Goal: Task Accomplishment & Management: Manage account settings

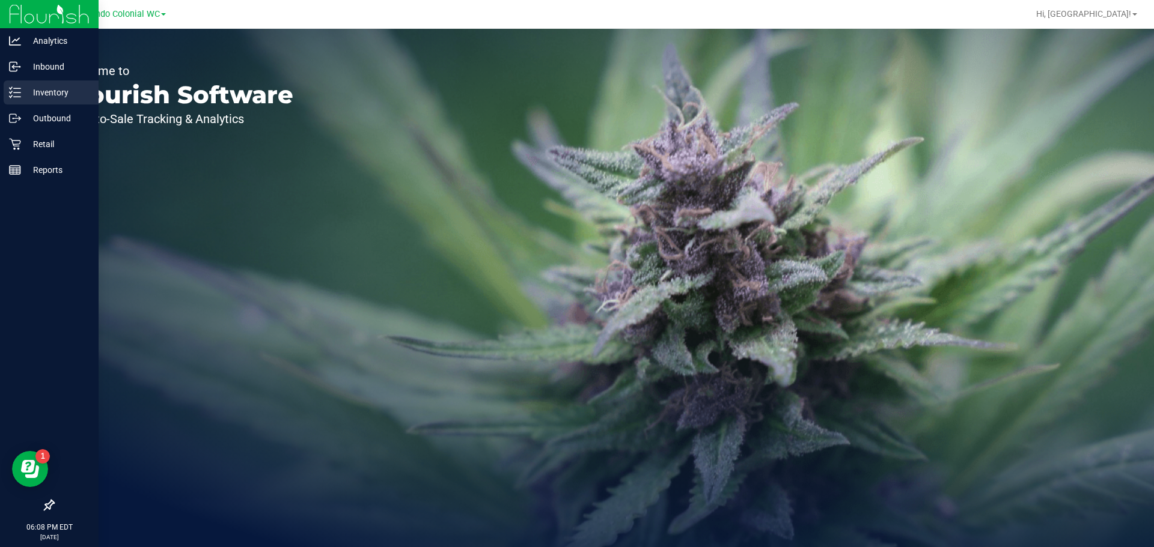
click at [22, 90] on p "Inventory" at bounding box center [57, 92] width 72 height 14
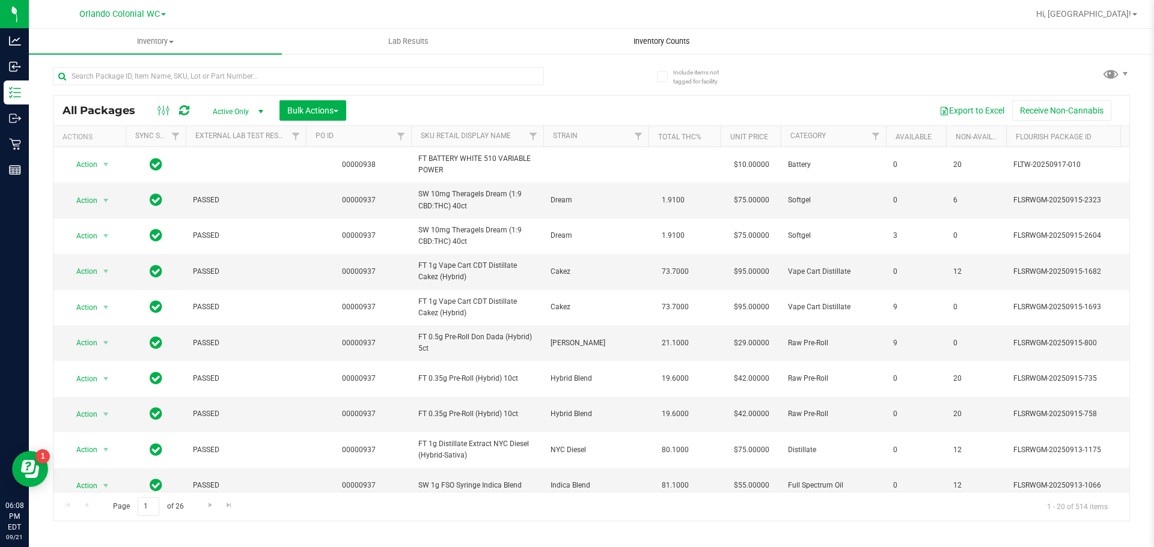
click at [653, 44] on span "Inventory Counts" at bounding box center [661, 41] width 89 height 11
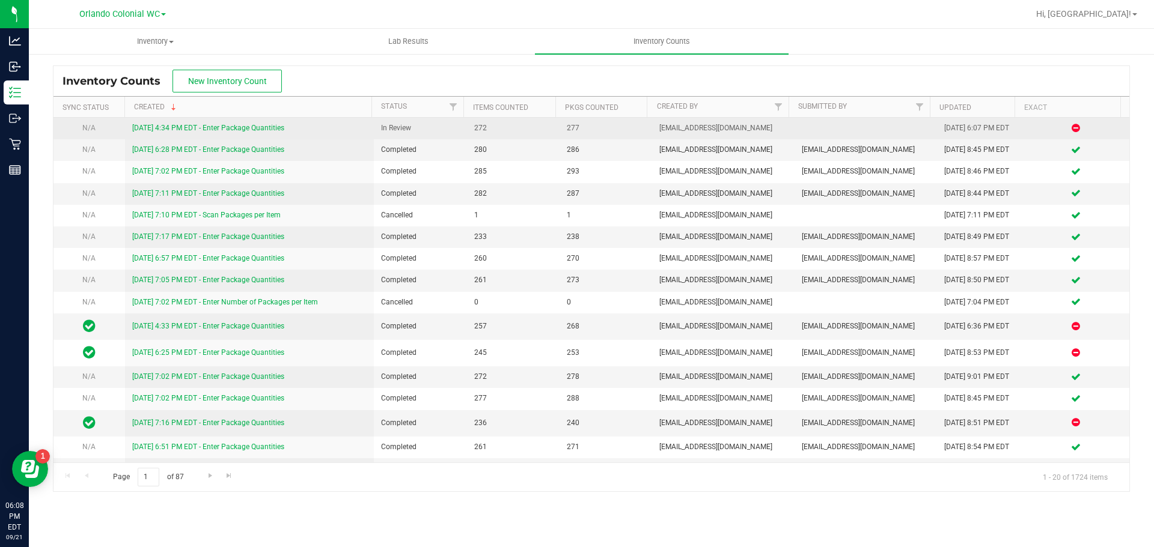
click at [231, 129] on link "[DATE] 4:34 PM EDT - Enter Package Quantities" at bounding box center [208, 128] width 152 height 8
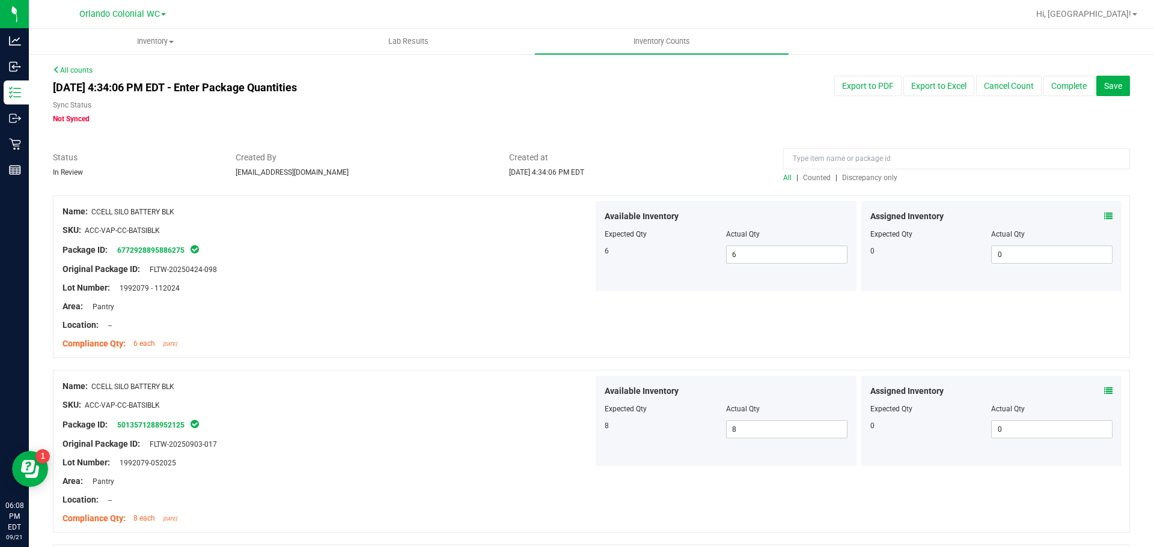
click at [814, 180] on span "Counted" at bounding box center [817, 178] width 28 height 8
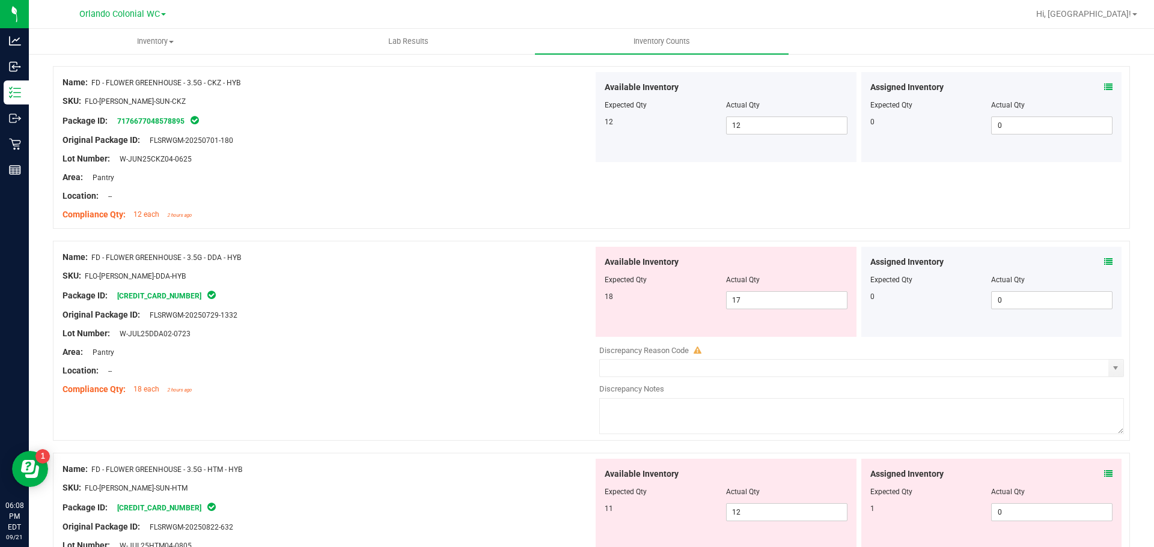
scroll to position [481, 0]
click at [1104, 260] on icon at bounding box center [1108, 260] width 8 height 8
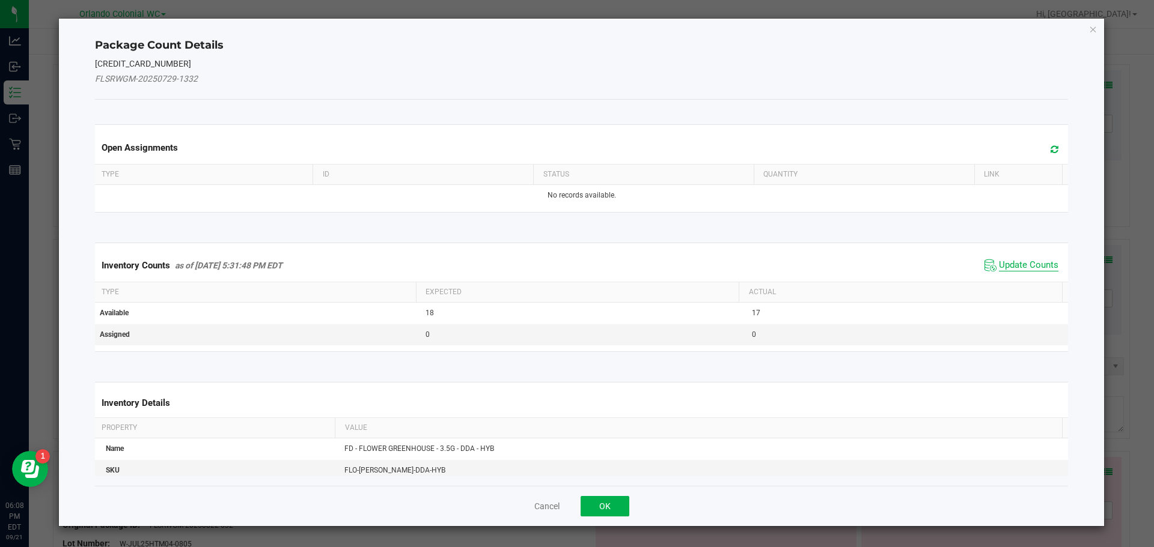
click at [1029, 264] on span "Update Counts" at bounding box center [1028, 266] width 59 height 12
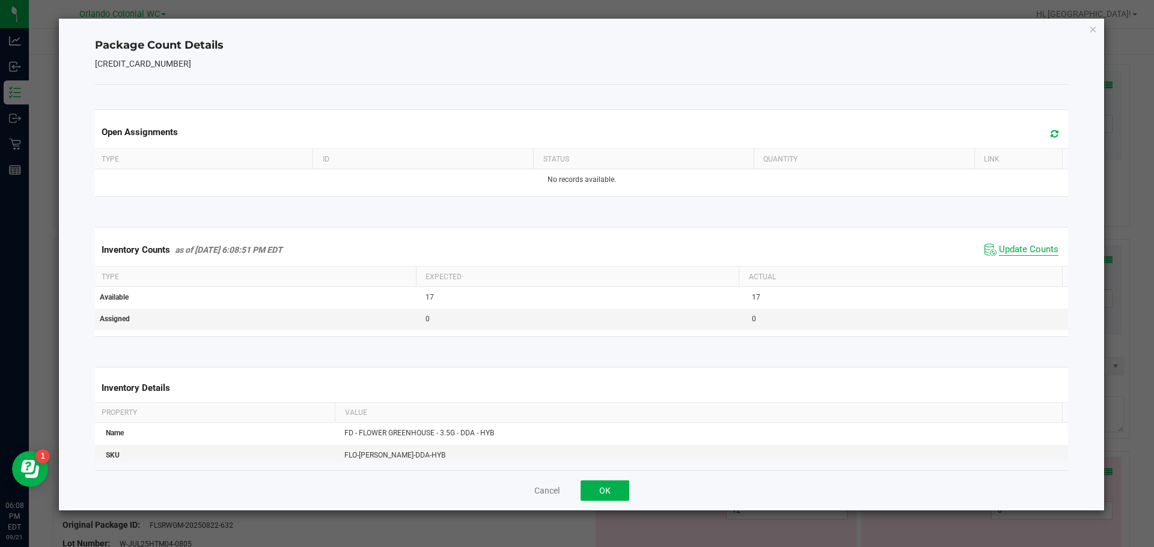
click at [1028, 255] on span "Update Counts" at bounding box center [1028, 250] width 59 height 12
click at [613, 493] on button "OK" at bounding box center [604, 491] width 49 height 20
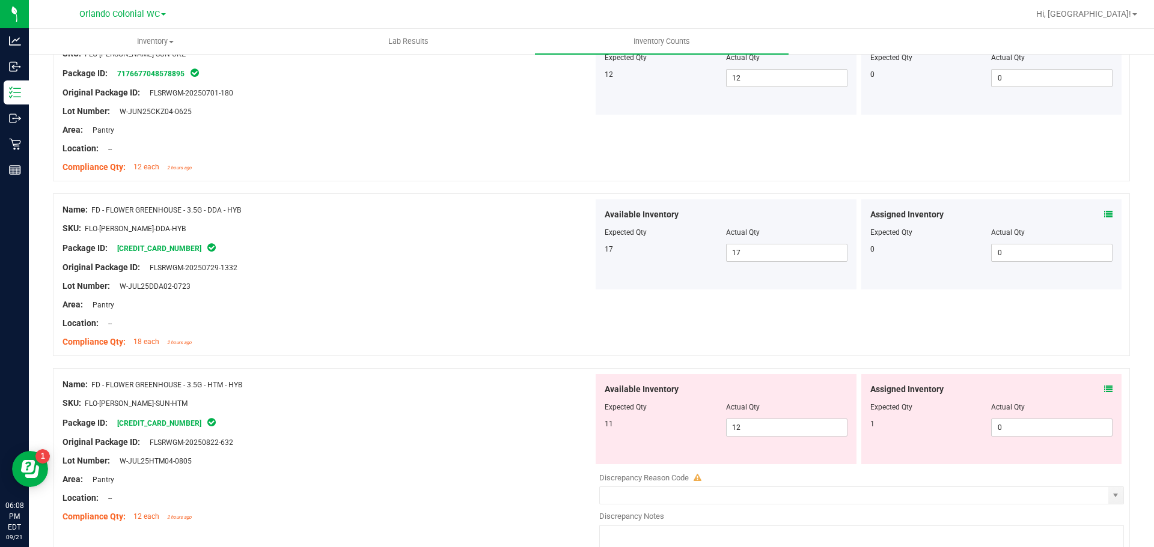
scroll to position [601, 0]
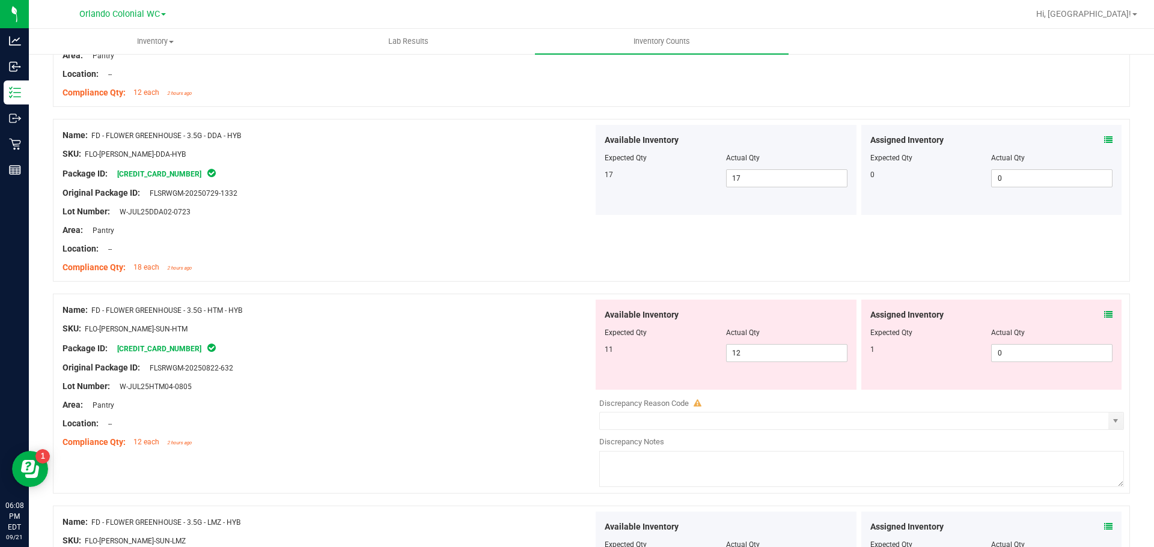
click at [1094, 310] on div "Assigned Inventory" at bounding box center [991, 315] width 243 height 13
click at [1104, 314] on icon at bounding box center [1108, 315] width 8 height 8
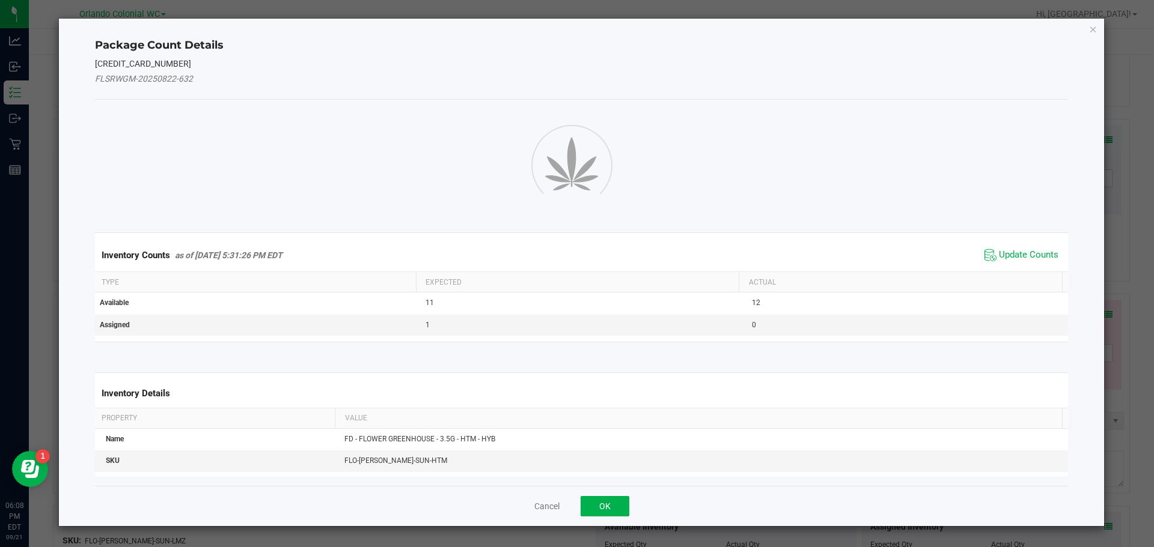
click at [1027, 264] on span "Update Counts" at bounding box center [1021, 255] width 80 height 18
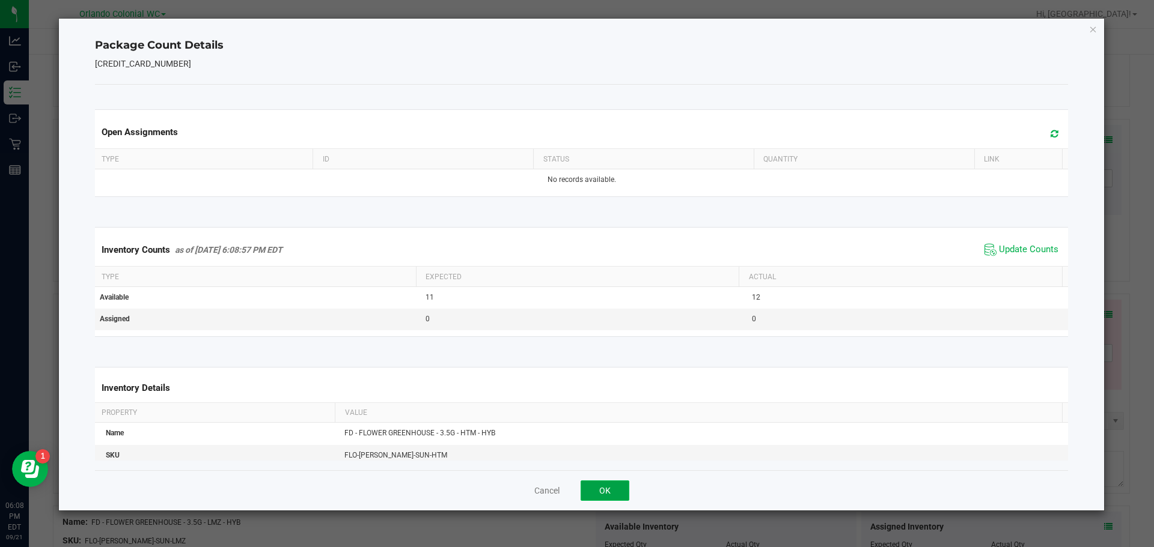
click at [625, 490] on button "OK" at bounding box center [604, 491] width 49 height 20
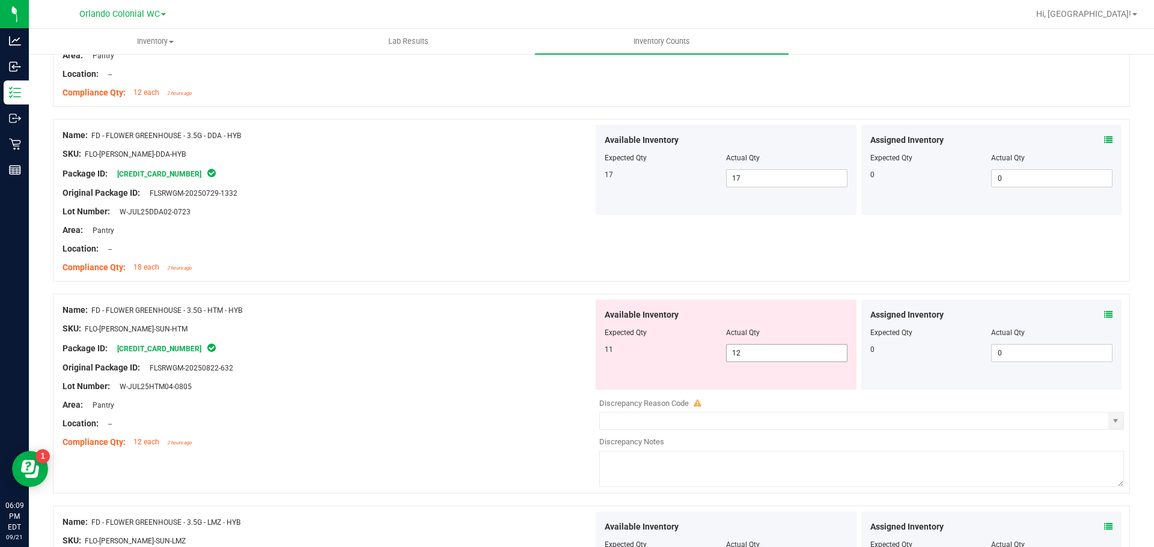
click at [800, 344] on span "12 12" at bounding box center [786, 353] width 121 height 18
click at [800, 345] on input "12" at bounding box center [786, 353] width 120 height 17
type input "11"
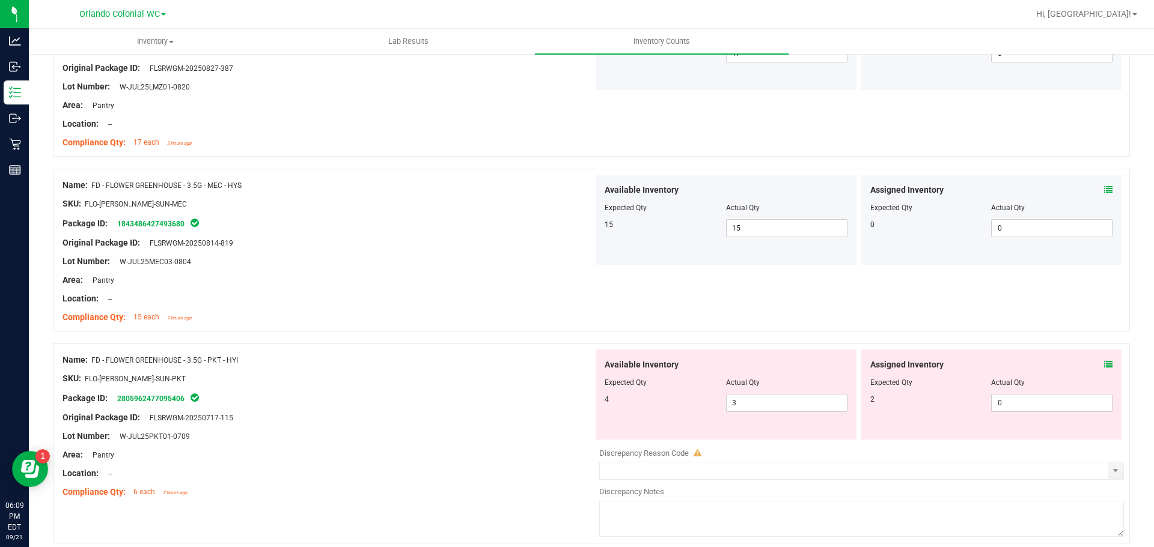
scroll to position [1082, 0]
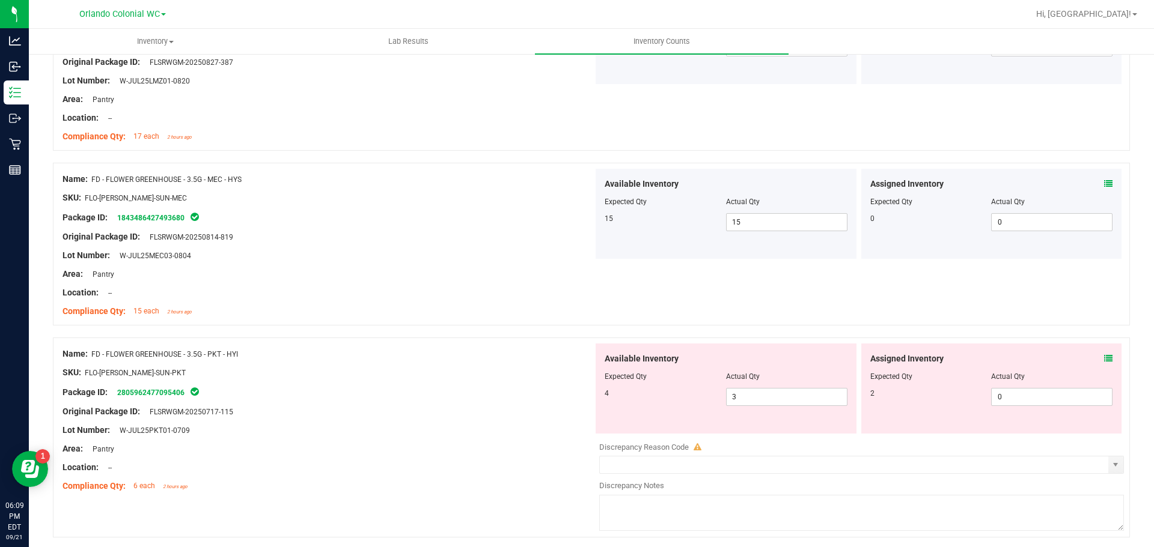
click at [1094, 359] on div "Assigned Inventory" at bounding box center [991, 359] width 243 height 13
click at [1104, 358] on icon at bounding box center [1108, 359] width 8 height 8
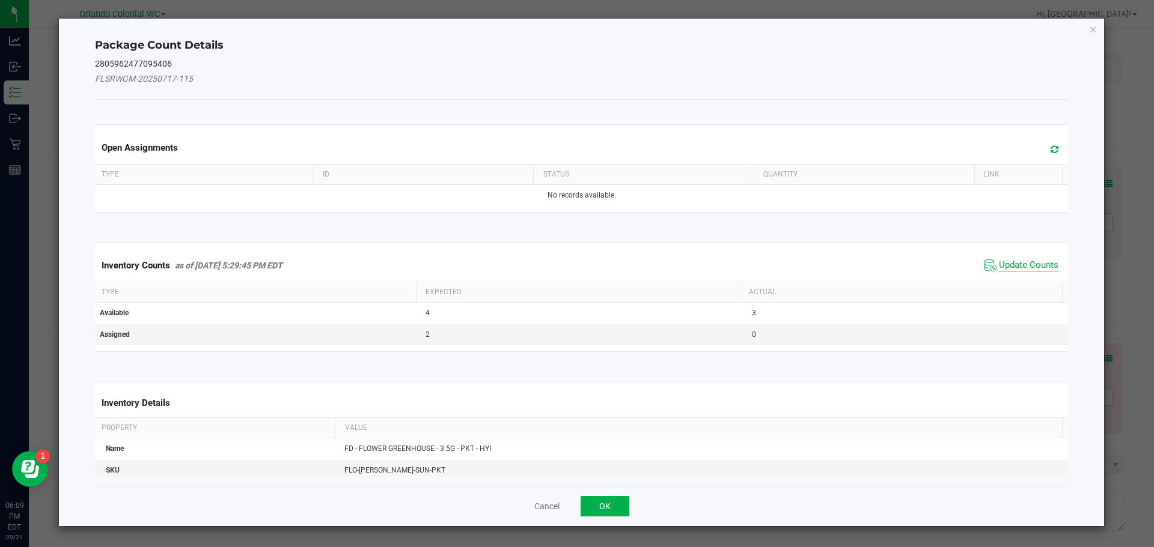
click at [1029, 260] on span "Update Counts" at bounding box center [1028, 266] width 59 height 12
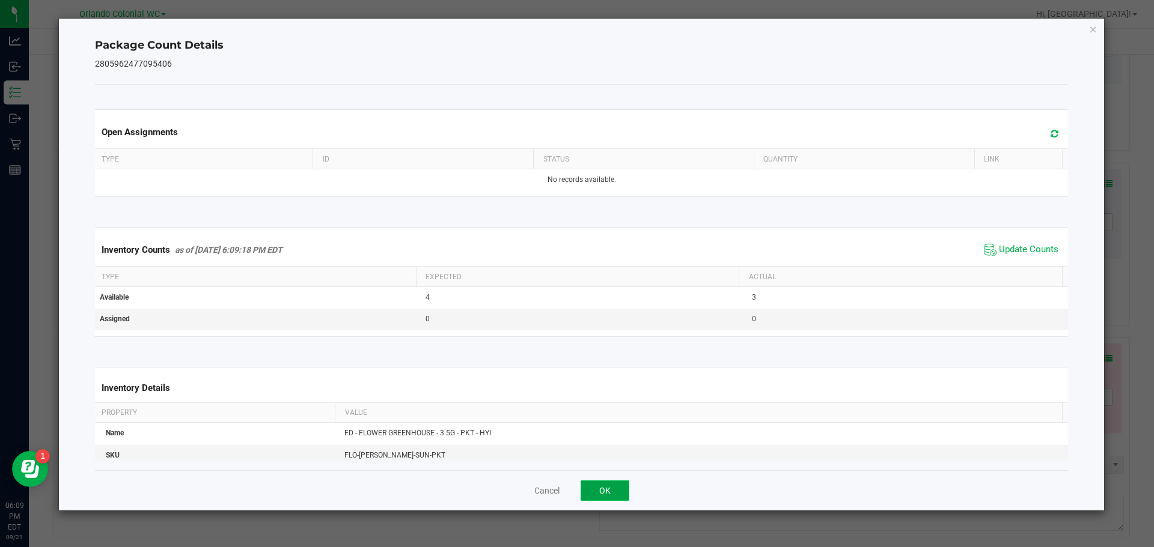
click at [613, 492] on button "OK" at bounding box center [604, 491] width 49 height 20
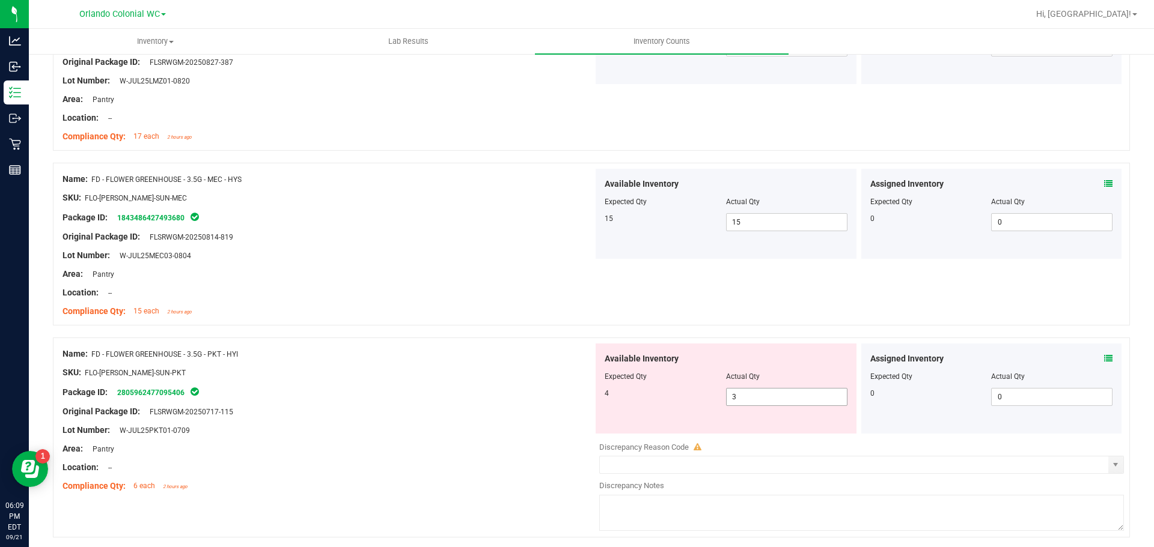
drag, startPoint x: 767, startPoint y: 395, endPoint x: 621, endPoint y: 379, distance: 146.3
click at [644, 382] on div "Available Inventory Expected Qty Actual Qty 4 3 3" at bounding box center [725, 389] width 261 height 90
type input "4"
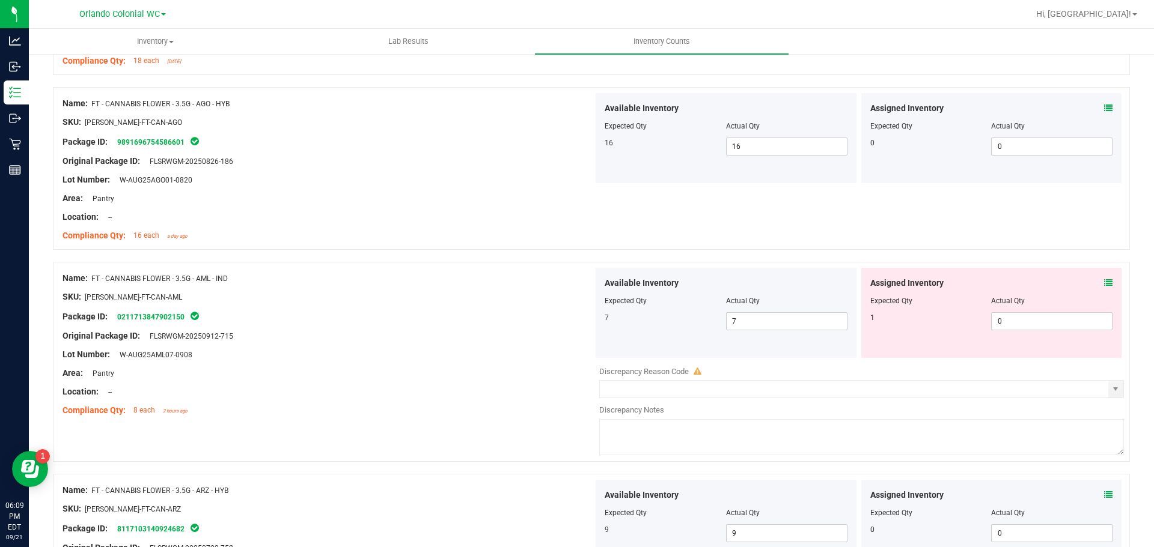
scroll to position [2163, 0]
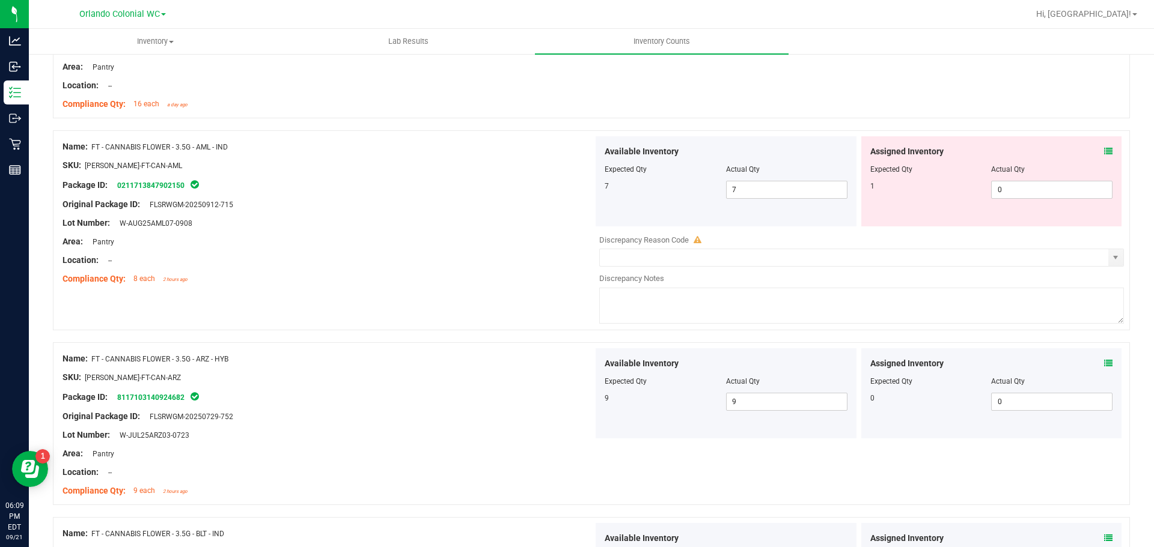
click at [1104, 153] on icon at bounding box center [1108, 151] width 8 height 8
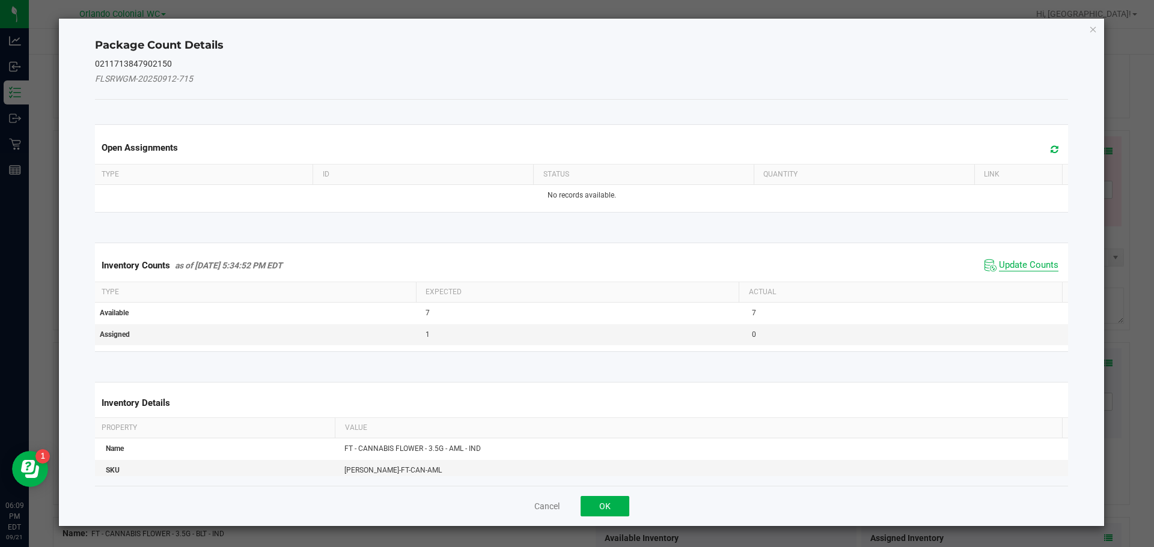
click at [1013, 263] on span "Update Counts" at bounding box center [1028, 266] width 59 height 12
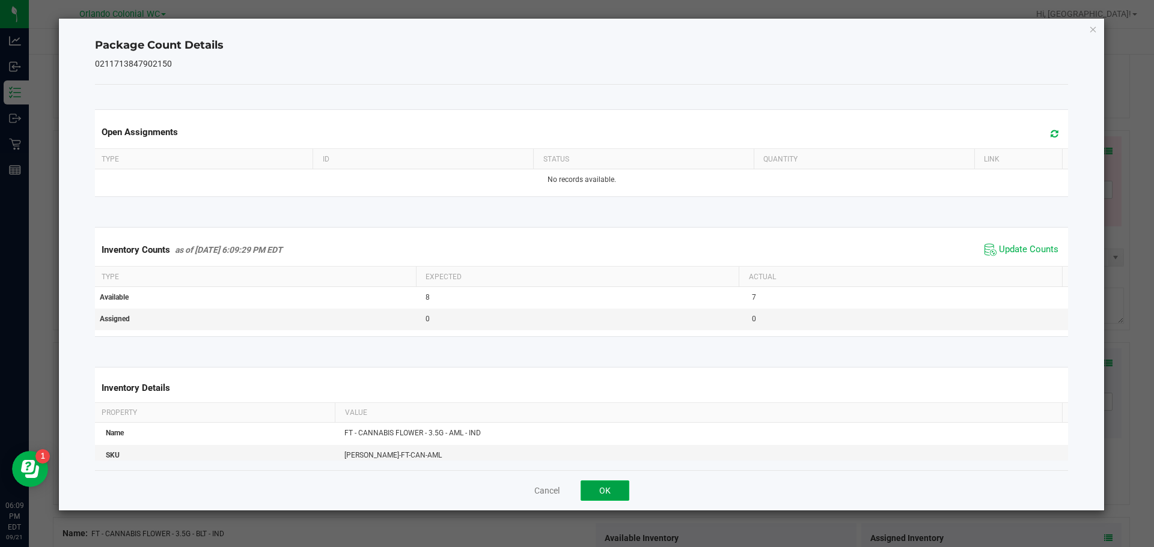
click at [606, 488] on button "OK" at bounding box center [604, 491] width 49 height 20
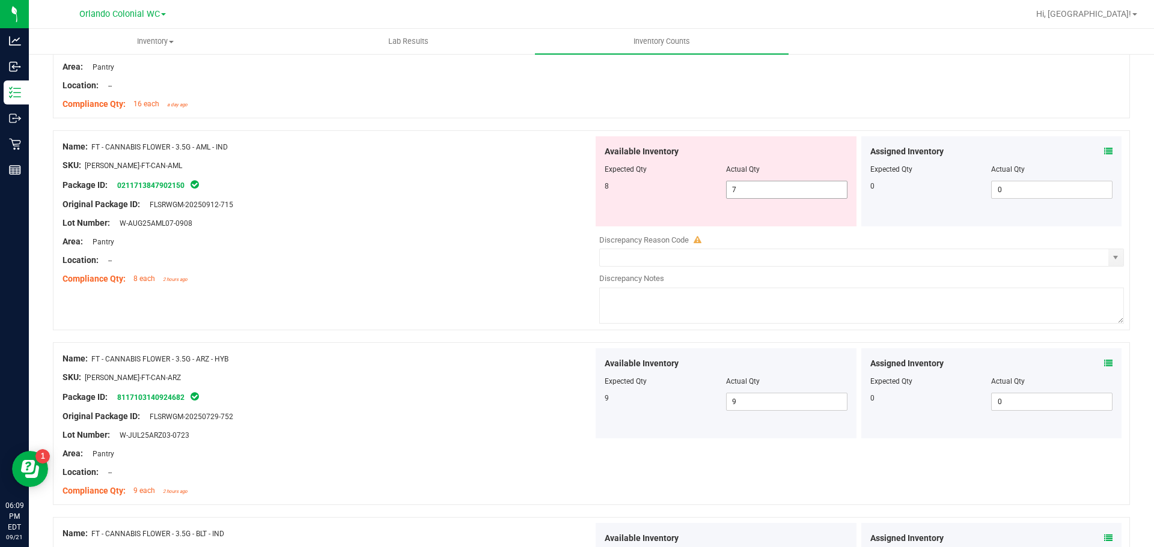
click at [773, 183] on span "7 7" at bounding box center [786, 190] width 121 height 18
click at [773, 183] on input "7" at bounding box center [786, 189] width 120 height 17
type input "8"
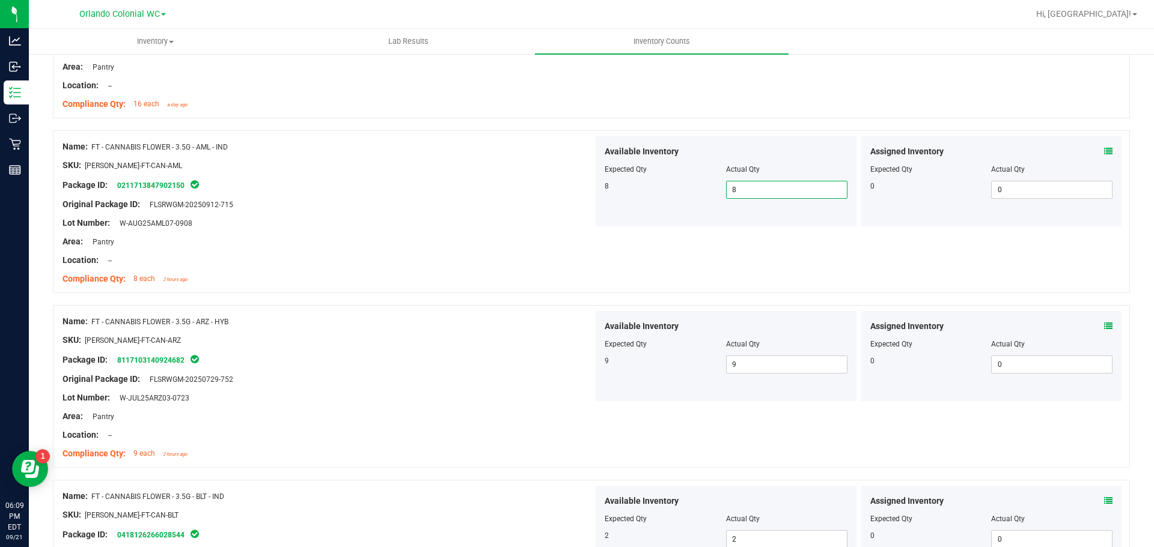
click at [897, 267] on div "Name: FT - CANNABIS FLOWER - 3.5G - AML - IND SKU: [PERSON_NAME]-FT-CAN-AML Pac…" at bounding box center [591, 211] width 1077 height 163
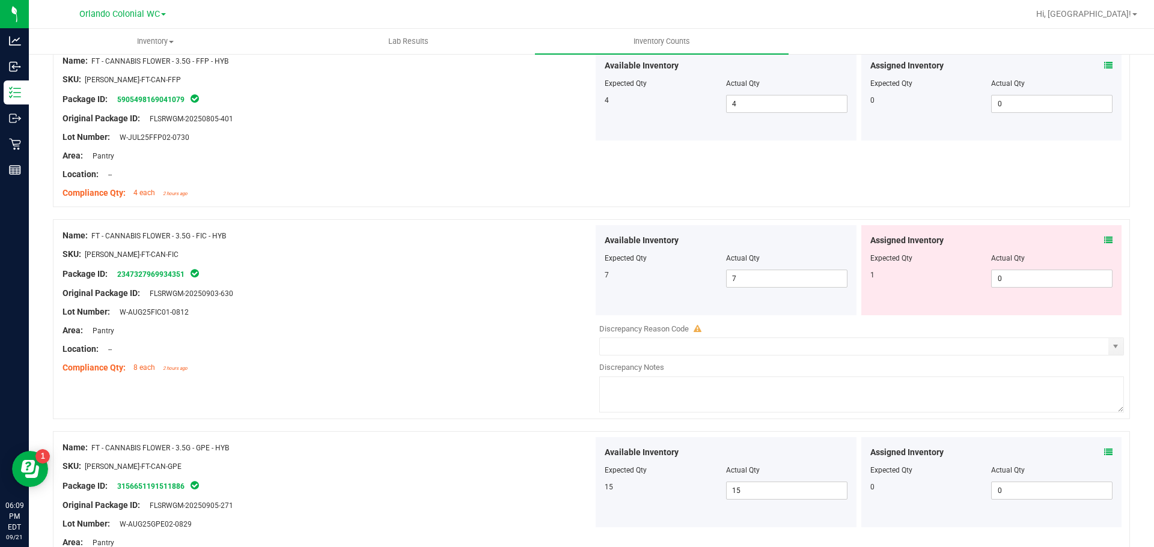
scroll to position [3124, 0]
click at [1104, 235] on icon at bounding box center [1108, 239] width 8 height 8
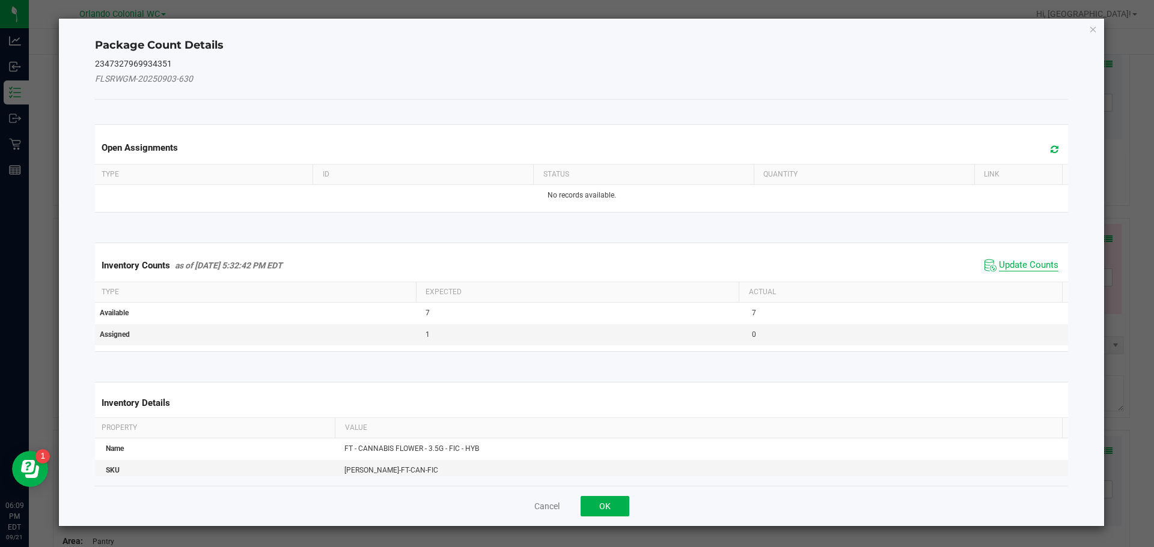
click at [1015, 260] on span "Update Counts" at bounding box center [1028, 266] width 59 height 12
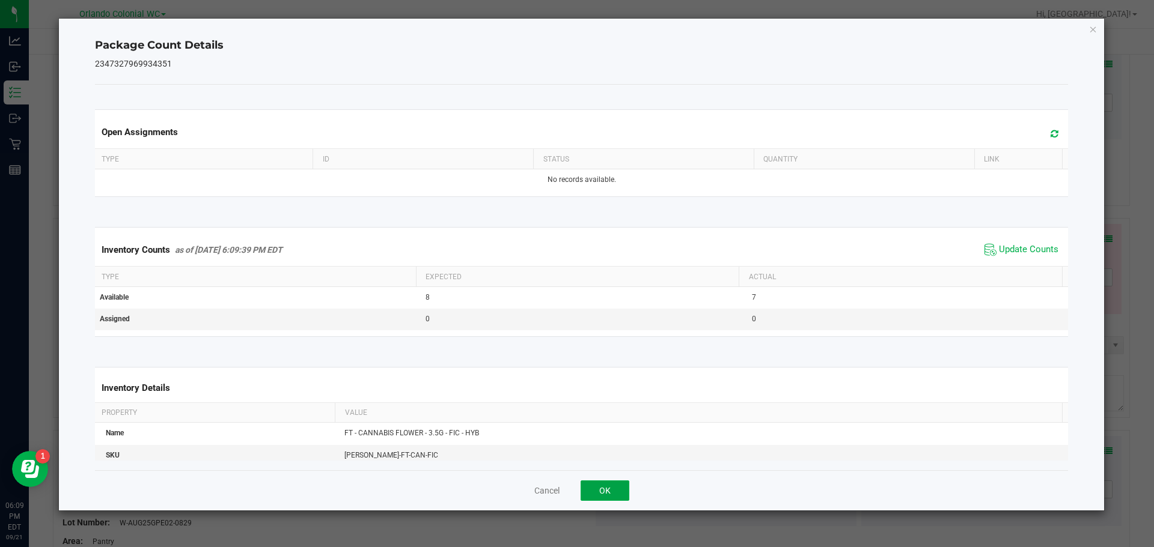
click at [611, 485] on button "OK" at bounding box center [604, 491] width 49 height 20
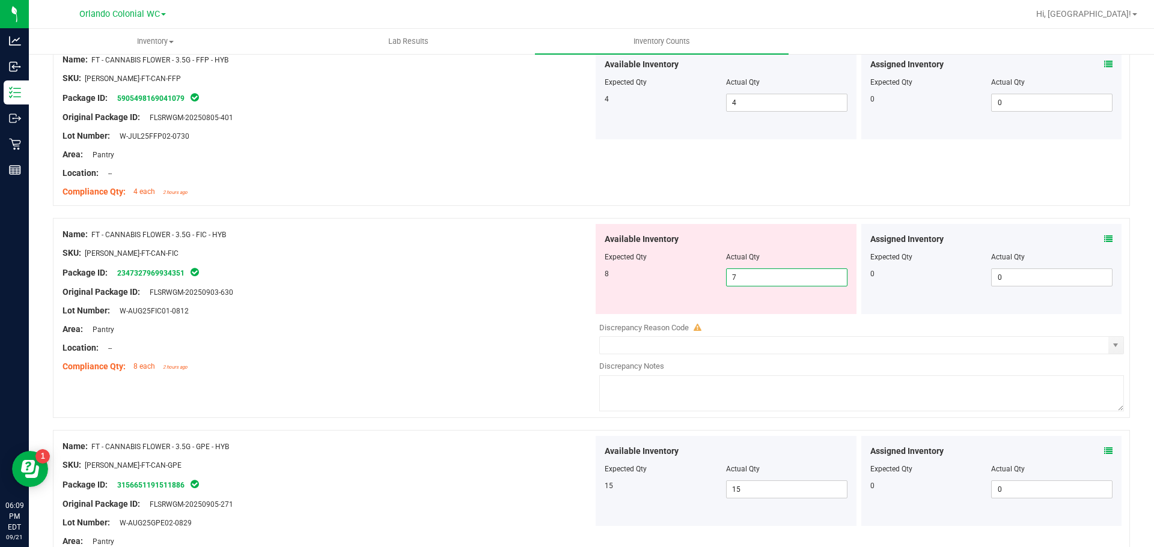
drag, startPoint x: 750, startPoint y: 279, endPoint x: 627, endPoint y: 273, distance: 123.9
click at [737, 276] on span "7 7" at bounding box center [786, 278] width 121 height 18
type input "8"
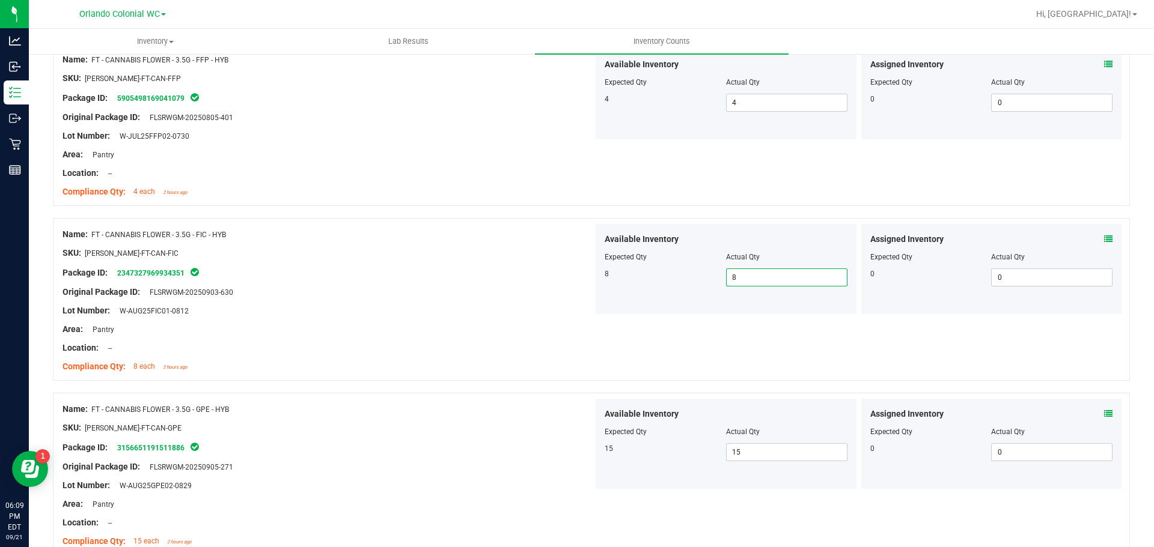
scroll to position [3186, 0]
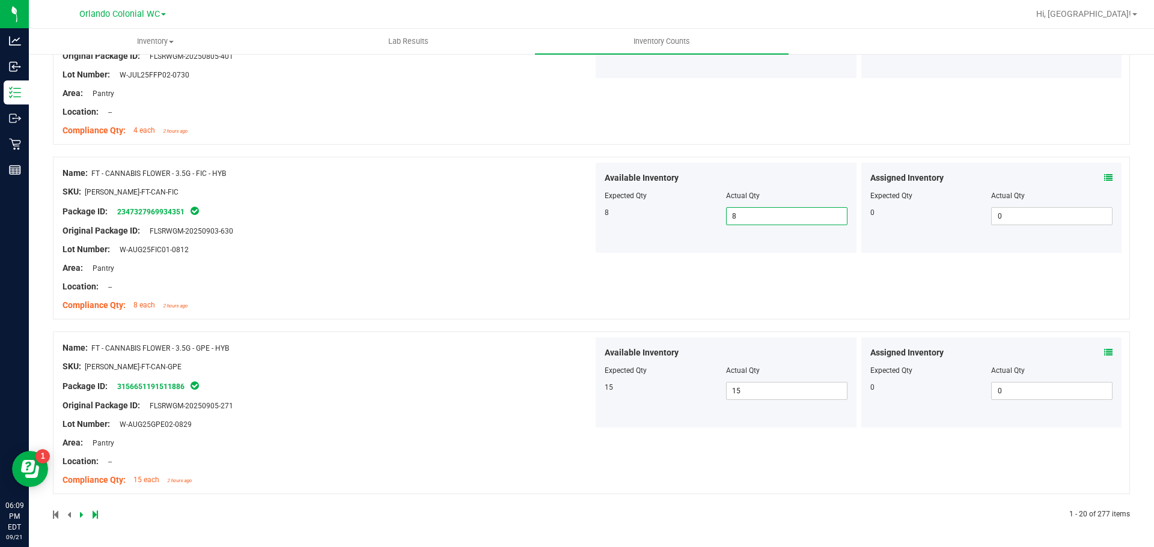
click at [79, 513] on div at bounding box center [322, 515] width 538 height 11
click at [83, 515] on link at bounding box center [82, 515] width 5 height 8
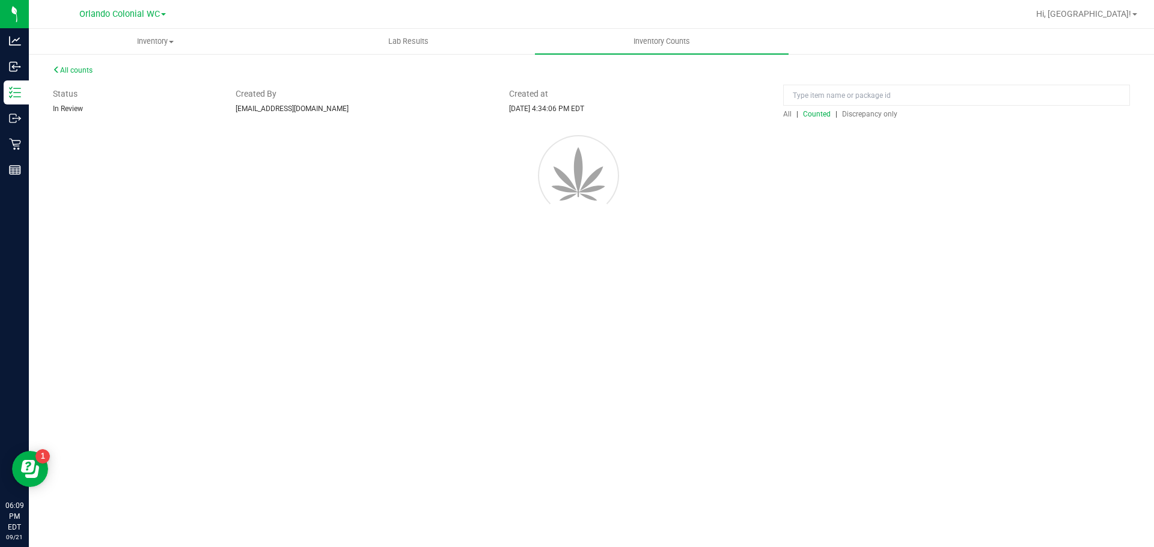
scroll to position [0, 0]
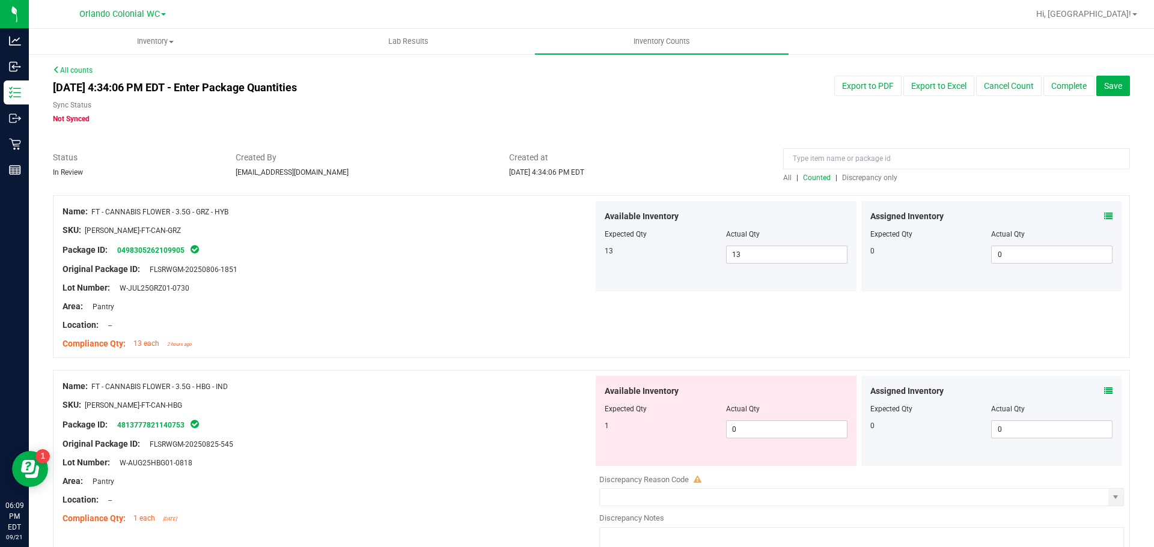
click at [1094, 394] on div "Assigned Inventory" at bounding box center [991, 391] width 243 height 13
click at [1104, 391] on icon at bounding box center [1108, 391] width 8 height 8
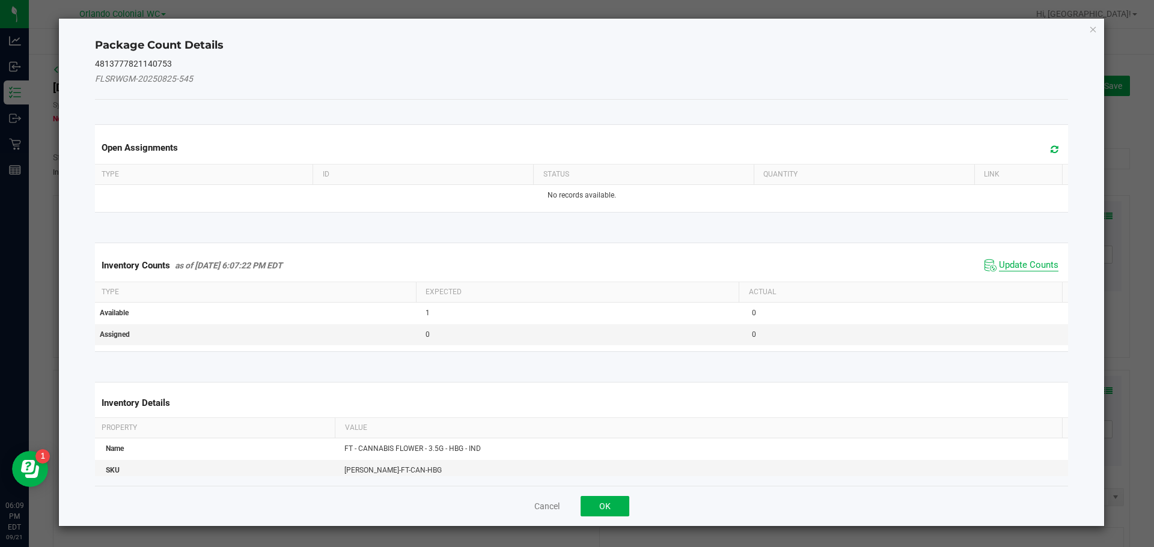
click at [1013, 269] on span "Update Counts" at bounding box center [1028, 266] width 59 height 12
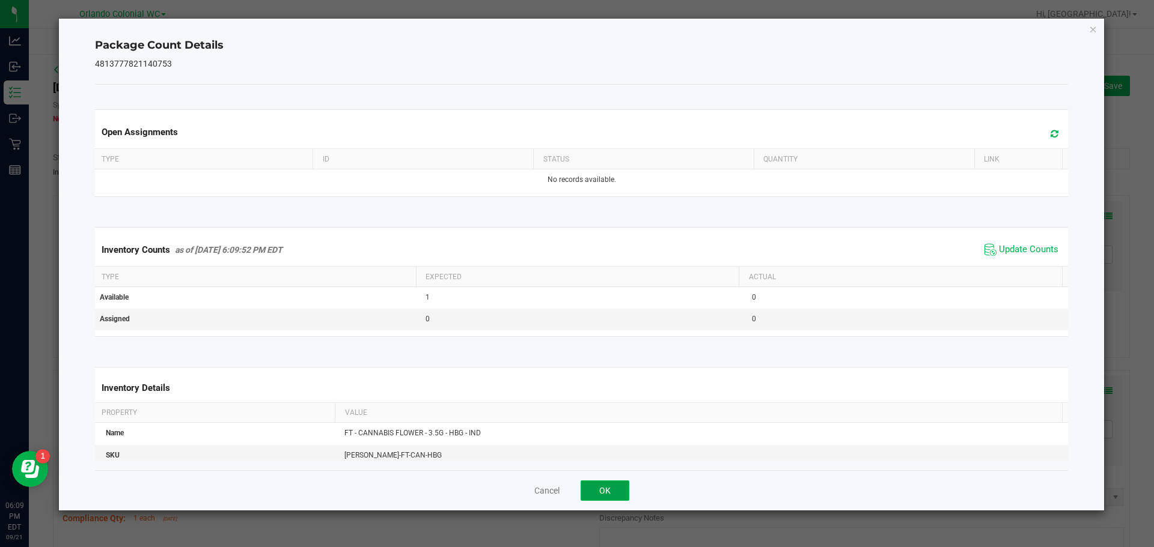
click at [609, 488] on button "OK" at bounding box center [604, 491] width 49 height 20
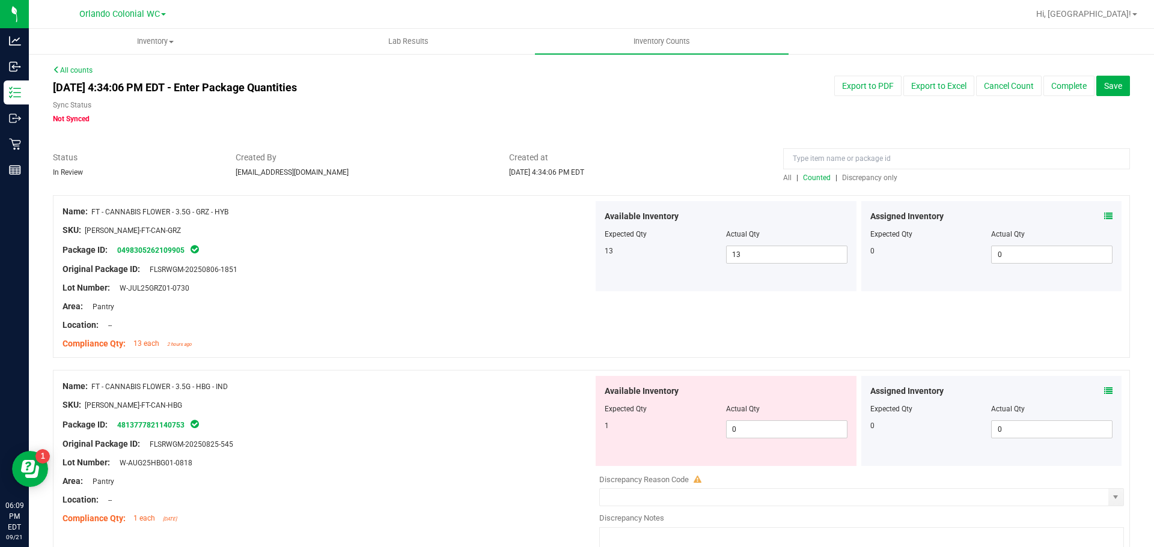
scroll to position [180, 0]
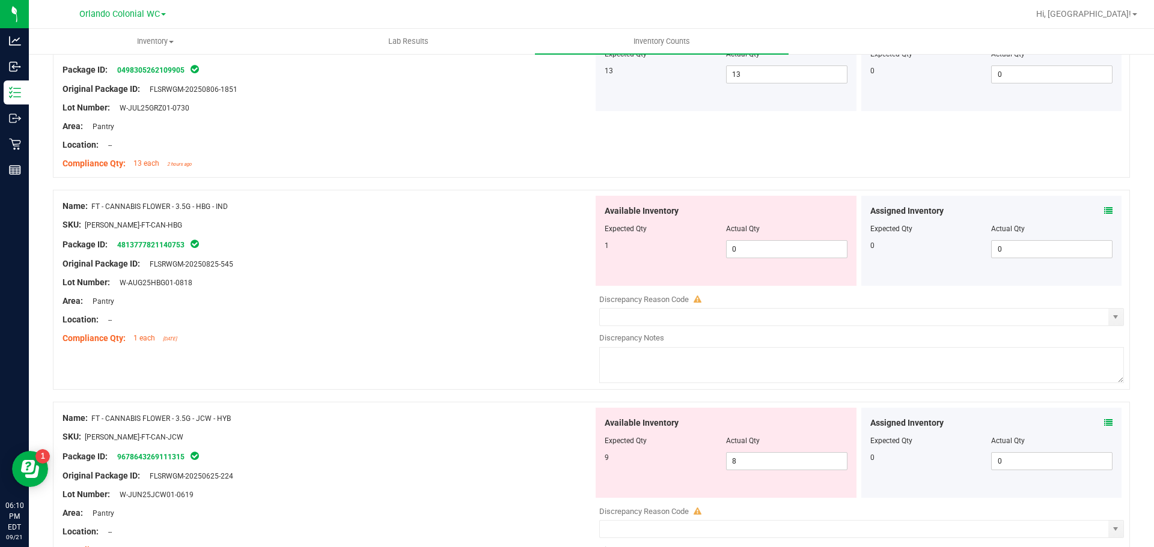
drag, startPoint x: 254, startPoint y: 210, endPoint x: 96, endPoint y: 205, distance: 158.7
click at [96, 205] on div "Name: FT - CANNABIS FLOWER - 3.5G - HBG - IND" at bounding box center [327, 206] width 531 height 13
click at [95, 205] on span "FT - CANNABIS FLOWER - 3.5G - HBG - IND" at bounding box center [159, 206] width 136 height 8
drag, startPoint x: 736, startPoint y: 249, endPoint x: 650, endPoint y: 246, distance: 86.6
click at [655, 248] on div "1 0 0" at bounding box center [725, 249] width 243 height 18
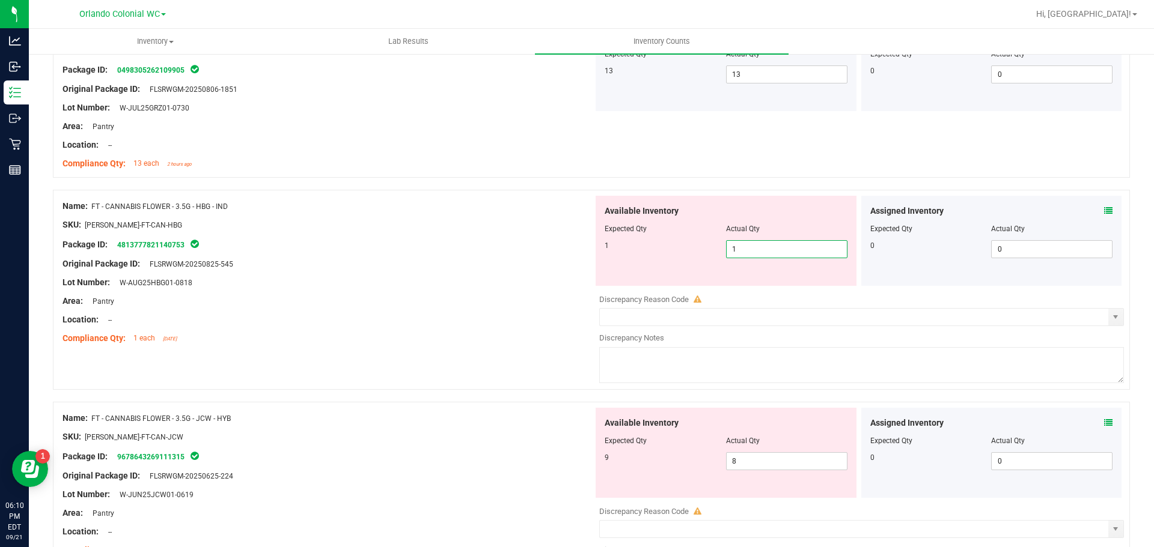
type input "1"
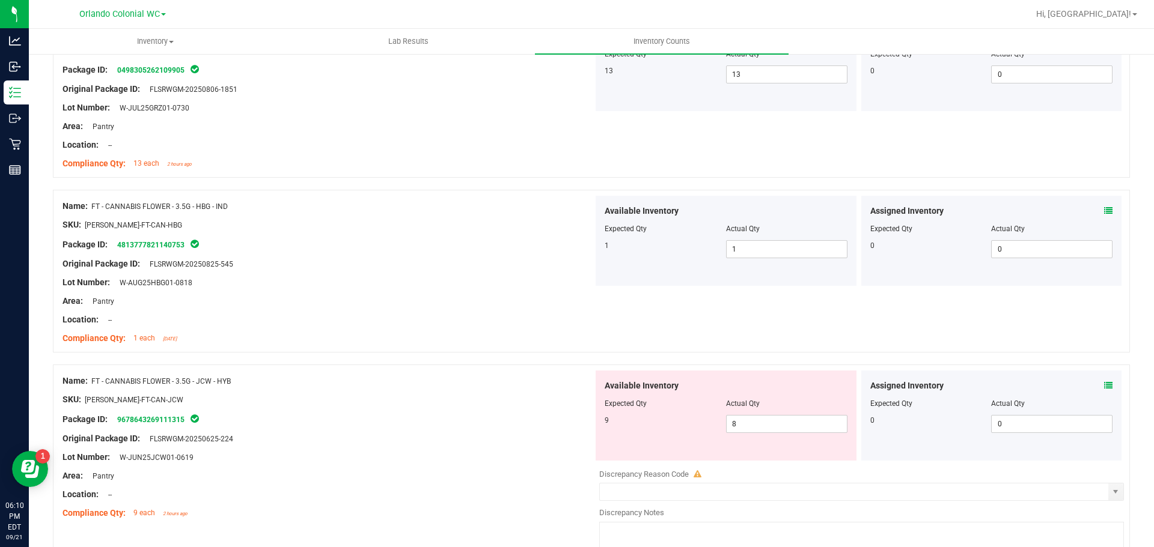
click at [449, 341] on div "Compliance Qty: 1 each [DATE]" at bounding box center [327, 338] width 531 height 13
click at [1104, 382] on icon at bounding box center [1108, 386] width 8 height 8
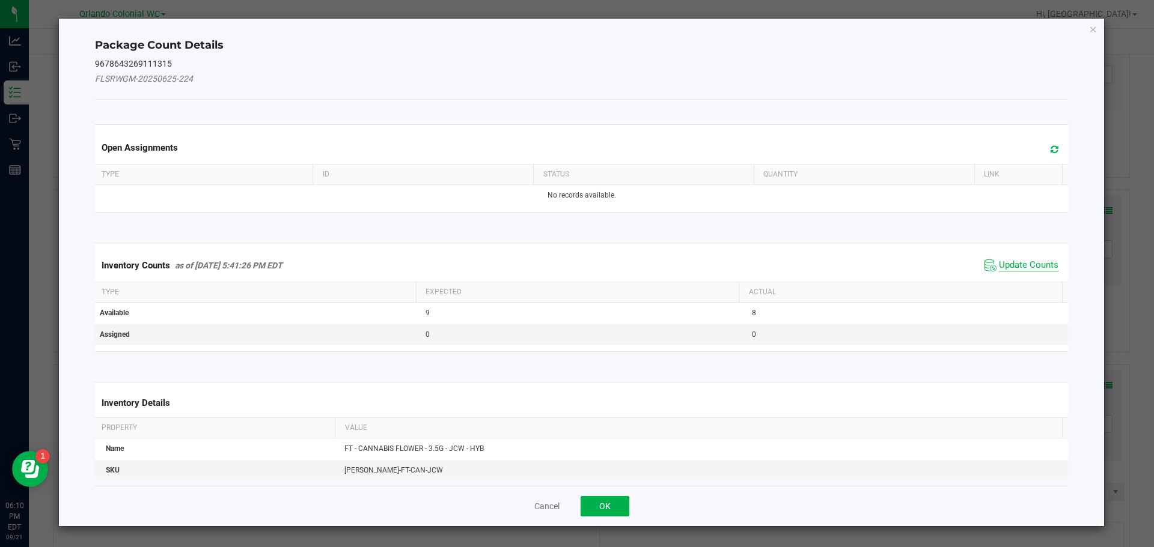
click at [1023, 260] on span "Update Counts" at bounding box center [1028, 266] width 59 height 12
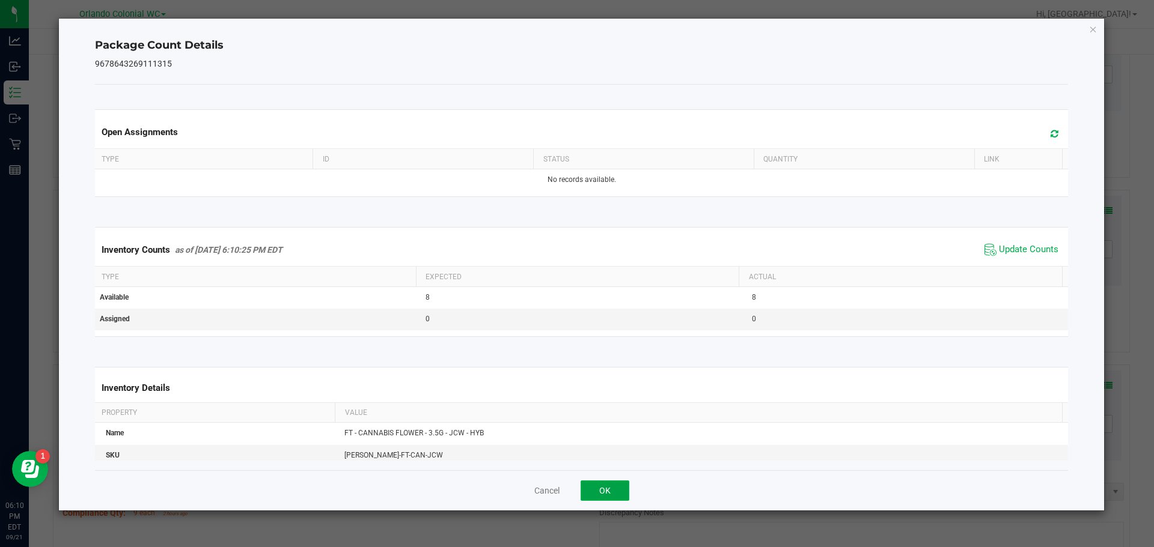
click at [610, 494] on button "OK" at bounding box center [604, 491] width 49 height 20
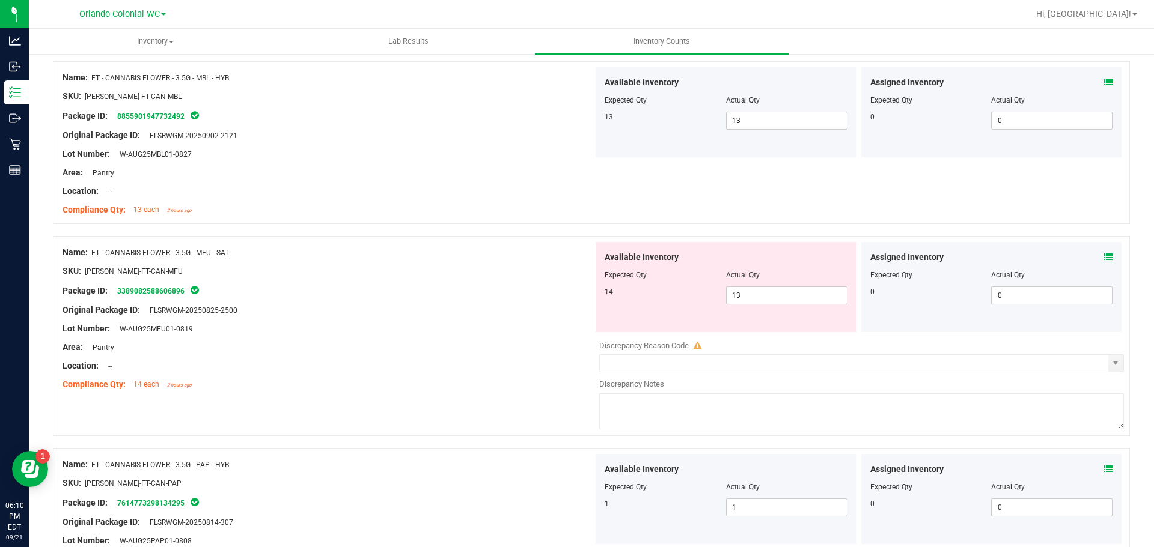
scroll to position [901, 0]
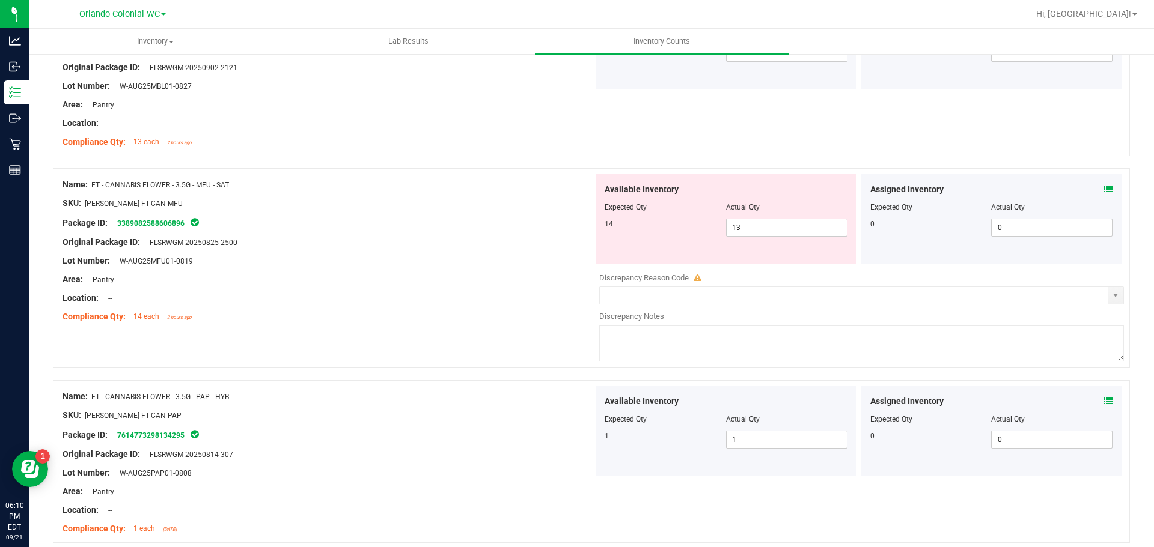
click at [1104, 187] on icon at bounding box center [1108, 189] width 8 height 8
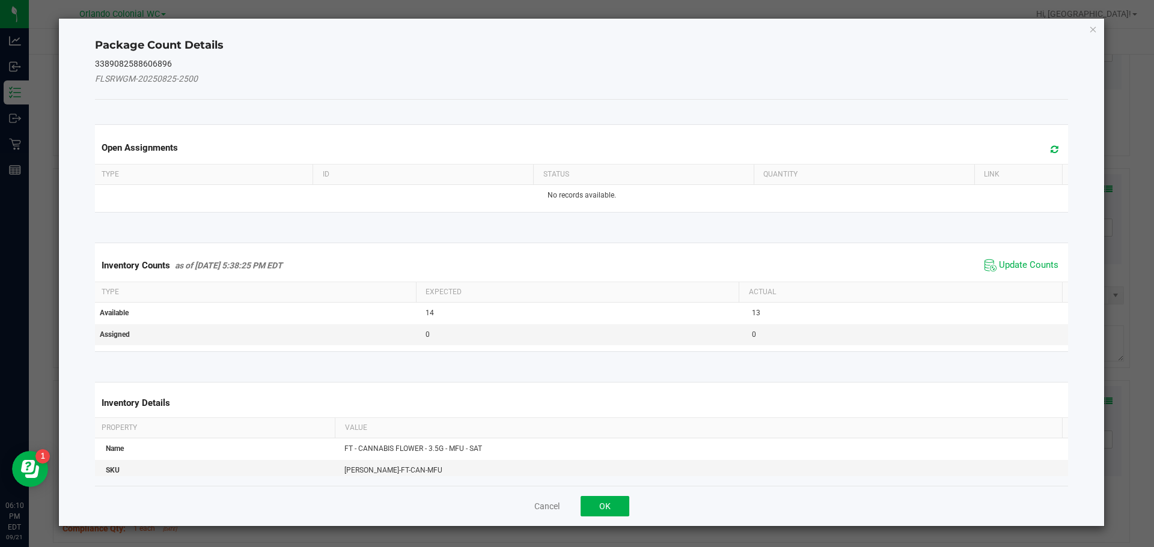
click at [1021, 254] on div "Inventory Counts as of [DATE] 5:38:25 PM EDT Update Counts" at bounding box center [582, 265] width 978 height 32
click at [1018, 263] on span "Update Counts" at bounding box center [1028, 266] width 59 height 12
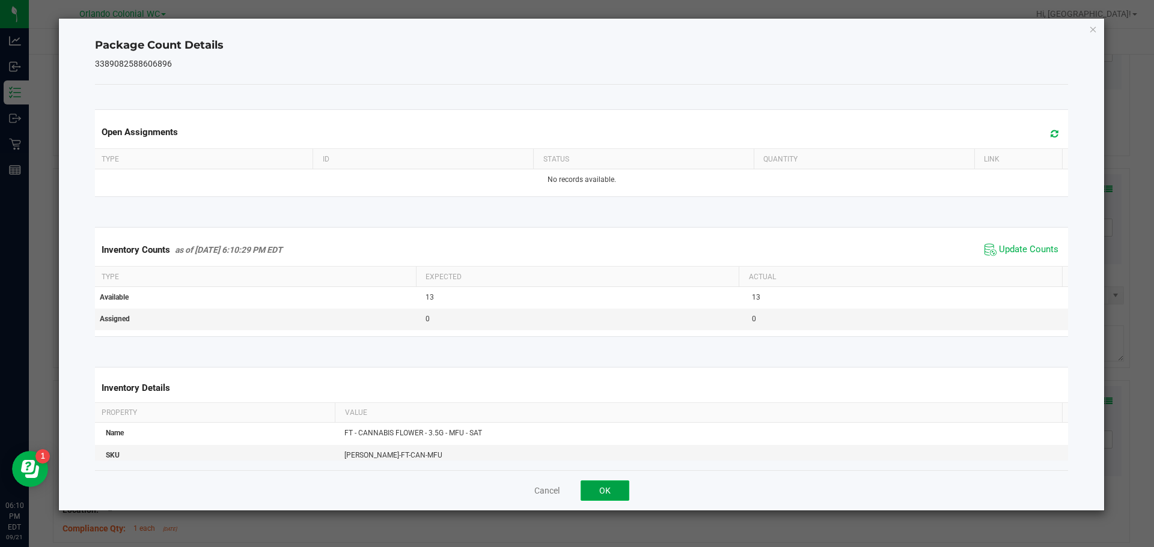
click at [607, 493] on button "OK" at bounding box center [604, 491] width 49 height 20
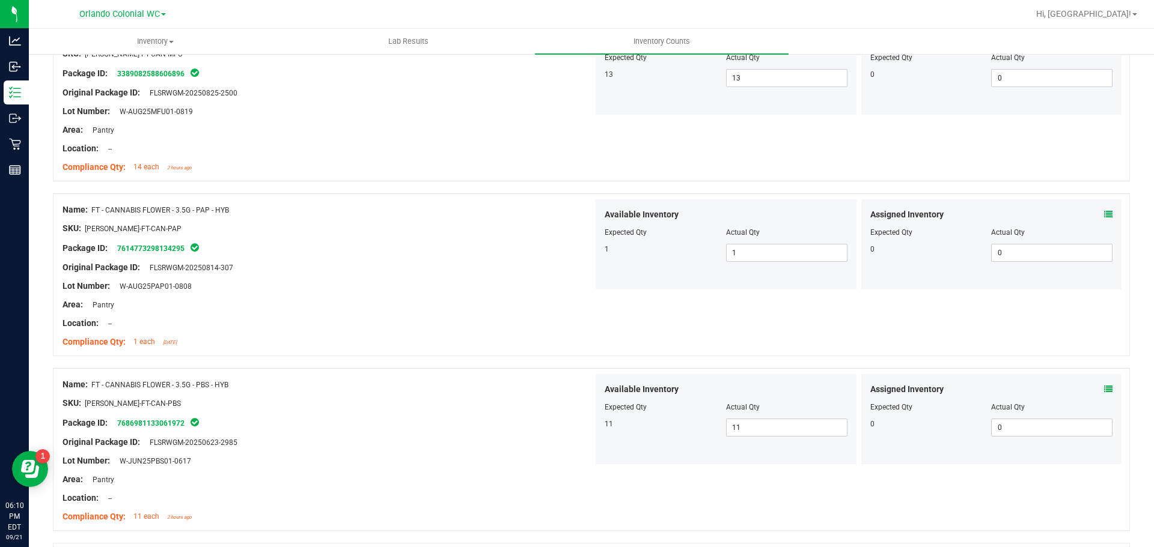
scroll to position [1202, 0]
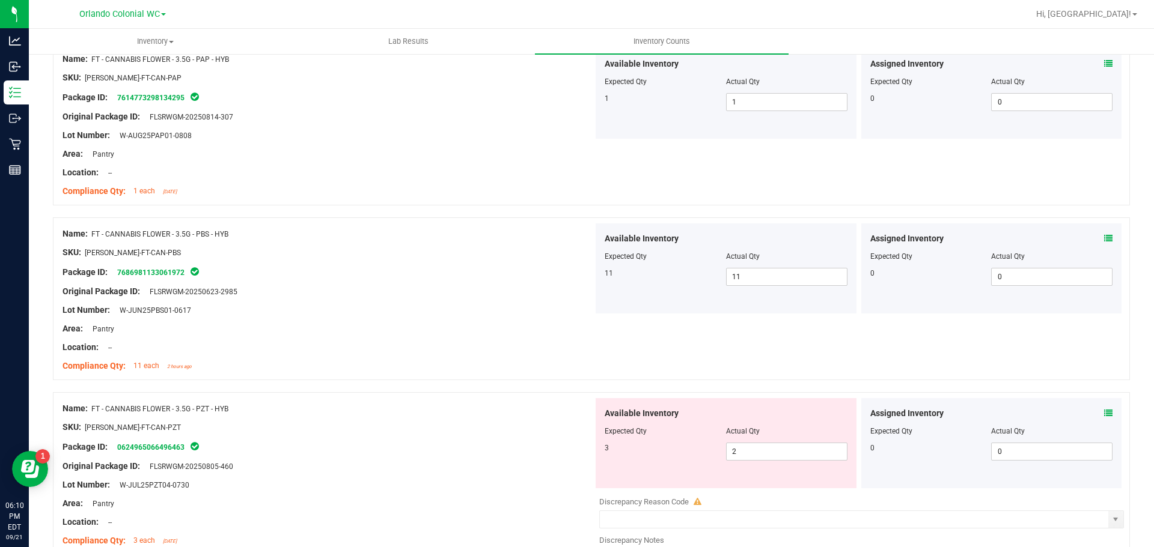
click at [1106, 414] on div "Assigned Inventory Expected Qty Actual Qty 0 0 0" at bounding box center [991, 443] width 261 height 90
click at [1103, 413] on div "Assigned Inventory Expected Qty Actual Qty 0 0 0" at bounding box center [991, 443] width 261 height 90
click at [1104, 409] on icon at bounding box center [1108, 413] width 8 height 8
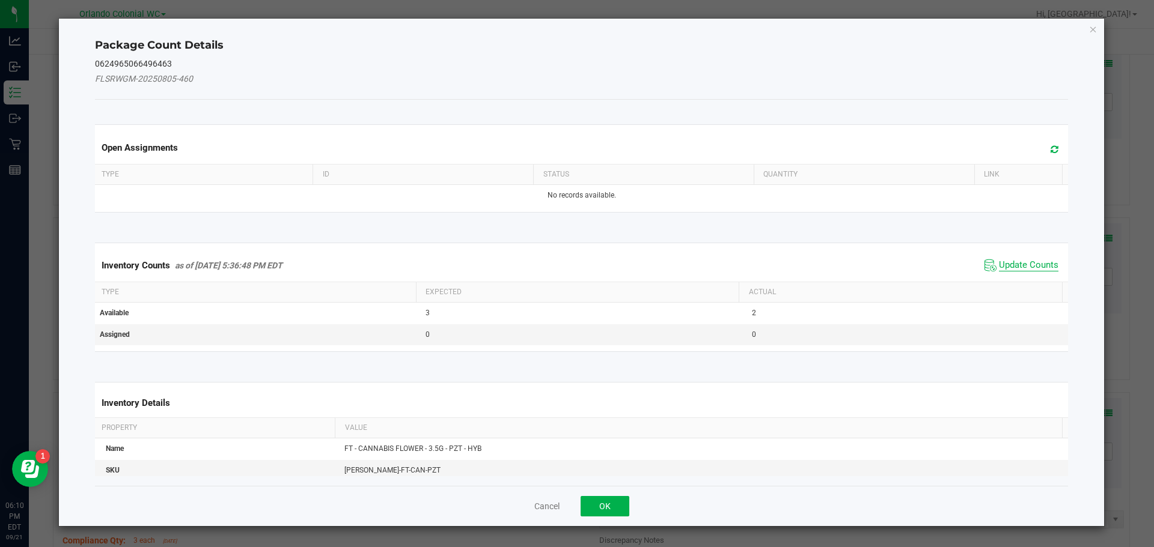
click at [1015, 260] on span "Update Counts" at bounding box center [1028, 266] width 59 height 12
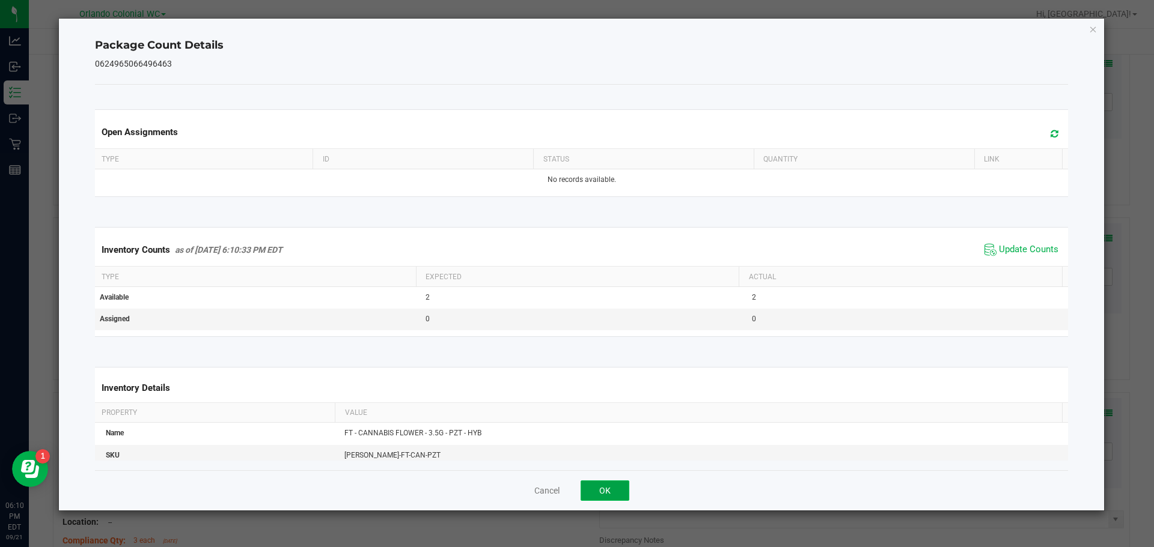
click at [615, 490] on button "OK" at bounding box center [604, 491] width 49 height 20
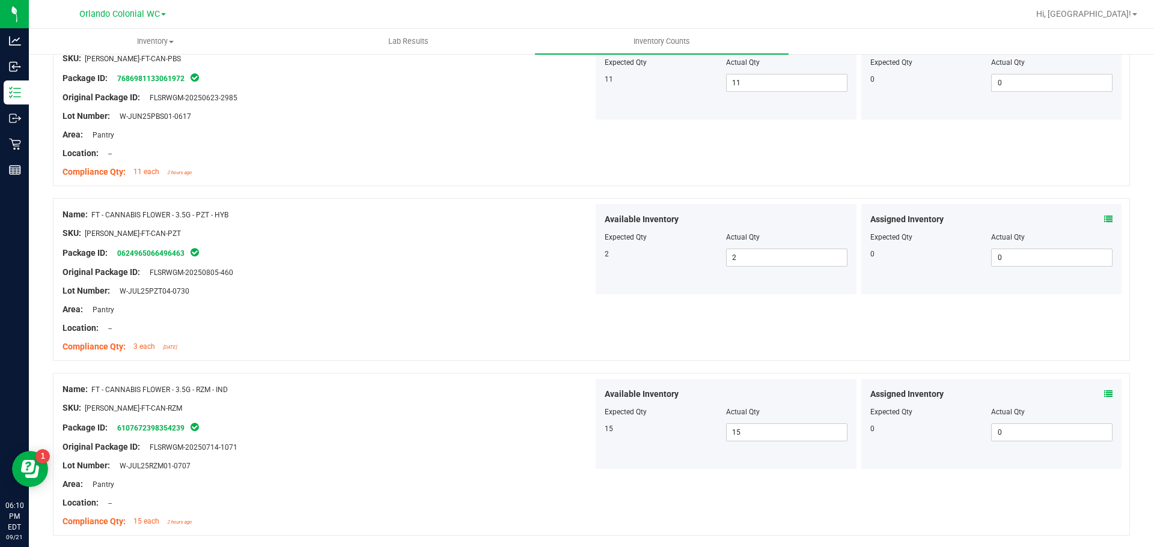
scroll to position [1562, 0]
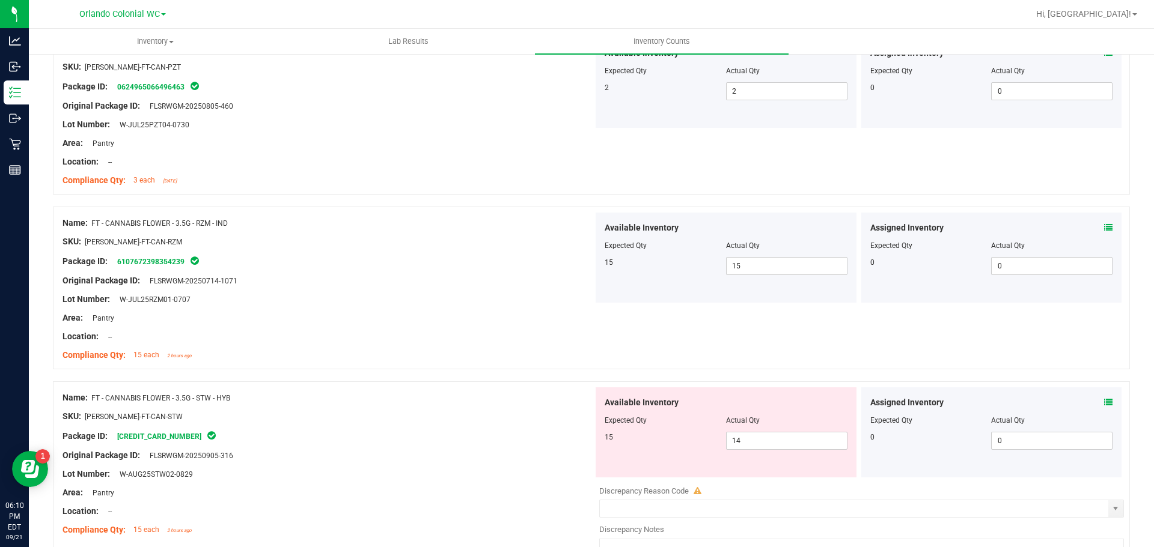
click at [1104, 401] on icon at bounding box center [1108, 402] width 8 height 8
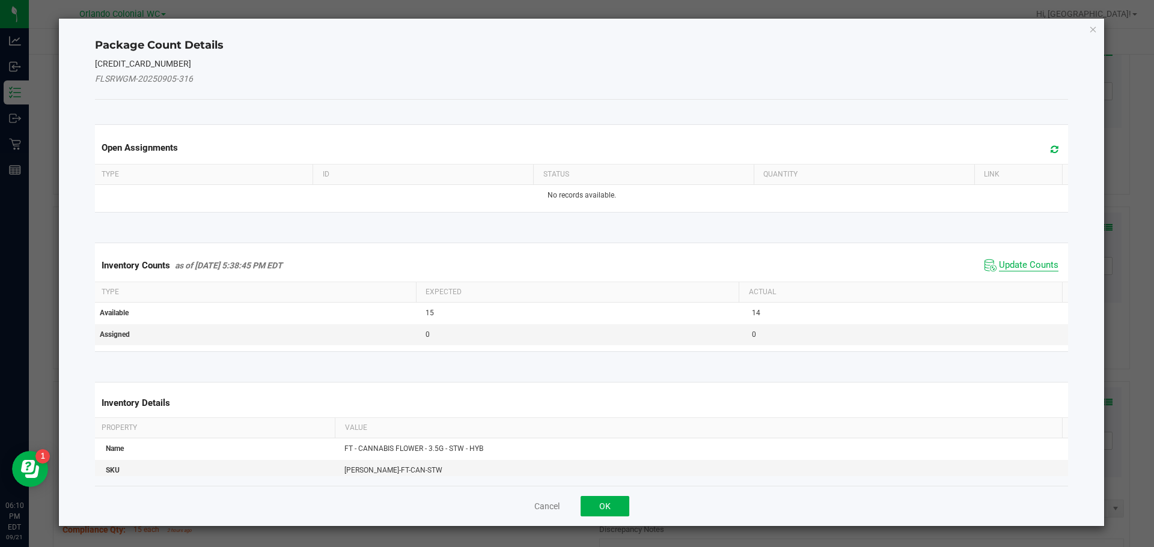
click at [1024, 262] on span "Update Counts" at bounding box center [1028, 266] width 59 height 12
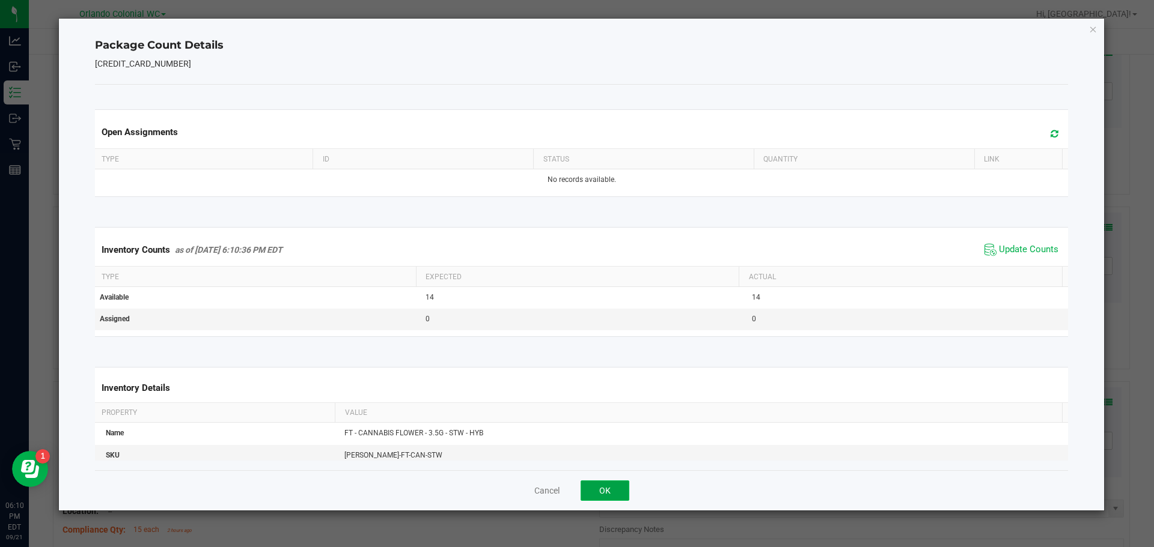
click at [620, 495] on button "OK" at bounding box center [604, 491] width 49 height 20
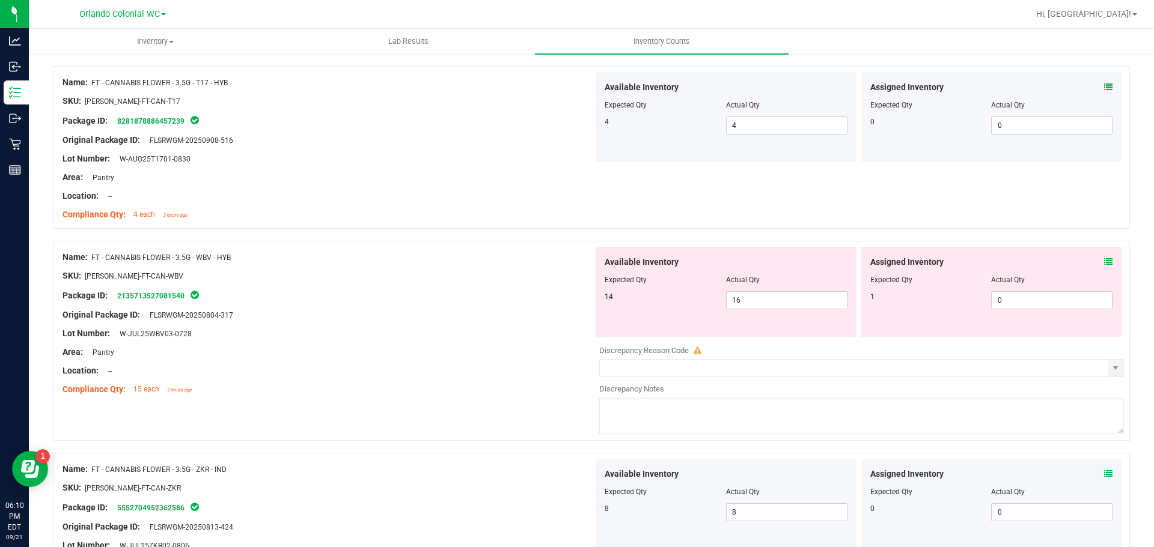
scroll to position [2403, 0]
click at [1104, 261] on icon at bounding box center [1108, 261] width 8 height 8
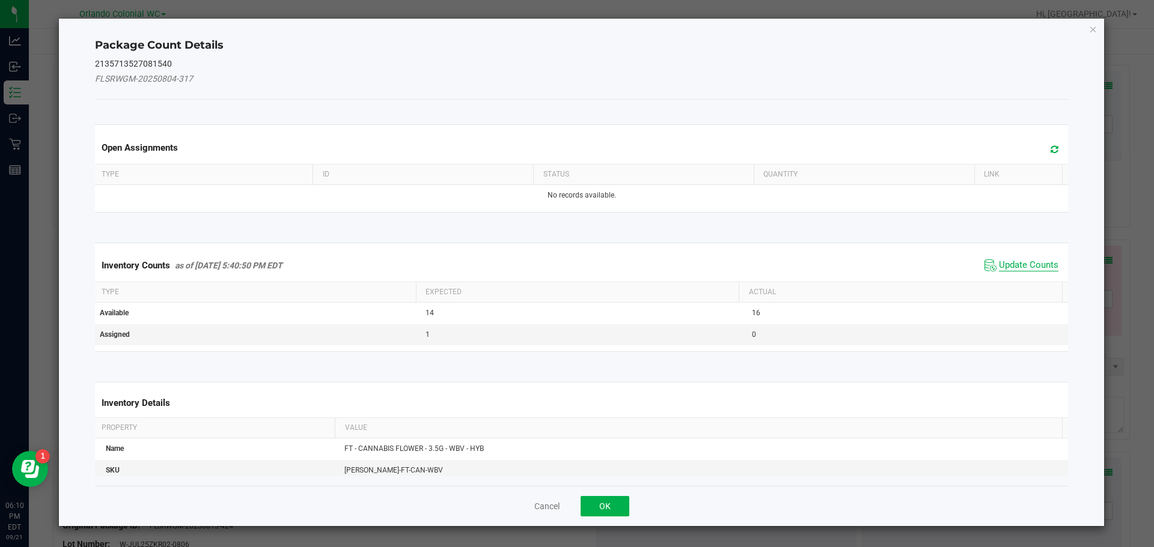
click at [1039, 269] on span "Update Counts" at bounding box center [1028, 266] width 59 height 12
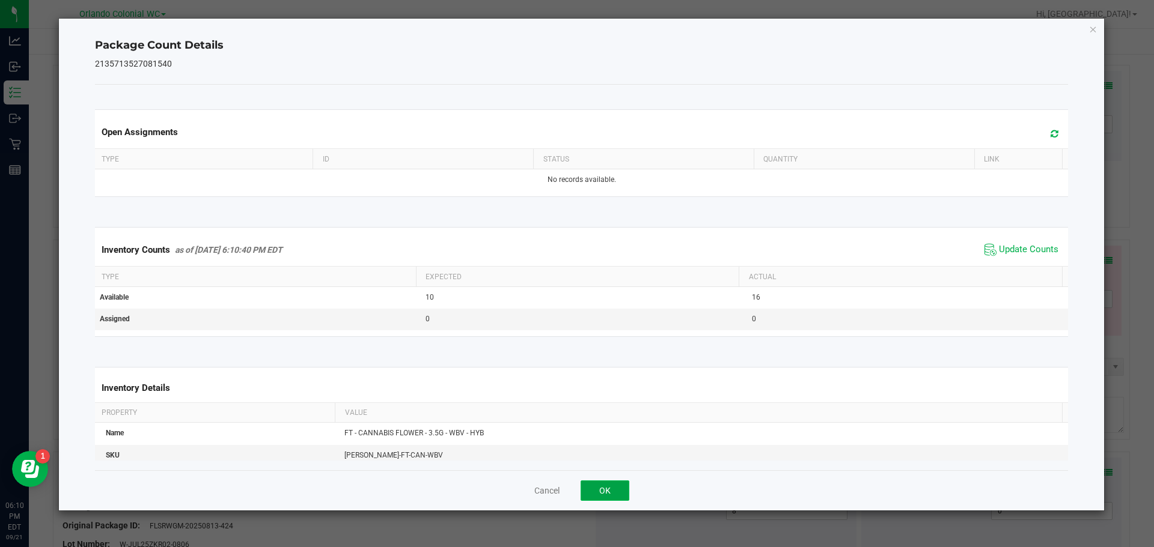
click at [604, 496] on button "OK" at bounding box center [604, 491] width 49 height 20
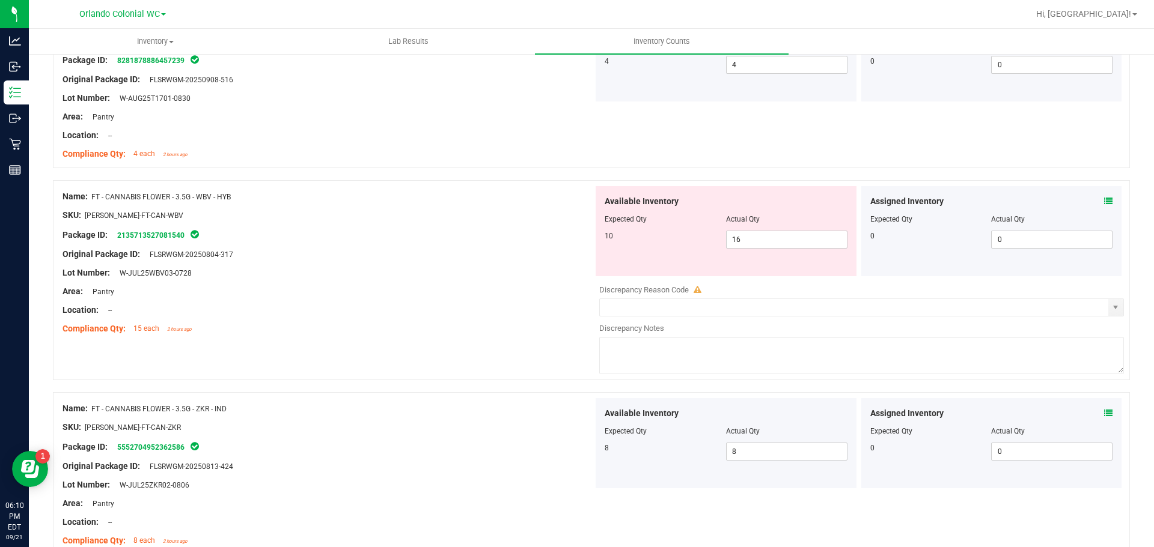
scroll to position [2463, 0]
click at [743, 239] on span "16 16" at bounding box center [786, 239] width 121 height 18
click at [743, 239] on input "16" at bounding box center [786, 239] width 120 height 17
type input "10"
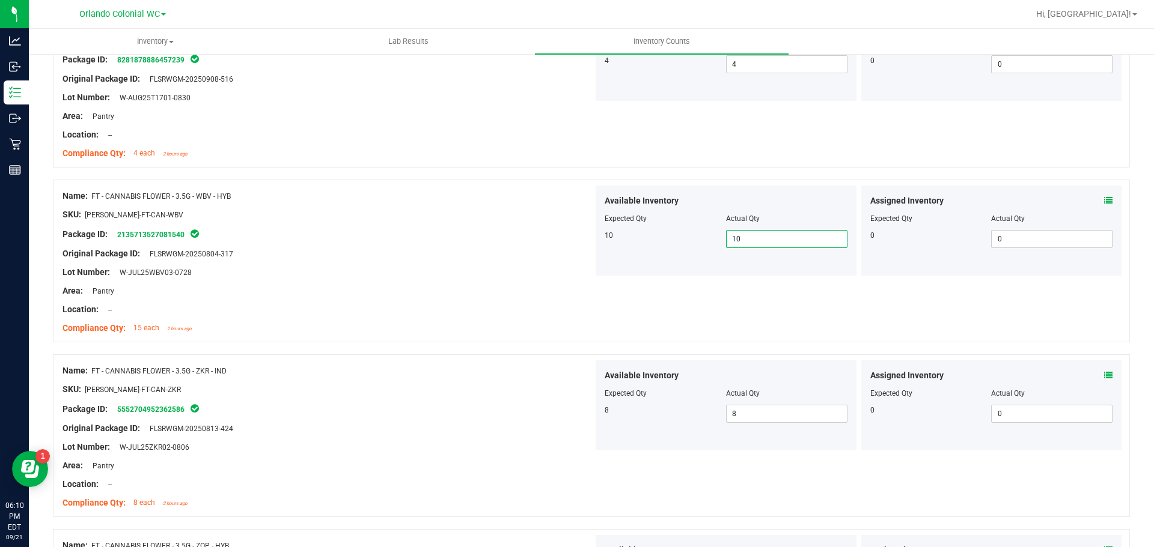
click at [706, 312] on div "Name: FT - CANNABIS FLOWER - 3.5G - WBV - HYB SKU: [PERSON_NAME]-FT-CAN-WBV Pac…" at bounding box center [591, 261] width 1077 height 163
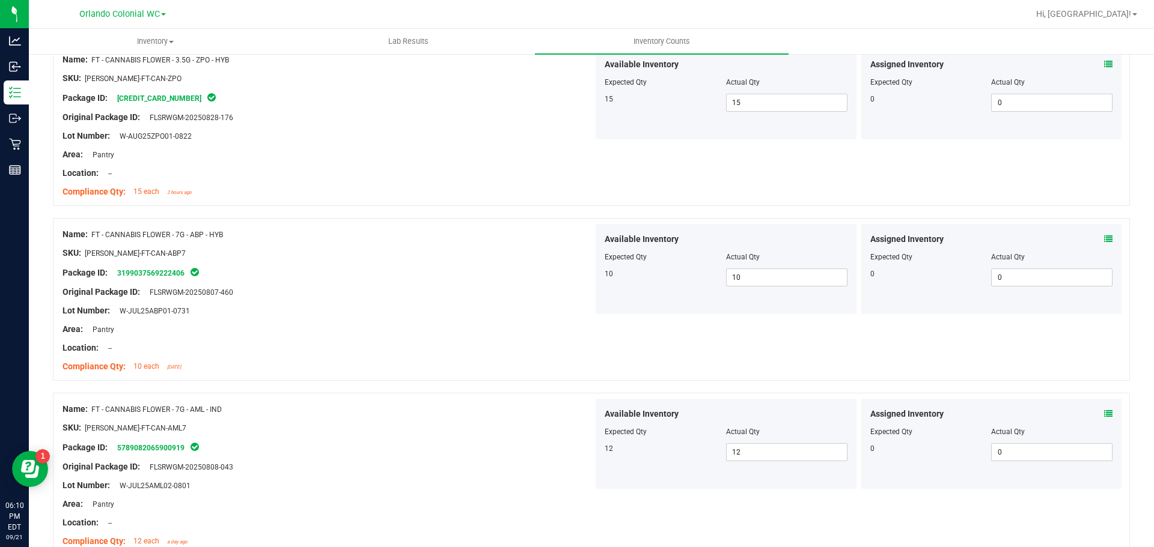
scroll to position [3186, 0]
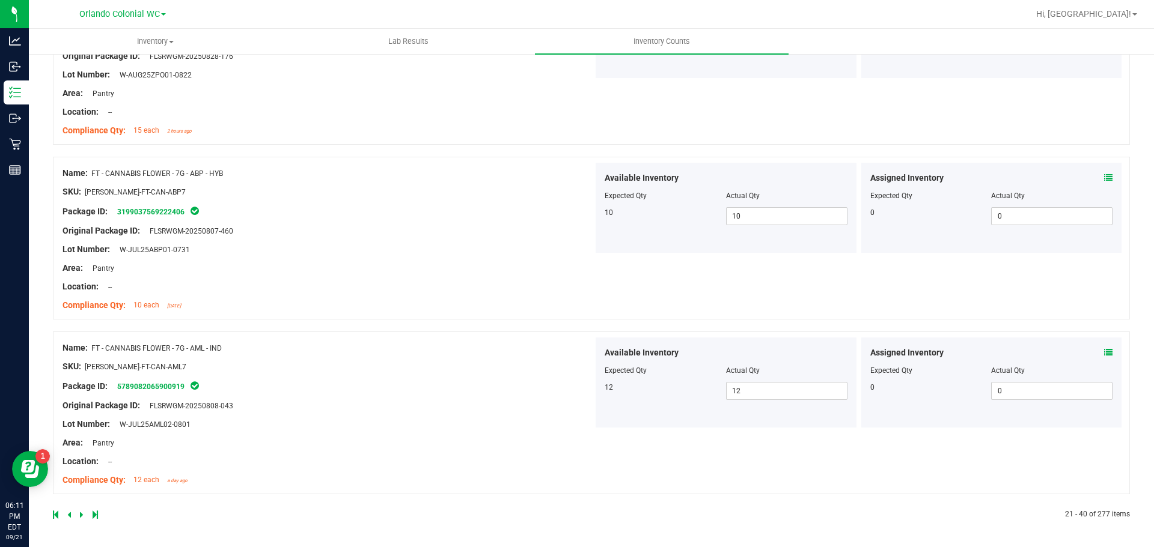
click at [82, 516] on icon at bounding box center [82, 514] width 4 height 7
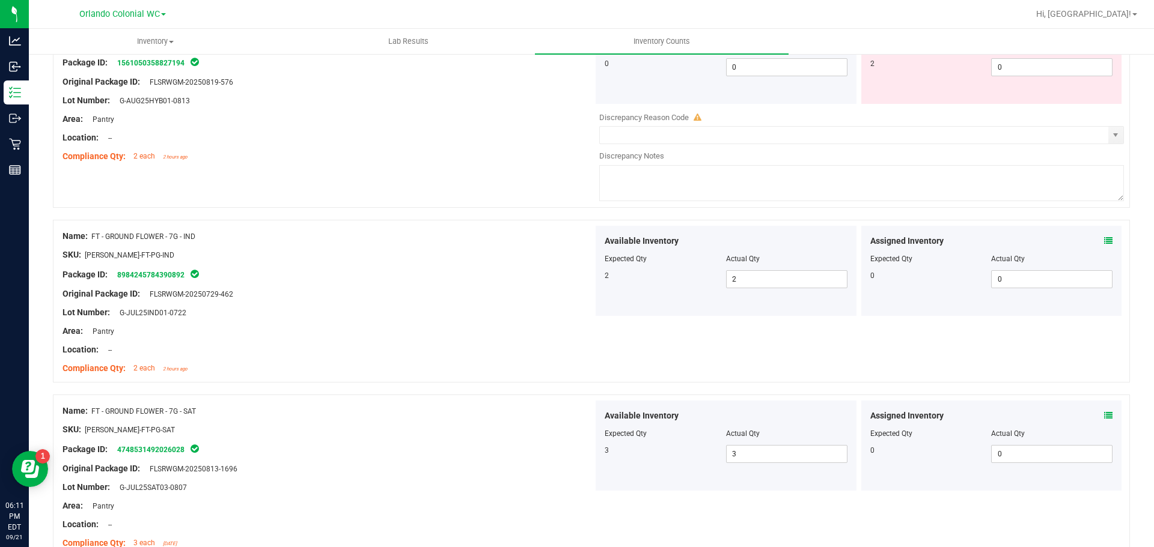
scroll to position [2644, 0]
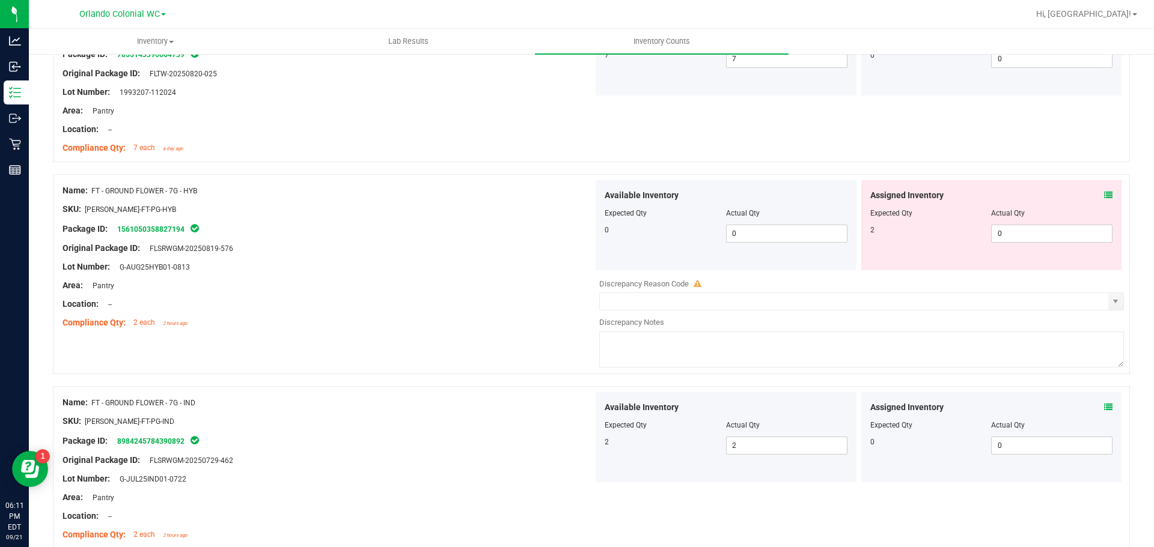
click at [1104, 193] on icon at bounding box center [1108, 195] width 8 height 8
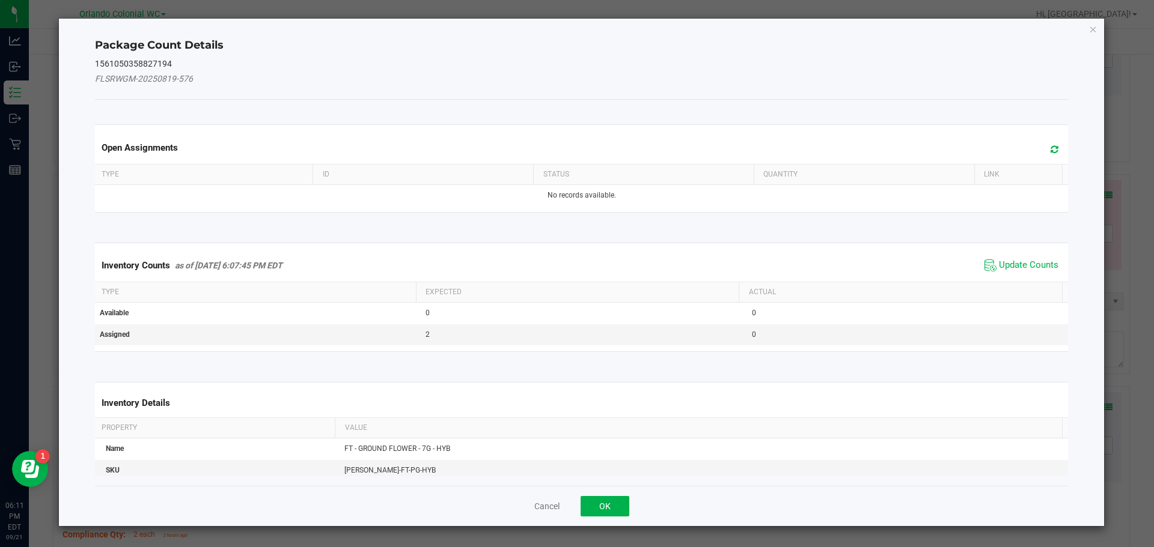
click at [1022, 257] on span "Update Counts" at bounding box center [1021, 266] width 80 height 18
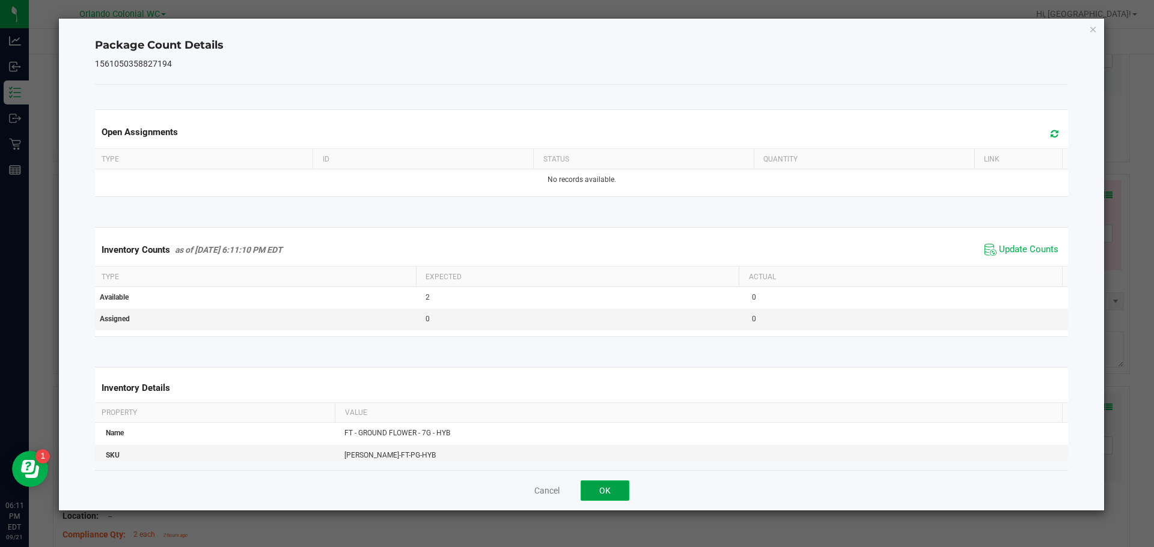
click at [618, 492] on button "OK" at bounding box center [604, 491] width 49 height 20
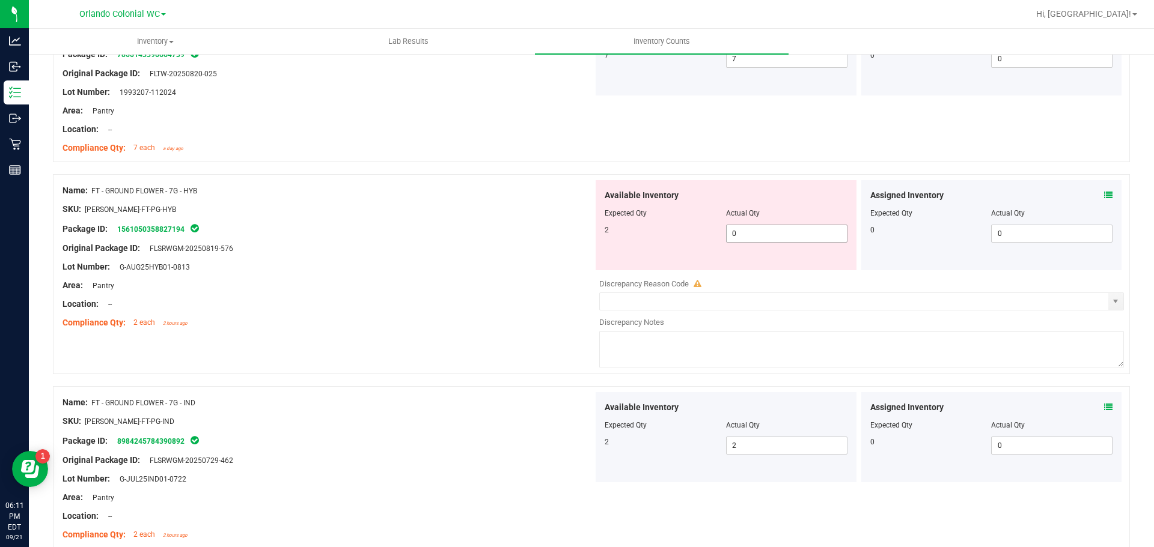
click at [743, 234] on span "0 0" at bounding box center [786, 234] width 121 height 18
click at [743, 234] on input "0" at bounding box center [786, 233] width 120 height 17
type input "2"
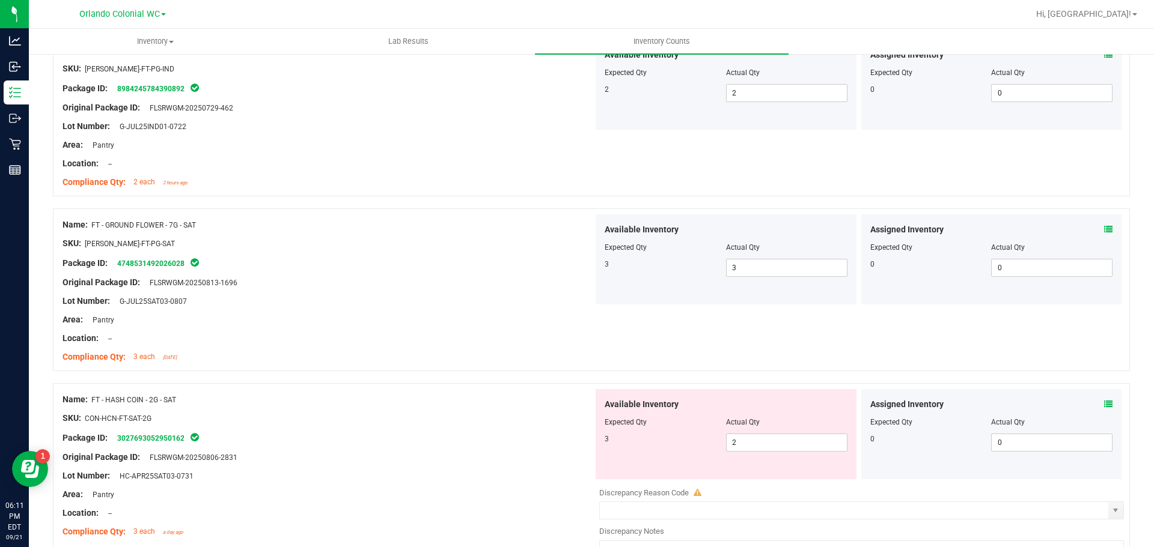
scroll to position [3064, 0]
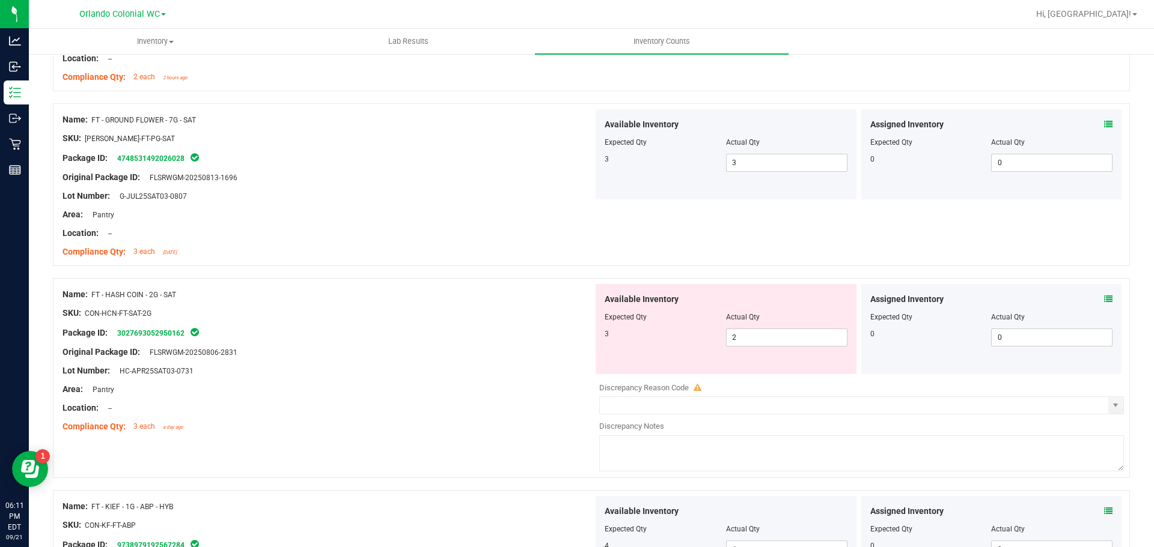
click at [1104, 301] on icon at bounding box center [1108, 299] width 8 height 8
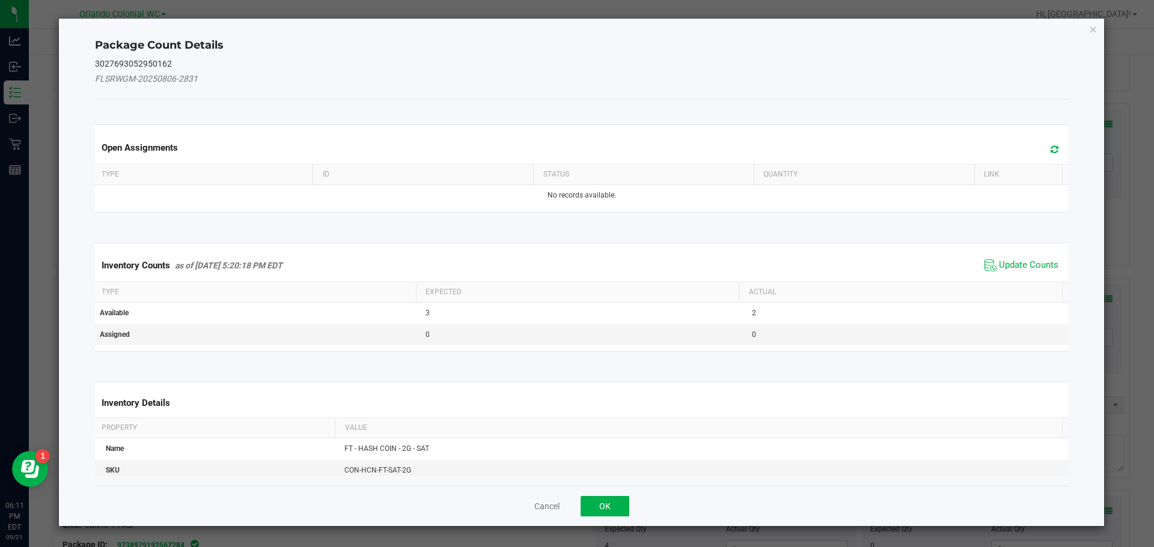
click at [1033, 274] on span "Update Counts" at bounding box center [1021, 266] width 80 height 18
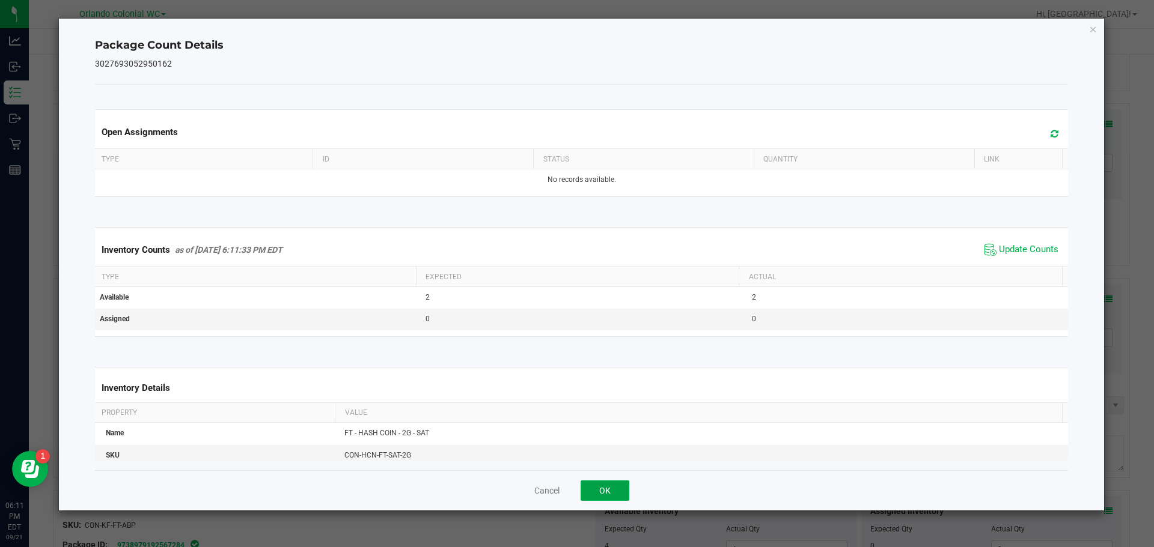
click at [603, 487] on button "OK" at bounding box center [604, 491] width 49 height 20
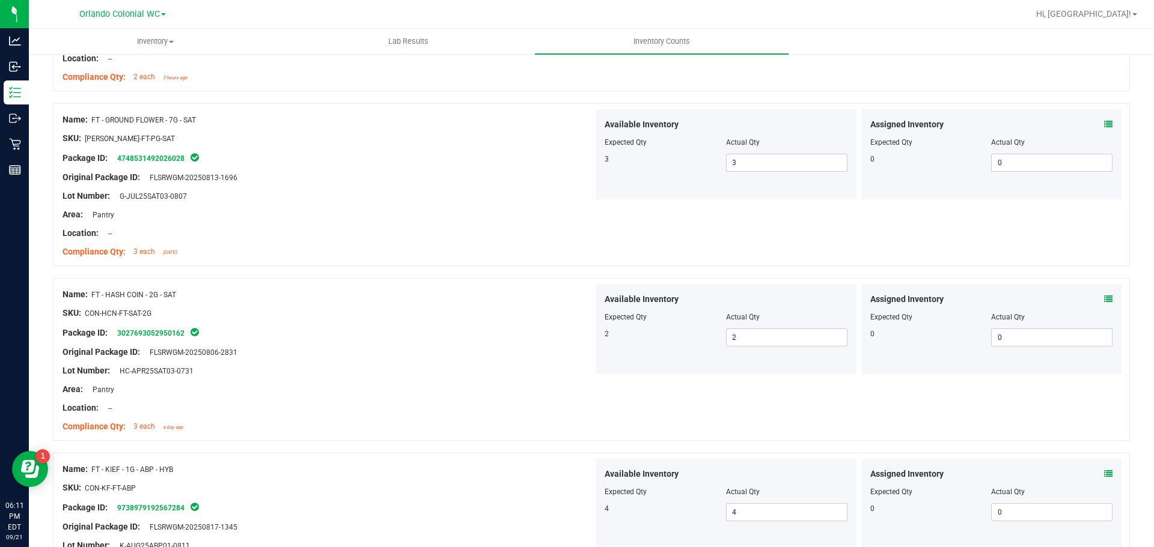
scroll to position [3186, 0]
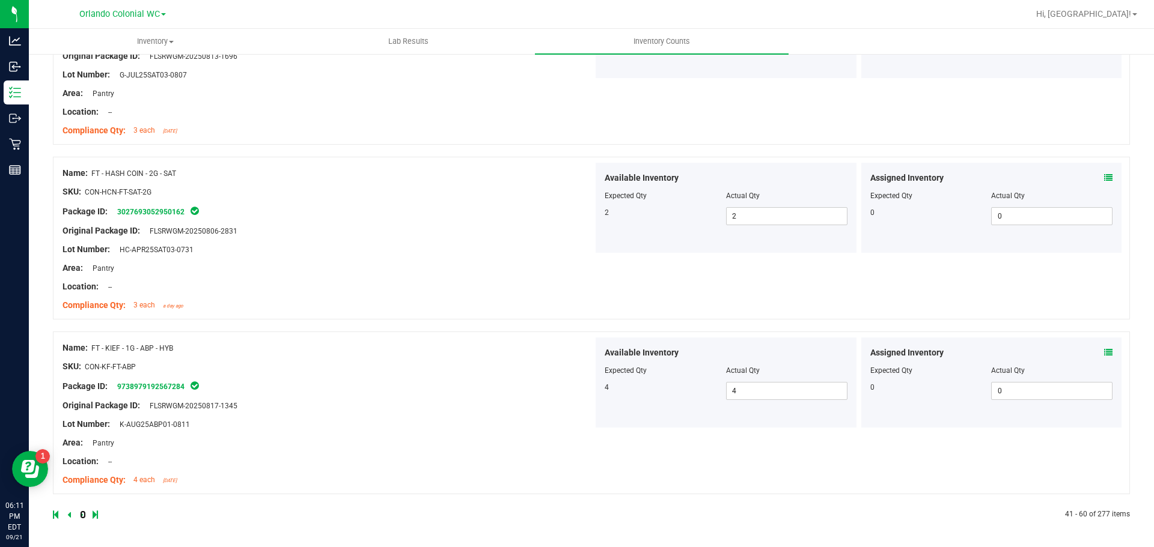
click at [80, 516] on icon at bounding box center [82, 514] width 4 height 7
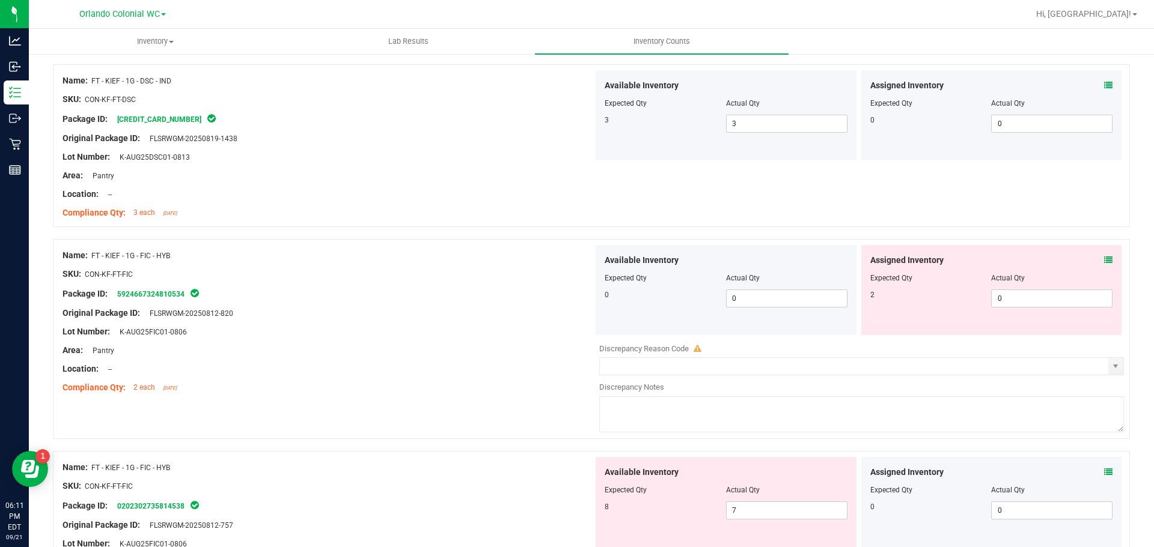
scroll to position [240, 0]
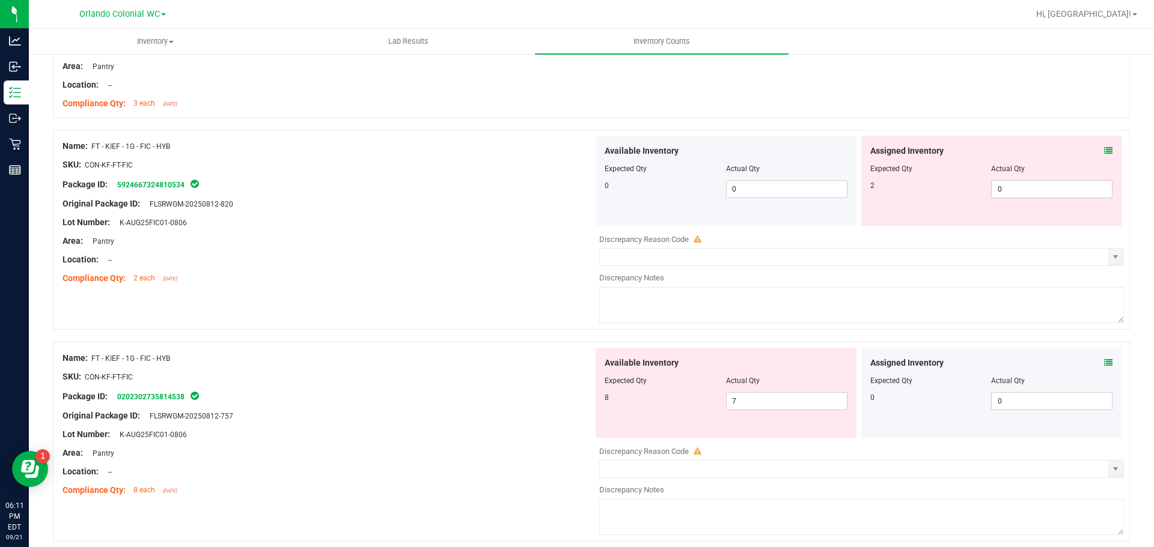
click at [1106, 152] on div "Assigned Inventory Expected Qty Actual Qty 2 0 0" at bounding box center [991, 181] width 261 height 90
click at [1088, 147] on div "Assigned Inventory" at bounding box center [991, 151] width 243 height 13
click at [1094, 148] on div "Assigned Inventory" at bounding box center [991, 151] width 243 height 13
click at [1104, 151] on icon at bounding box center [1108, 151] width 8 height 8
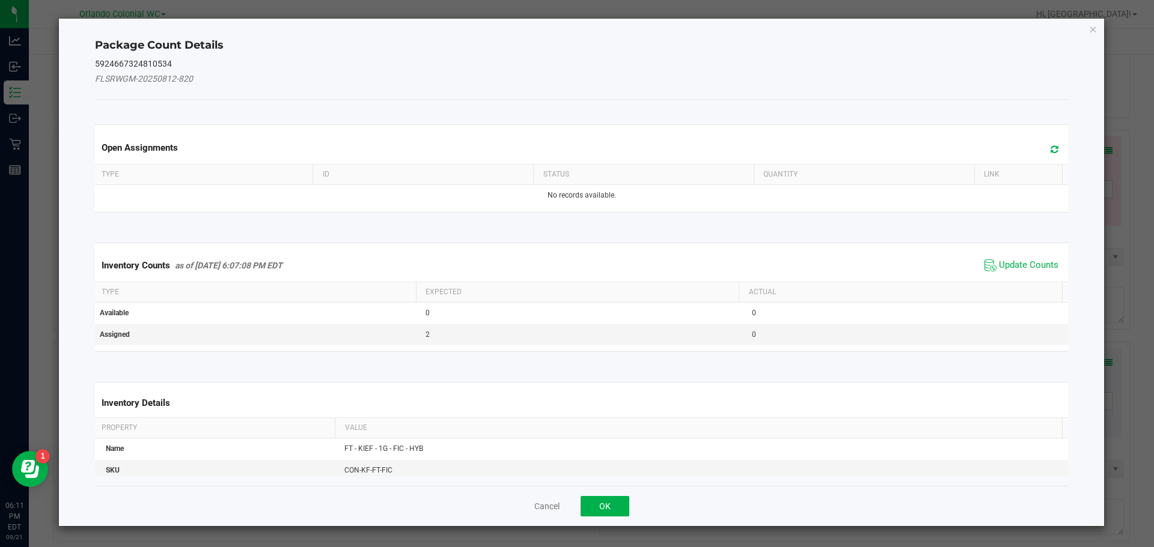
click at [1014, 258] on span "Update Counts" at bounding box center [1021, 266] width 80 height 18
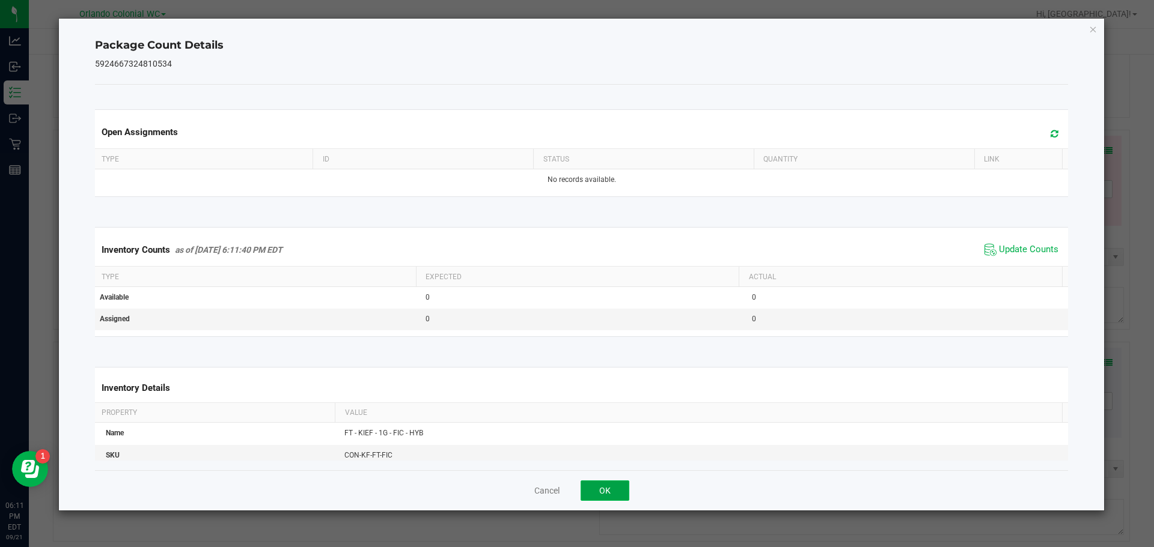
click at [589, 494] on button "OK" at bounding box center [604, 491] width 49 height 20
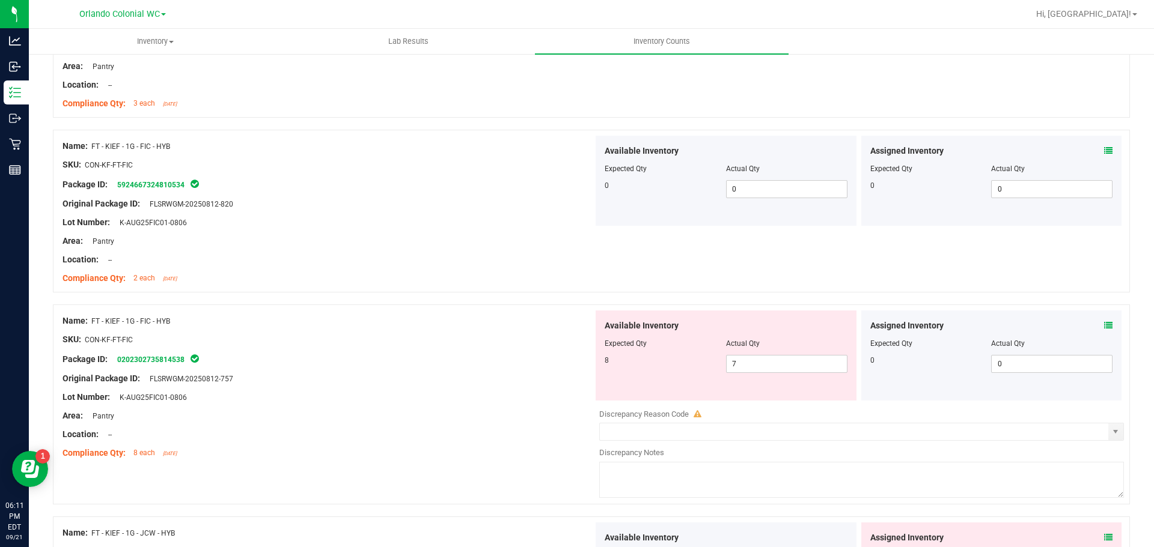
click at [1104, 326] on icon at bounding box center [1108, 325] width 8 height 8
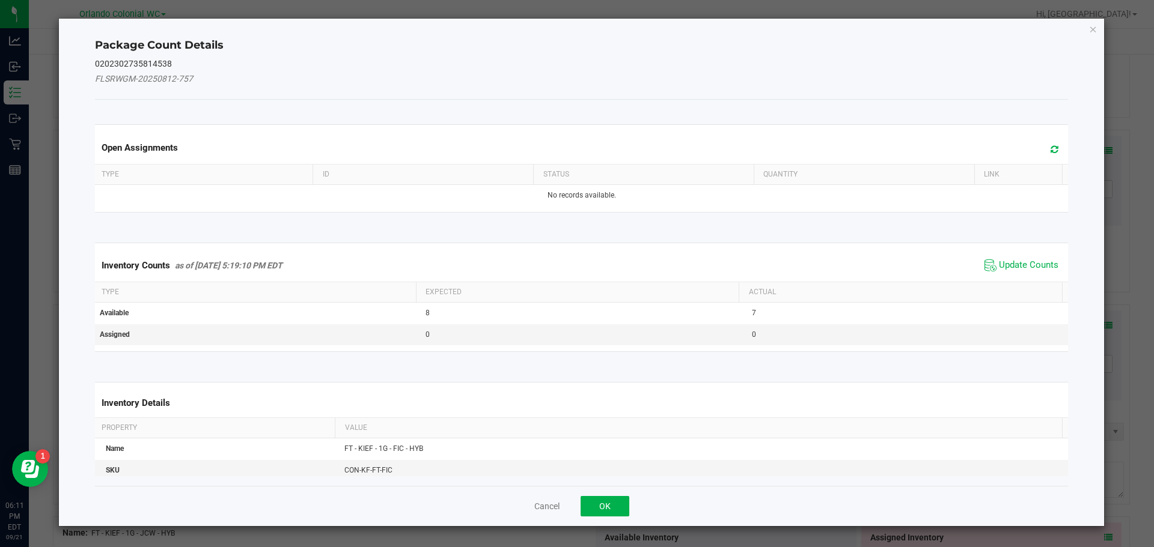
click at [1033, 258] on span "Update Counts" at bounding box center [1021, 266] width 80 height 18
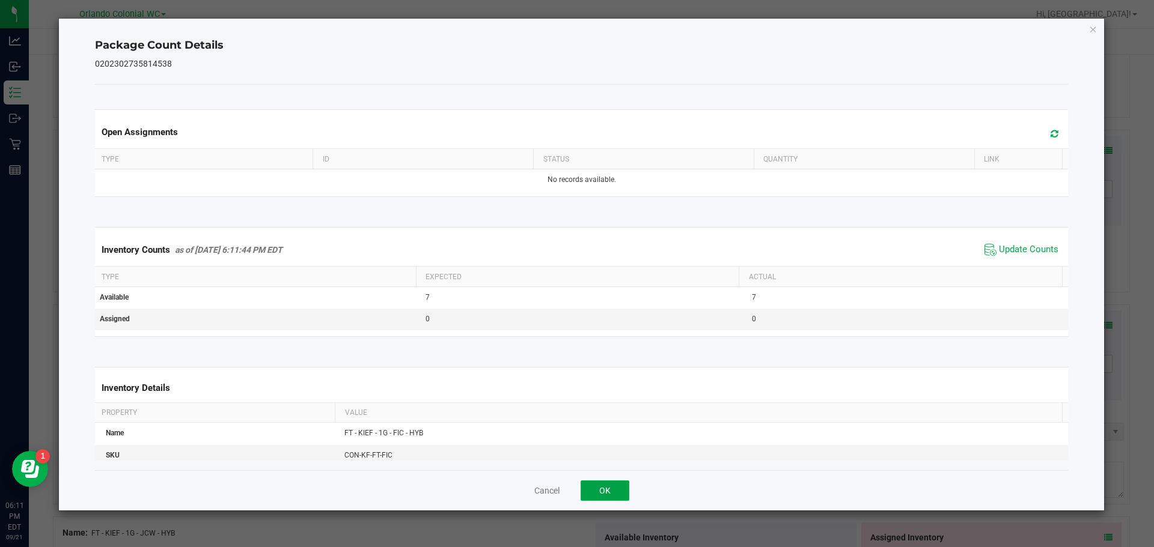
click at [616, 488] on button "OK" at bounding box center [604, 491] width 49 height 20
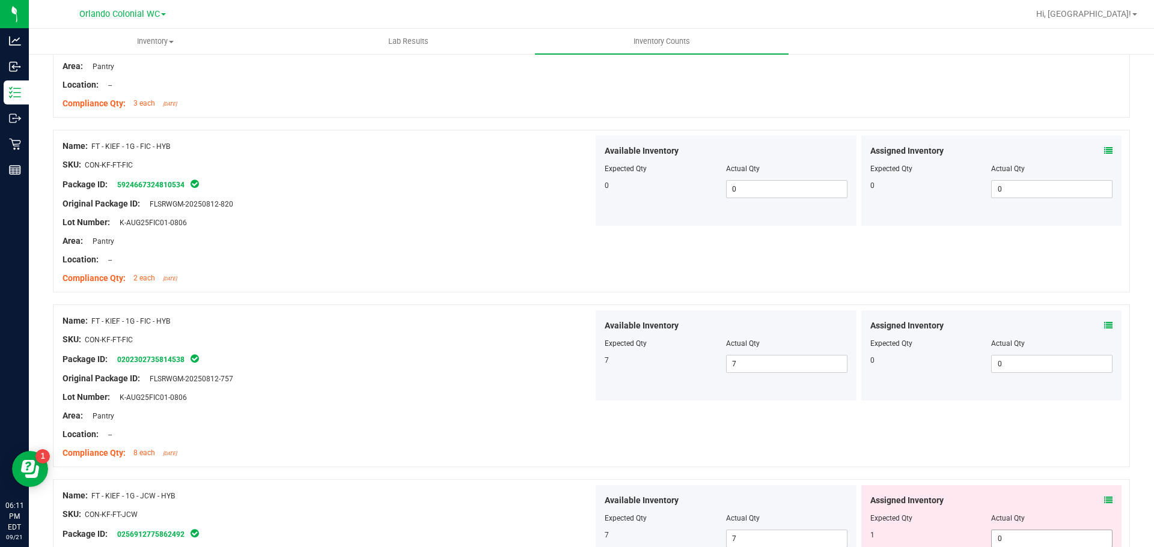
scroll to position [421, 0]
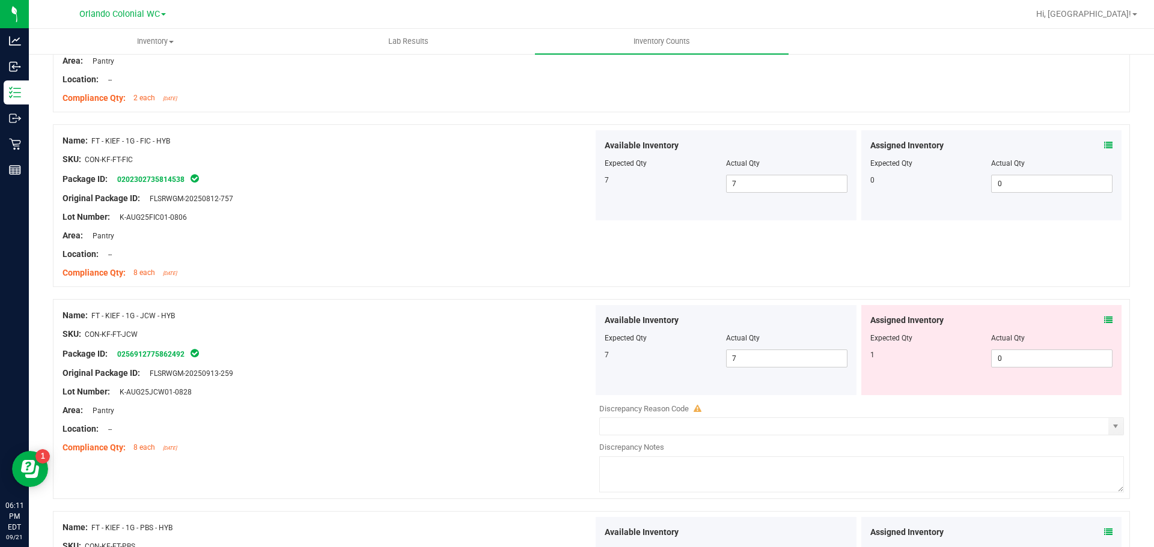
click at [1104, 319] on icon at bounding box center [1108, 320] width 8 height 8
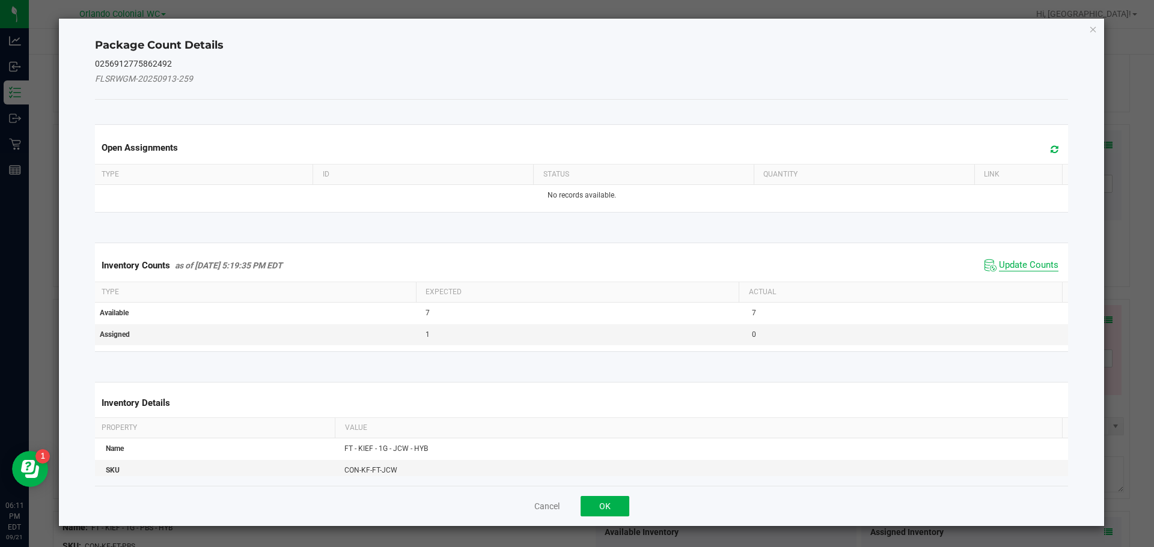
click at [1036, 263] on span "Update Counts" at bounding box center [1028, 266] width 59 height 12
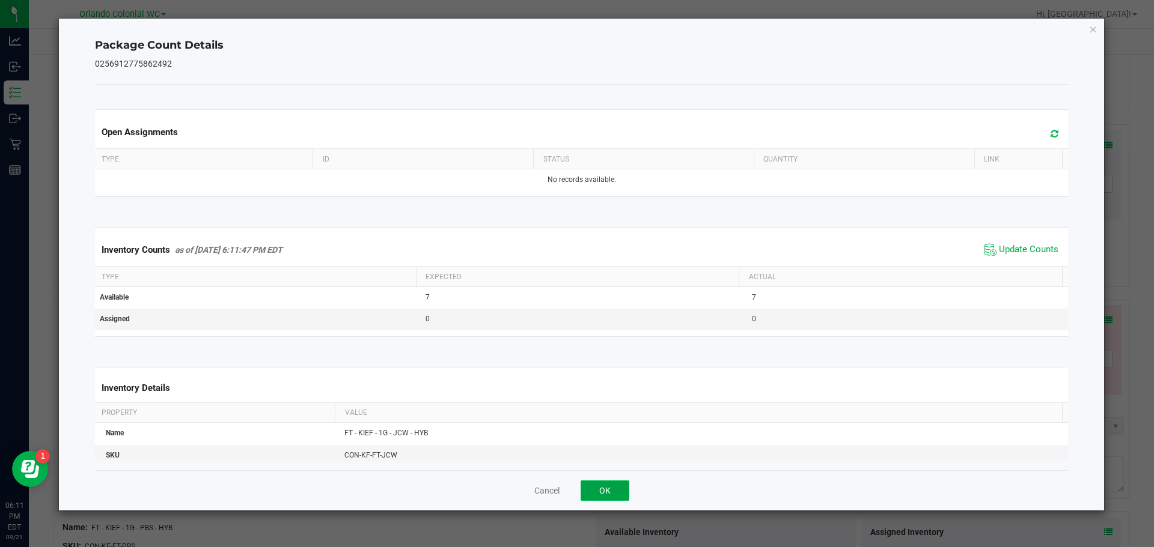
click at [618, 484] on button "OK" at bounding box center [604, 491] width 49 height 20
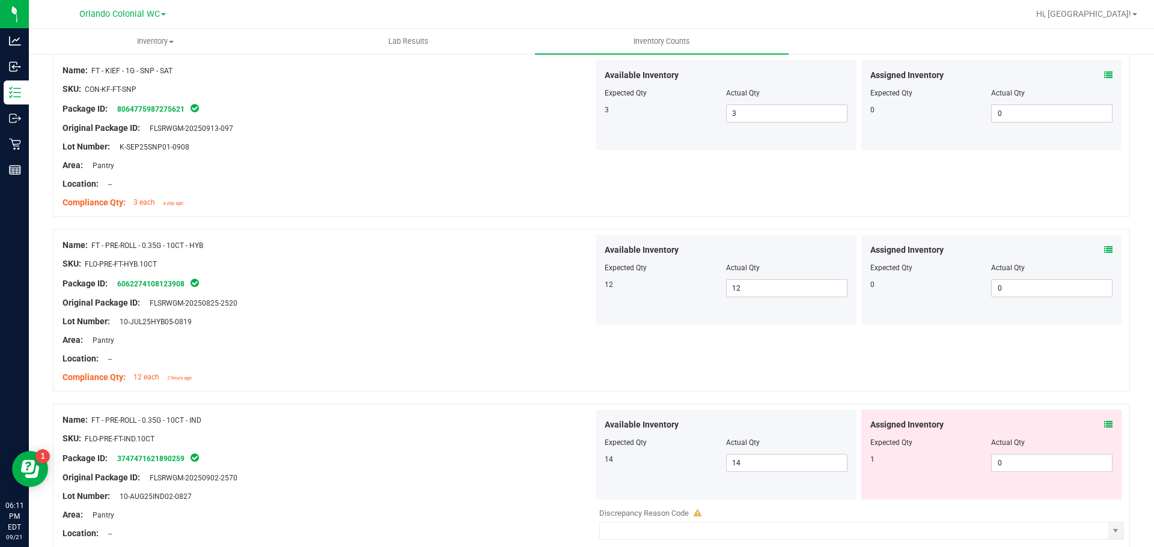
scroll to position [1021, 0]
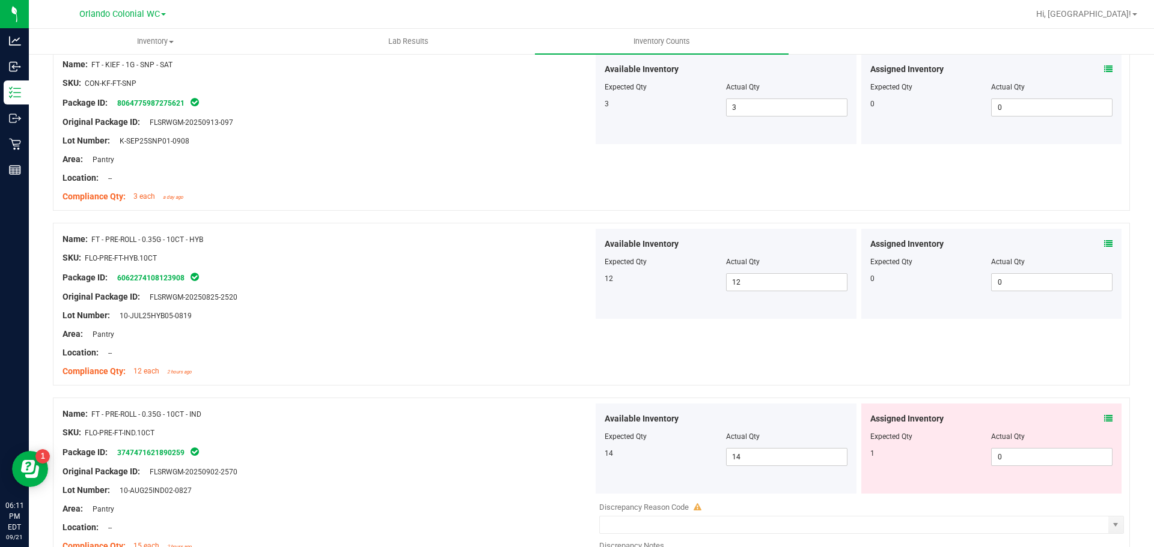
click at [1104, 416] on icon at bounding box center [1108, 419] width 8 height 8
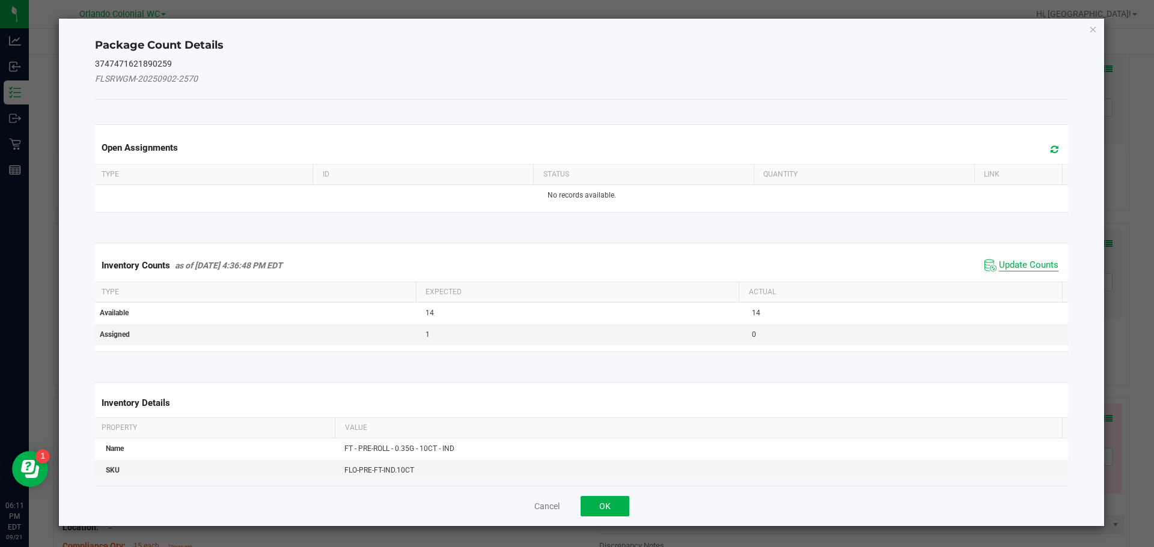
click at [1029, 268] on span "Update Counts" at bounding box center [1028, 266] width 59 height 12
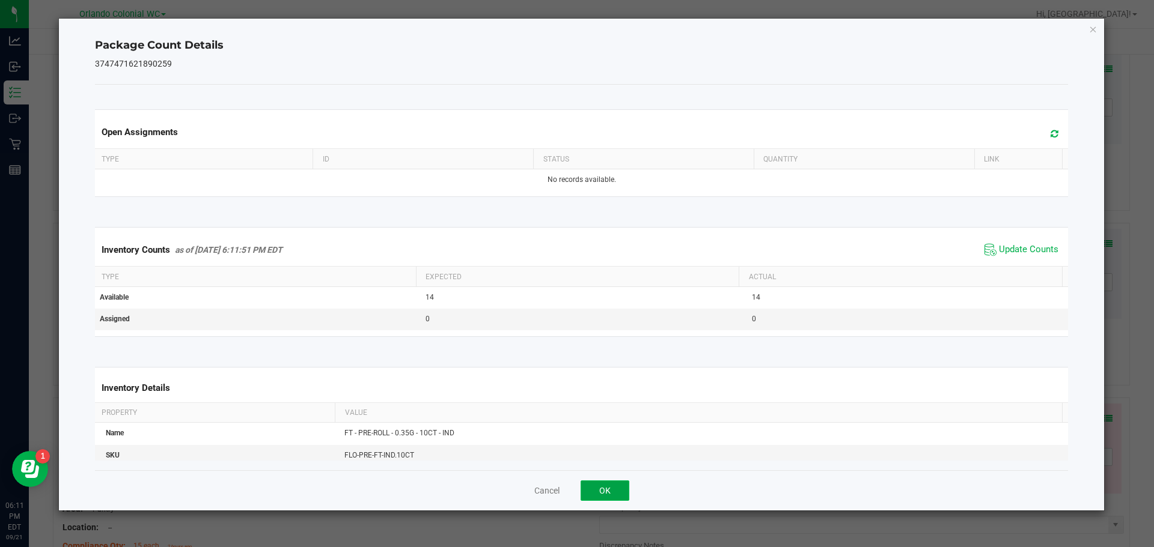
click at [600, 482] on button "OK" at bounding box center [604, 491] width 49 height 20
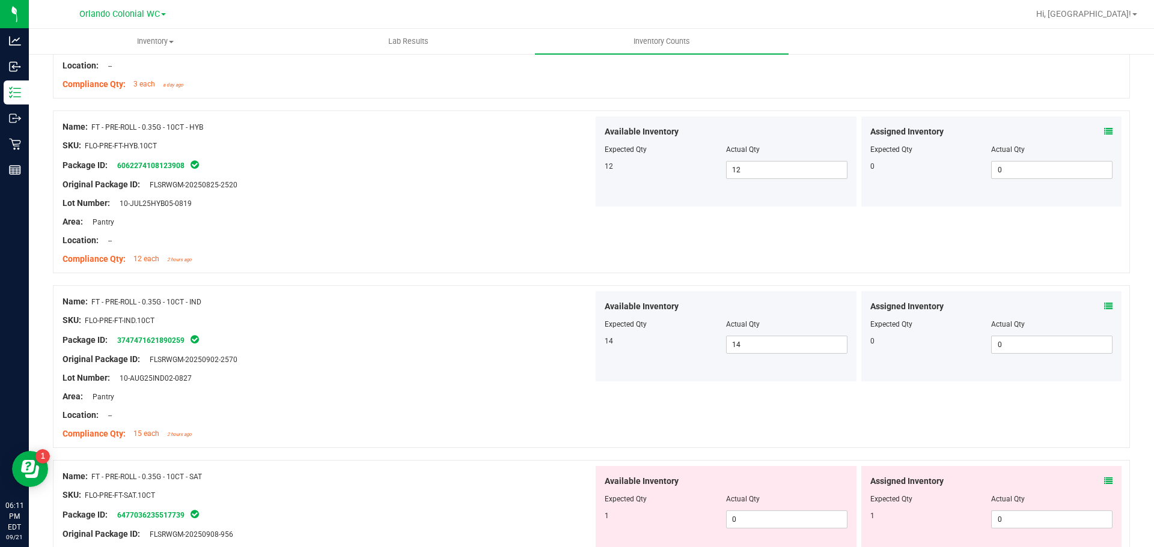
scroll to position [1322, 0]
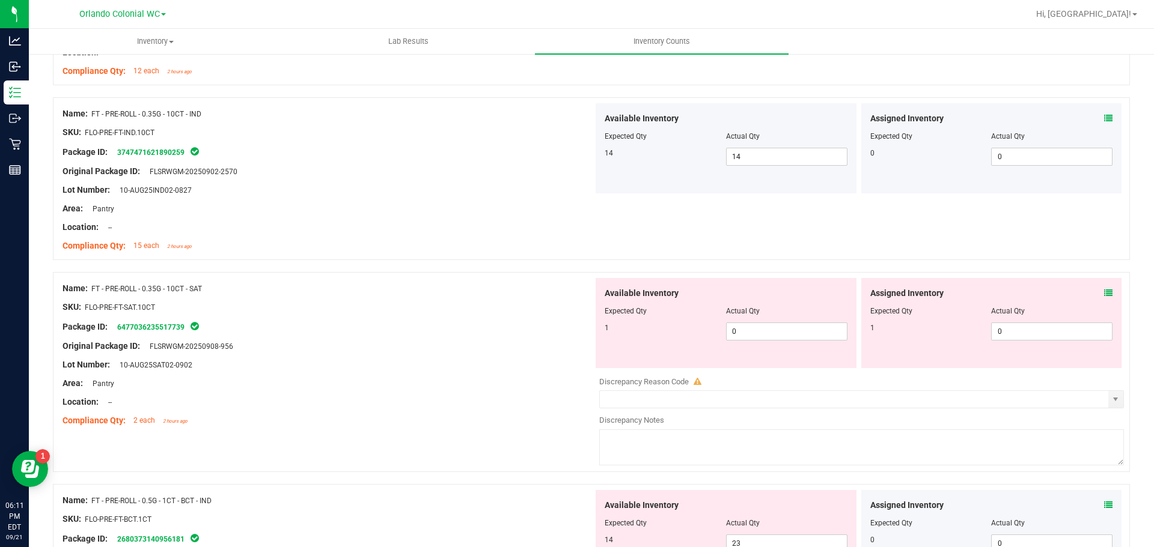
click at [1104, 294] on div "Assigned Inventory Expected Qty Actual Qty 1 0 0" at bounding box center [991, 323] width 261 height 90
click at [1104, 294] on icon at bounding box center [1108, 293] width 8 height 8
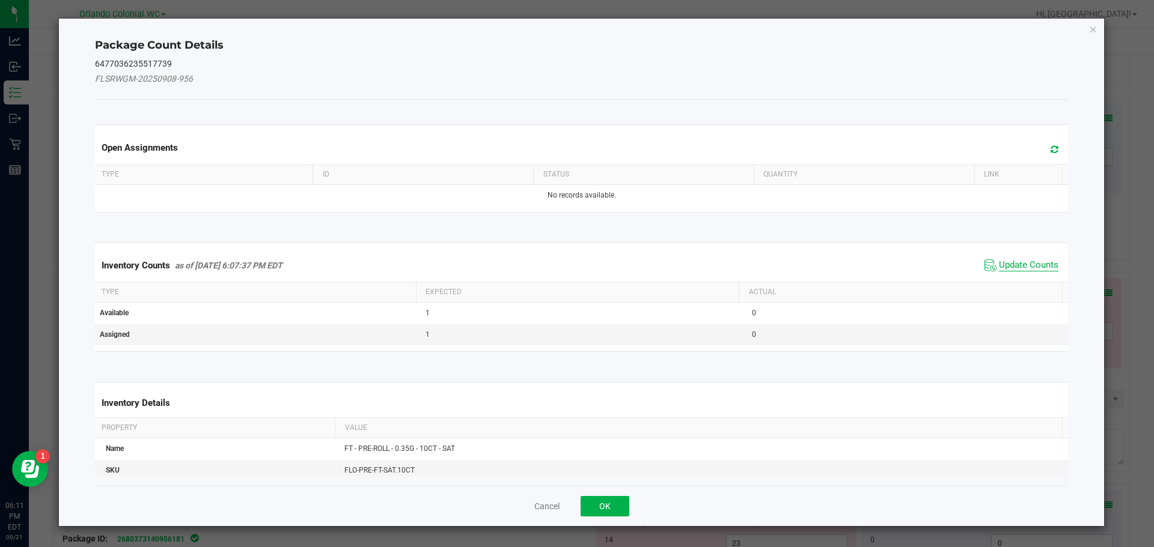
click at [1027, 269] on span "Update Counts" at bounding box center [1028, 266] width 59 height 12
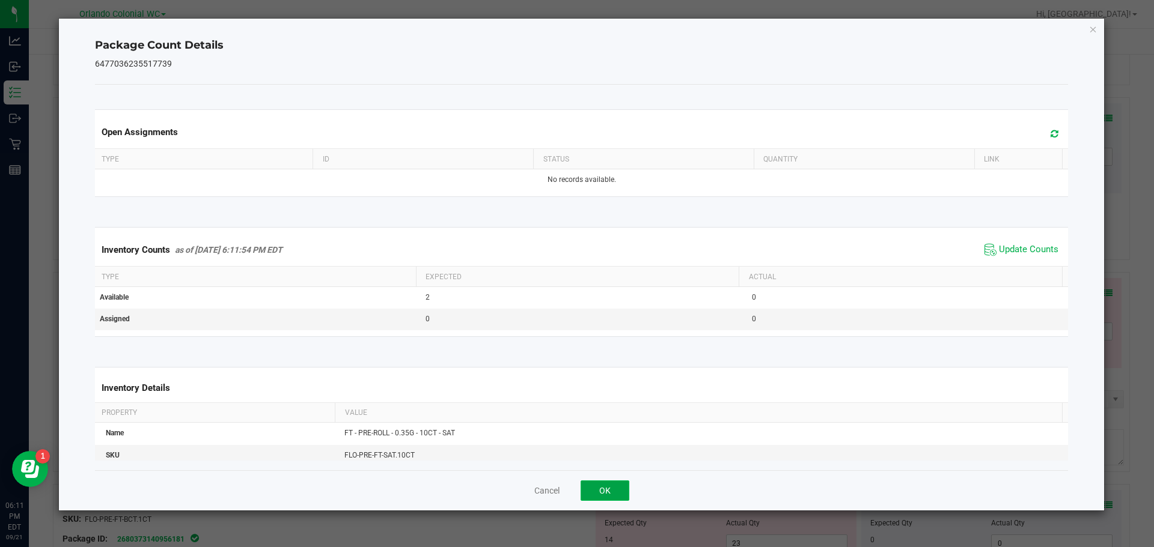
click at [615, 495] on button "OK" at bounding box center [604, 491] width 49 height 20
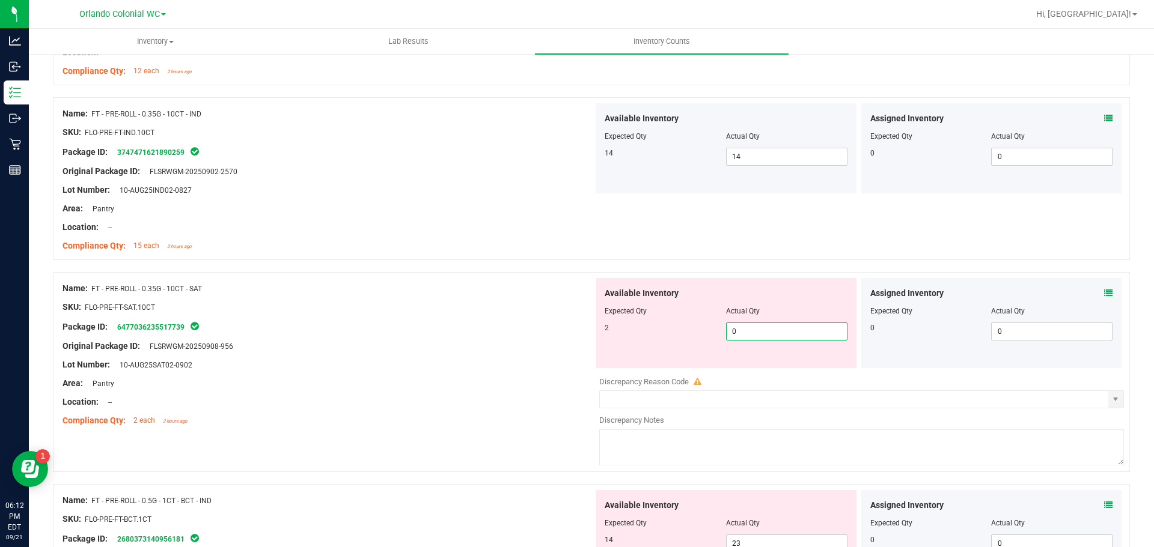
drag, startPoint x: 752, startPoint y: 333, endPoint x: 636, endPoint y: 332, distance: 116.0
click at [638, 333] on div "2 0 0" at bounding box center [725, 332] width 243 height 18
type input "2"
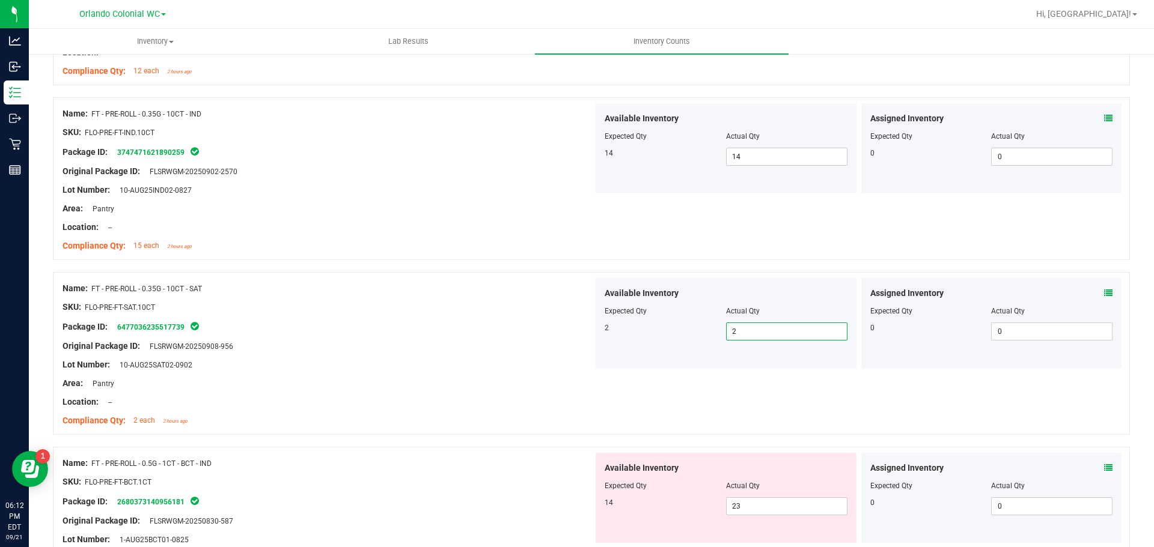
click at [585, 385] on div "Area: Pantry" at bounding box center [327, 383] width 531 height 13
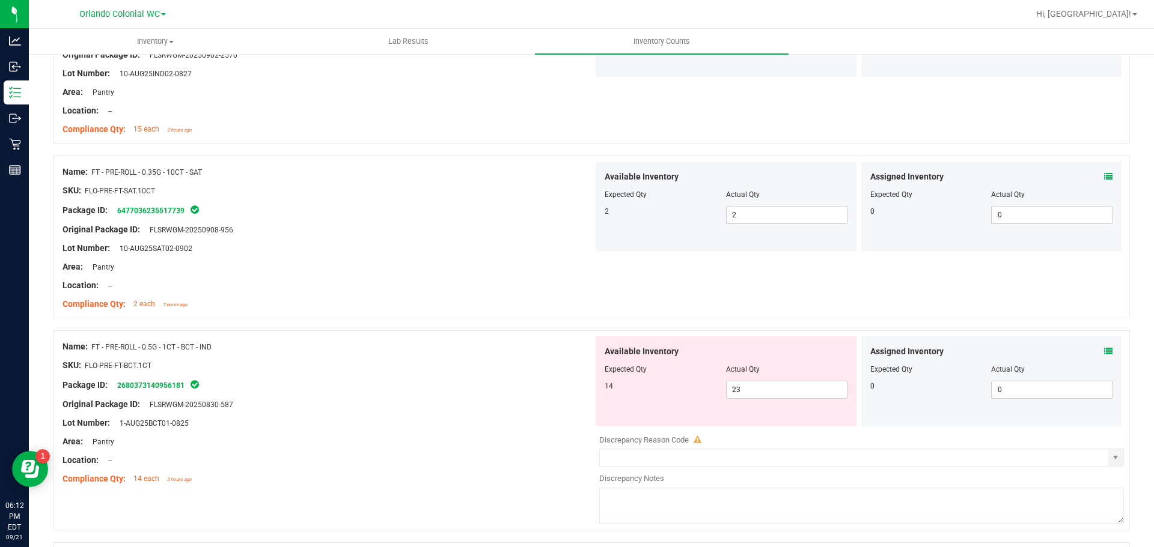
scroll to position [1502, 0]
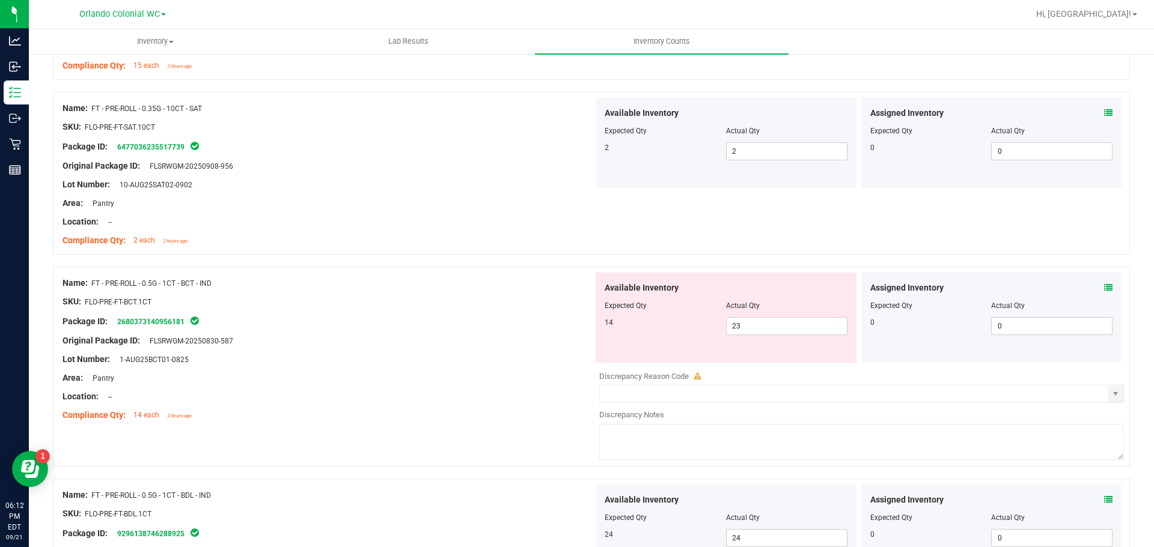
click at [1103, 287] on div "Assigned Inventory Expected Qty Actual Qty 0 0 0" at bounding box center [991, 318] width 261 height 90
click at [1092, 289] on div "Assigned Inventory" at bounding box center [991, 288] width 243 height 13
click at [1104, 288] on icon at bounding box center [1108, 288] width 8 height 8
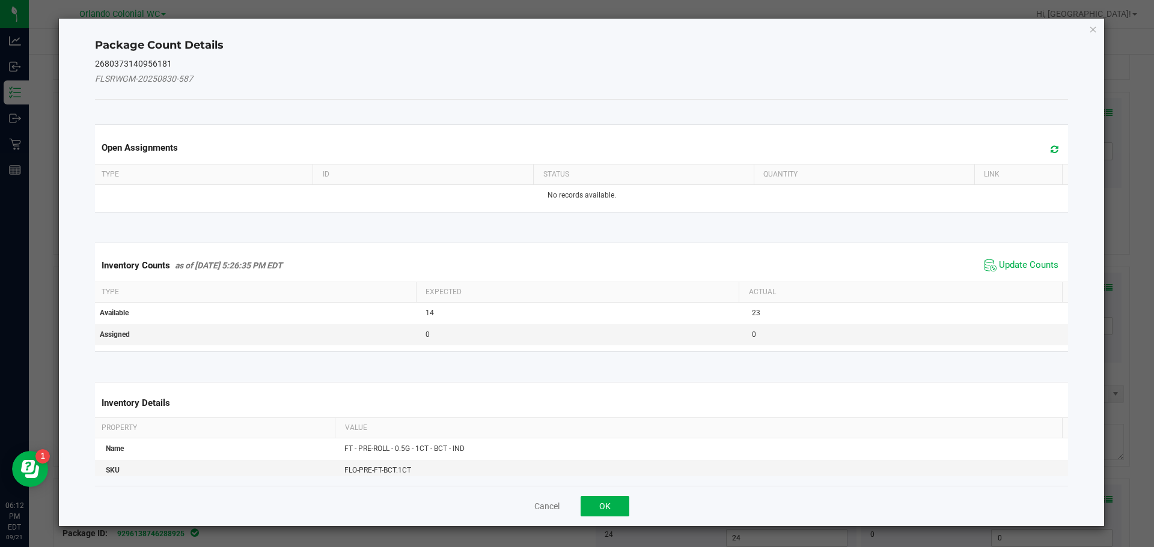
click at [1025, 258] on span "Update Counts" at bounding box center [1021, 266] width 80 height 18
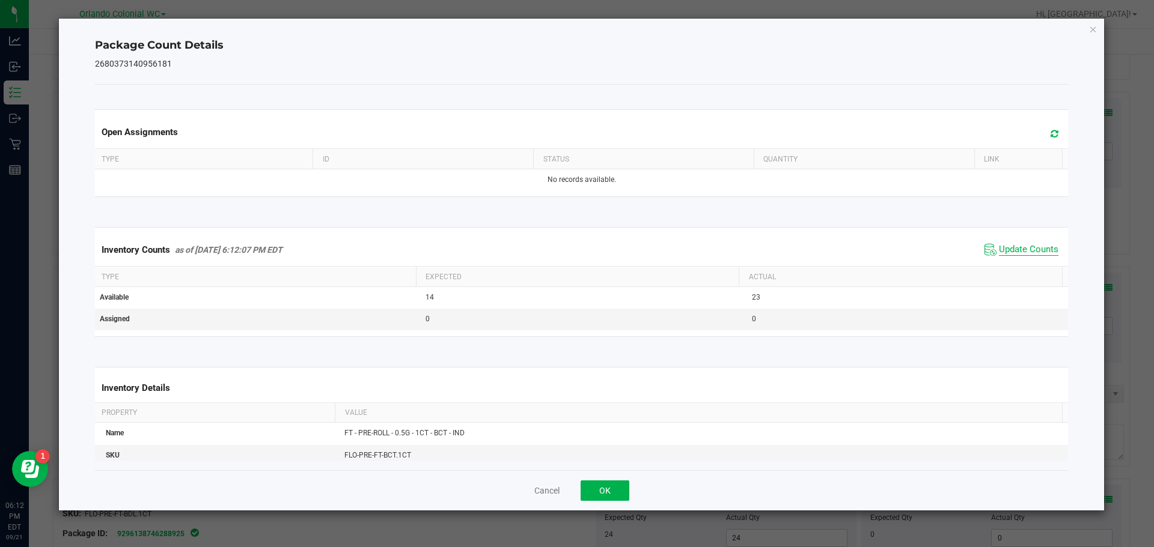
click at [1036, 249] on span "Update Counts" at bounding box center [1028, 250] width 59 height 12
click at [608, 487] on button "OK" at bounding box center [604, 491] width 49 height 20
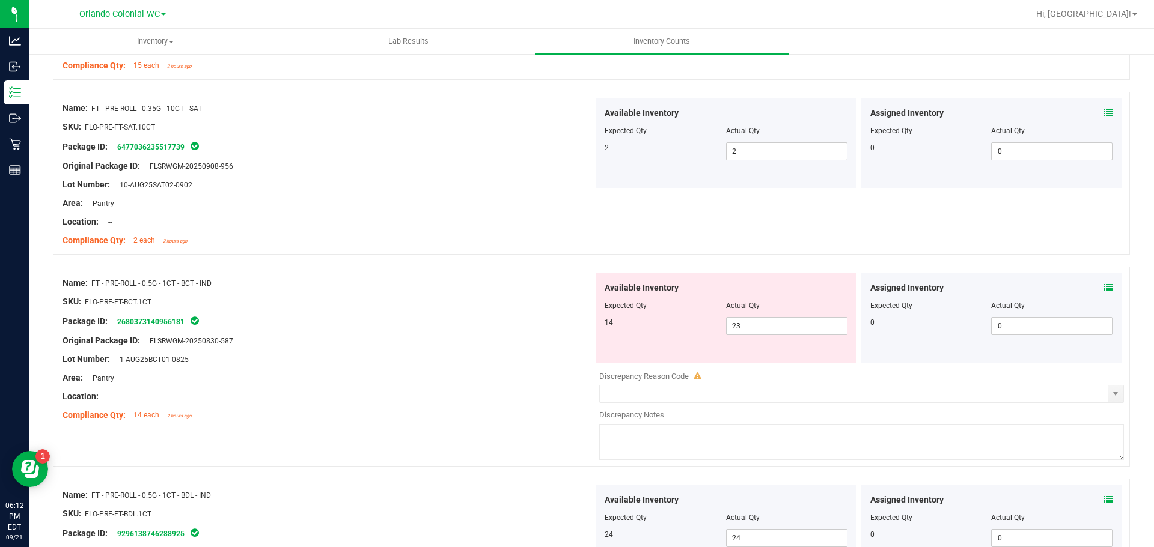
scroll to position [1562, 0]
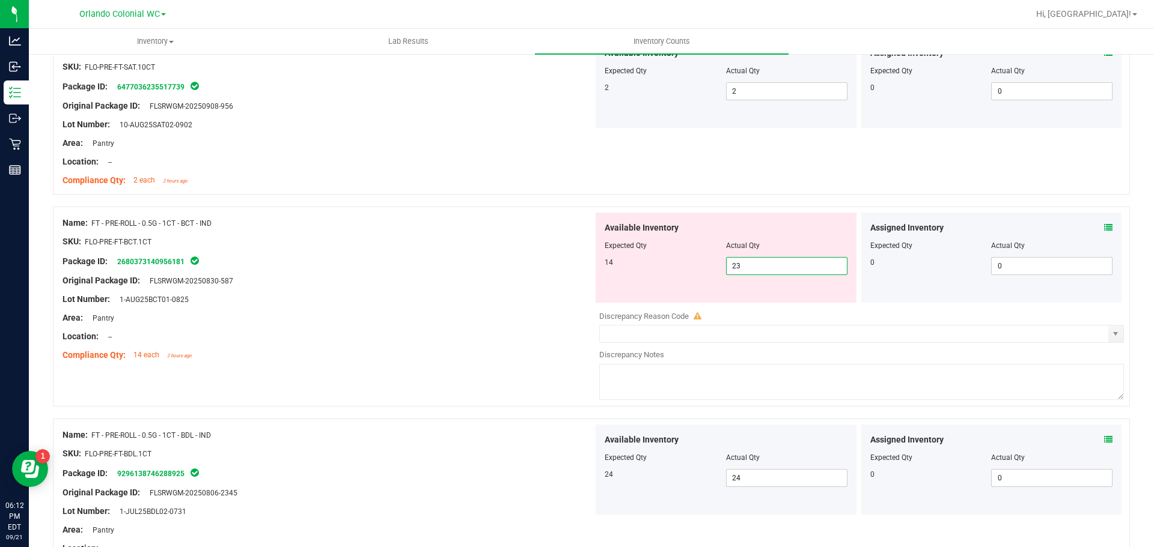
drag, startPoint x: 762, startPoint y: 269, endPoint x: 683, endPoint y: 272, distance: 78.7
click at [683, 272] on div "14 23 23" at bounding box center [725, 266] width 243 height 18
type input "14"
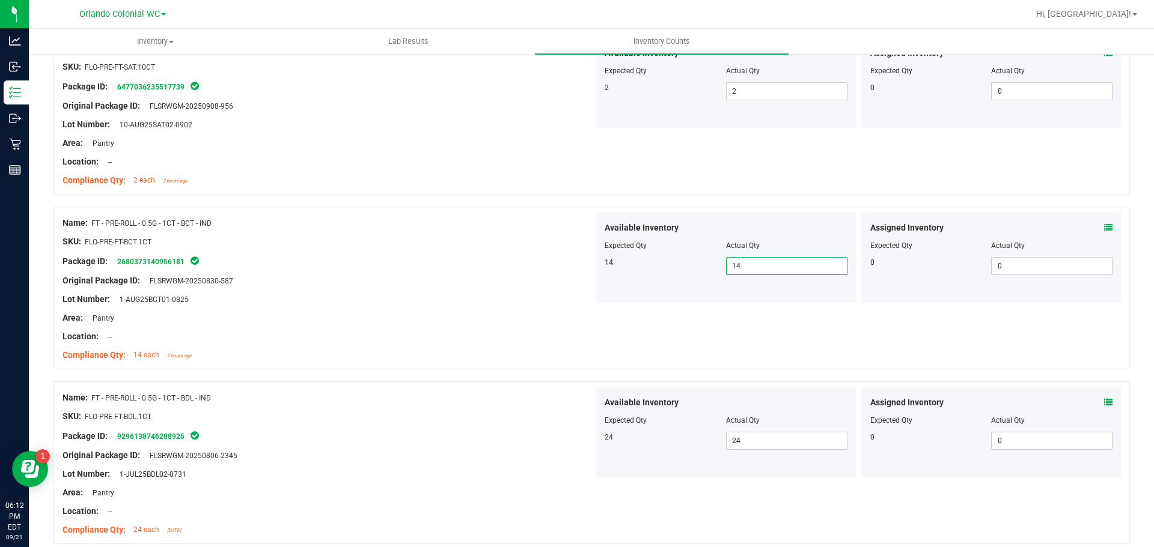
click at [590, 359] on div "Name: FT - PRE-ROLL - 0.5G - 1CT - BCT - IND SKU: FLO-PRE-FT-BCT.1CT Package ID…" at bounding box center [591, 288] width 1077 height 163
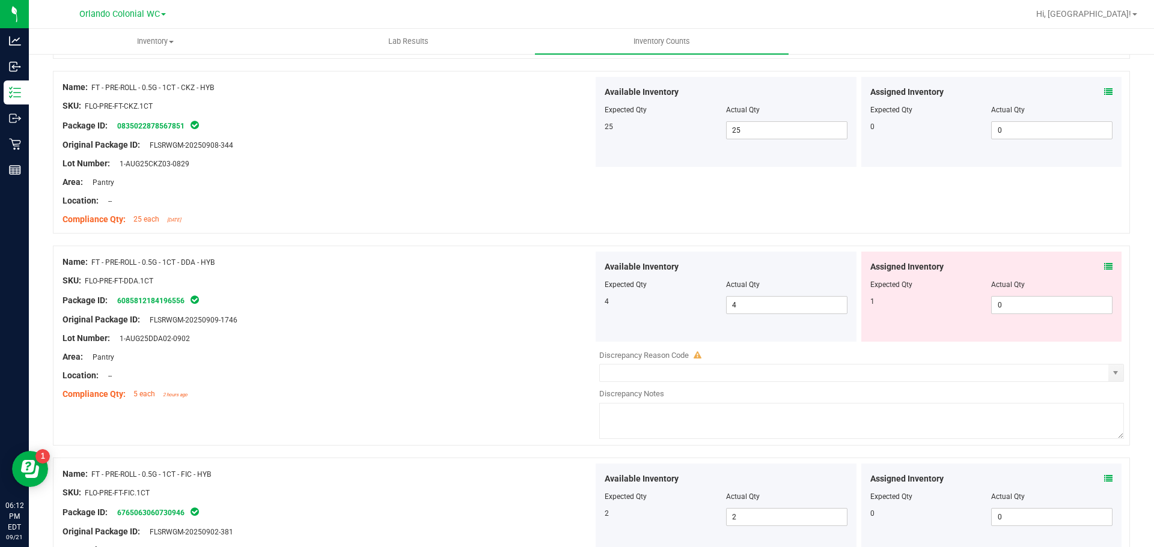
scroll to position [2223, 0]
click at [1104, 262] on icon at bounding box center [1108, 266] width 8 height 8
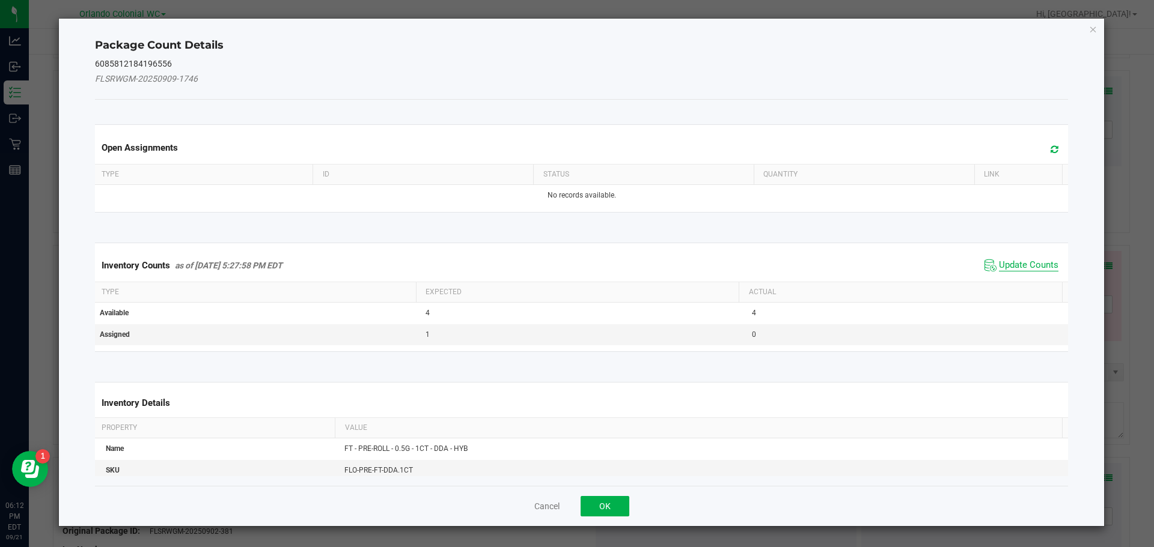
click at [1008, 264] on span "Update Counts" at bounding box center [1028, 266] width 59 height 12
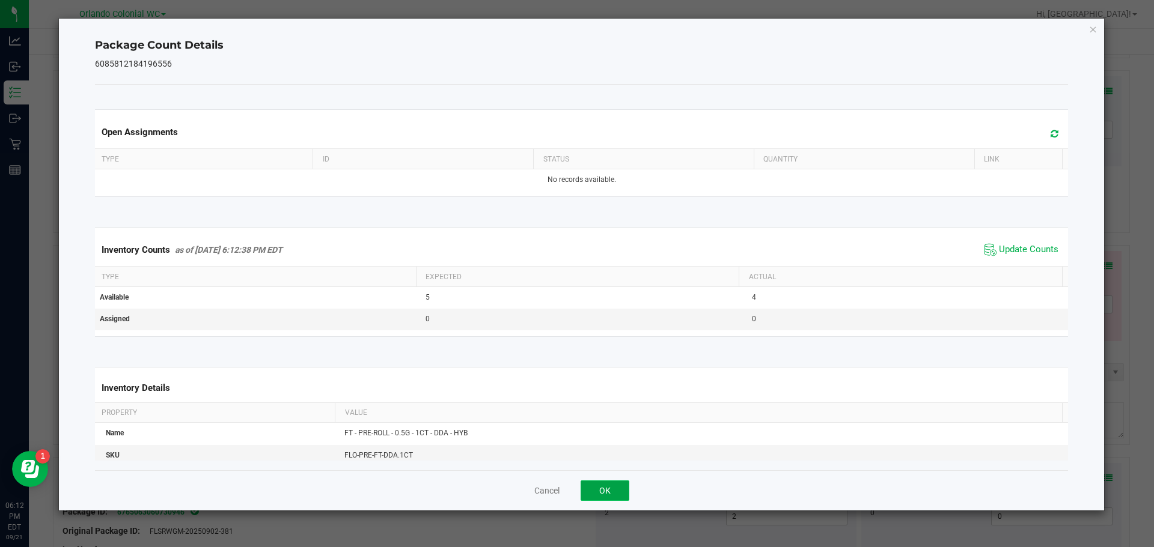
click at [603, 482] on button "OK" at bounding box center [604, 491] width 49 height 20
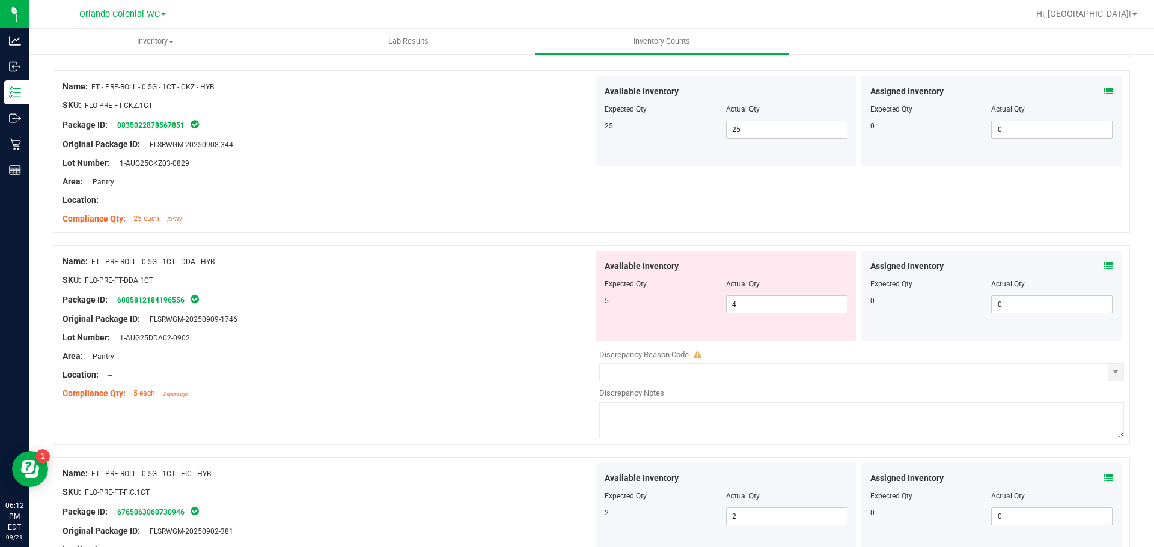
click at [413, 372] on div "Location: --" at bounding box center [327, 375] width 531 height 13
click at [1104, 266] on icon at bounding box center [1108, 266] width 8 height 8
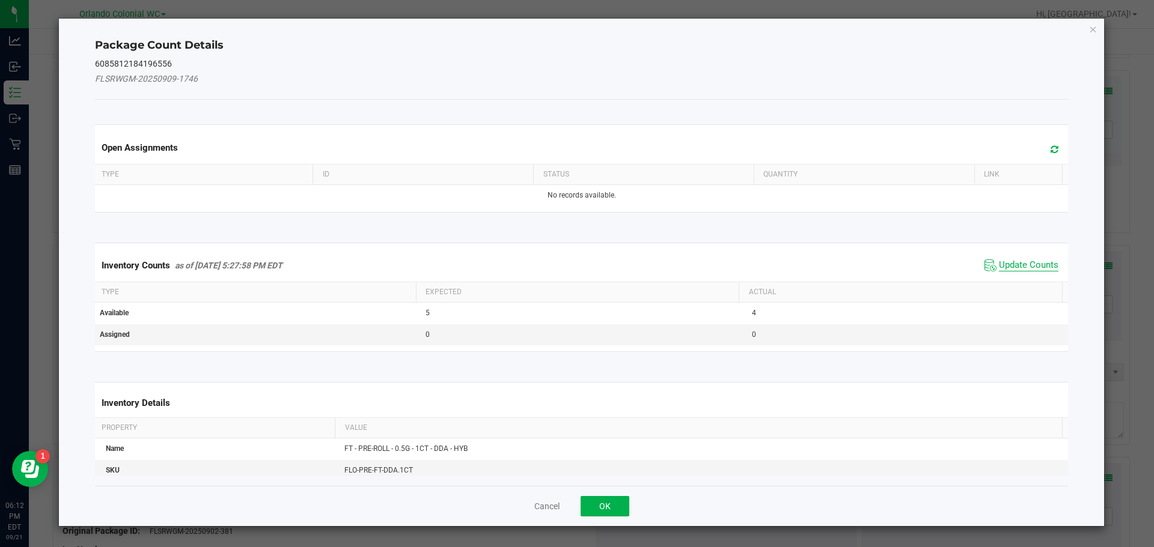
click at [1035, 263] on span "Update Counts" at bounding box center [1028, 266] width 59 height 12
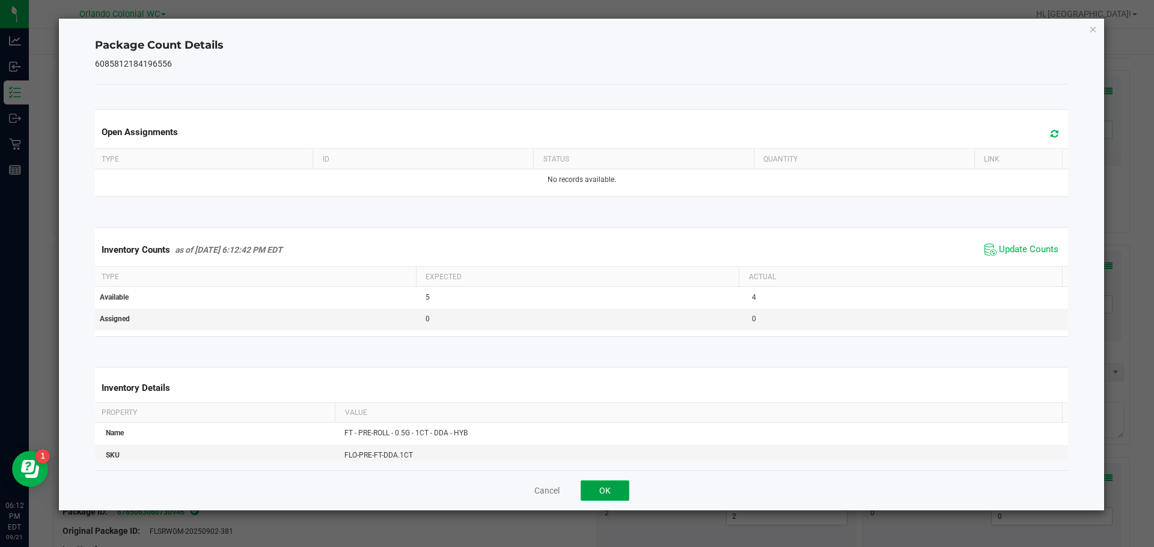
click at [609, 491] on button "OK" at bounding box center [604, 491] width 49 height 20
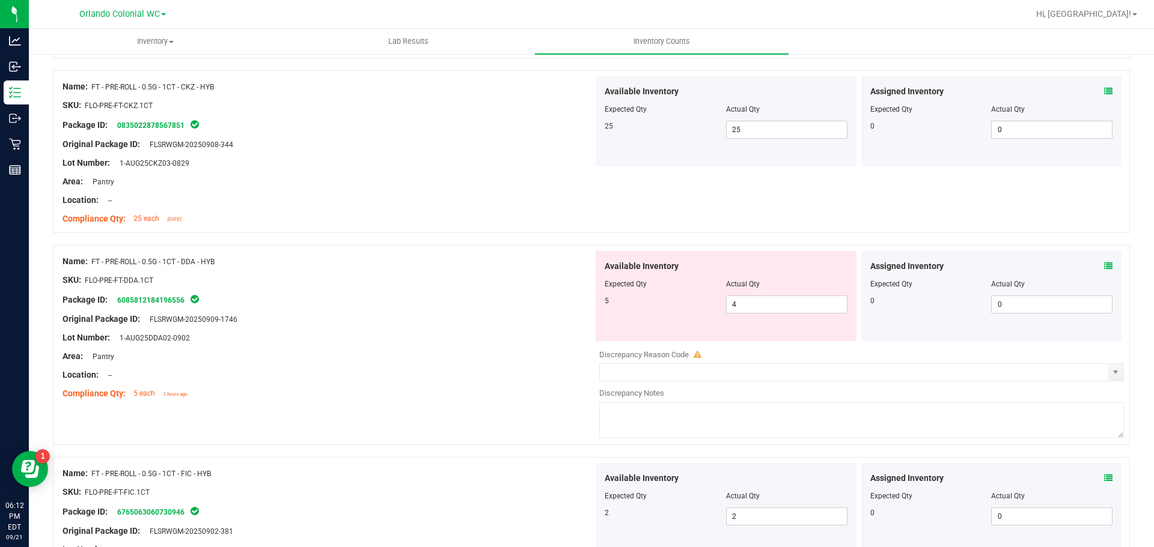
click at [458, 388] on div "Compliance Qty: 5 each 2 hours ago" at bounding box center [327, 394] width 531 height 13
drag, startPoint x: 759, startPoint y: 310, endPoint x: 686, endPoint y: 317, distance: 74.2
click at [686, 317] on div "Available Inventory Expected Qty Actual Qty 5 4 4" at bounding box center [725, 296] width 261 height 90
type input "5"
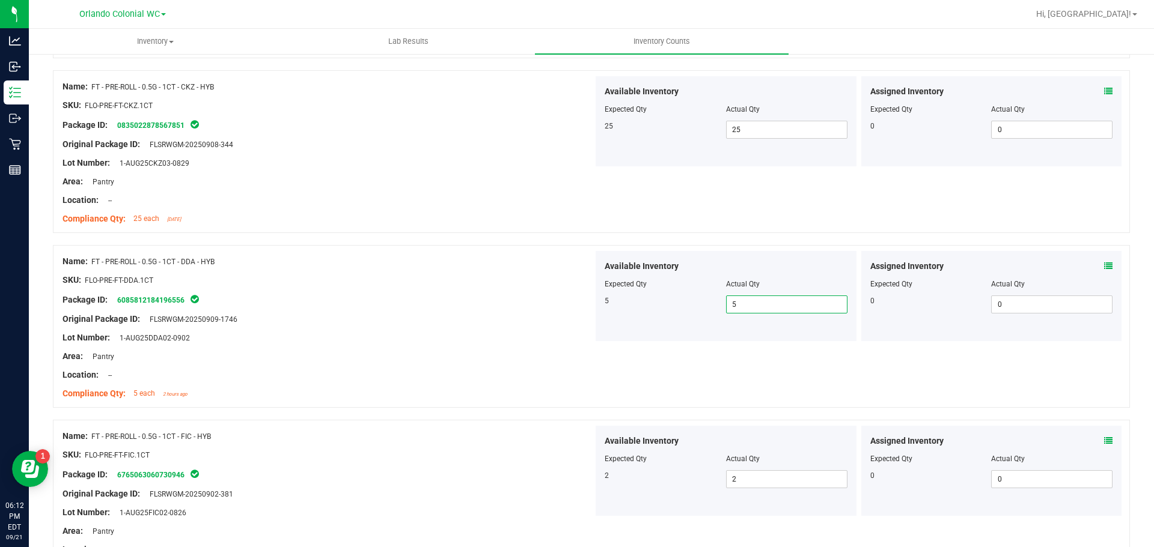
click at [291, 304] on div "Package ID: 6085812184196556" at bounding box center [327, 300] width 531 height 14
drag, startPoint x: 750, startPoint y: 310, endPoint x: 706, endPoint y: 308, distance: 43.9
click at [706, 308] on div "5 5 5" at bounding box center [725, 305] width 243 height 18
click at [702, 353] on div "Name: FT - PRE-ROLL - 0.5G - 1CT - DDA - HYB SKU: FLO-PRE-FT-DDA.1CT Package ID…" at bounding box center [591, 326] width 1077 height 163
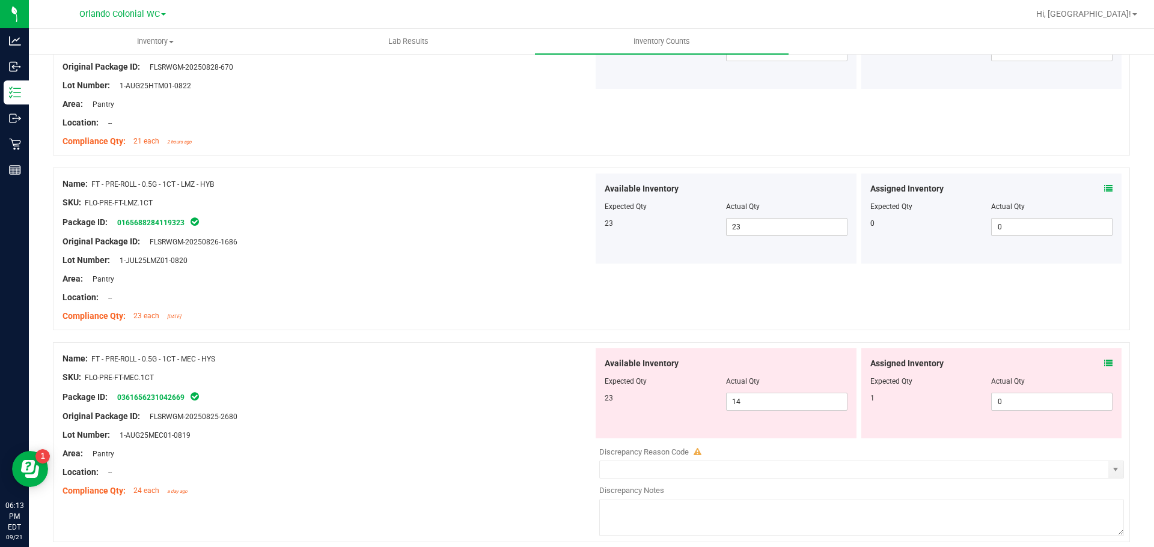
scroll to position [2884, 0]
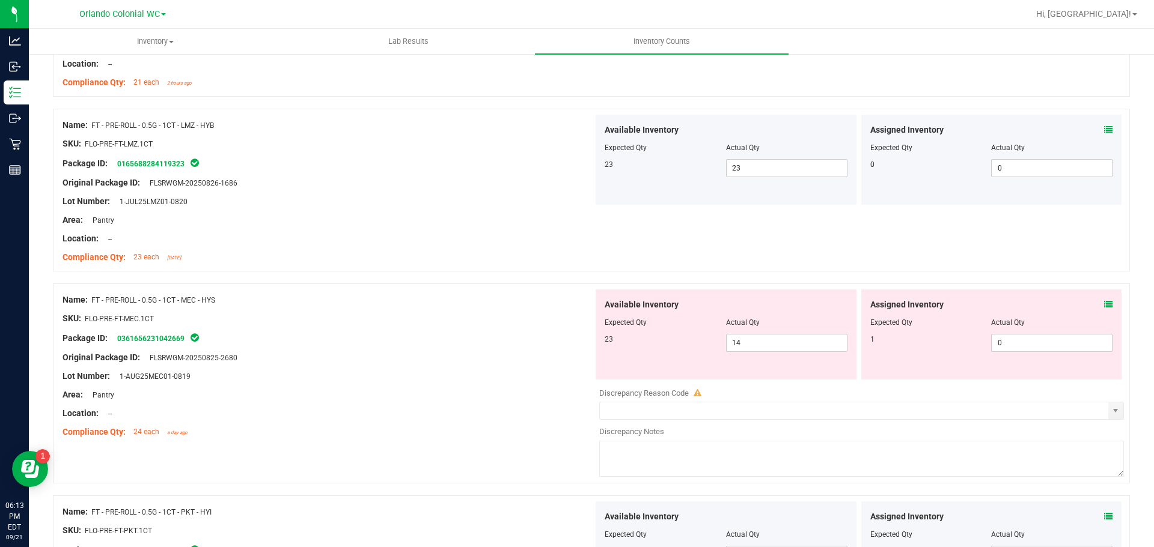
click at [1104, 309] on span at bounding box center [1108, 305] width 8 height 13
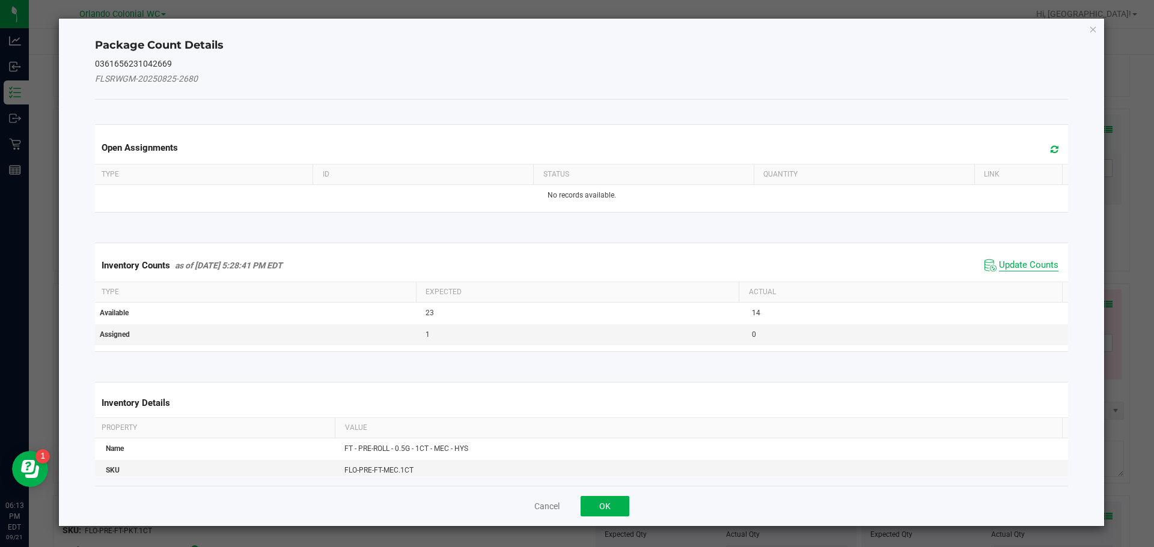
click at [1014, 267] on span "Update Counts" at bounding box center [1028, 266] width 59 height 12
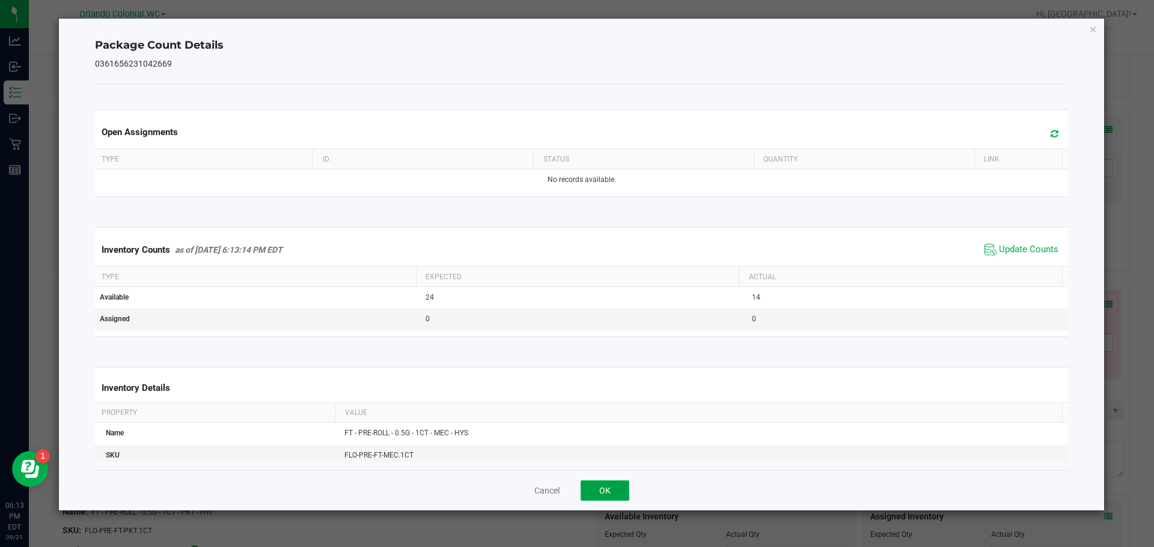
click at [600, 499] on button "OK" at bounding box center [604, 491] width 49 height 20
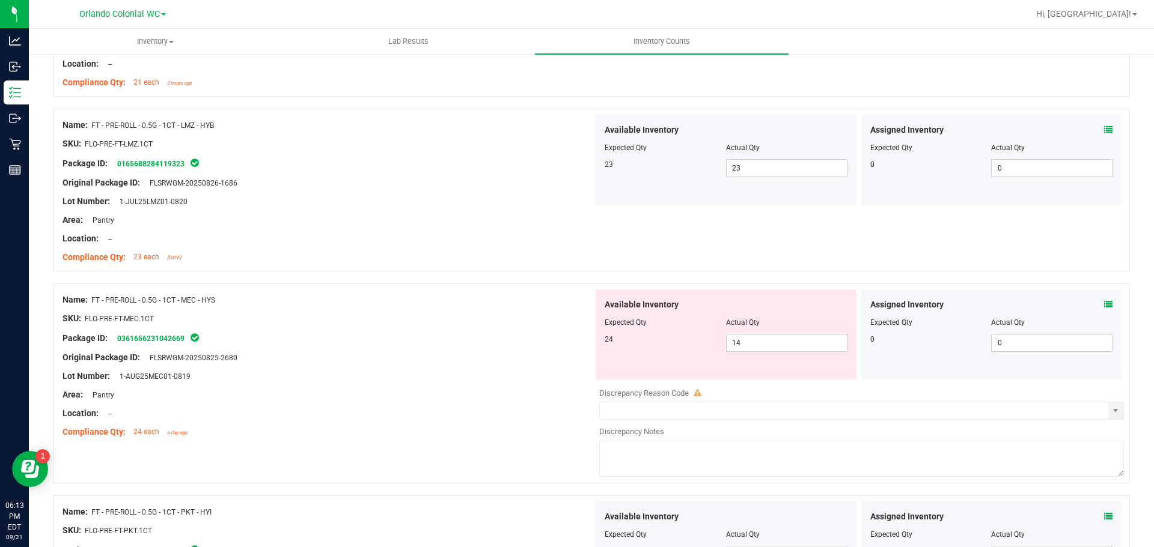
click at [379, 339] on div "Package ID: 0361656231042669" at bounding box center [327, 338] width 531 height 14
click at [442, 348] on div at bounding box center [327, 348] width 531 height 6
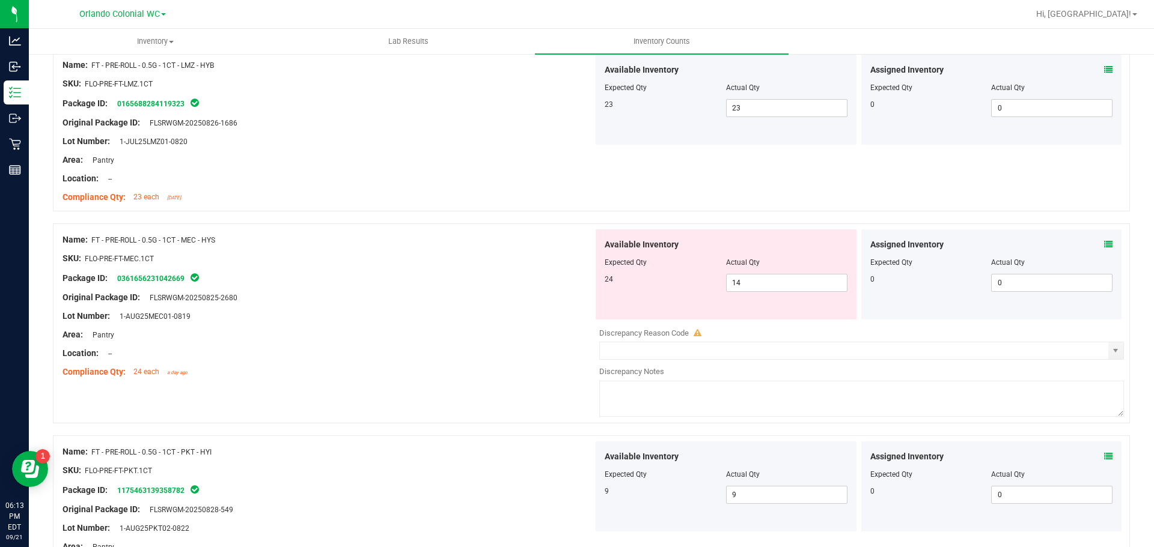
scroll to position [3004, 0]
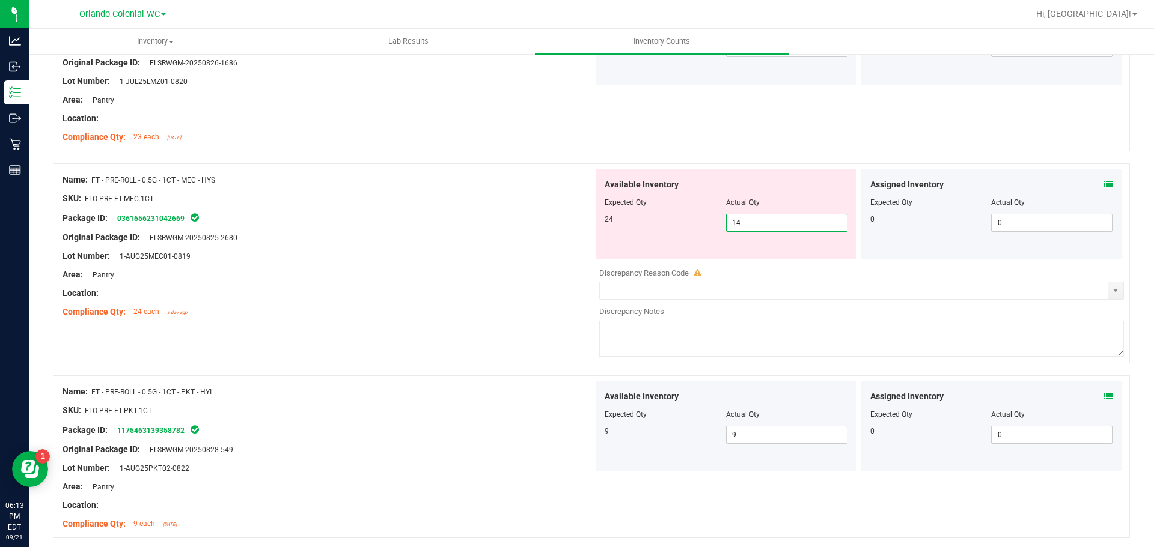
drag, startPoint x: 744, startPoint y: 227, endPoint x: 676, endPoint y: 227, distance: 67.9
click at [676, 227] on div "24 14 14" at bounding box center [725, 223] width 243 height 18
type input "24"
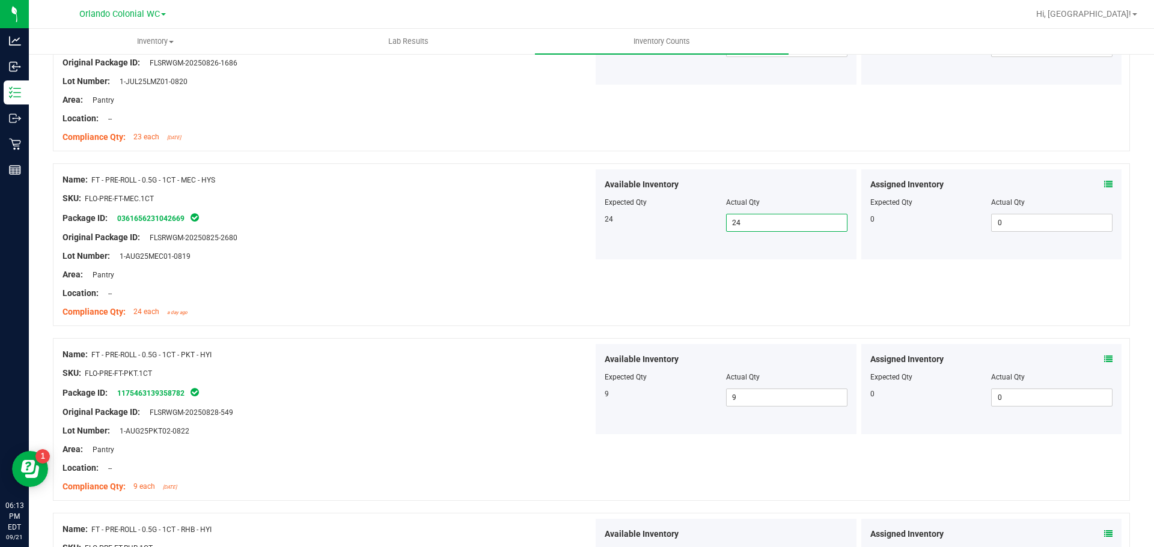
click at [545, 264] on div at bounding box center [327, 266] width 531 height 6
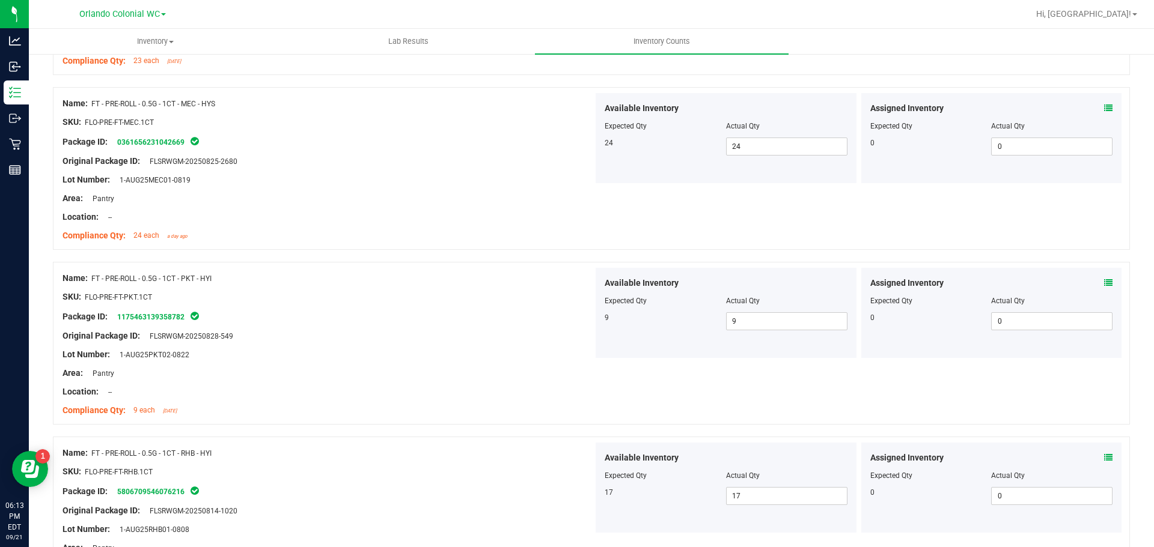
scroll to position [3186, 0]
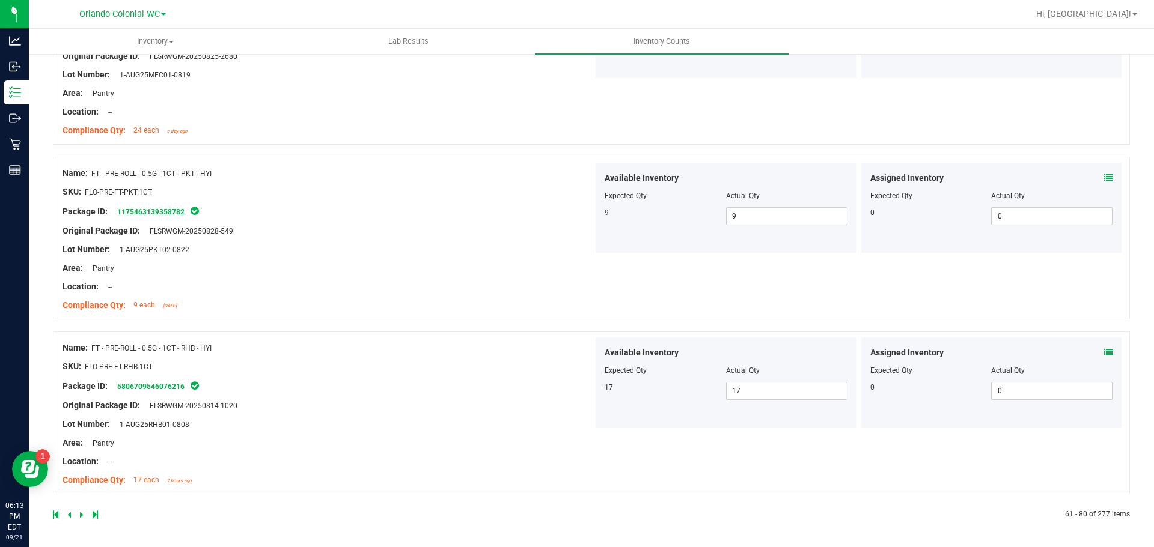
click at [82, 514] on icon at bounding box center [82, 514] width 4 height 7
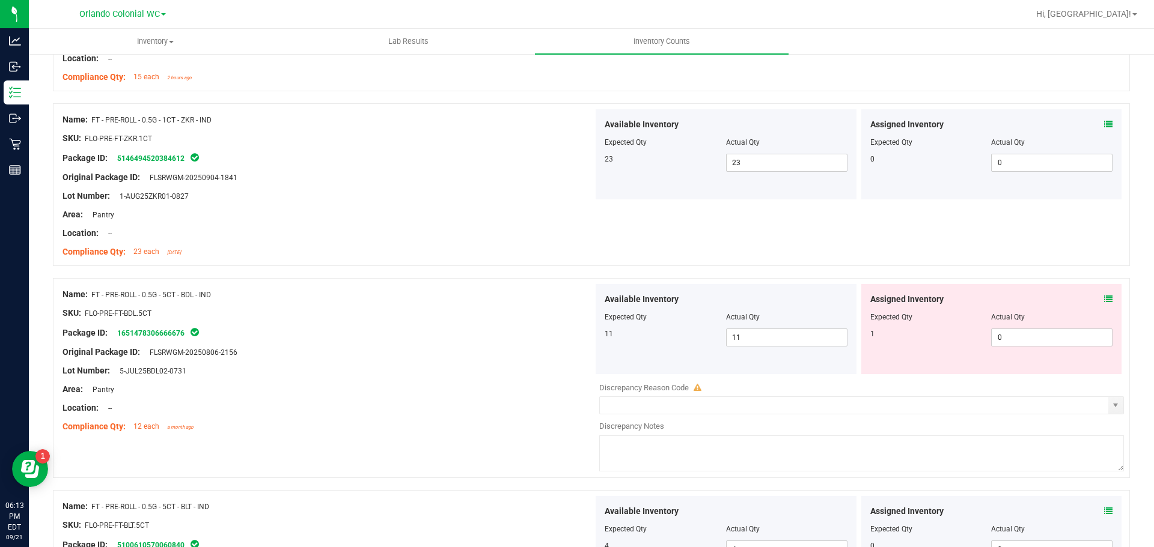
scroll to position [541, 0]
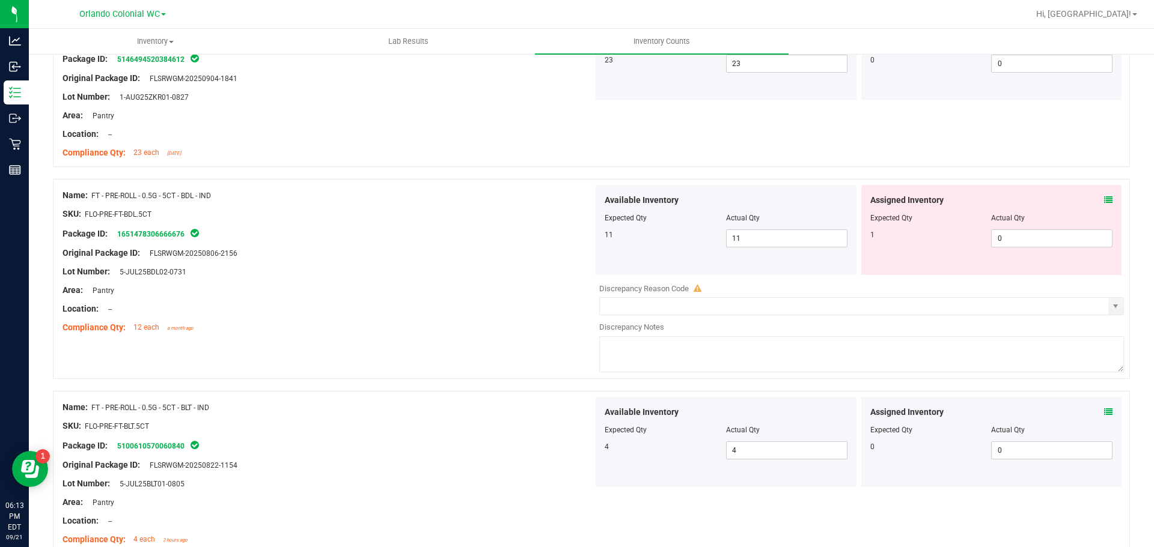
click at [1104, 198] on icon at bounding box center [1108, 200] width 8 height 8
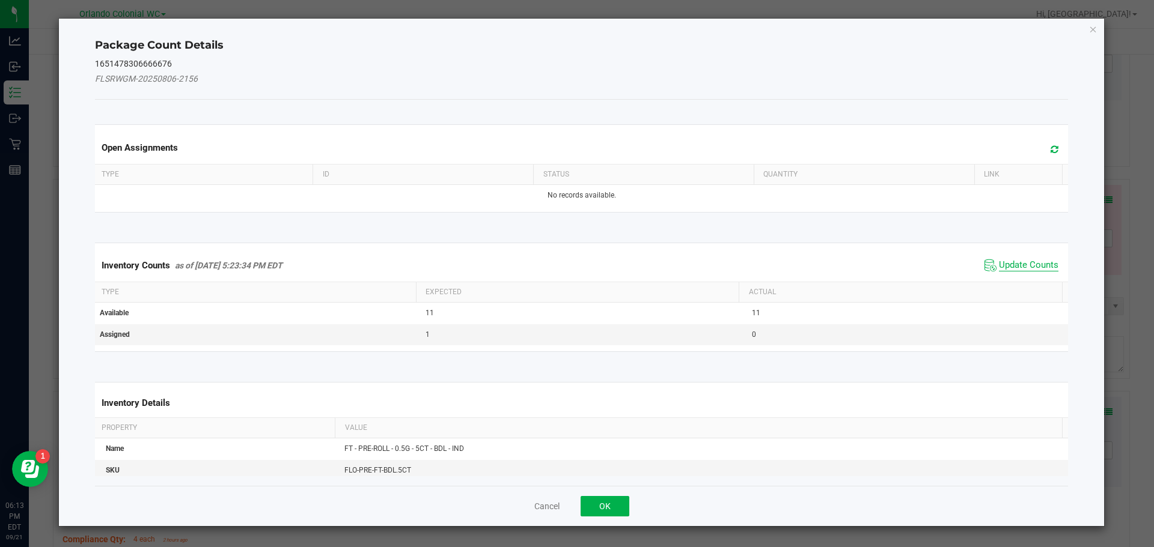
click at [1044, 266] on span "Update Counts" at bounding box center [1028, 266] width 59 height 12
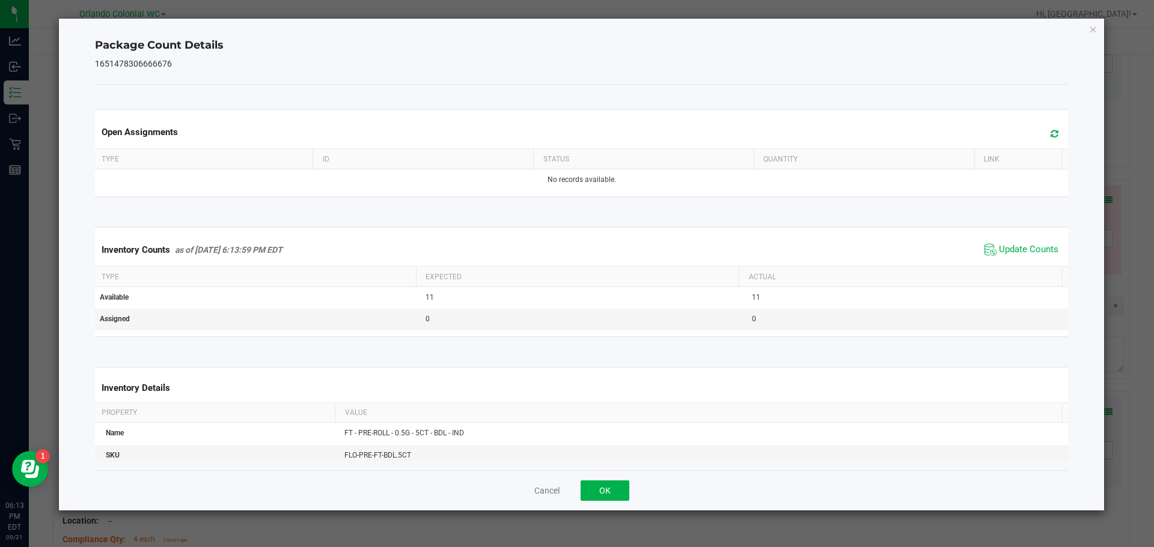
click at [1031, 257] on span "Update Counts" at bounding box center [1021, 250] width 80 height 18
click at [624, 485] on button "OK" at bounding box center [604, 491] width 49 height 20
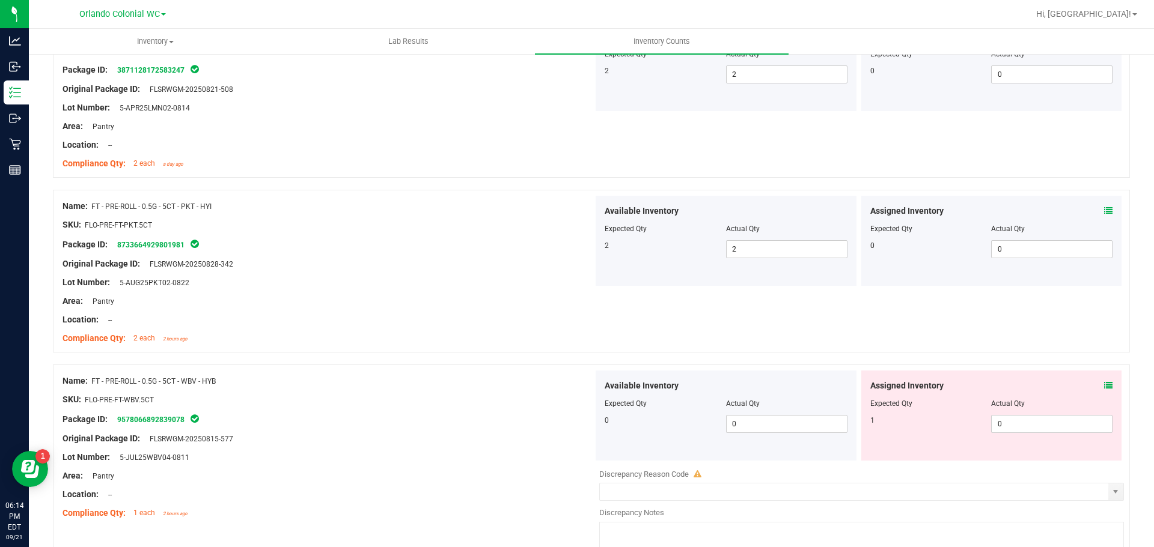
scroll to position [1742, 0]
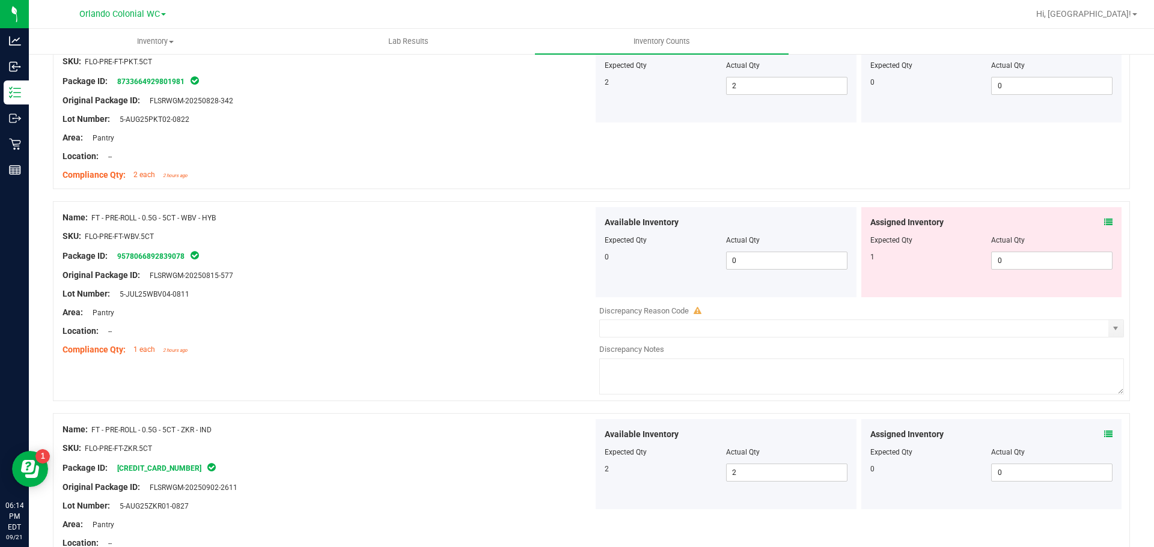
click at [1104, 222] on icon at bounding box center [1108, 222] width 8 height 8
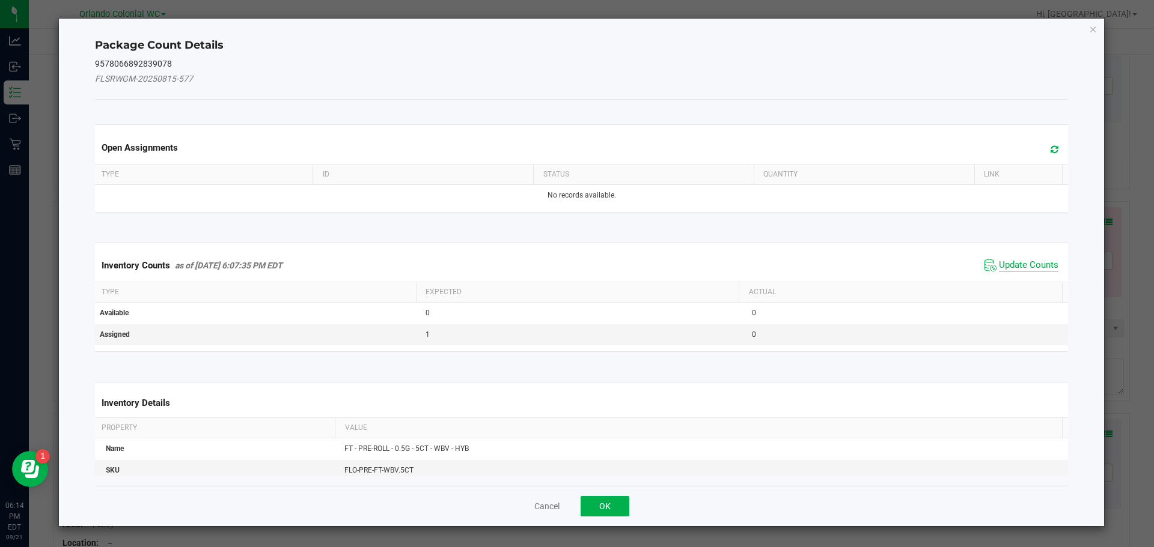
click at [1037, 266] on span "Update Counts" at bounding box center [1028, 266] width 59 height 12
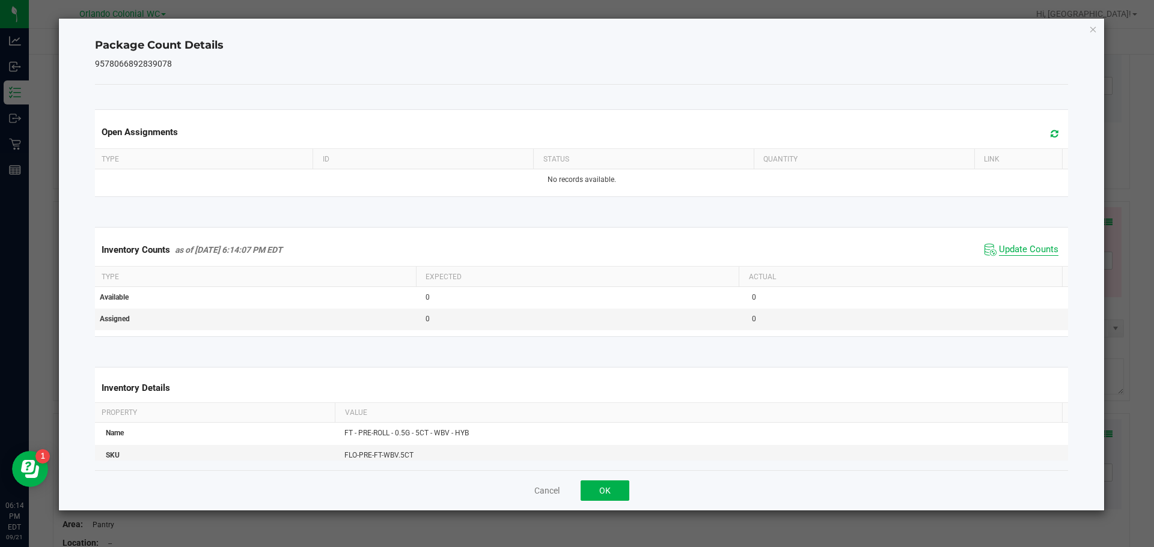
click at [1027, 252] on span "Update Counts" at bounding box center [1028, 250] width 59 height 12
click at [604, 488] on button "OK" at bounding box center [604, 491] width 49 height 20
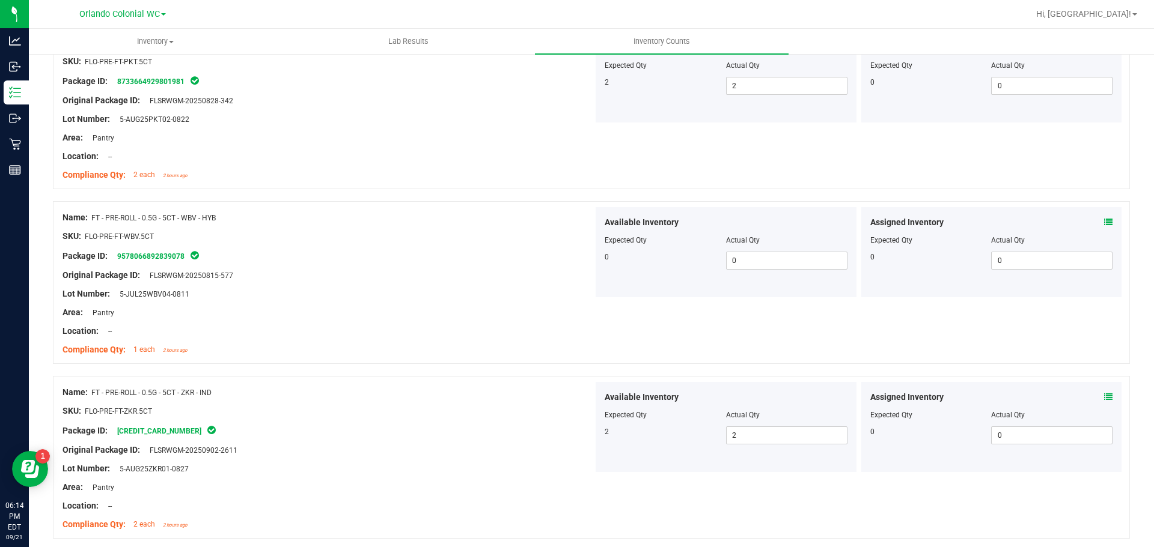
click at [510, 383] on div "Name: FT - PRE-ROLL - 0.5G - 5CT - ZKR - IND SKU: FLO-PRE-FT-ZKR.5CT Package ID…" at bounding box center [327, 458] width 531 height 153
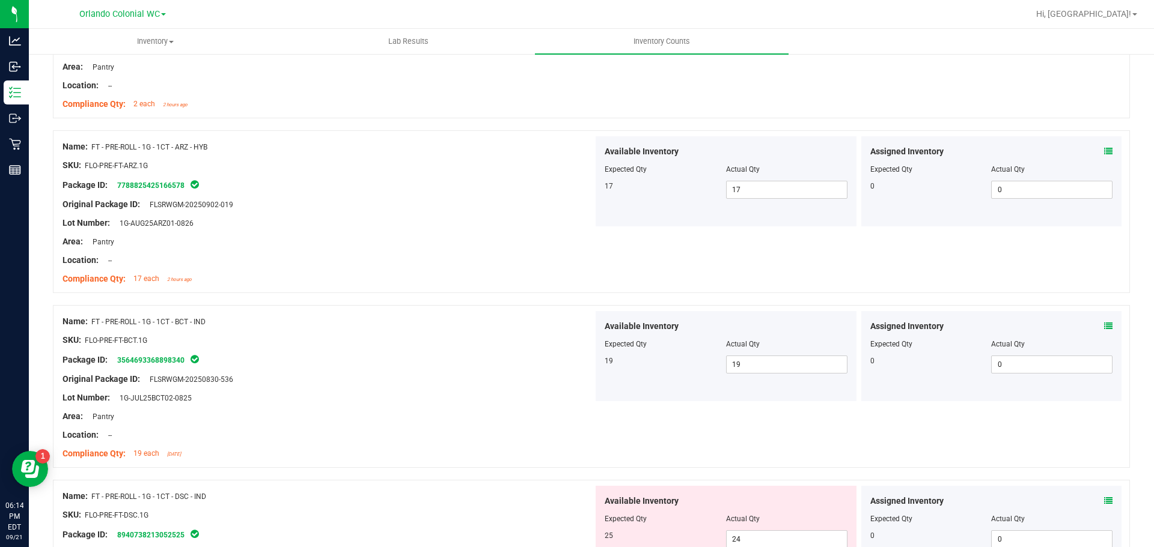
scroll to position [2343, 0]
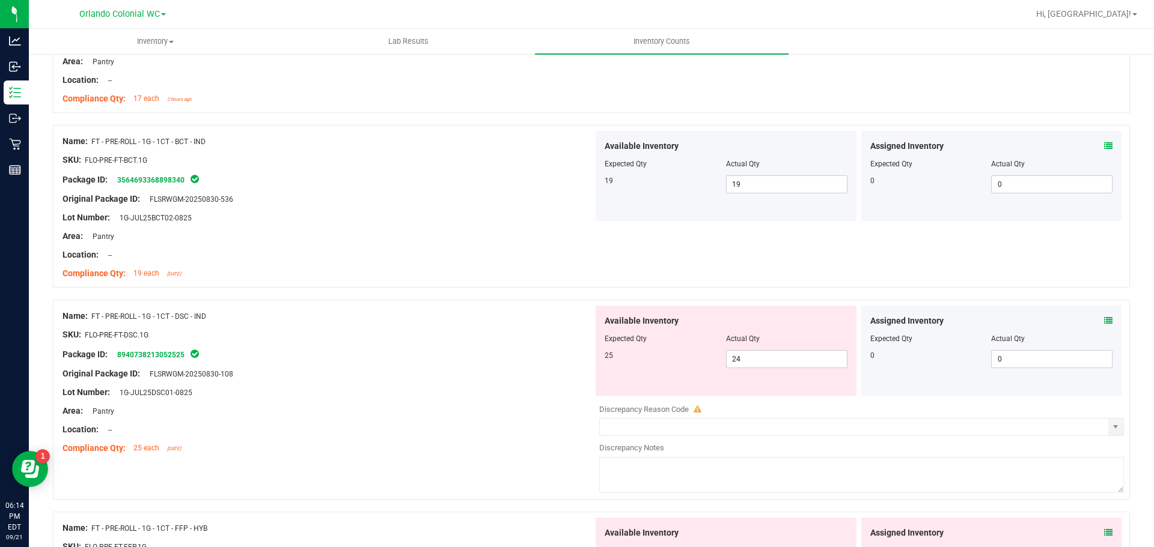
click at [1104, 320] on icon at bounding box center [1108, 321] width 8 height 8
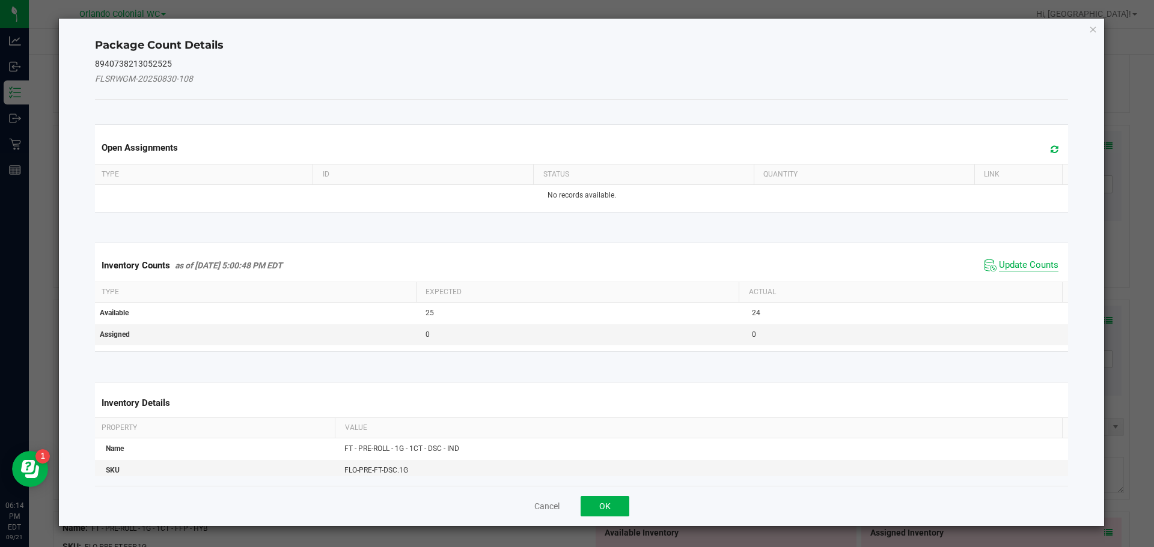
click at [1015, 260] on span "Update Counts" at bounding box center [1028, 266] width 59 height 12
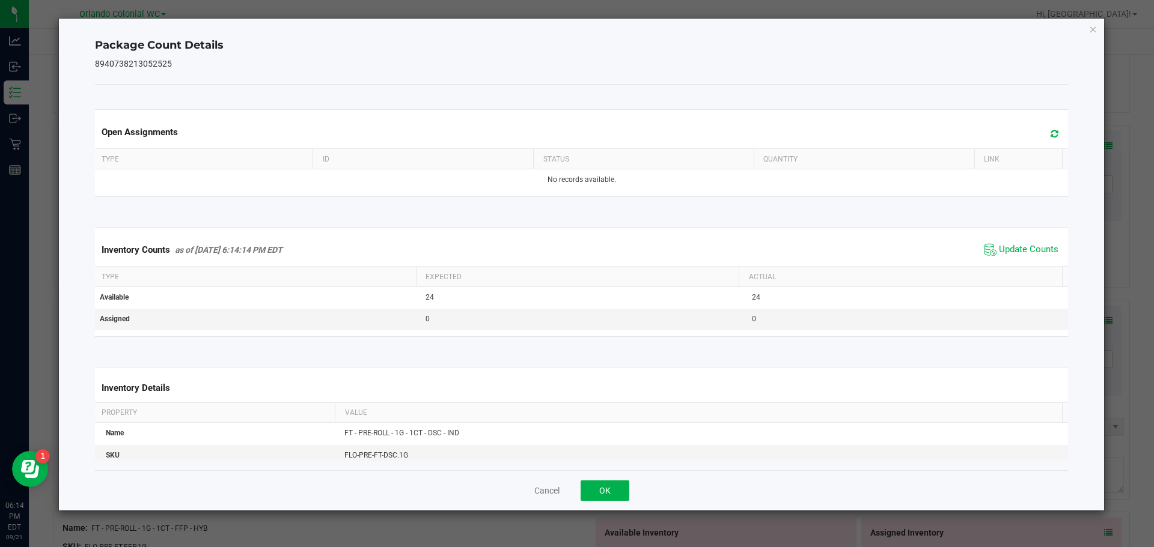
click at [612, 480] on div "Cancel OK" at bounding box center [581, 490] width 973 height 40
click at [597, 489] on button "OK" at bounding box center [604, 491] width 49 height 20
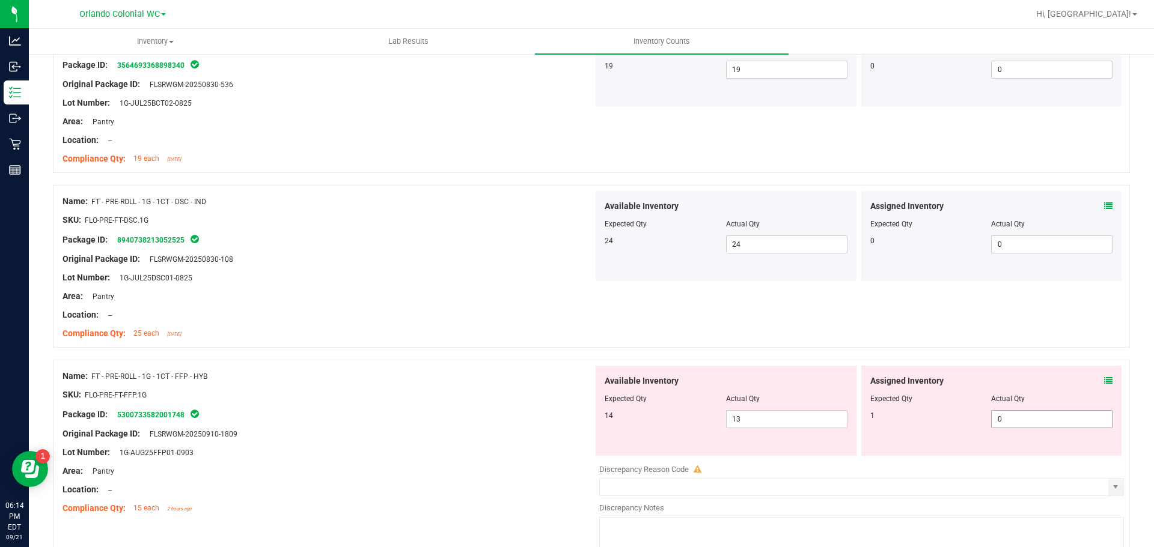
scroll to position [2584, 0]
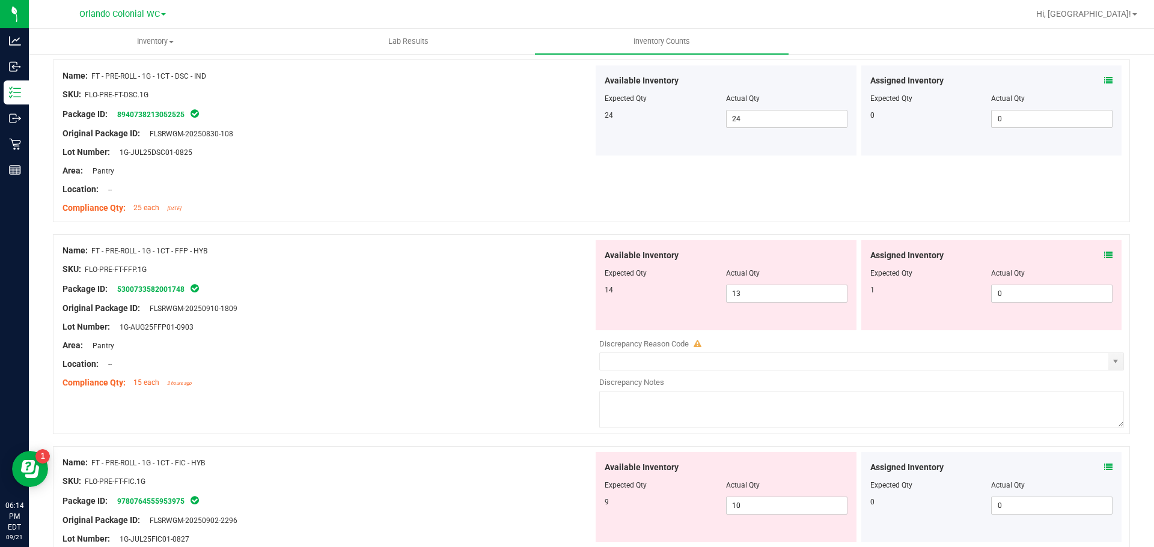
click at [1096, 255] on div "Assigned Inventory" at bounding box center [991, 255] width 243 height 13
click at [1104, 255] on icon at bounding box center [1108, 255] width 8 height 8
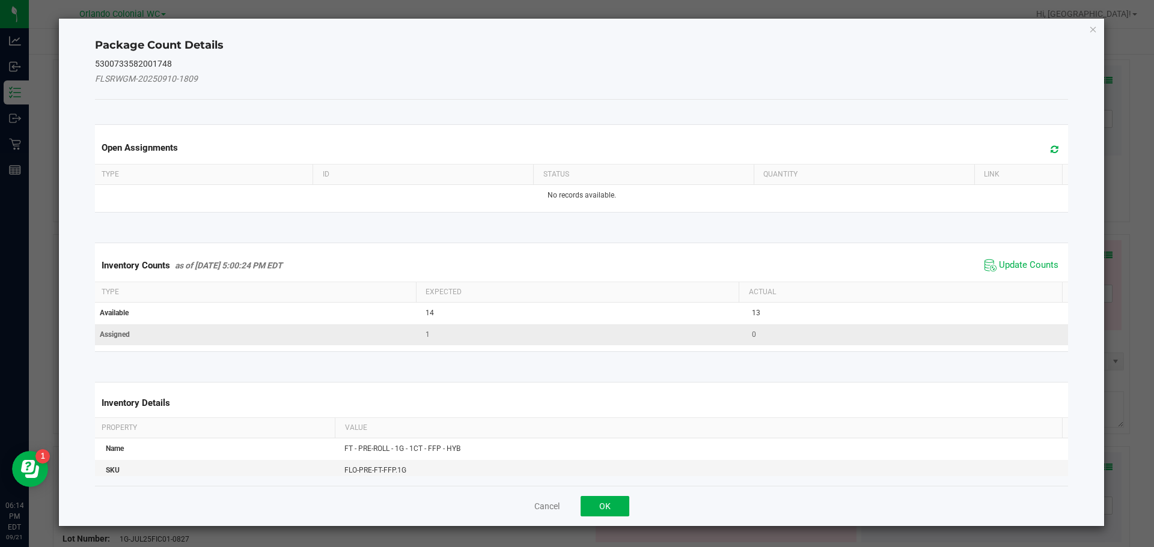
click at [1027, 269] on span "Update Counts" at bounding box center [1028, 266] width 59 height 12
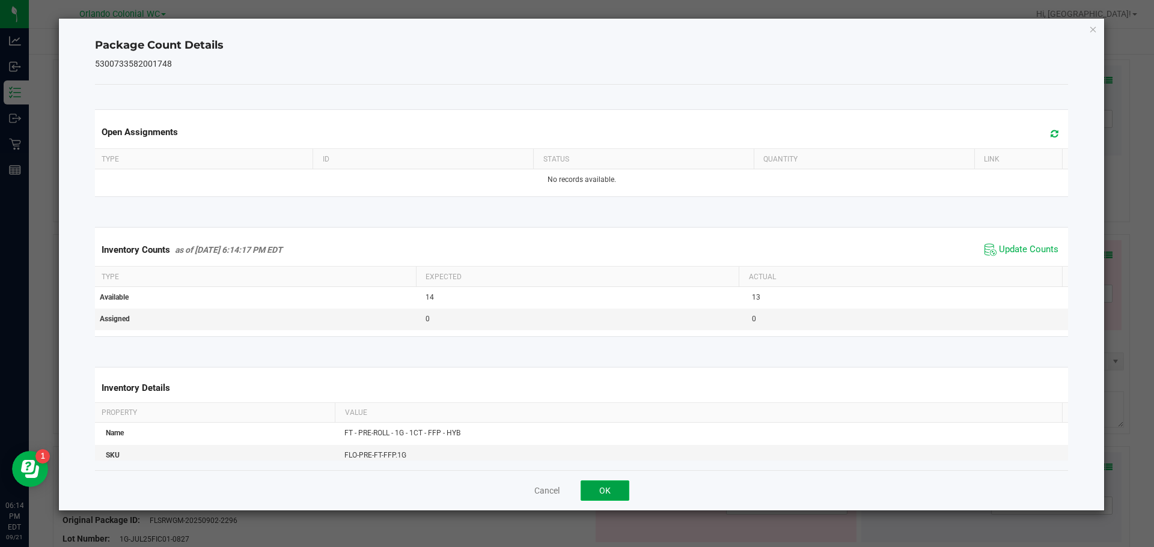
click at [624, 486] on button "OK" at bounding box center [604, 491] width 49 height 20
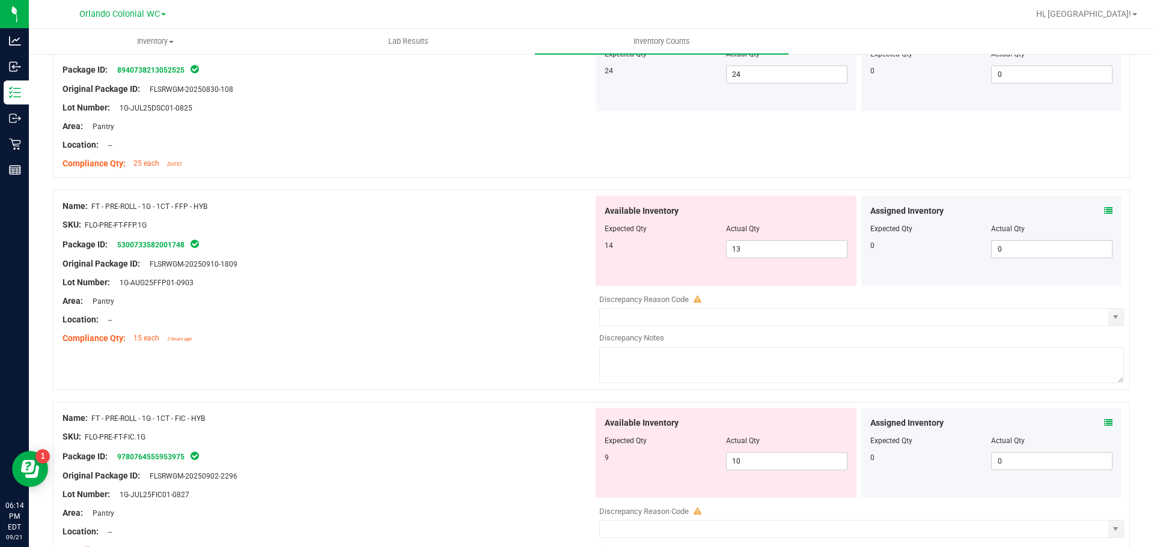
scroll to position [2704, 0]
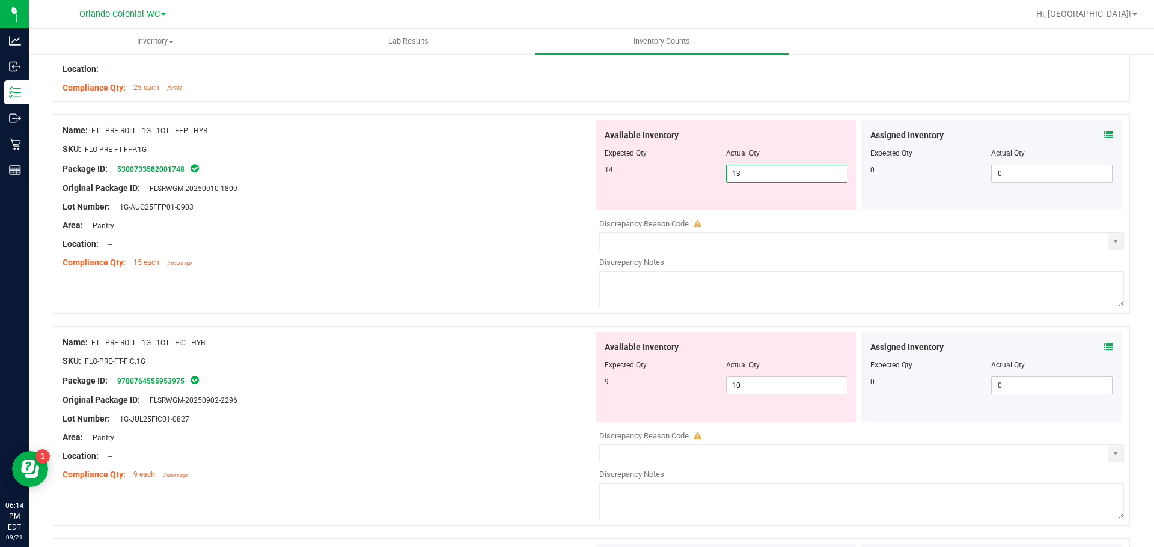
click at [741, 172] on span "13 13" at bounding box center [786, 174] width 121 height 18
click at [374, 184] on div "Original Package ID: FLSRWGM-20250910-1809" at bounding box center [327, 188] width 531 height 13
click at [745, 388] on span "10 10" at bounding box center [786, 386] width 121 height 18
click at [745, 388] on input "10" at bounding box center [786, 385] width 120 height 17
click at [388, 404] on div "Original Package ID: FLSRWGM-20250902-2296" at bounding box center [327, 400] width 531 height 13
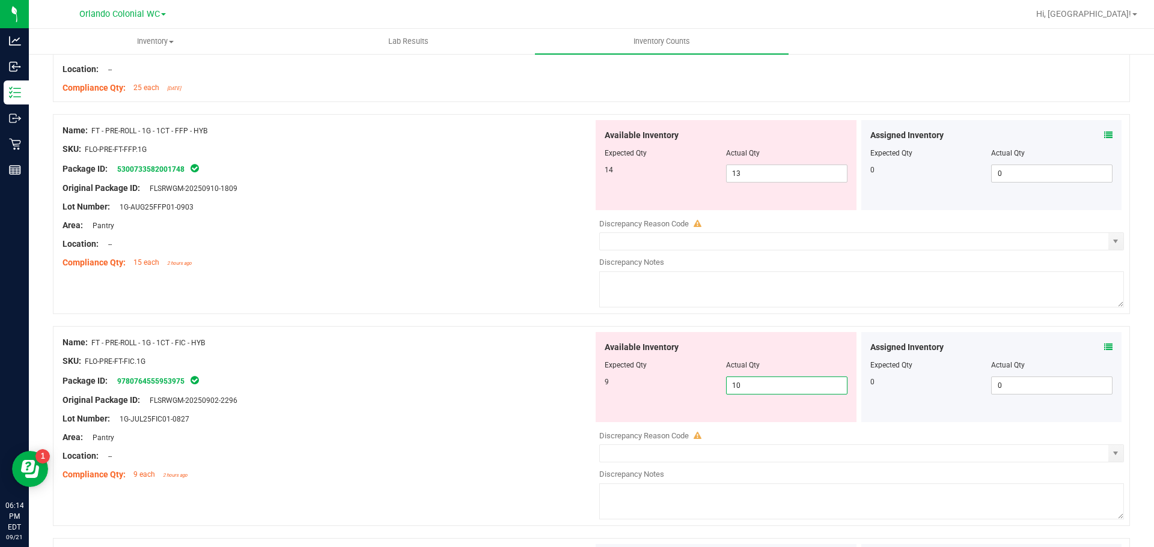
drag, startPoint x: 761, startPoint y: 383, endPoint x: 683, endPoint y: 383, distance: 78.1
click at [683, 383] on div "9 10 10" at bounding box center [725, 386] width 243 height 18
click at [357, 428] on div at bounding box center [327, 428] width 531 height 6
drag, startPoint x: 795, startPoint y: 388, endPoint x: 622, endPoint y: 388, distance: 172.4
click at [630, 388] on div "9 10 10" at bounding box center [725, 386] width 243 height 18
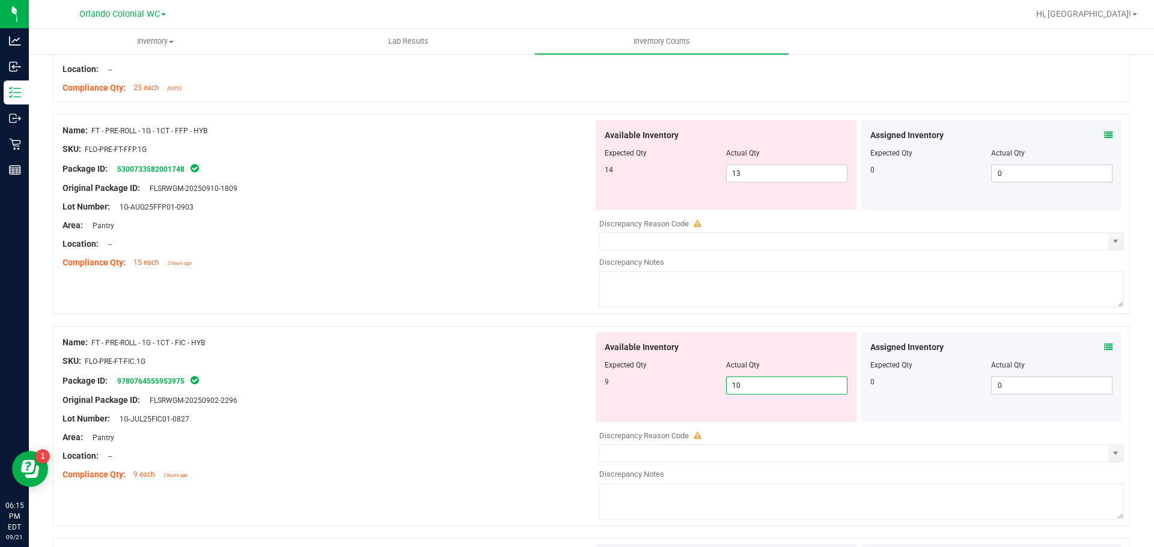
type input "9"
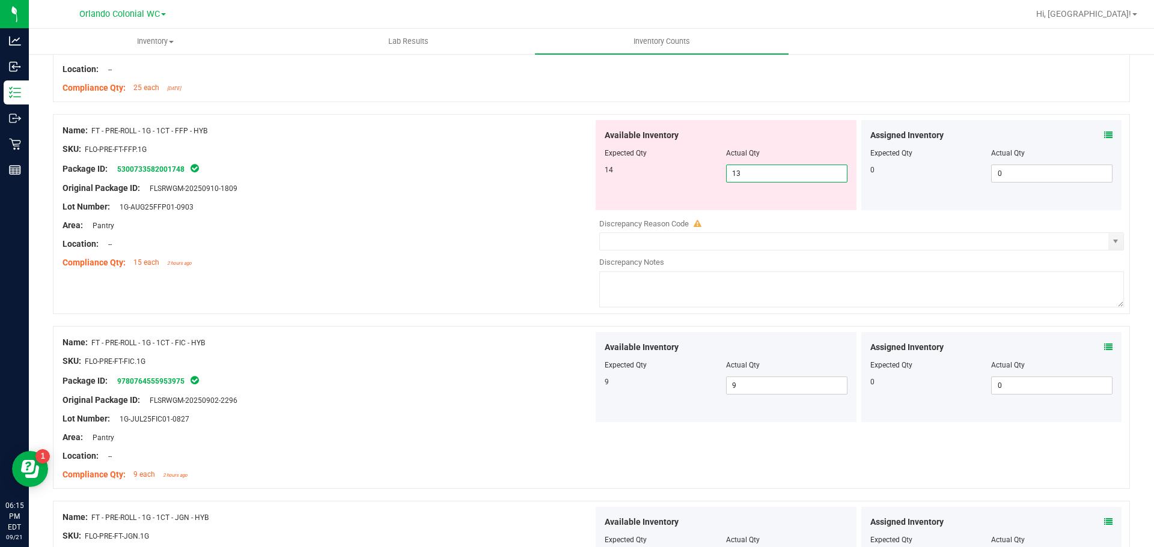
drag, startPoint x: 753, startPoint y: 181, endPoint x: 618, endPoint y: 175, distance: 135.4
click at [627, 178] on div "14 13 13" at bounding box center [725, 174] width 243 height 18
type input "14"
click at [392, 277] on div "Name: FT - PRE-ROLL - 1G - 1CT - FFP - HYB SKU: FLO-PRE-FT-FFP.1G Package ID: 5…" at bounding box center [591, 220] width 1077 height 212
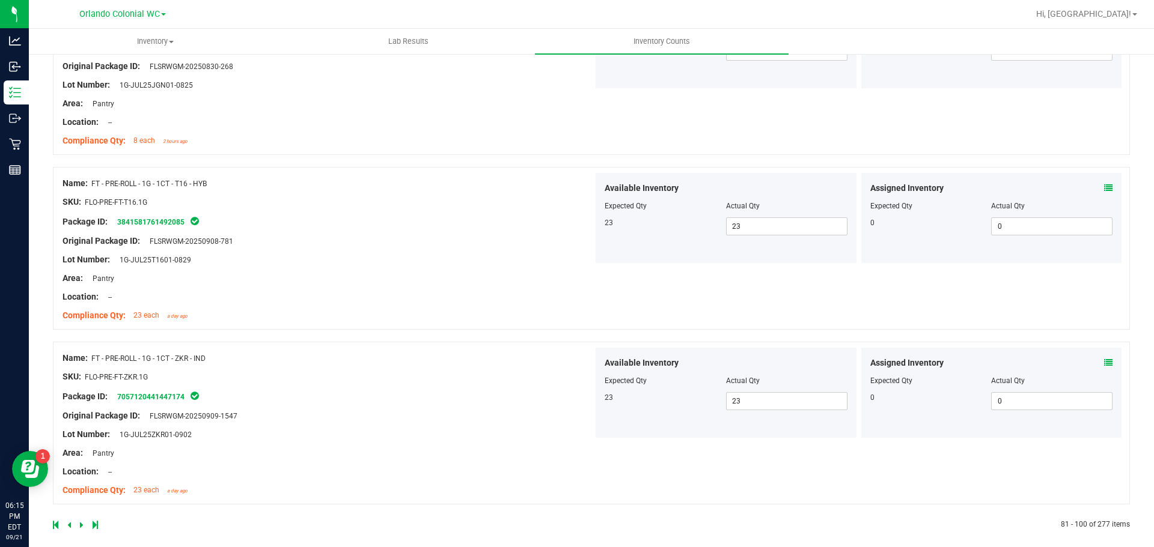
scroll to position [3186, 0]
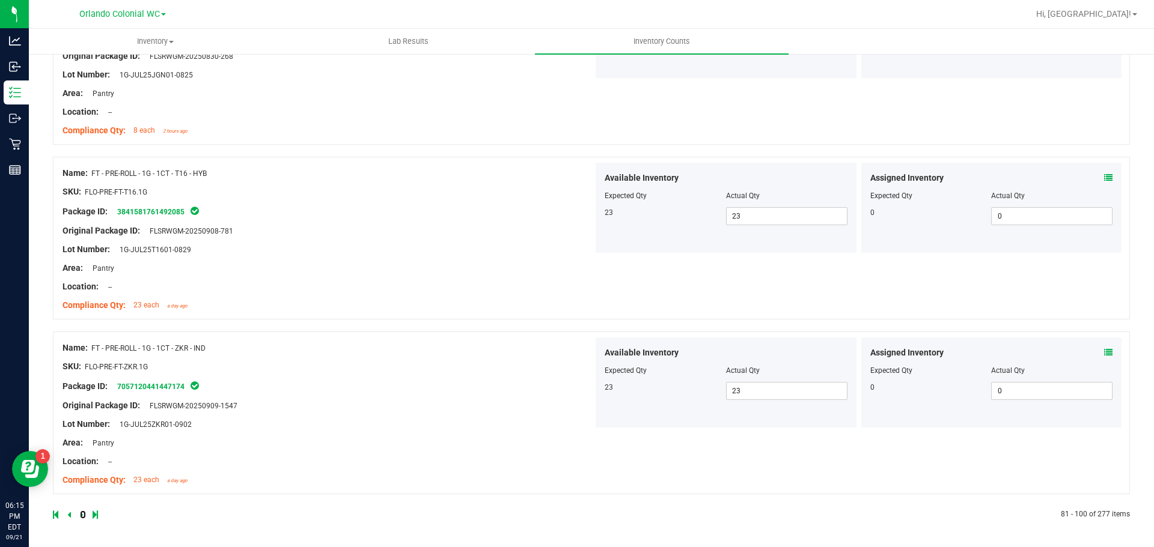
click at [81, 514] on icon at bounding box center [82, 514] width 4 height 7
click at [80, 517] on icon at bounding box center [82, 514] width 4 height 7
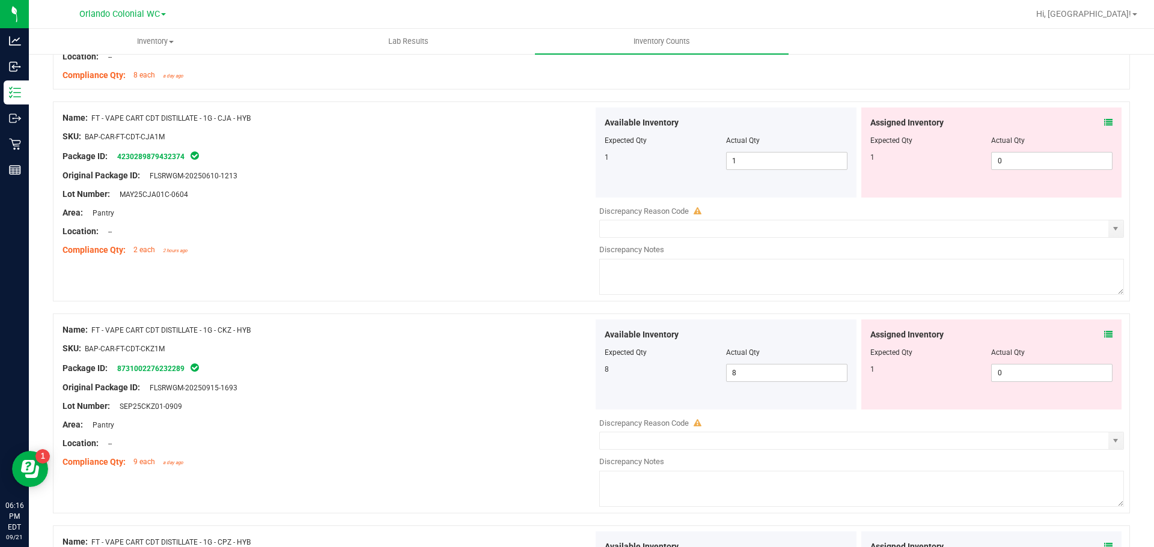
scroll to position [1322, 0]
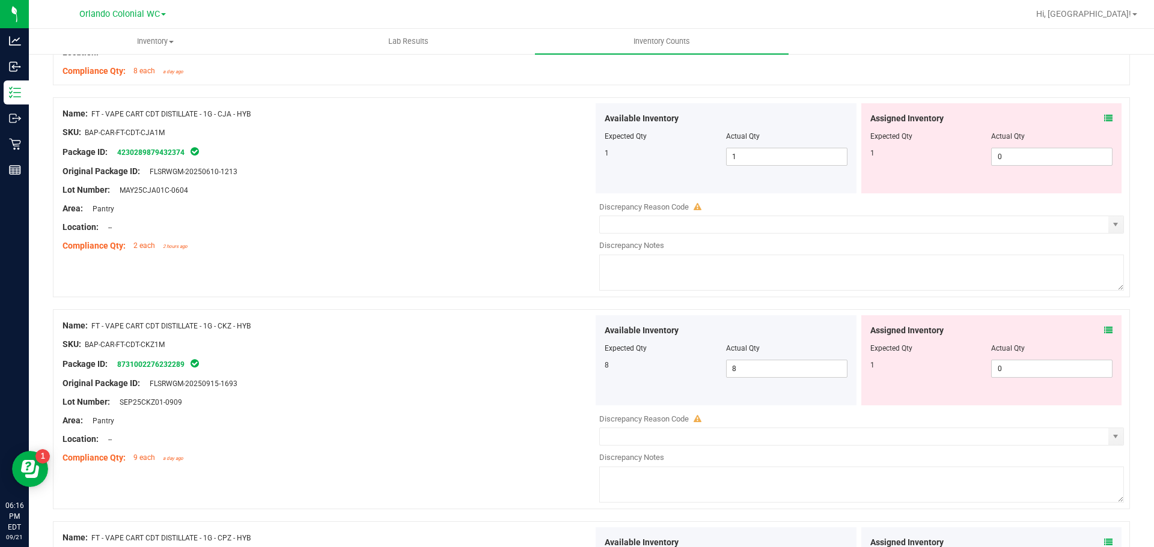
click at [1104, 117] on icon at bounding box center [1108, 118] width 8 height 8
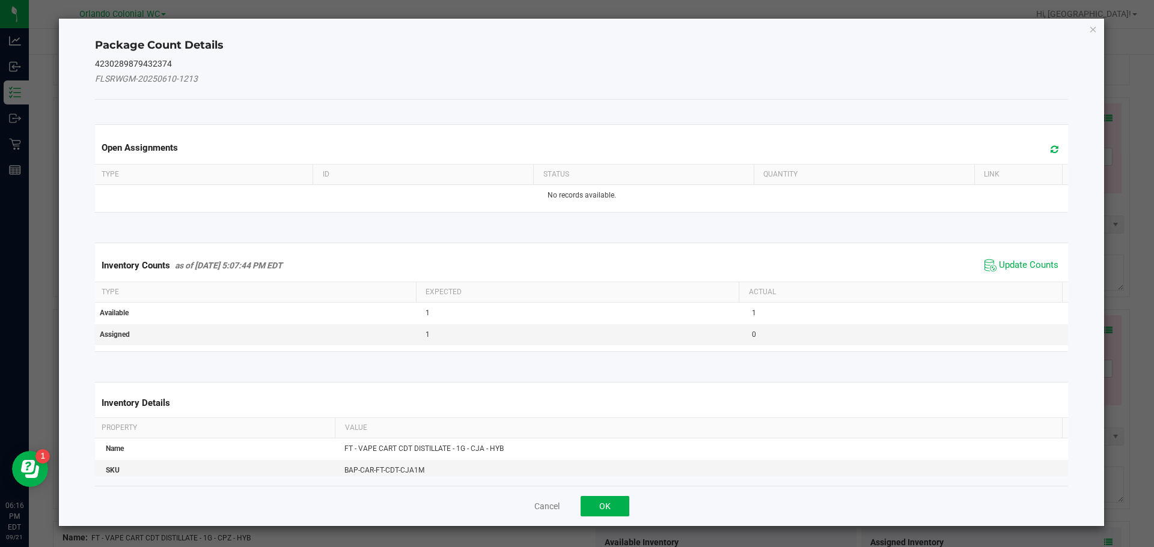
click at [1014, 257] on span "Update Counts" at bounding box center [1021, 266] width 80 height 18
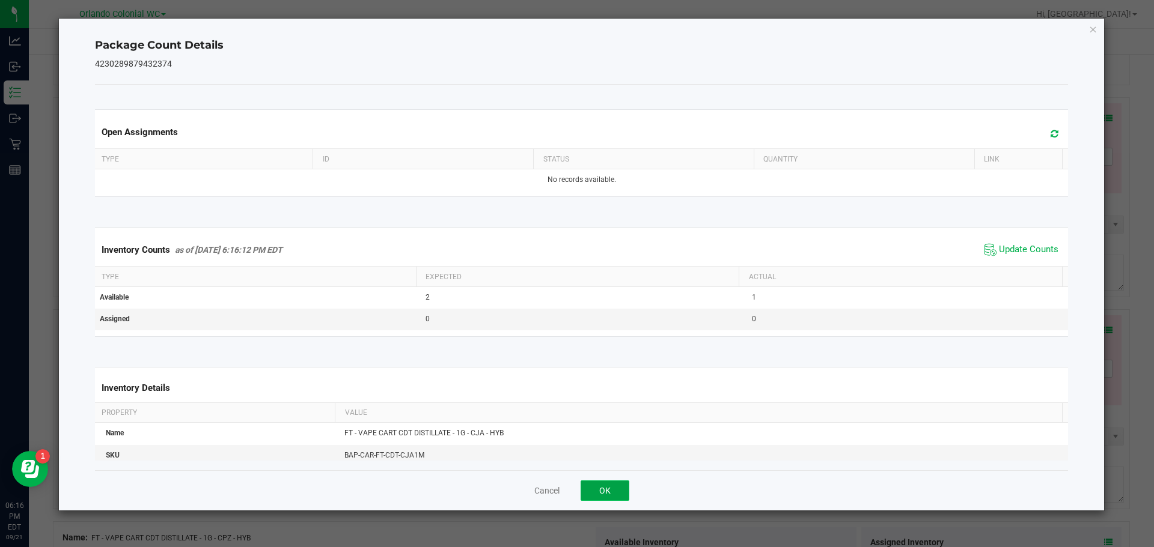
click at [607, 488] on button "OK" at bounding box center [604, 491] width 49 height 20
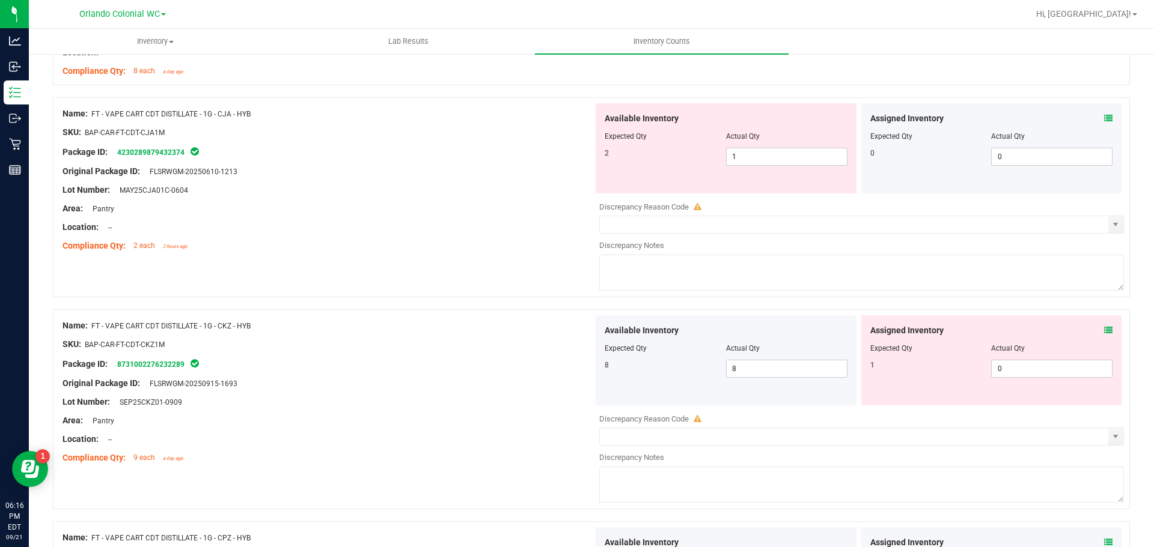
click at [478, 178] on div at bounding box center [327, 181] width 531 height 6
drag, startPoint x: 764, startPoint y: 152, endPoint x: 650, endPoint y: 153, distance: 114.8
click at [666, 153] on div "2 1 1" at bounding box center [725, 157] width 243 height 18
type input "2"
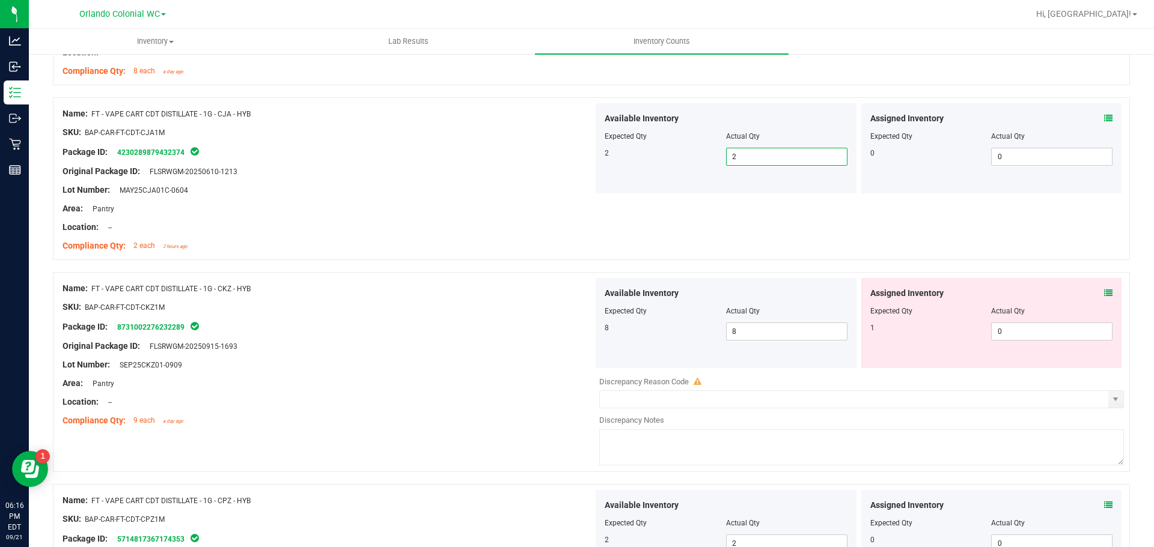
drag, startPoint x: 943, startPoint y: 240, endPoint x: 1076, endPoint y: 280, distance: 138.0
click at [944, 240] on div "Name: FT - VAPE CART CDT DISTILLATE - 1G - CJA - HYB SKU: BAP-CAR-FT-CDT-CJA1M …" at bounding box center [591, 178] width 1077 height 163
click at [1104, 298] on span at bounding box center [1108, 293] width 8 height 13
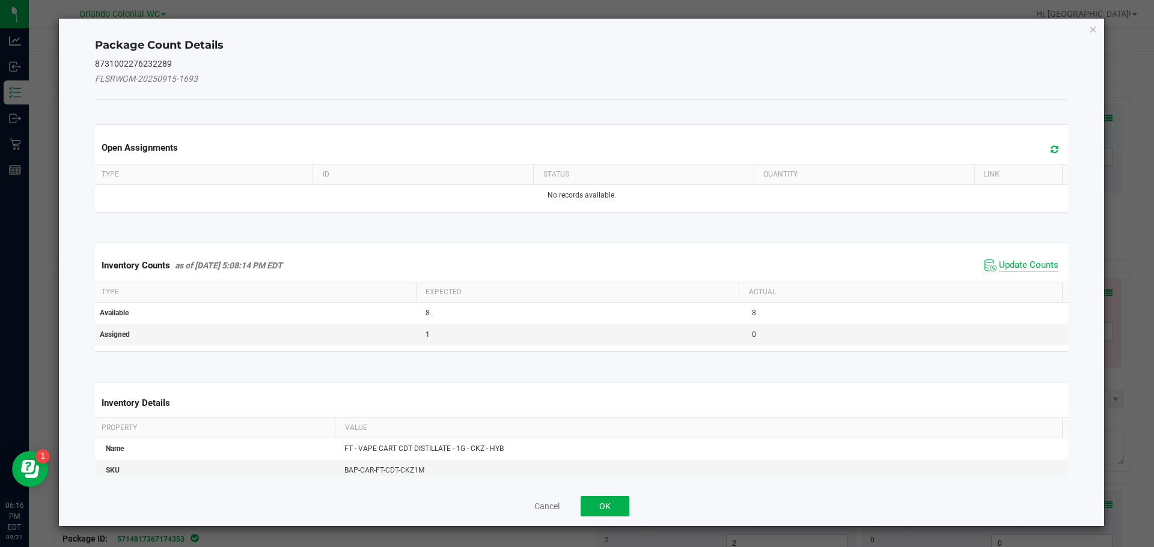
click at [1020, 271] on span "Update Counts" at bounding box center [1028, 266] width 59 height 12
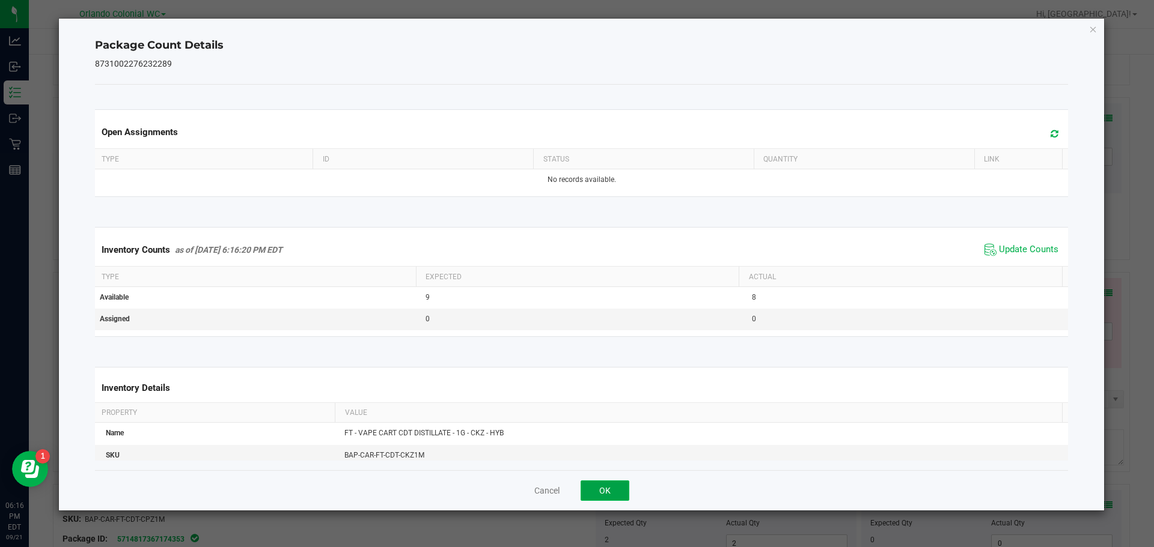
click at [612, 493] on button "OK" at bounding box center [604, 491] width 49 height 20
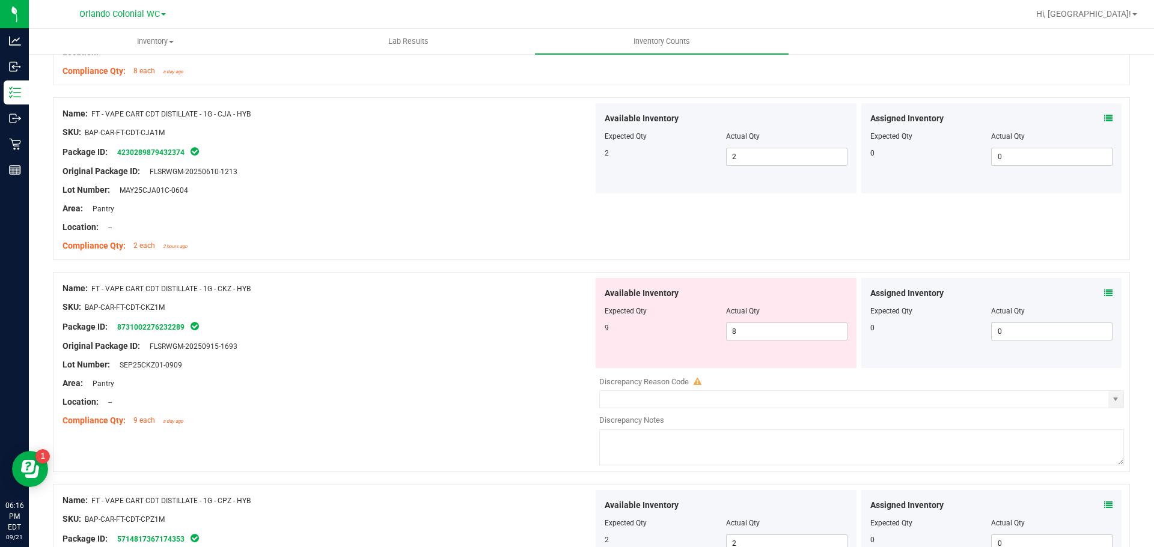
click at [726, 350] on div "Available Inventory Expected Qty Actual Qty 9 8 8" at bounding box center [725, 323] width 261 height 90
click at [771, 326] on span "8 8" at bounding box center [786, 332] width 121 height 18
click at [771, 326] on input "8" at bounding box center [786, 331] width 120 height 17
type input "9"
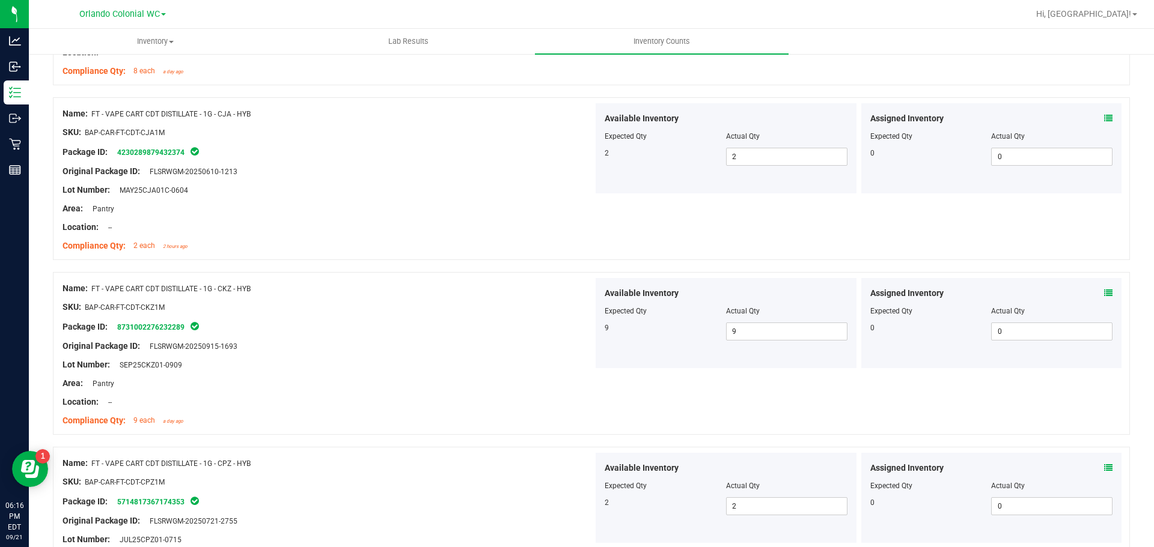
click at [719, 368] on div "Available Inventory Expected Qty Actual Qty 9 9 9" at bounding box center [725, 323] width 261 height 90
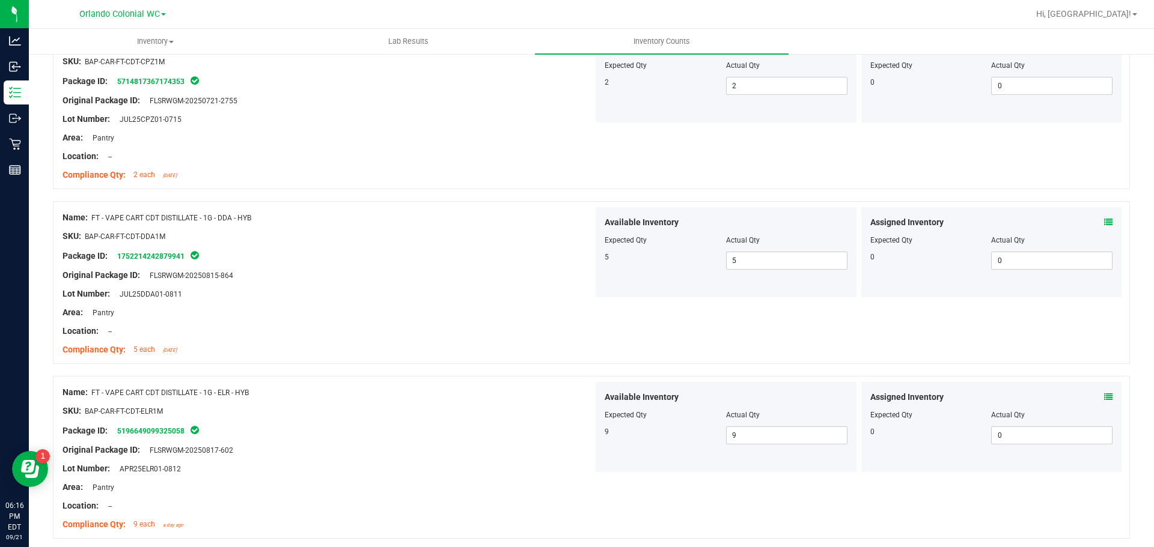
scroll to position [2043, 0]
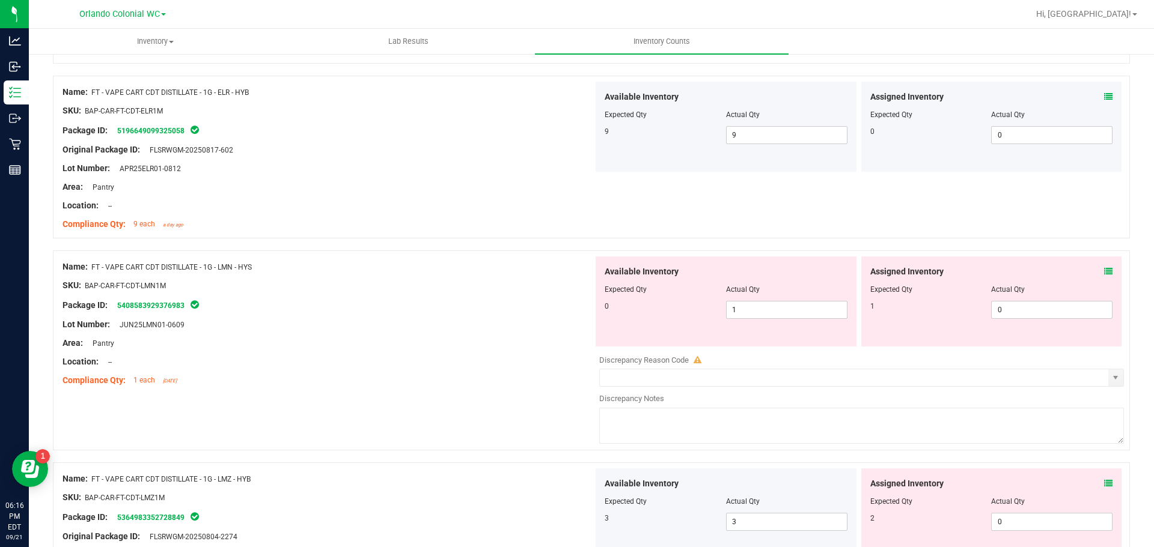
click at [1104, 269] on div "Assigned Inventory Expected Qty Actual Qty 1 0 0" at bounding box center [991, 302] width 261 height 90
click at [1104, 270] on icon at bounding box center [1108, 271] width 8 height 8
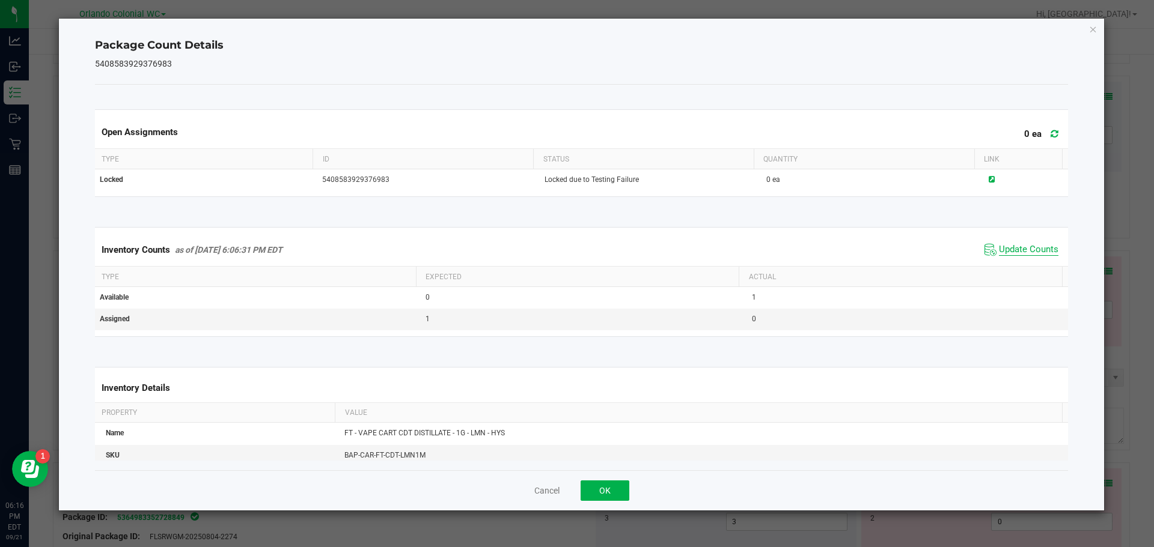
click at [1015, 252] on span "Update Counts" at bounding box center [1028, 250] width 59 height 12
click at [604, 485] on button "OK" at bounding box center [604, 491] width 49 height 20
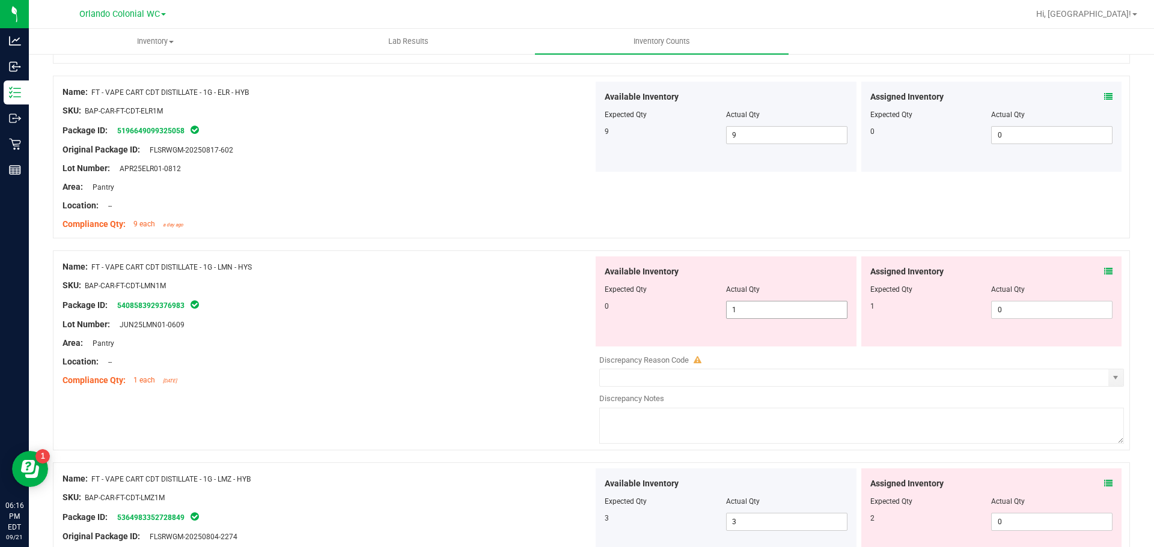
drag, startPoint x: 735, startPoint y: 309, endPoint x: 698, endPoint y: 303, distance: 37.8
click at [699, 303] on div "0 1 1" at bounding box center [725, 310] width 243 height 18
type input "0"
click at [1062, 317] on span "0 0" at bounding box center [1051, 310] width 121 height 18
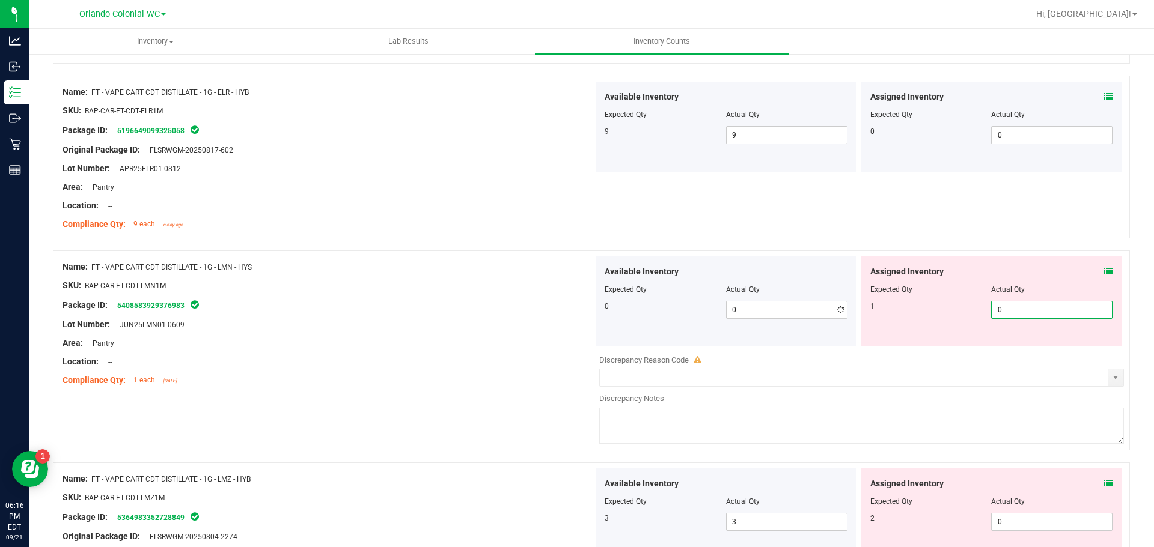
click at [1062, 317] on input "0" at bounding box center [1051, 310] width 120 height 17
type input "1"
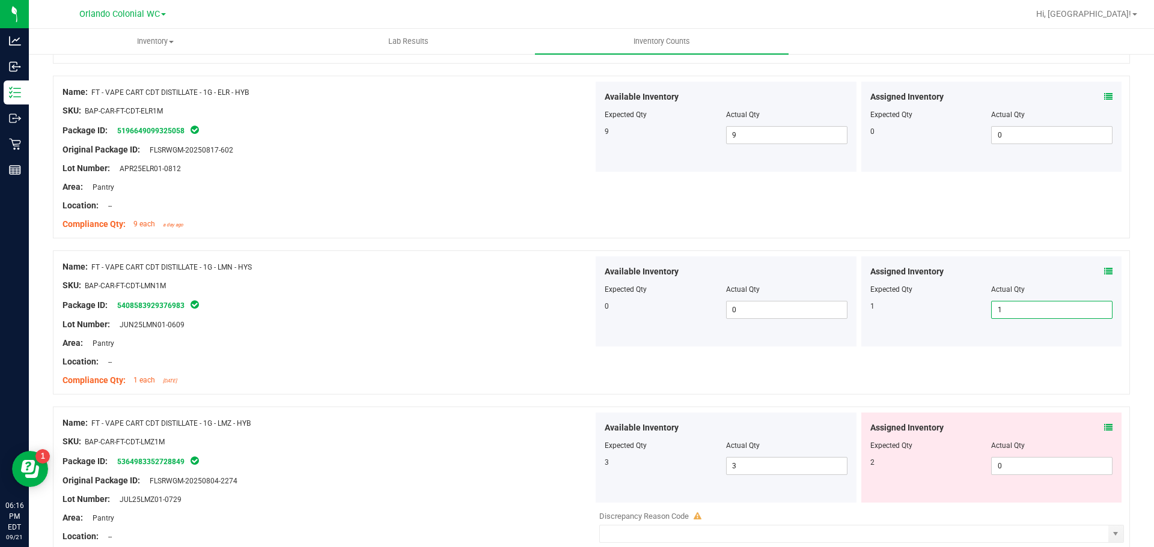
click at [1104, 427] on icon at bounding box center [1108, 428] width 8 height 8
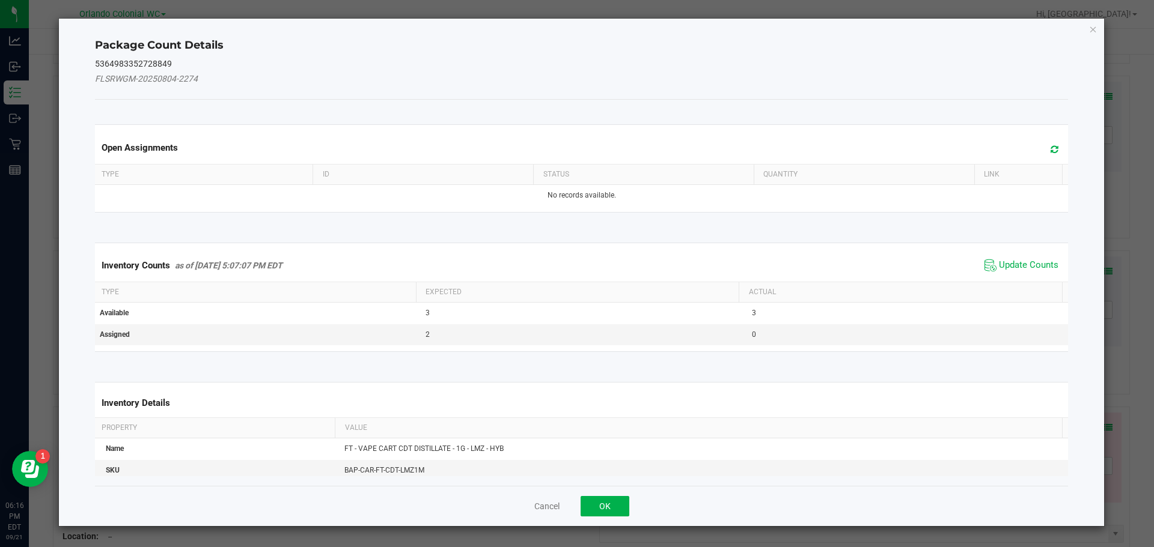
click at [1007, 272] on span "Update Counts" at bounding box center [1021, 266] width 80 height 18
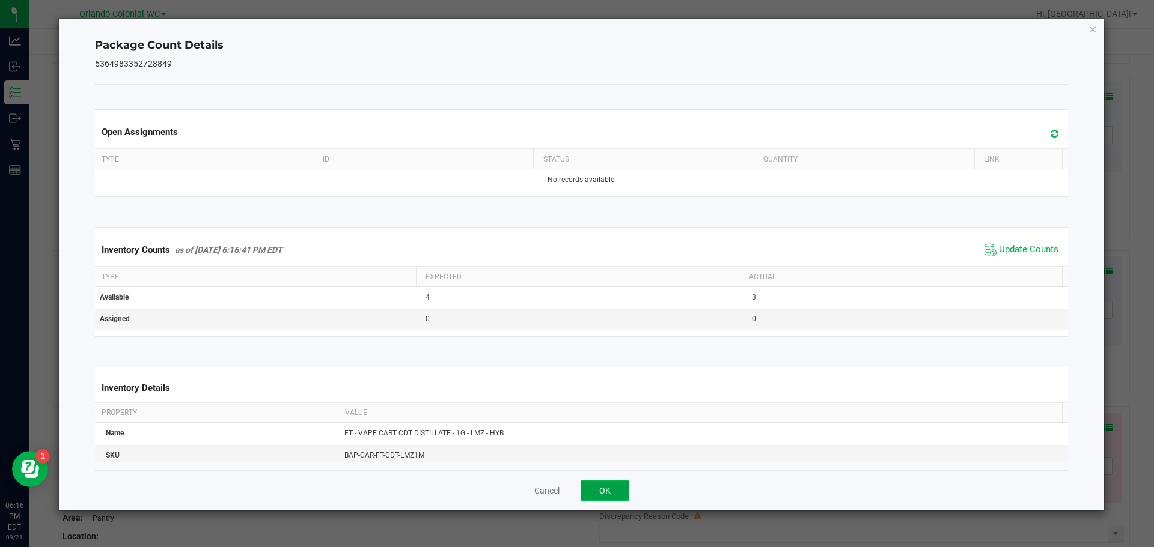
click at [601, 490] on button "OK" at bounding box center [604, 491] width 49 height 20
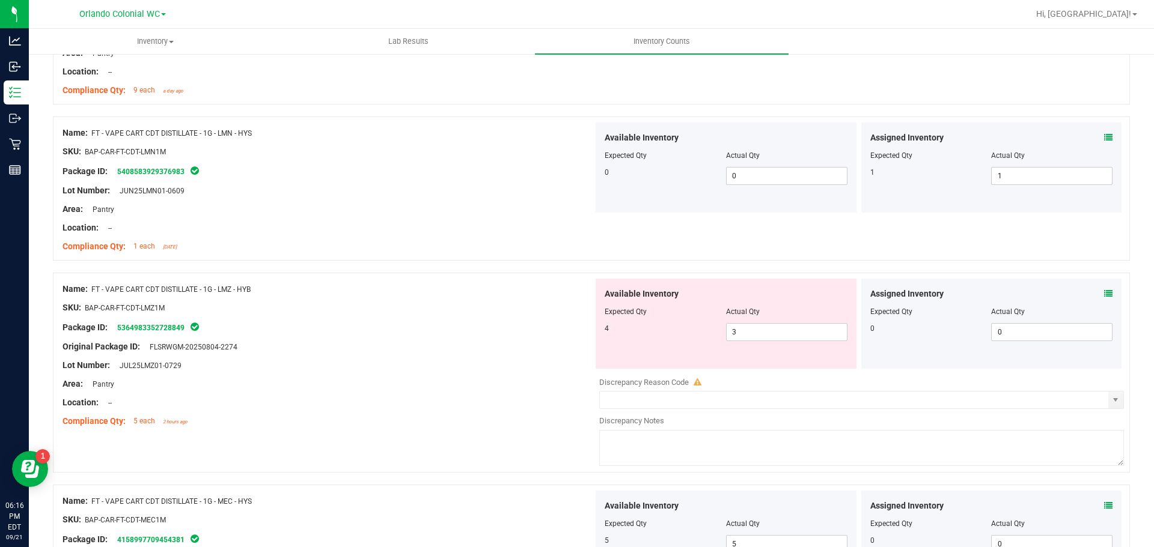
scroll to position [2223, 0]
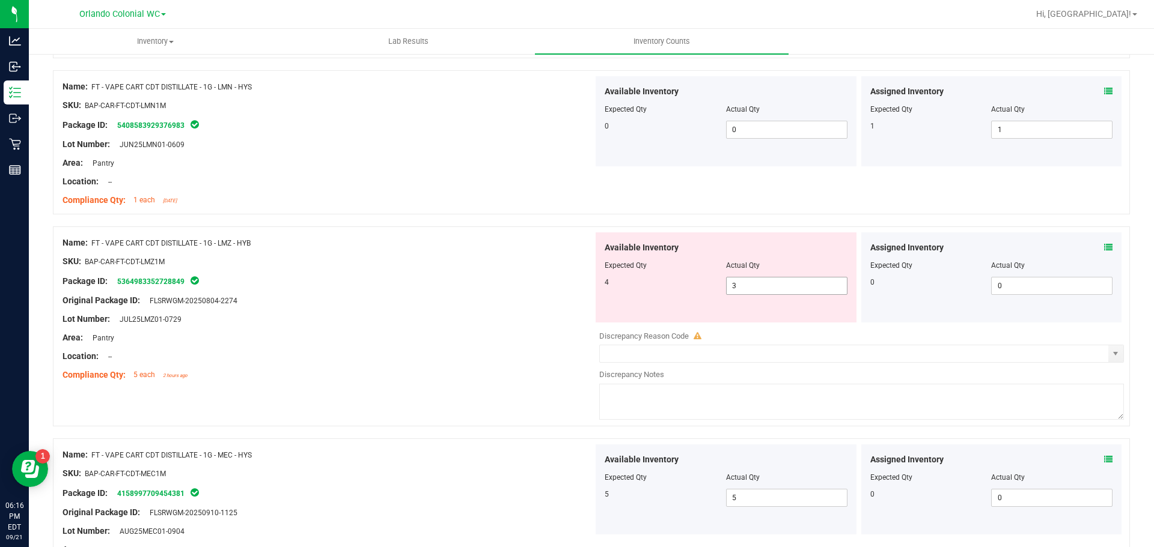
click at [756, 287] on span "3 3" at bounding box center [786, 286] width 121 height 18
click at [756, 287] on input "3" at bounding box center [786, 286] width 120 height 17
type input "4"
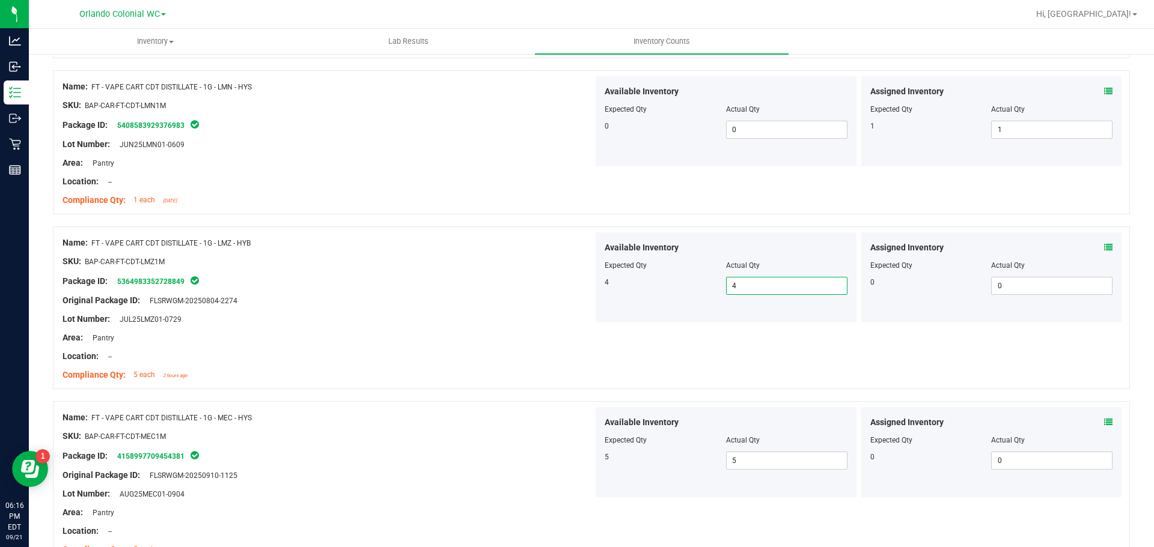
click at [796, 350] on div "Name: FT - VAPE CART CDT DISTILLATE - 1G - LMZ - HYB SKU: BAP-CAR-FT-CDT-LMZ1M …" at bounding box center [591, 308] width 1077 height 163
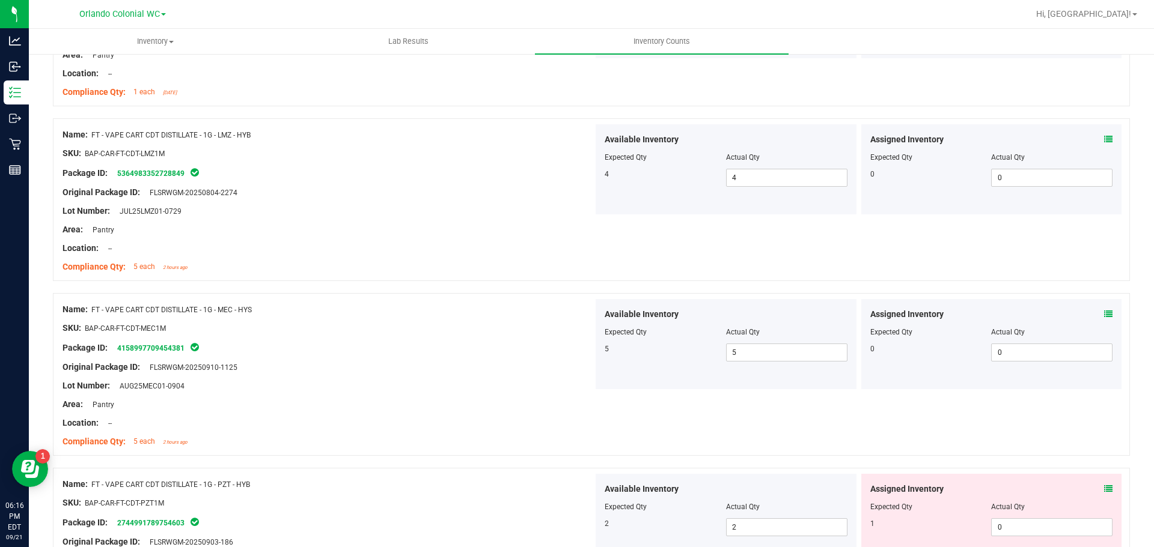
scroll to position [2463, 0]
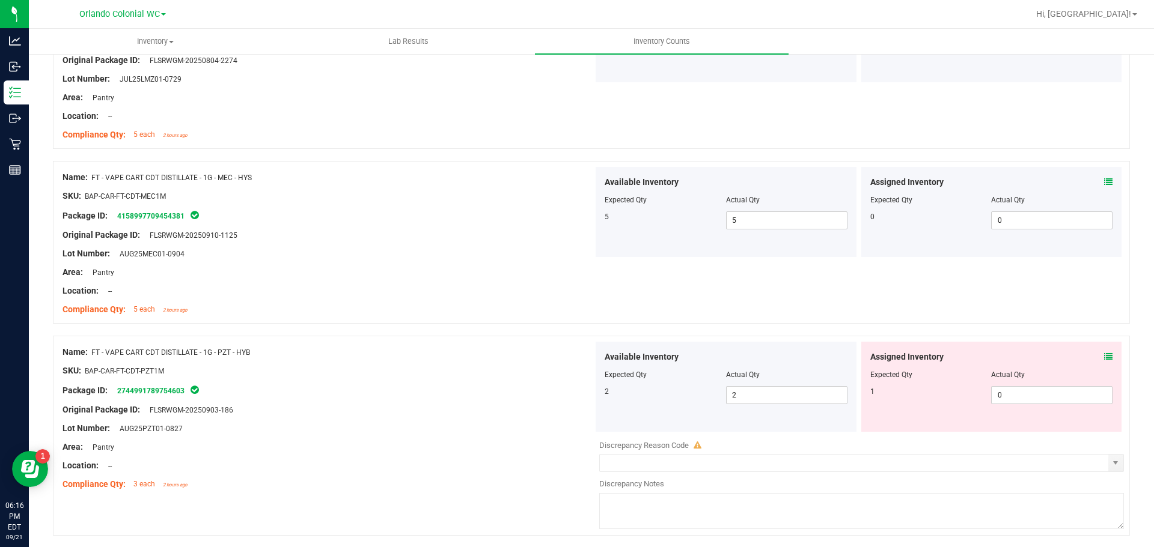
click at [1104, 360] on icon at bounding box center [1108, 357] width 8 height 8
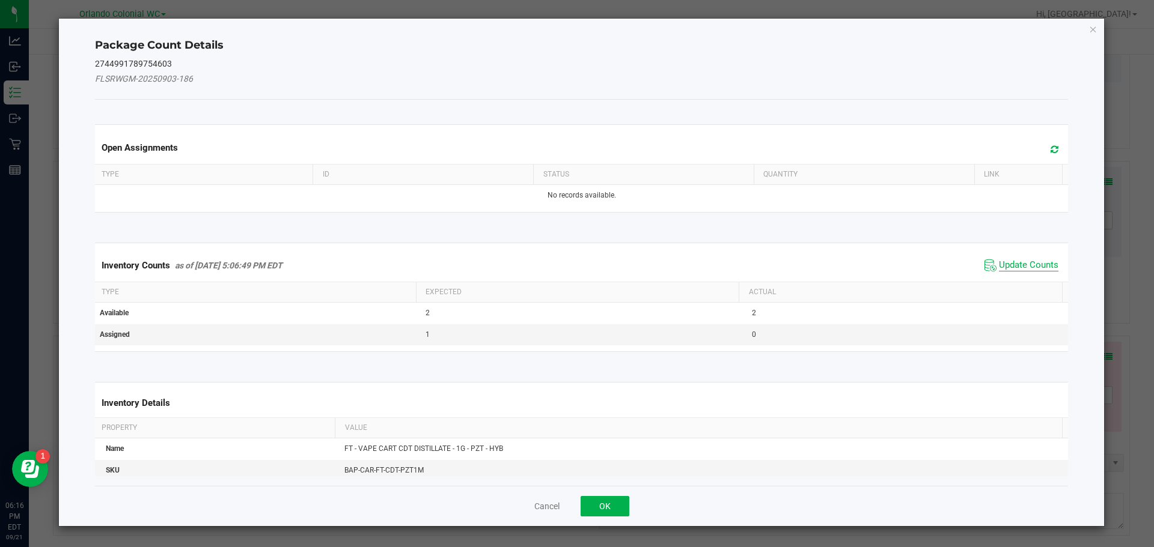
click at [1030, 263] on span "Update Counts" at bounding box center [1028, 266] width 59 height 12
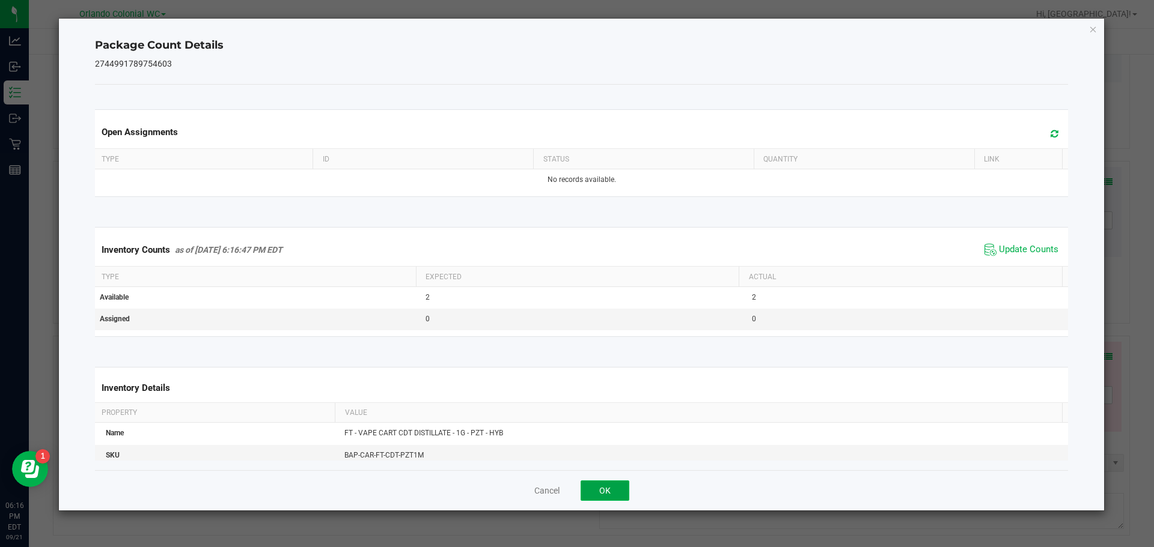
click at [616, 487] on button "OK" at bounding box center [604, 491] width 49 height 20
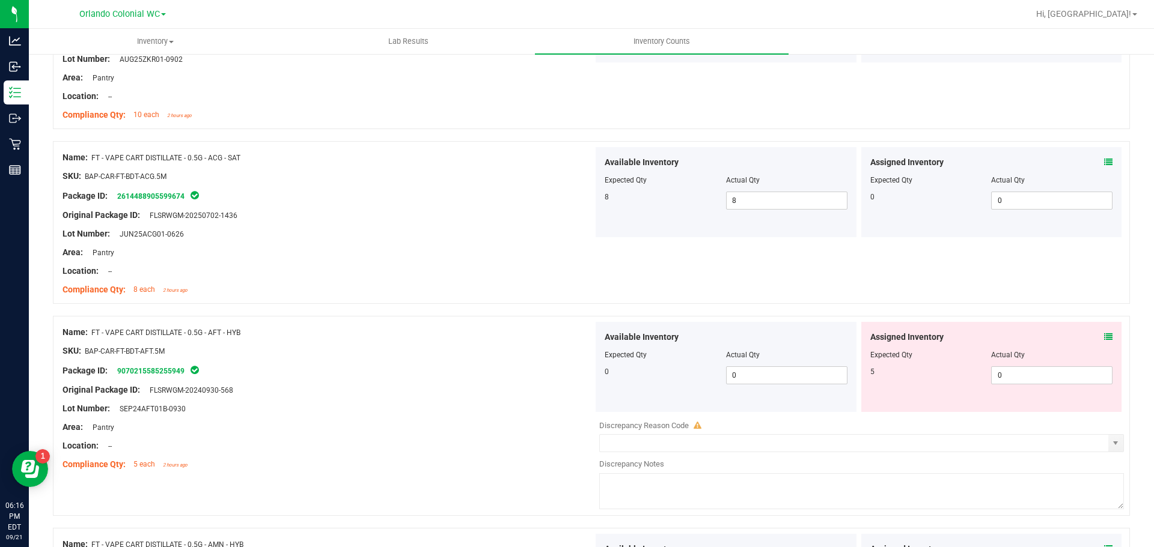
scroll to position [3124, 0]
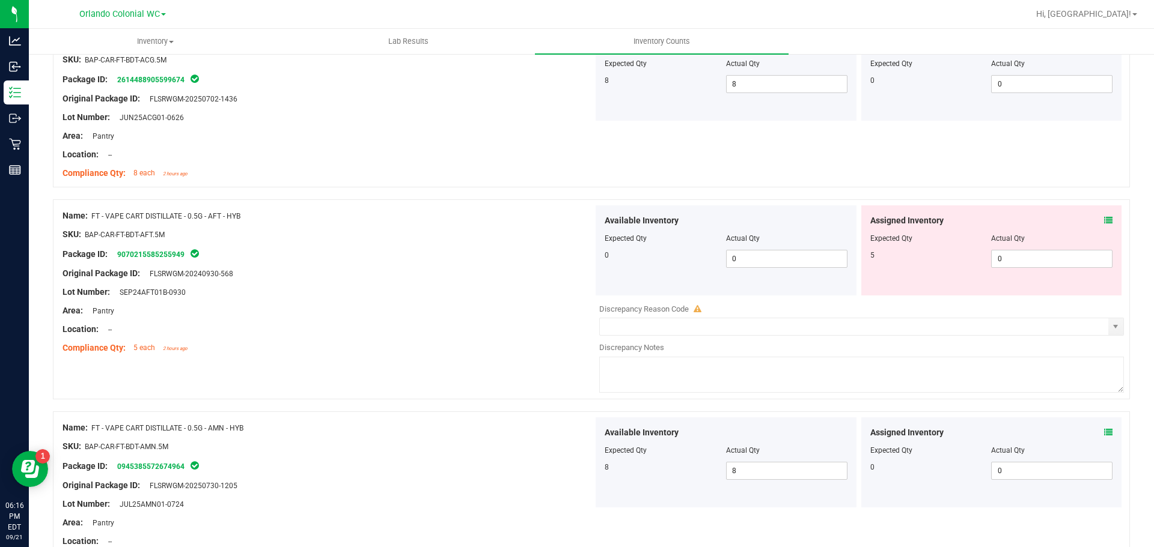
click at [1104, 220] on icon at bounding box center [1108, 220] width 8 height 8
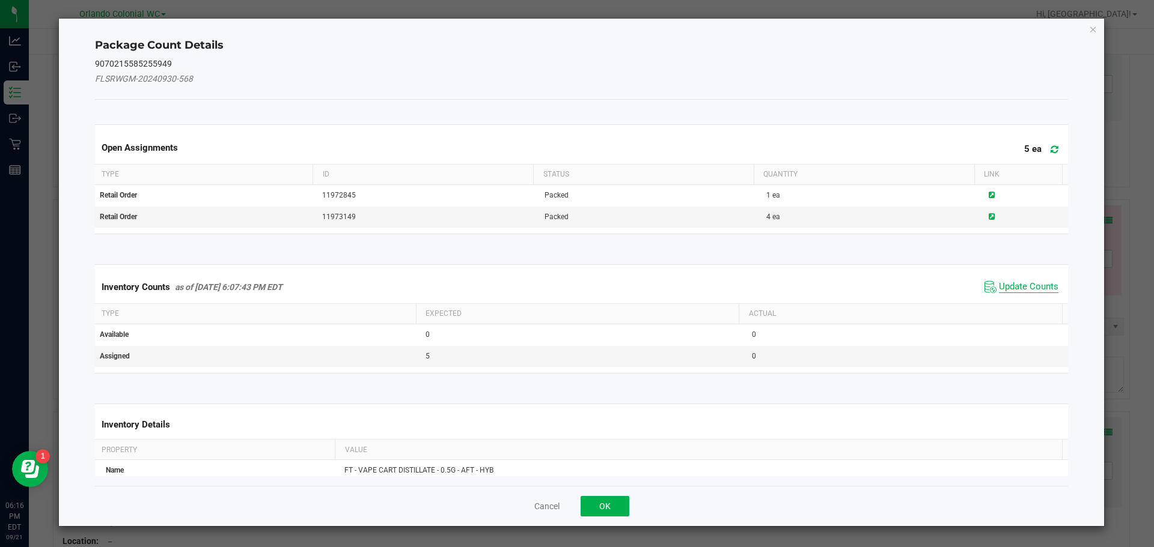
click at [1013, 284] on span "Update Counts" at bounding box center [1028, 287] width 59 height 12
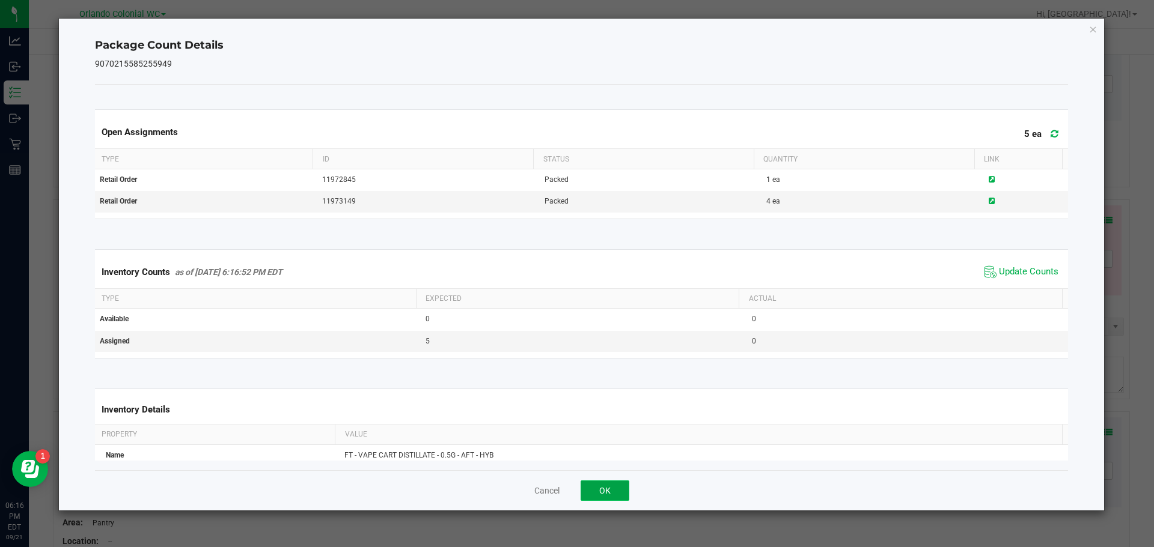
click at [621, 491] on button "OK" at bounding box center [604, 491] width 49 height 20
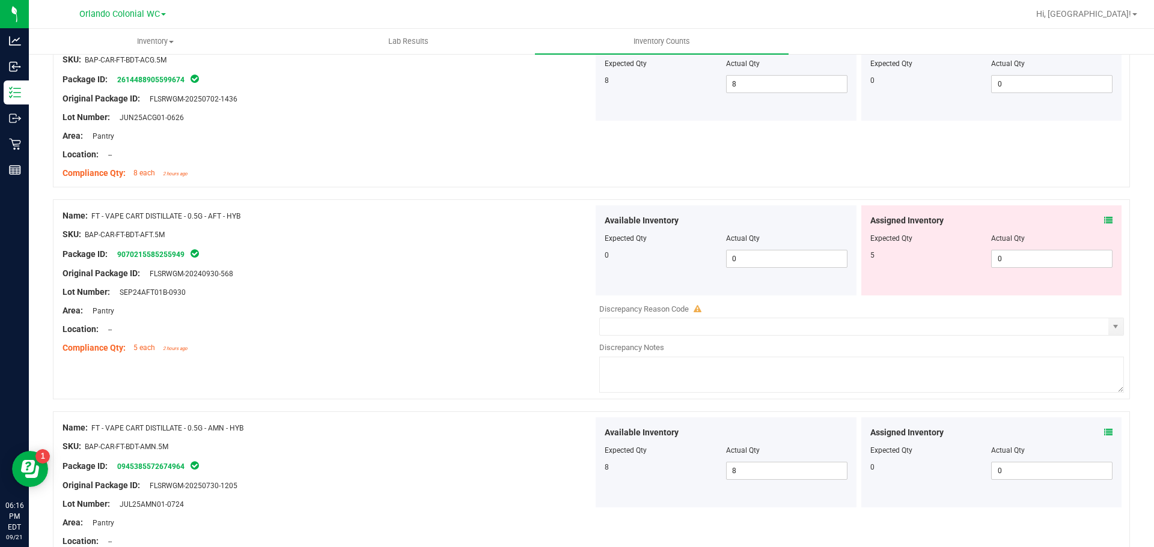
click at [1105, 217] on div "Assigned Inventory Expected Qty Actual Qty 5 0 0" at bounding box center [991, 250] width 261 height 90
click at [1104, 220] on icon at bounding box center [1108, 220] width 8 height 8
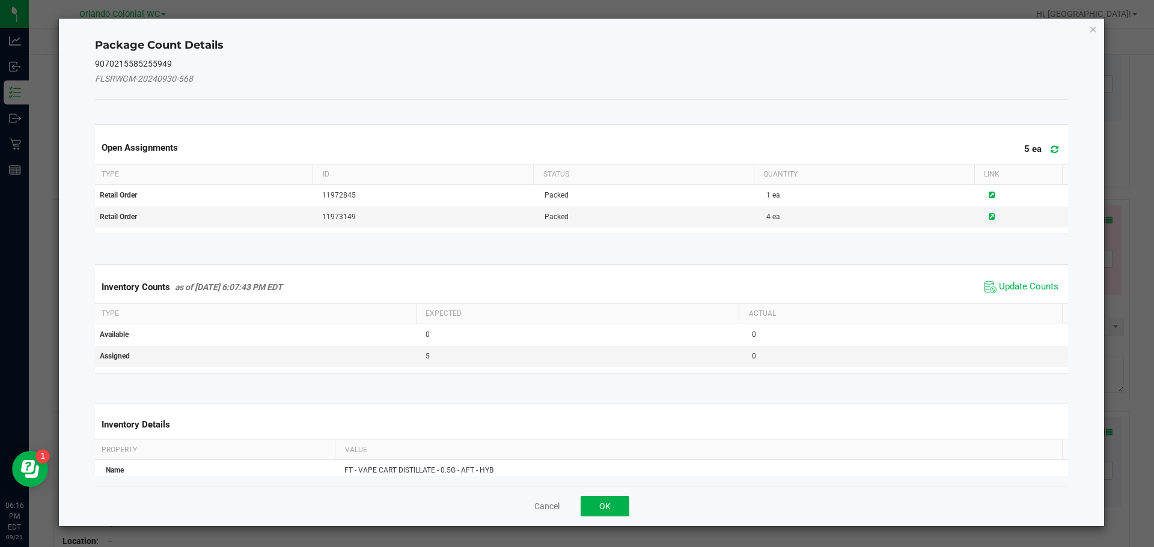
click at [1020, 279] on span "Update Counts" at bounding box center [1021, 287] width 80 height 18
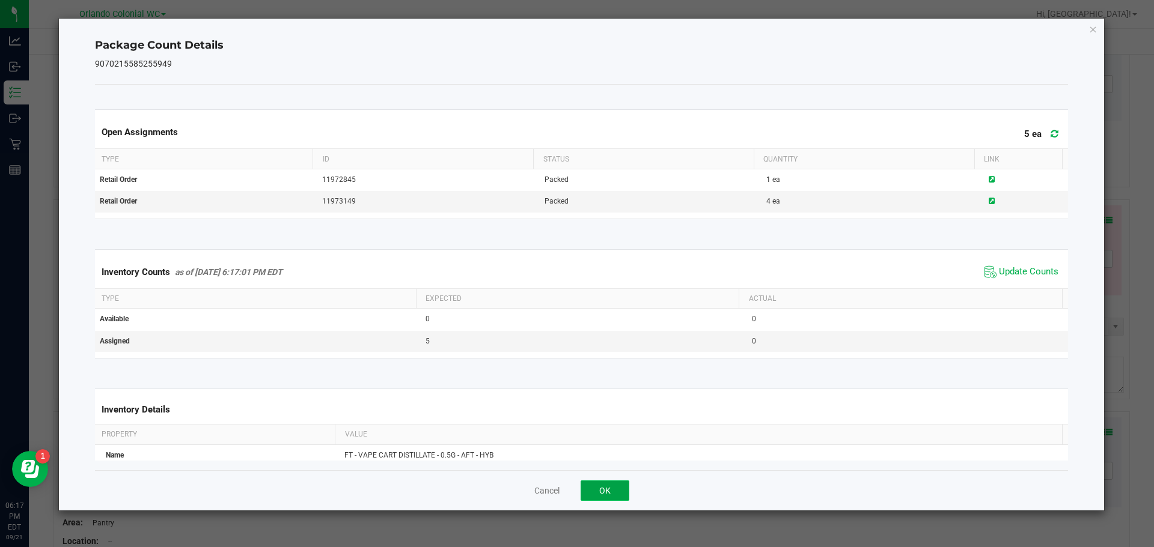
click at [613, 489] on button "OK" at bounding box center [604, 491] width 49 height 20
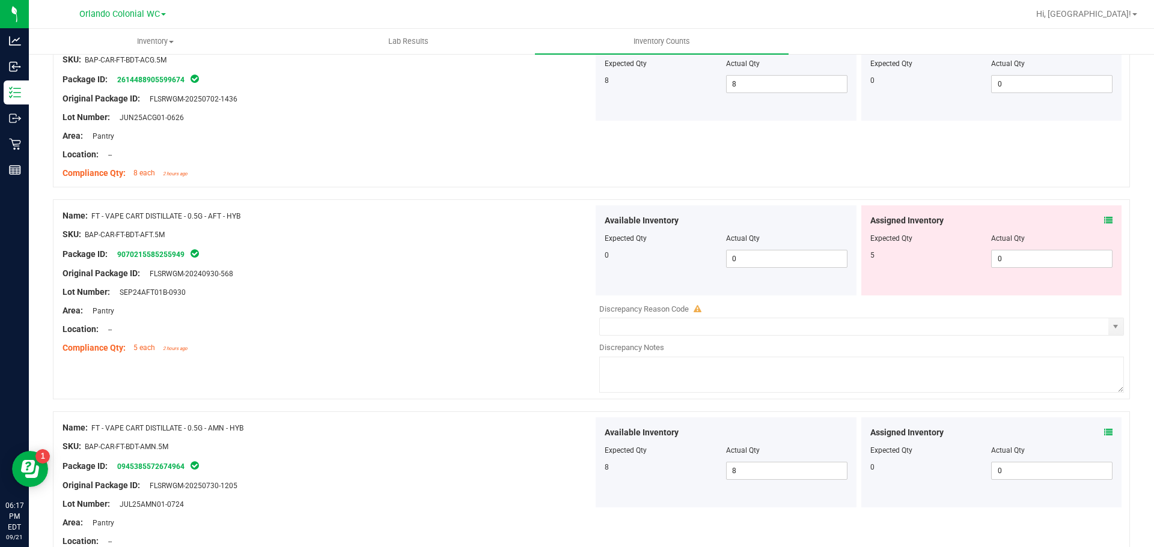
click at [505, 300] on div at bounding box center [327, 302] width 531 height 6
click at [1104, 215] on span at bounding box center [1108, 221] width 8 height 13
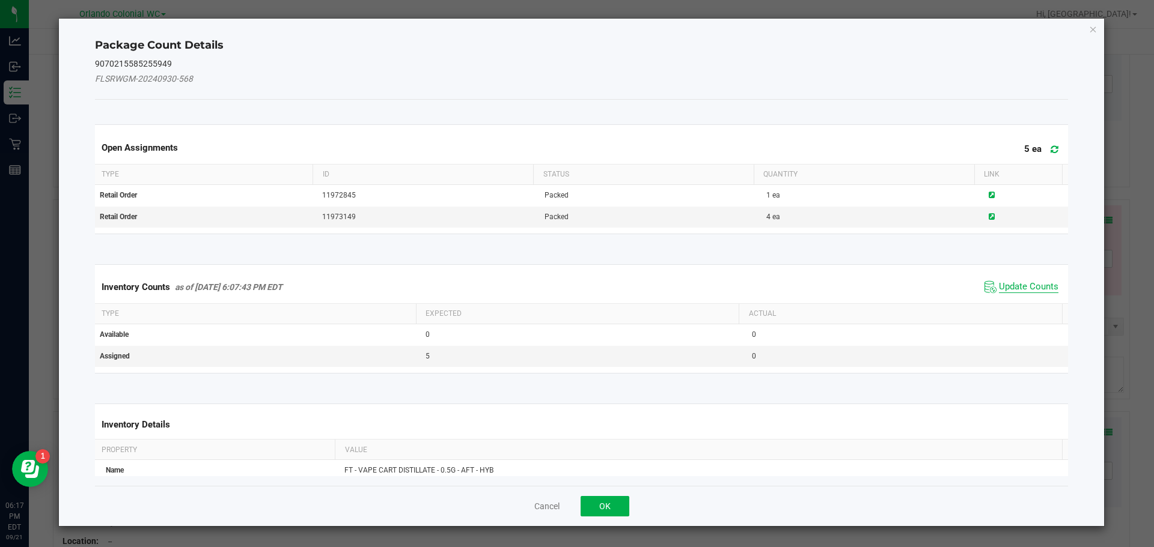
click at [1023, 282] on span "Update Counts" at bounding box center [1028, 287] width 59 height 12
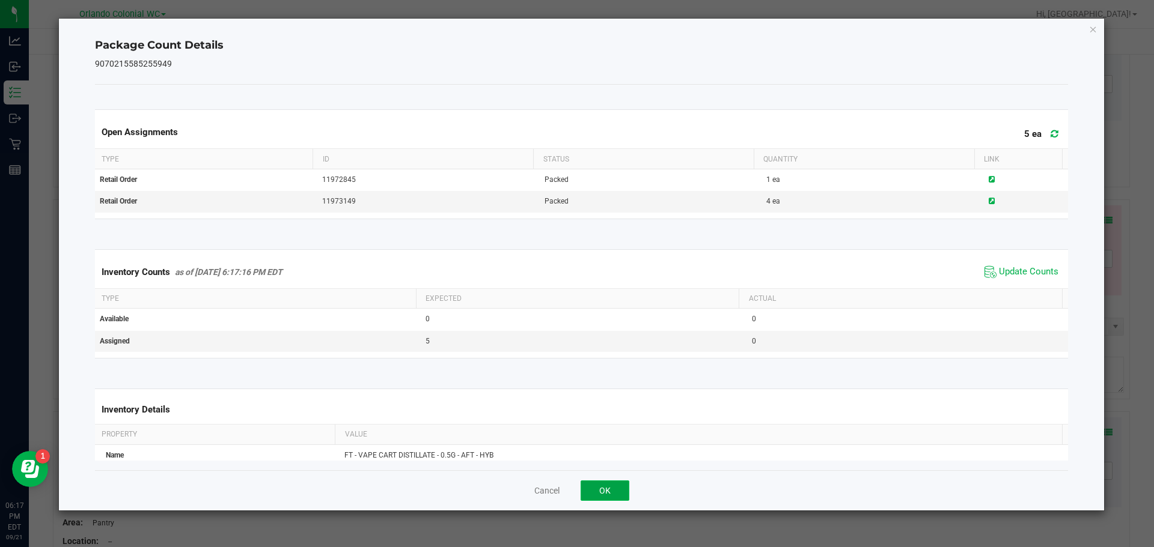
click at [616, 481] on button "OK" at bounding box center [604, 491] width 49 height 20
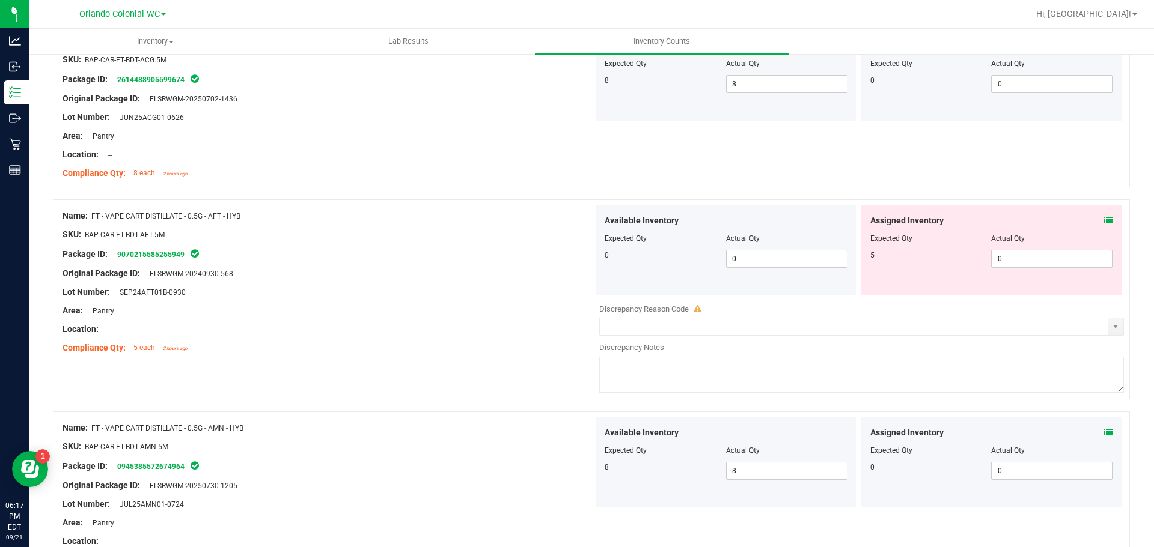
click at [1024, 271] on div "Assigned Inventory Expected Qty Actual Qty 5 0 0" at bounding box center [991, 250] width 261 height 90
click at [1023, 266] on span "0 0" at bounding box center [1051, 259] width 121 height 18
click at [1023, 266] on input "0" at bounding box center [1051, 259] width 120 height 17
type input "5"
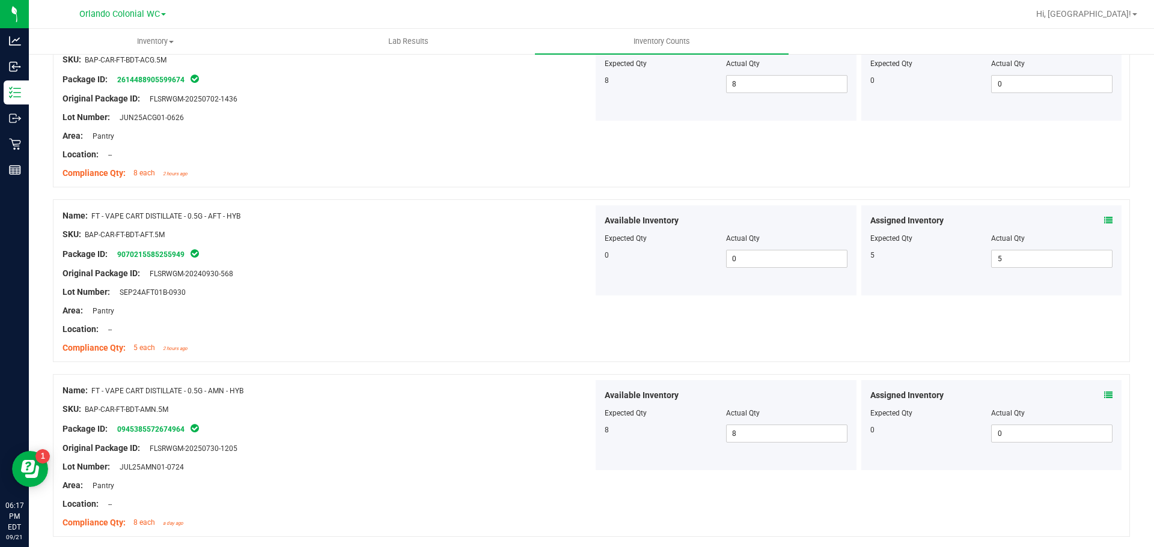
click at [978, 302] on div "Name: FT - VAPE CART DISTILLATE - 0.5G - AFT - HYB SKU: BAP-CAR-FT-BDT-AFT.5M P…" at bounding box center [591, 280] width 1077 height 163
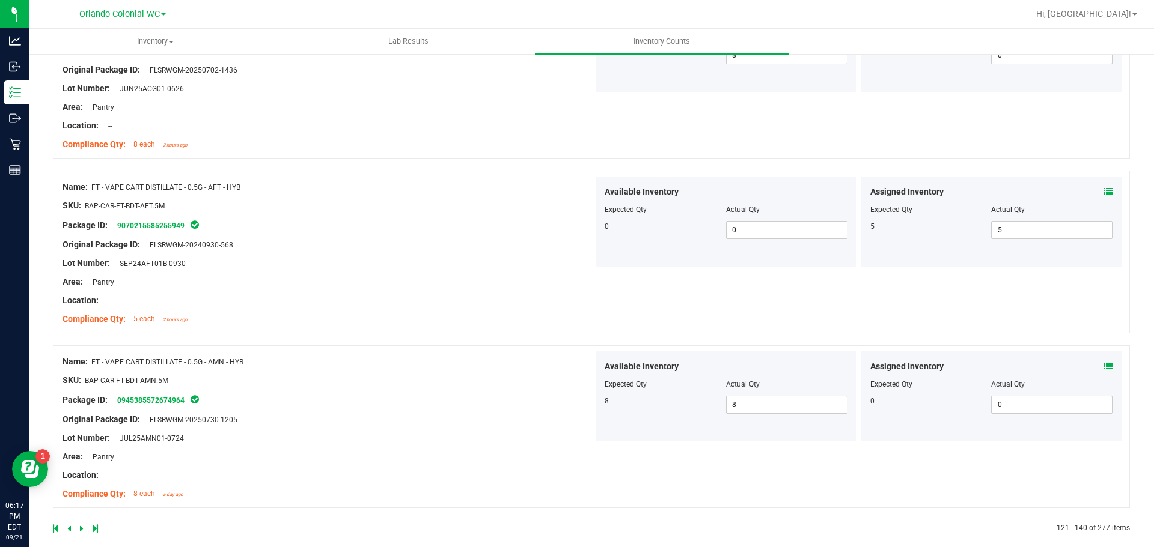
scroll to position [3167, 0]
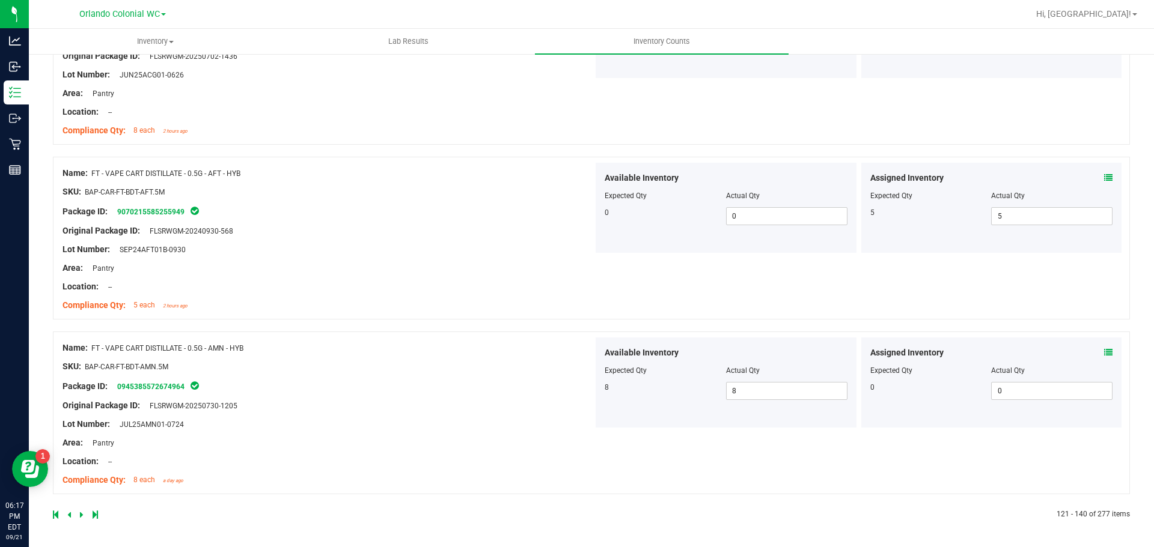
click at [80, 514] on icon at bounding box center [82, 514] width 4 height 7
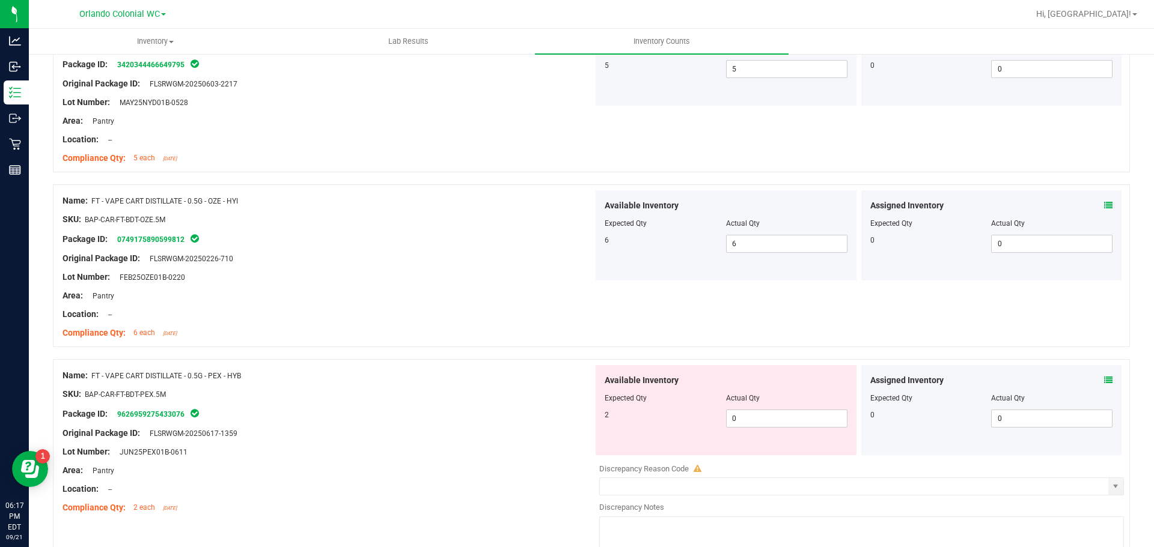
scroll to position [2283, 0]
click at [1104, 379] on icon at bounding box center [1108, 381] width 8 height 8
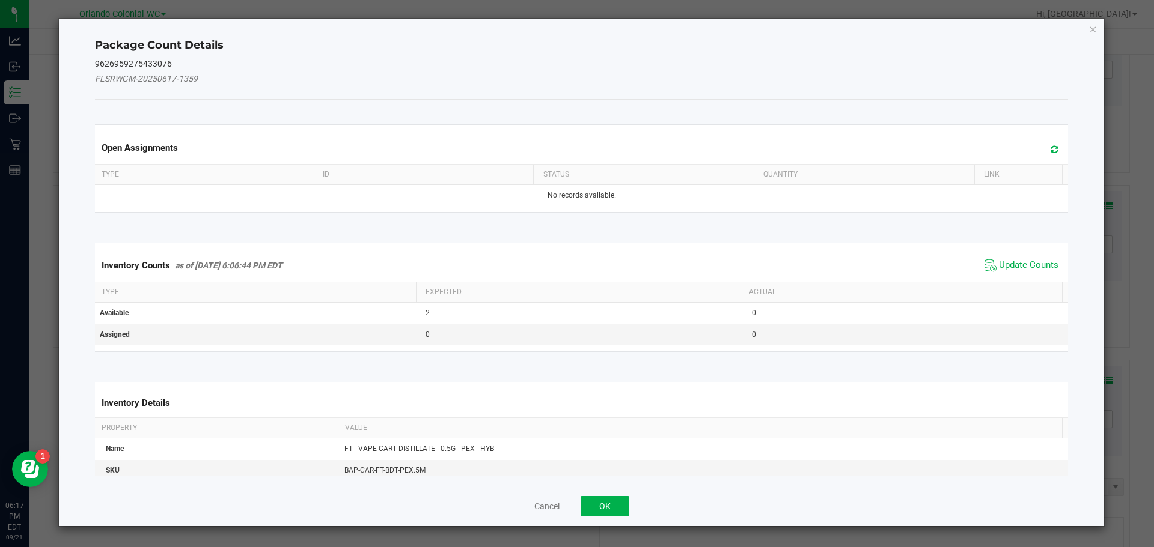
click at [1021, 268] on span "Update Counts" at bounding box center [1028, 266] width 59 height 12
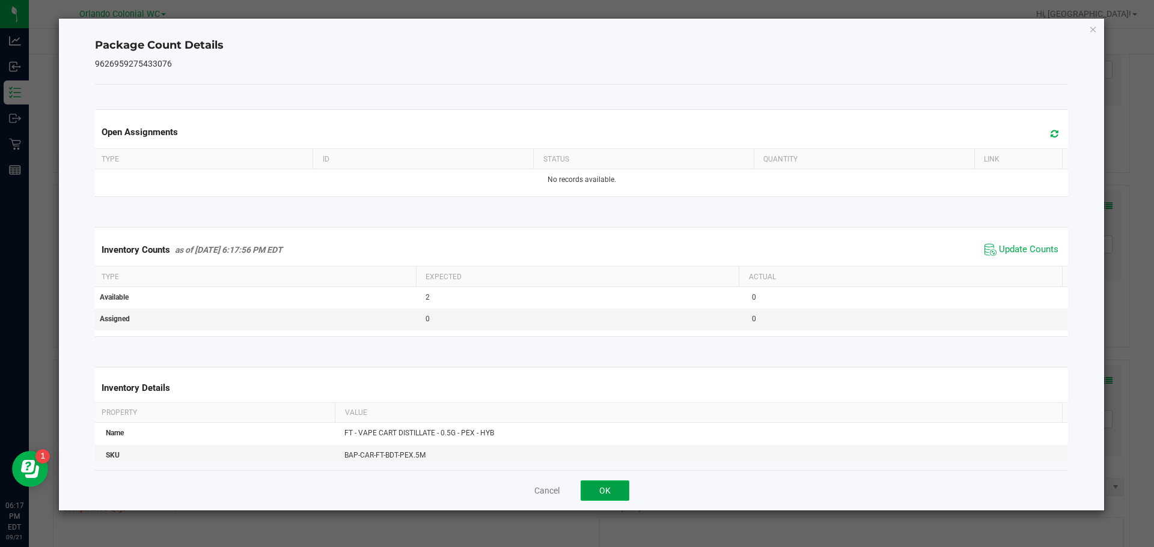
click at [609, 491] on button "OK" at bounding box center [604, 491] width 49 height 20
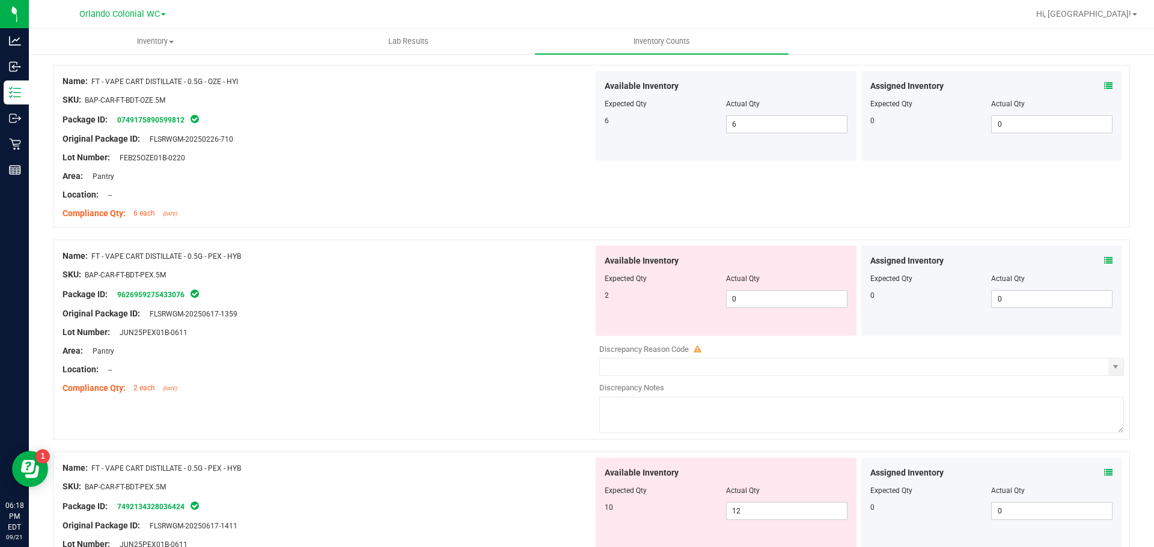
scroll to position [2463, 0]
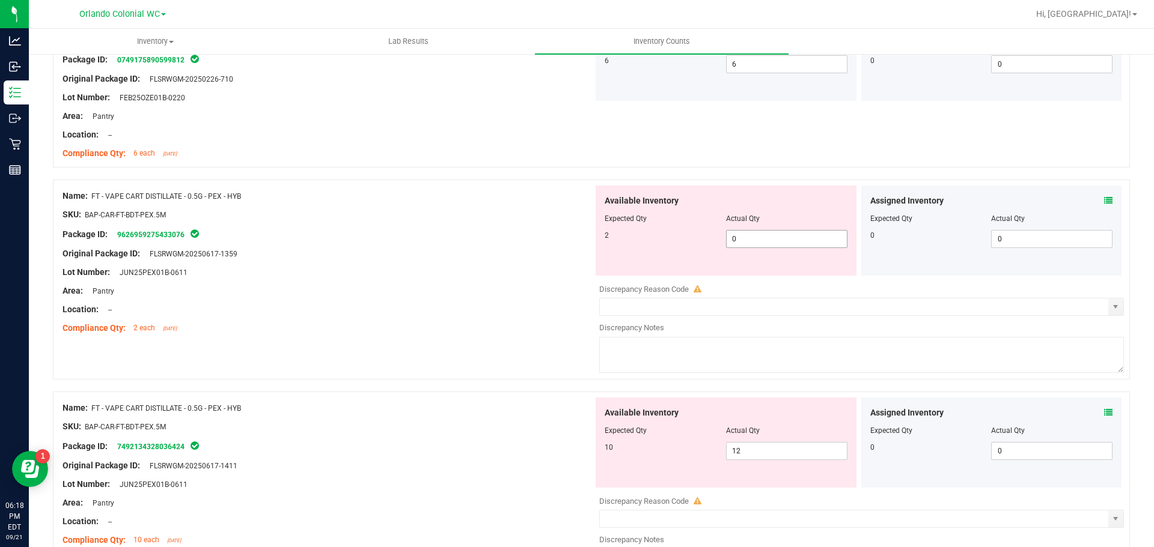
click at [776, 240] on span "0 0" at bounding box center [786, 239] width 121 height 18
click at [776, 240] on input "0" at bounding box center [786, 239] width 120 height 17
type input "2"
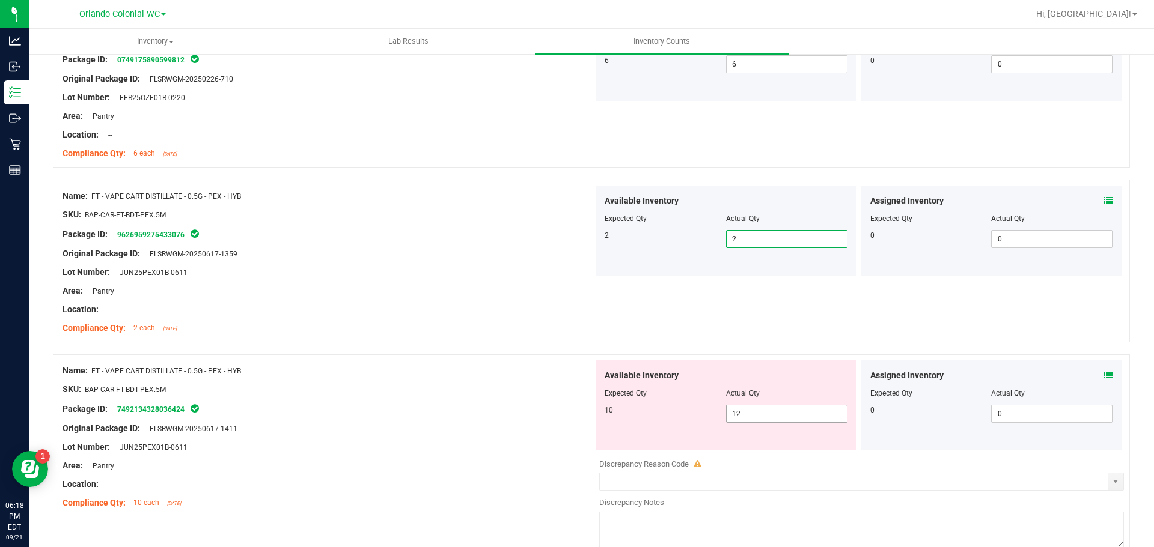
click at [760, 414] on span "12 12" at bounding box center [786, 414] width 121 height 18
click at [760, 414] on input "12" at bounding box center [786, 414] width 120 height 17
type input "10"
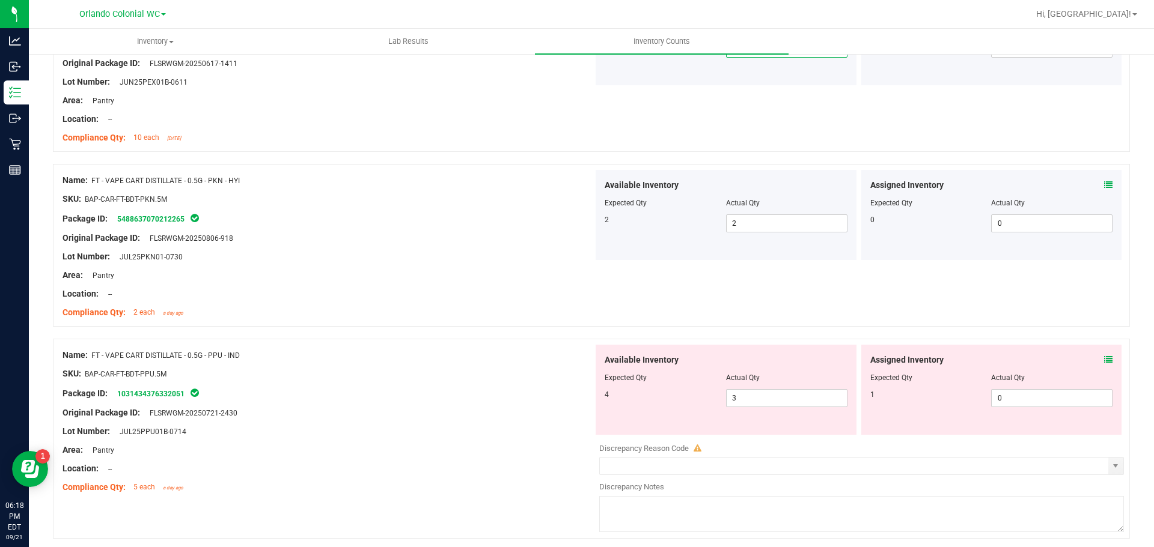
scroll to position [2884, 0]
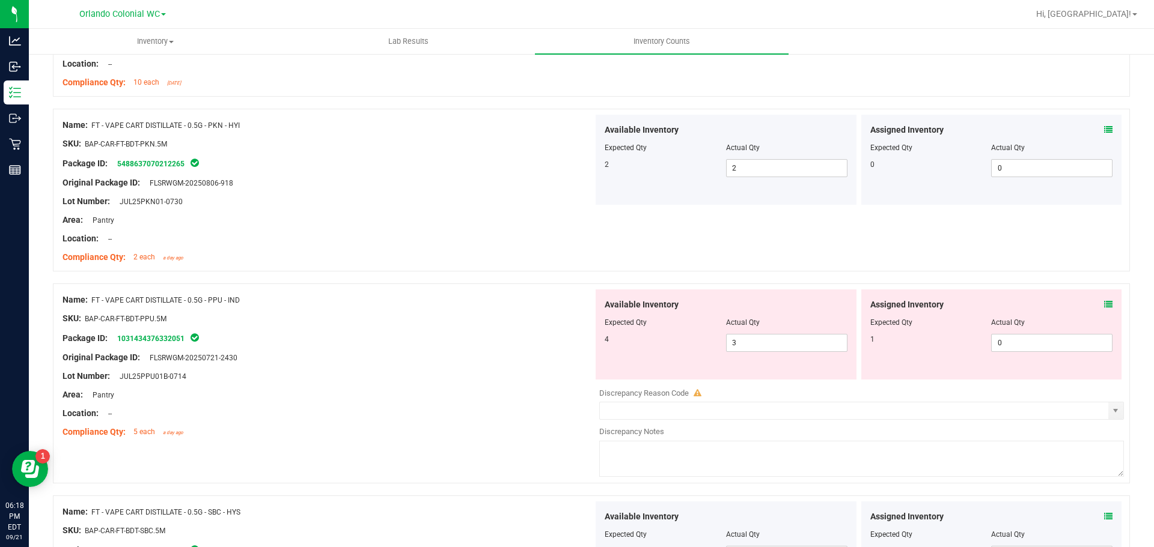
click at [1104, 304] on icon at bounding box center [1108, 304] width 8 height 8
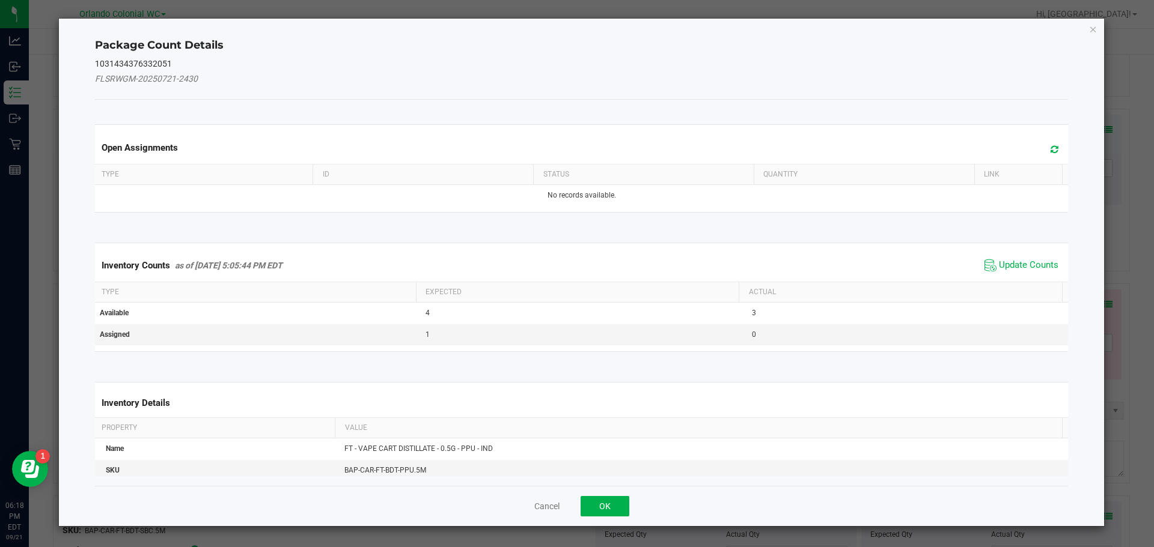
click at [1020, 272] on span "Update Counts" at bounding box center [1021, 266] width 80 height 18
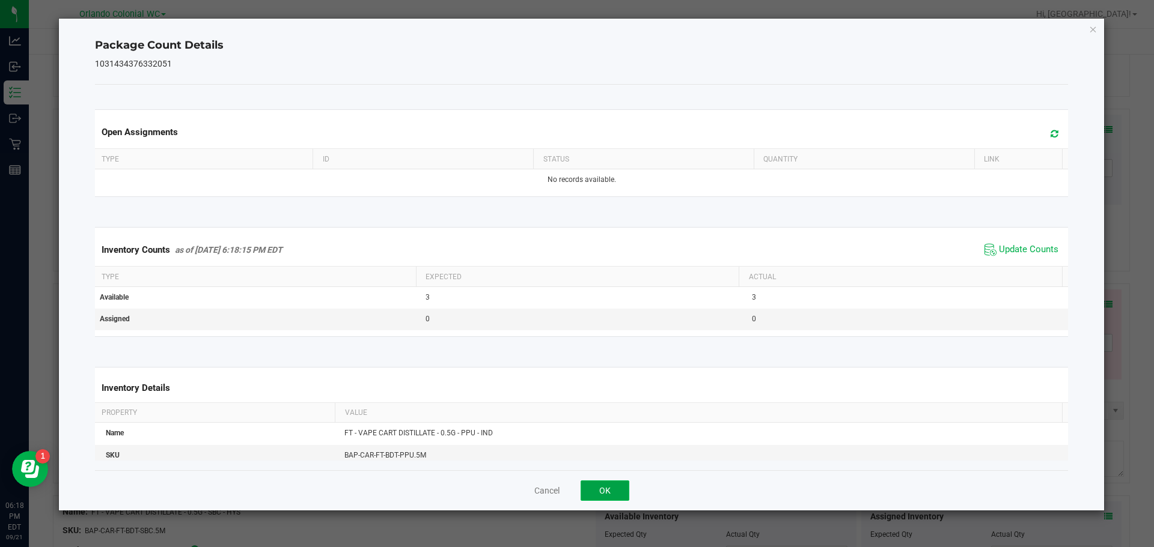
click at [611, 488] on button "OK" at bounding box center [604, 491] width 49 height 20
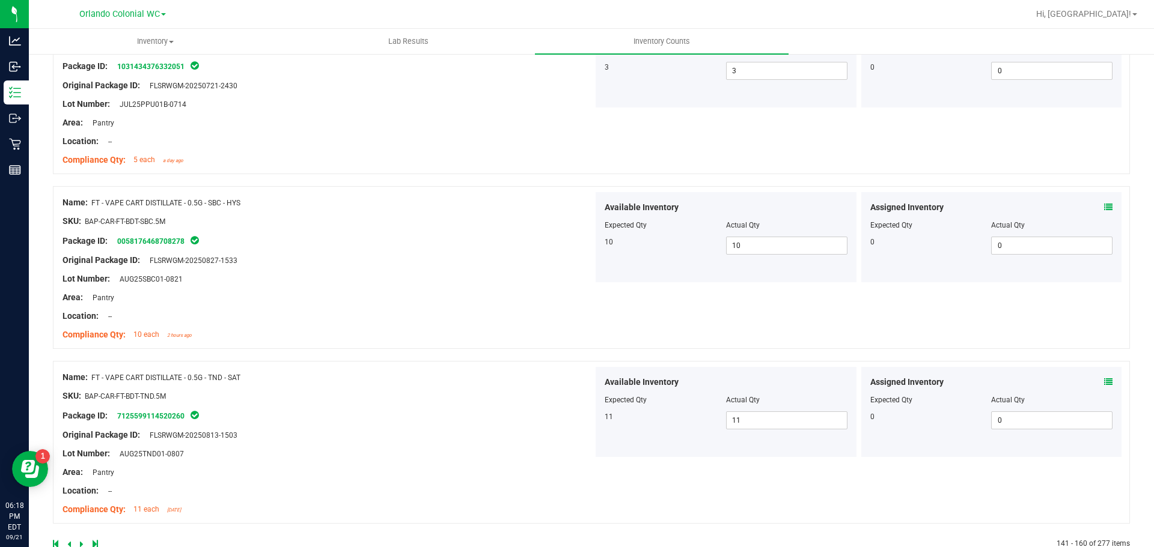
scroll to position [3186, 0]
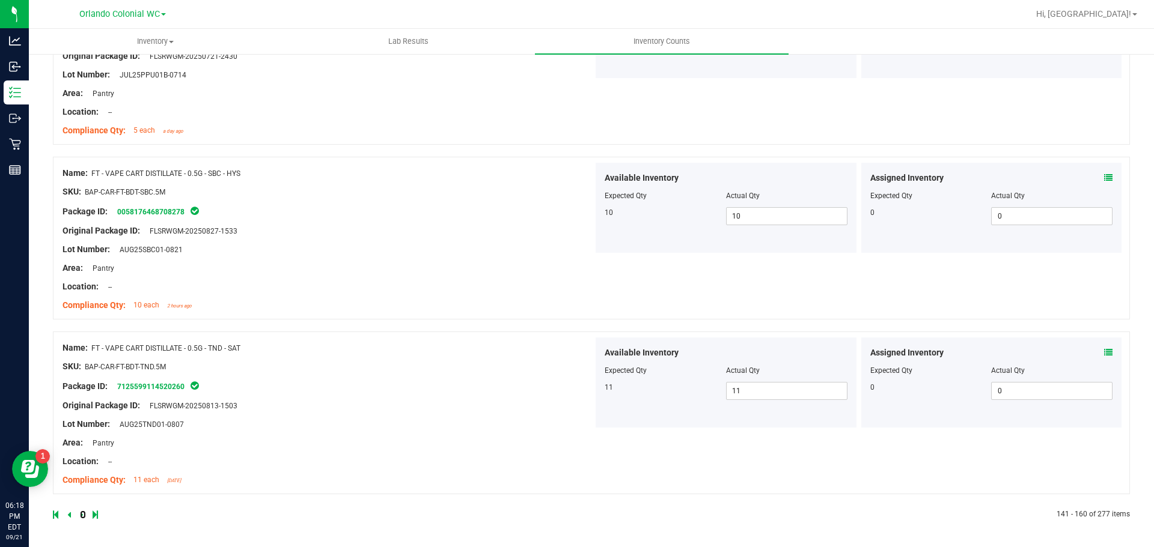
drag, startPoint x: 81, startPoint y: 516, endPoint x: 112, endPoint y: 507, distance: 32.5
click at [81, 516] on icon at bounding box center [82, 514] width 4 height 7
click at [82, 517] on icon at bounding box center [82, 514] width 4 height 7
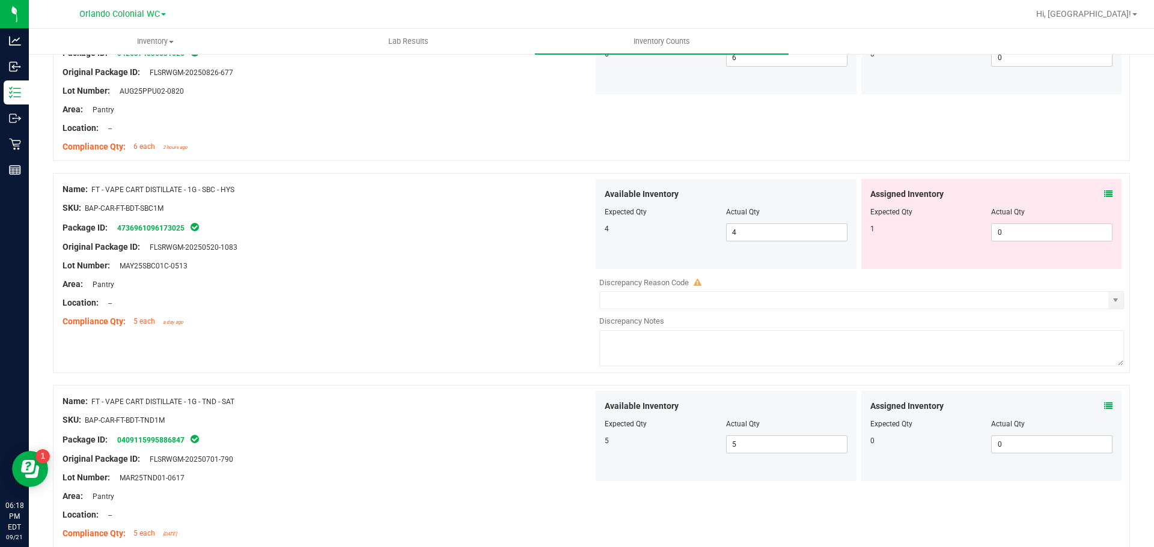
scroll to position [240, 0]
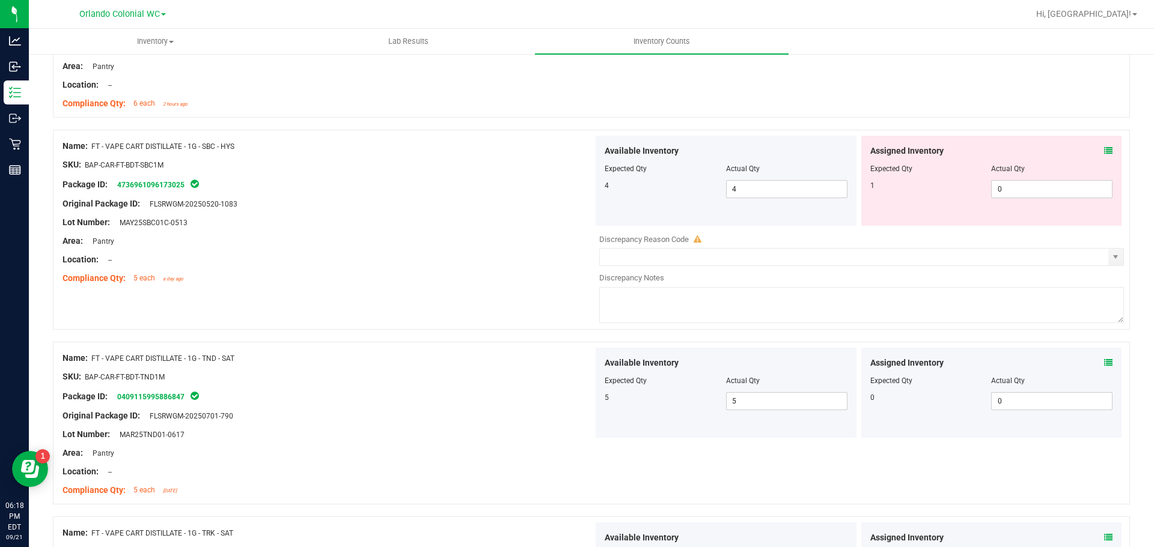
click at [1094, 148] on div "Assigned Inventory" at bounding box center [991, 151] width 243 height 13
click at [1104, 151] on icon at bounding box center [1108, 151] width 8 height 8
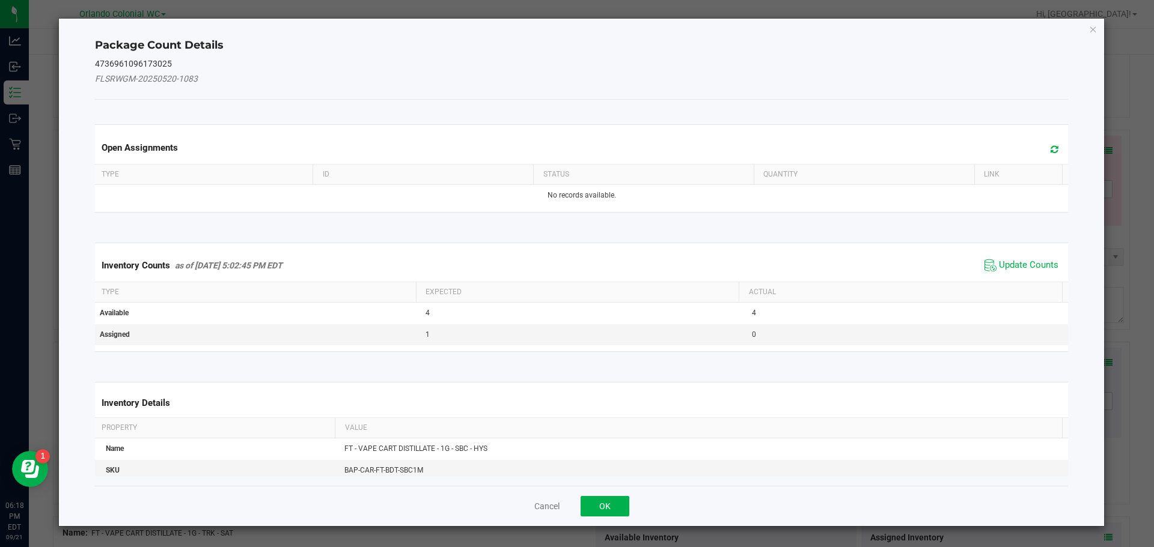
click at [1045, 255] on div "Inventory Counts as of [DATE] 5:02:45 PM EDT Update Counts" at bounding box center [582, 265] width 978 height 32
click at [1024, 266] on span "Update Counts" at bounding box center [1028, 266] width 59 height 12
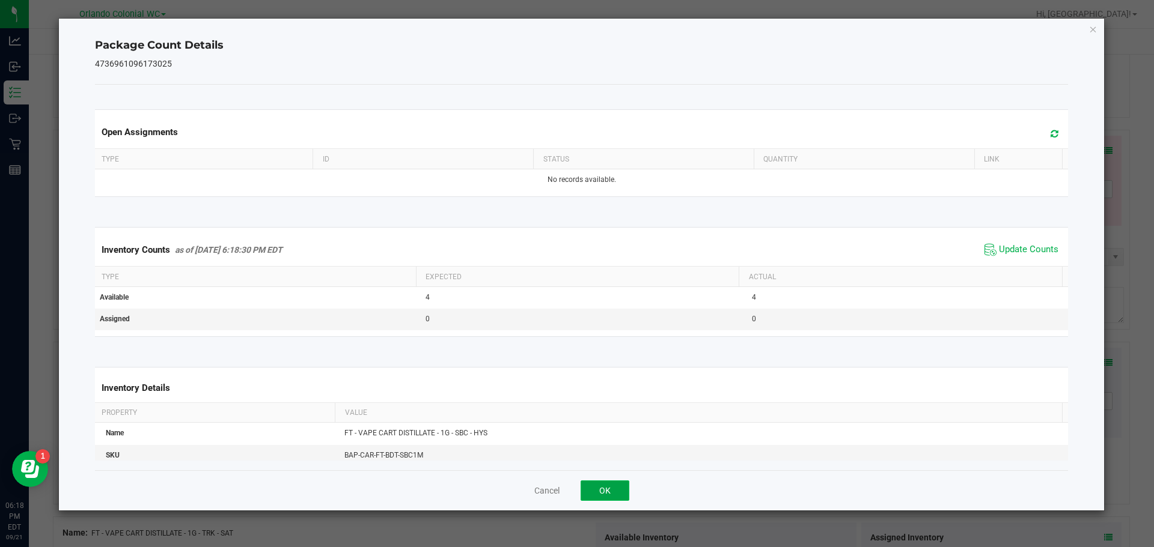
click at [604, 495] on button "OK" at bounding box center [604, 491] width 49 height 20
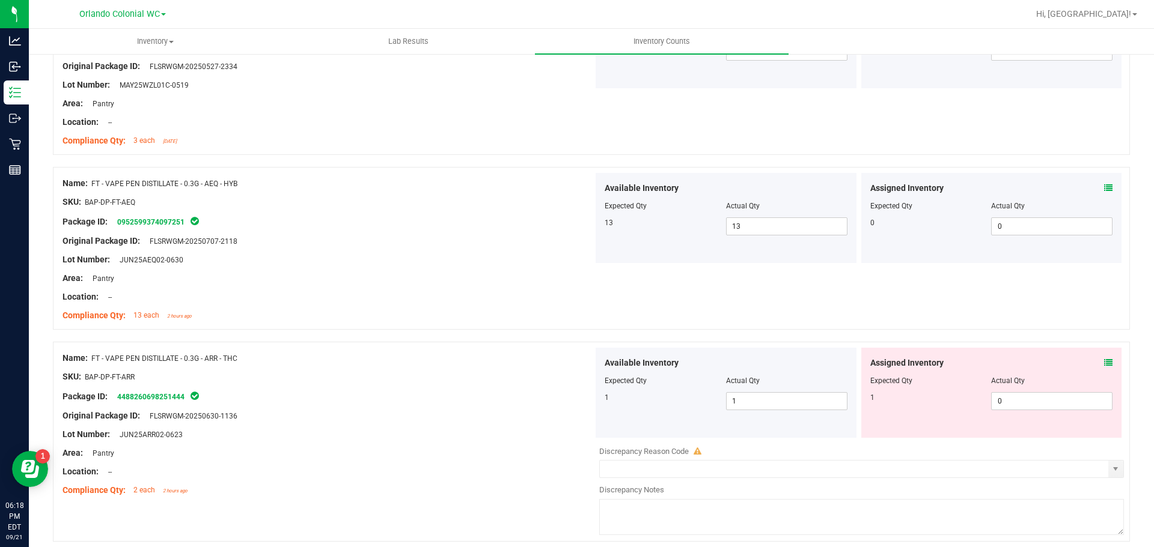
scroll to position [1202, 0]
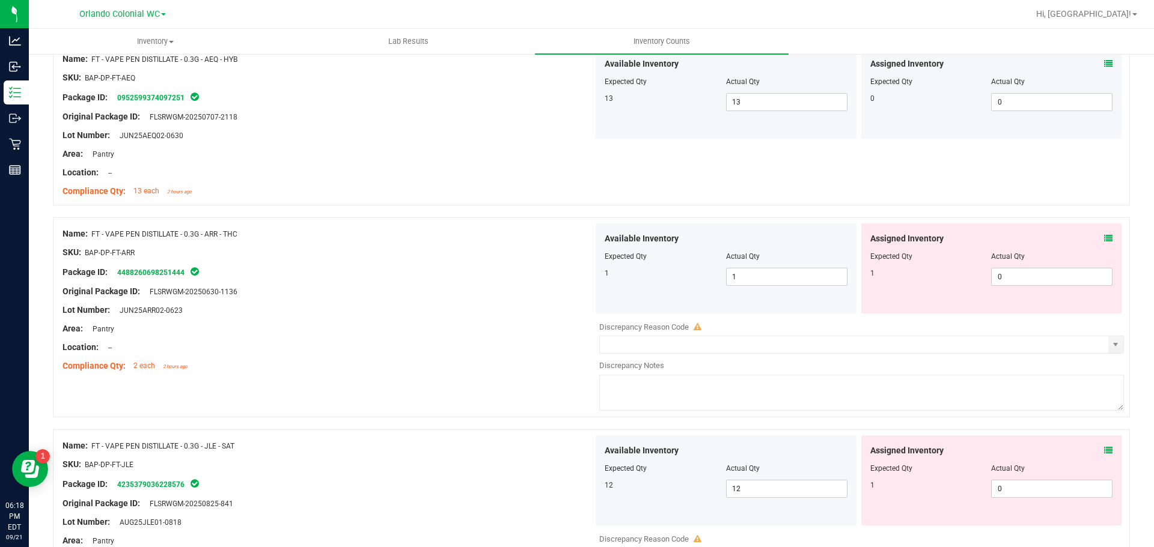
click at [1104, 236] on icon at bounding box center [1108, 238] width 8 height 8
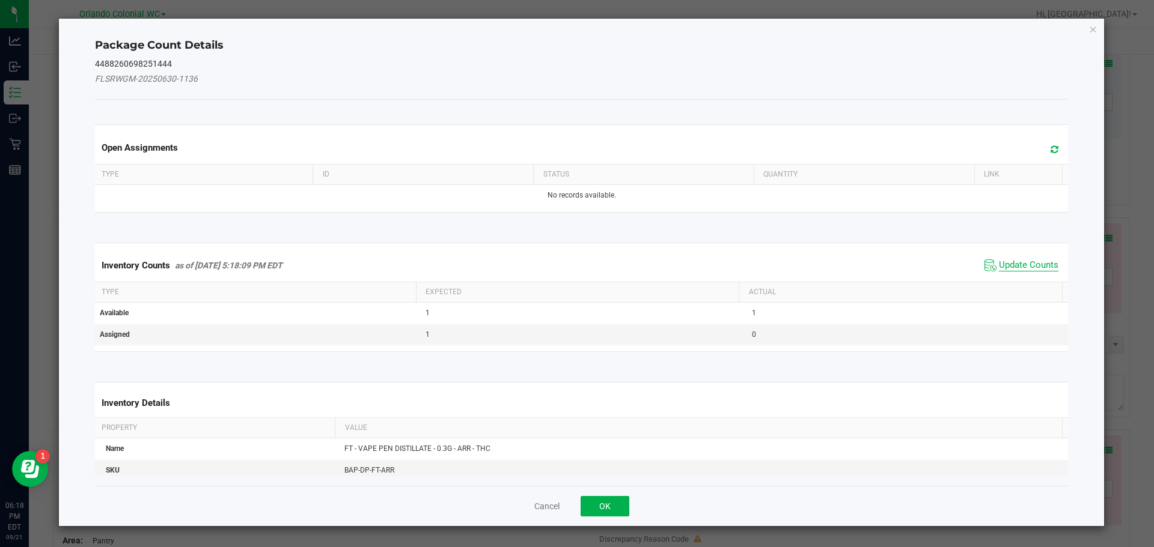
click at [1036, 263] on span "Update Counts" at bounding box center [1028, 266] width 59 height 12
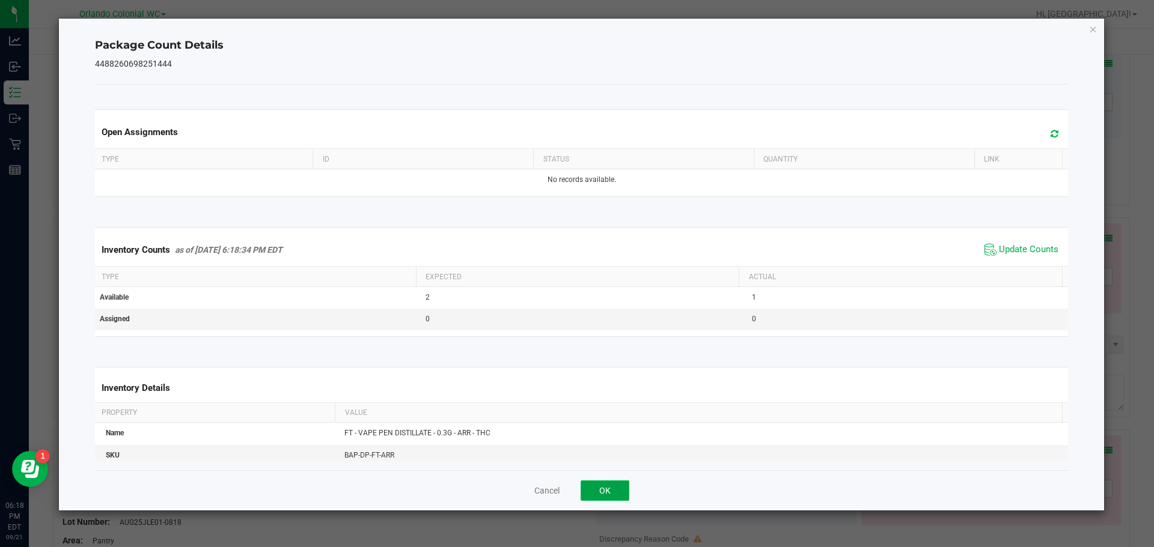
click at [621, 487] on button "OK" at bounding box center [604, 491] width 49 height 20
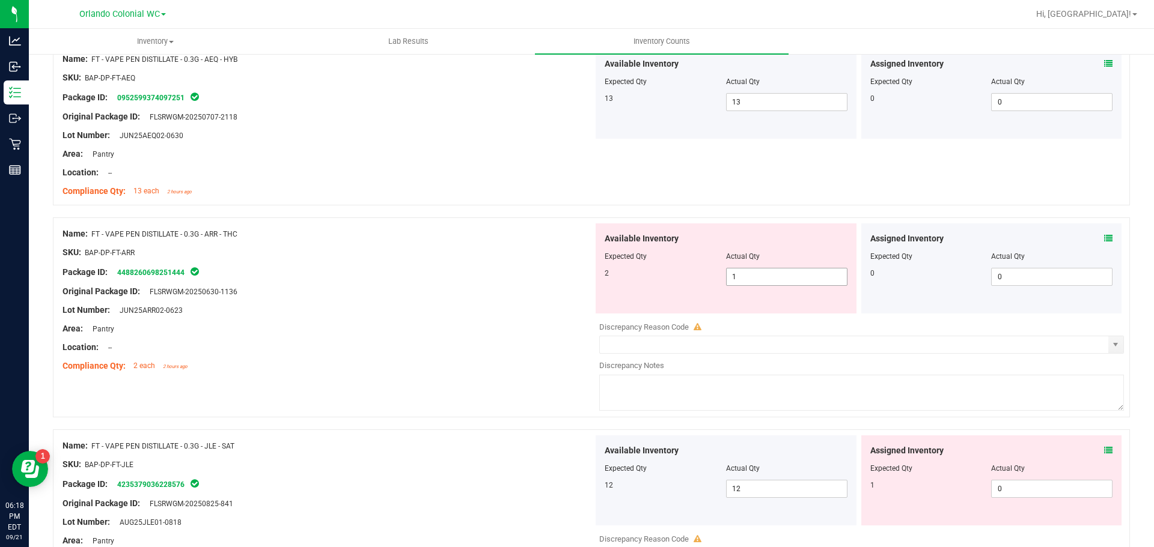
click at [744, 276] on span "1 1" at bounding box center [786, 277] width 121 height 18
type input "2"
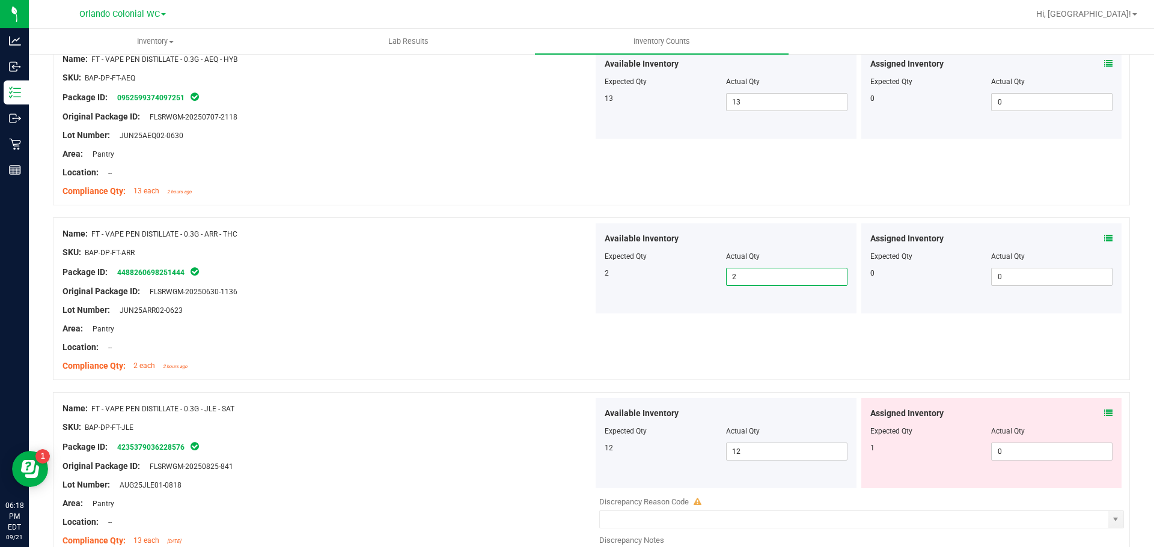
click at [946, 365] on div "Name: FT - VAPE PEN DISTILLATE - 0.3G - ARR - THC SKU: BAP-DP-FT-ARR Package ID…" at bounding box center [591, 299] width 1077 height 163
click at [1104, 413] on icon at bounding box center [1108, 413] width 8 height 8
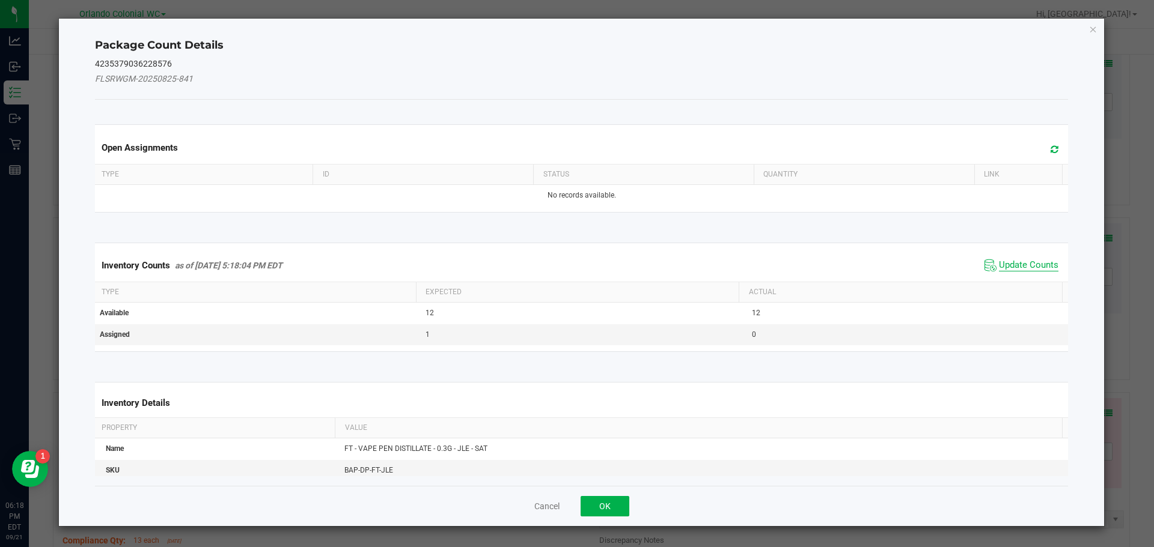
click at [1021, 263] on span "Update Counts" at bounding box center [1028, 266] width 59 height 12
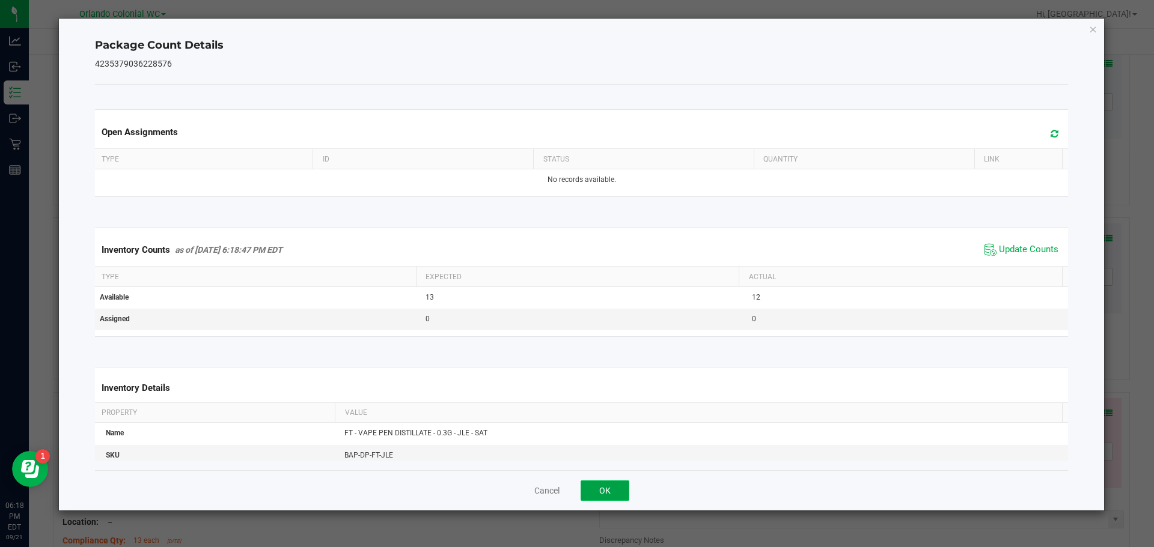
click at [607, 496] on button "OK" at bounding box center [604, 491] width 49 height 20
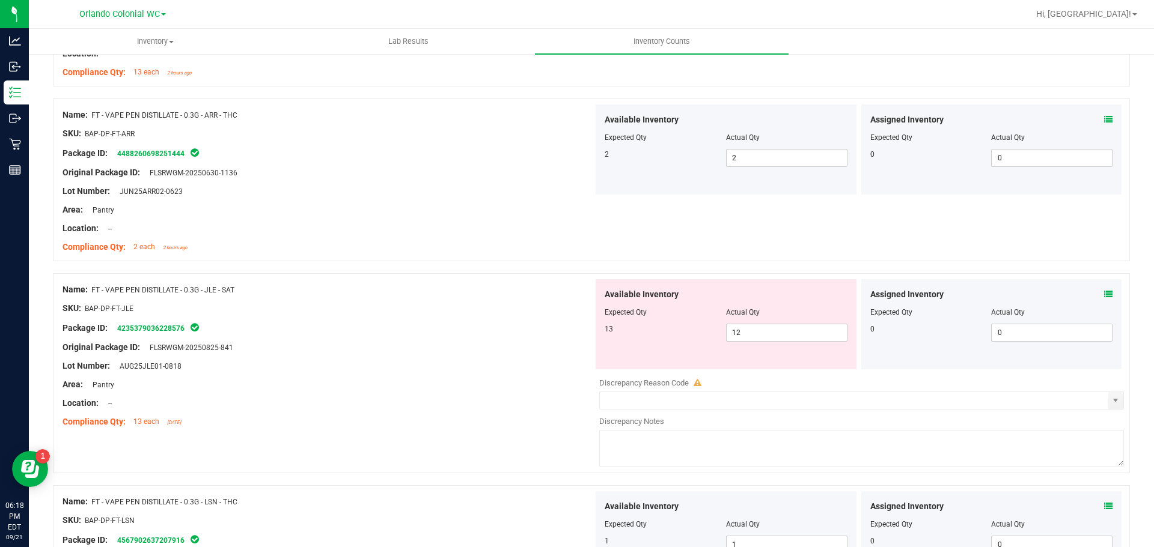
scroll to position [1322, 0]
click at [767, 327] on span "12 12" at bounding box center [786, 332] width 121 height 18
type input "13"
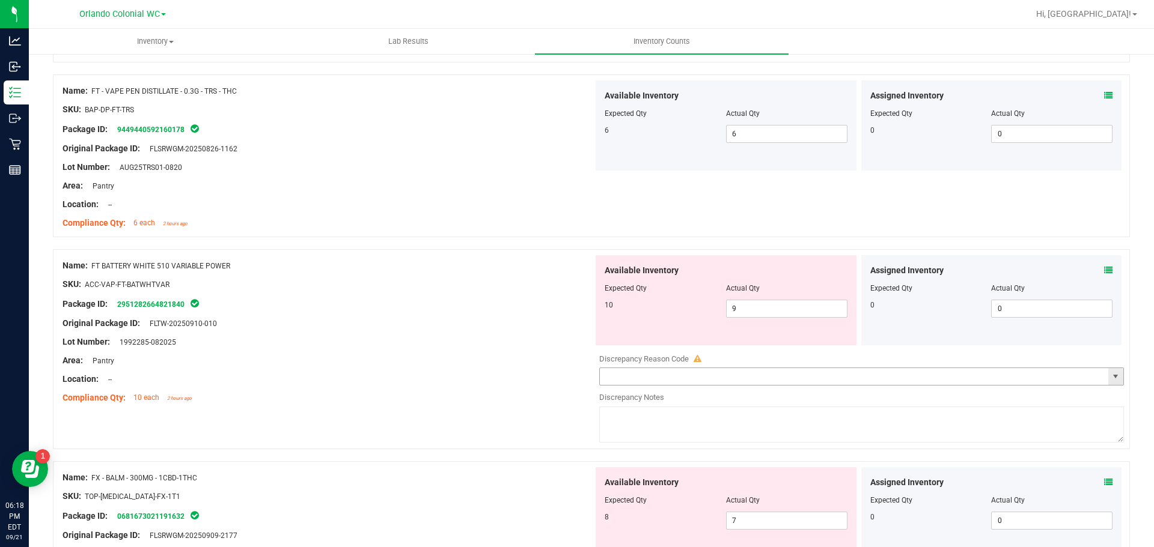
scroll to position [2103, 0]
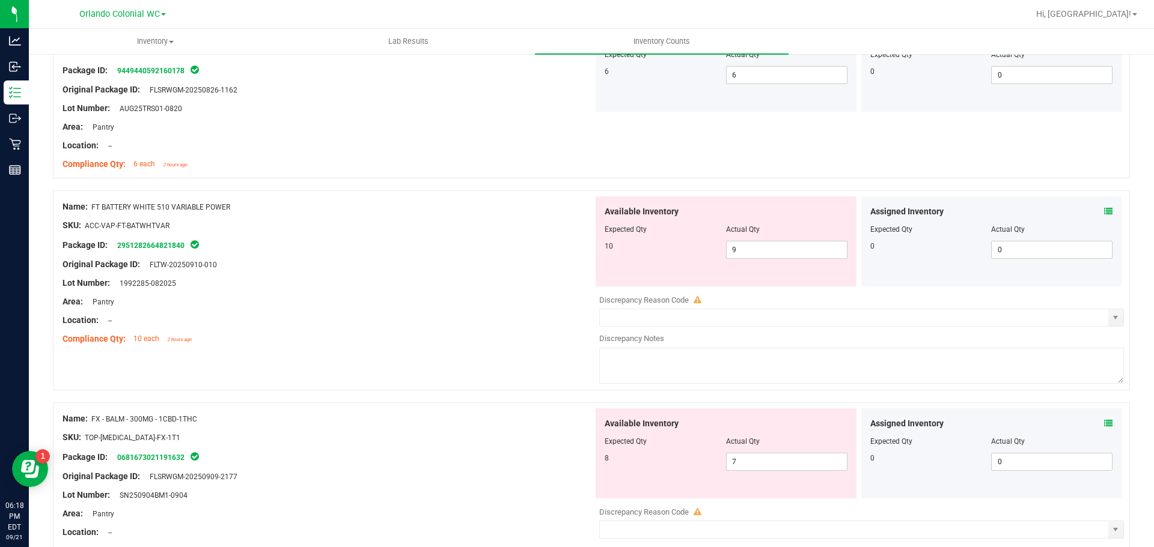
click at [1104, 211] on icon at bounding box center [1108, 211] width 8 height 8
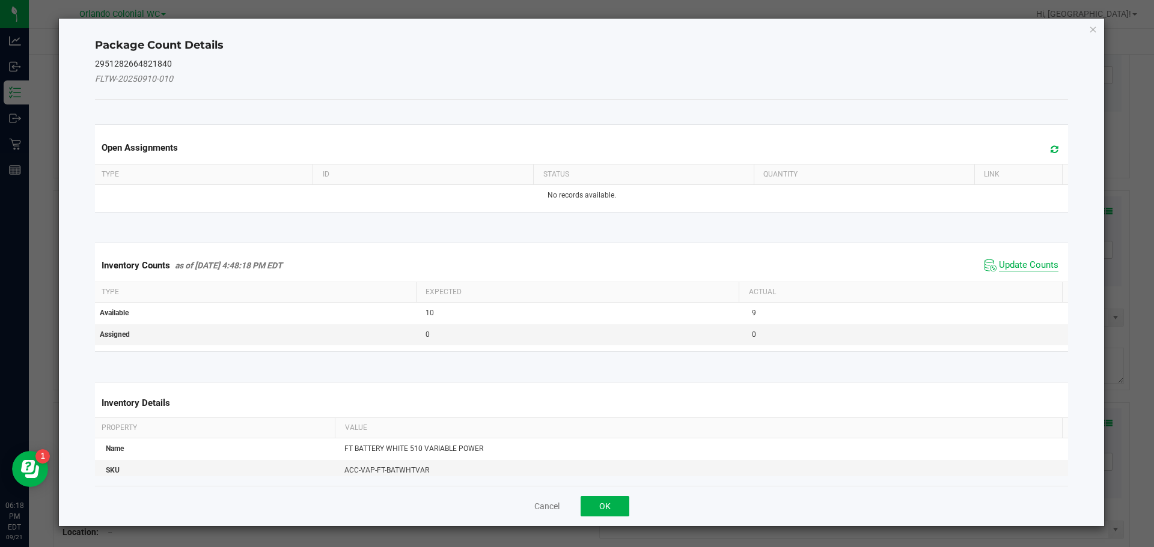
click at [1018, 262] on span "Update Counts" at bounding box center [1028, 266] width 59 height 12
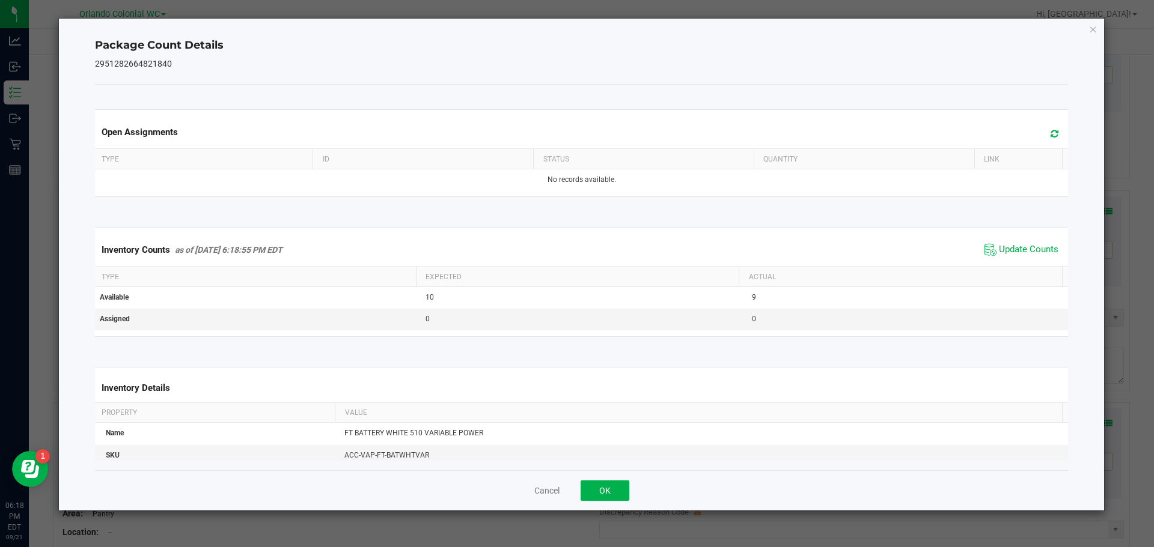
click at [576, 500] on div "Cancel OK" at bounding box center [581, 490] width 973 height 40
click at [598, 491] on button "OK" at bounding box center [604, 491] width 49 height 20
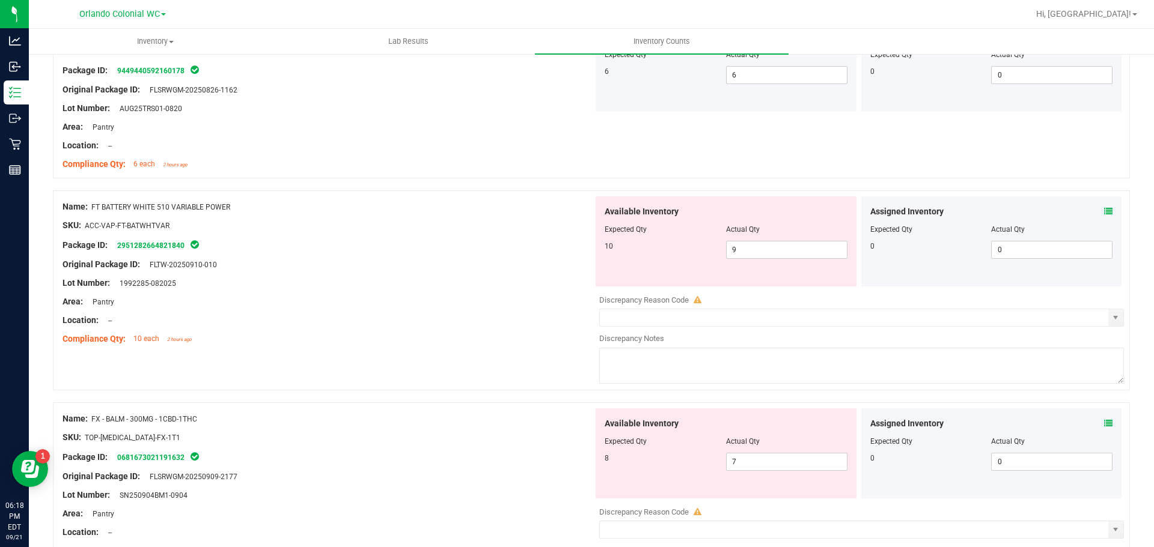
click at [520, 291] on div at bounding box center [327, 293] width 531 height 6
click at [737, 249] on span "9 9" at bounding box center [786, 250] width 121 height 18
type input "10"
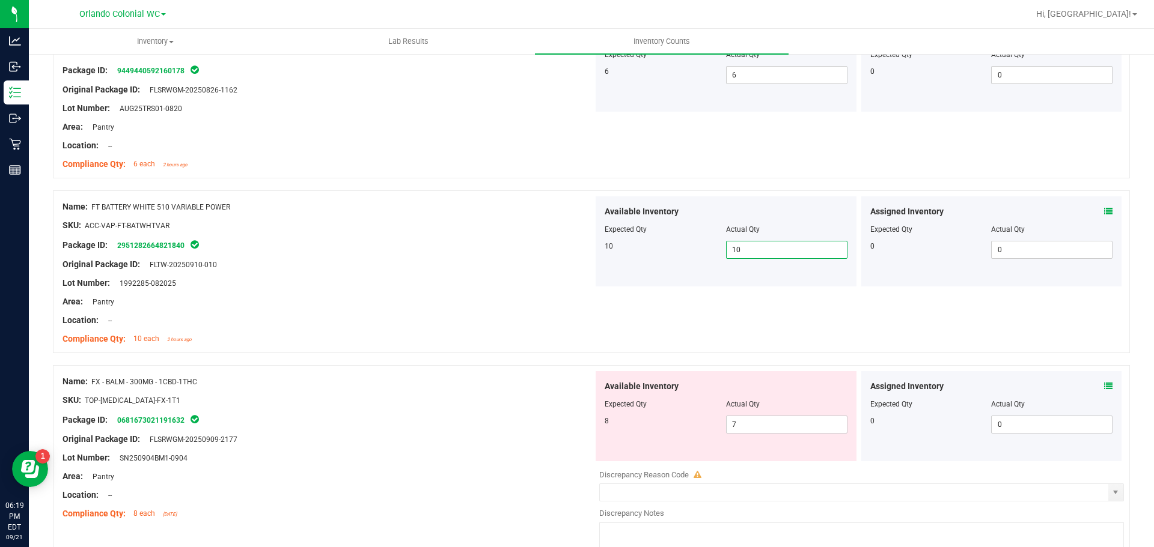
click at [617, 283] on div "Available Inventory Expected Qty Actual Qty 10 10 10" at bounding box center [725, 241] width 261 height 90
click at [1104, 383] on icon at bounding box center [1108, 386] width 8 height 8
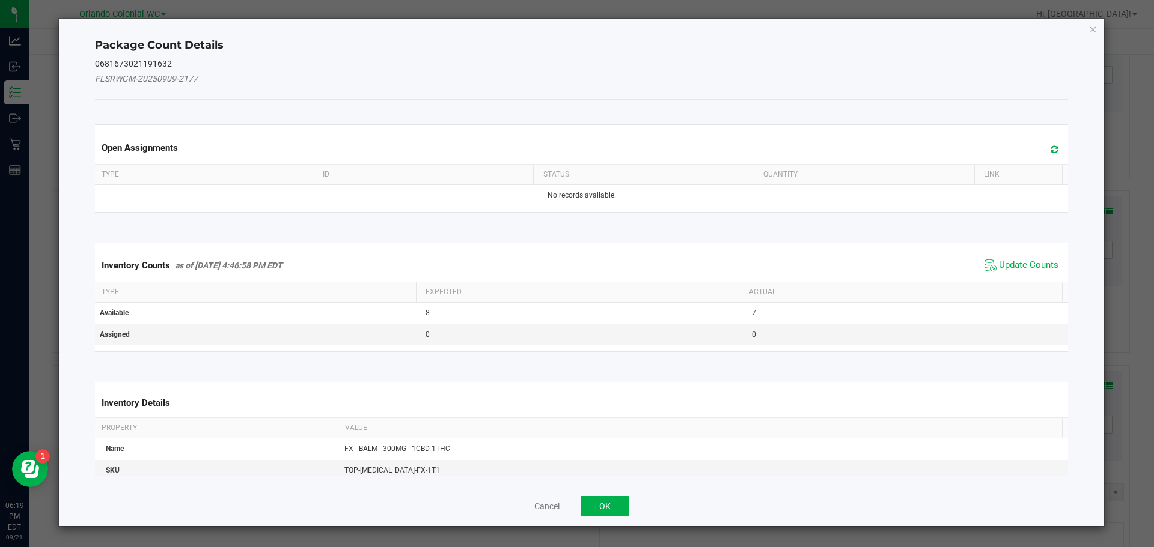
click at [1019, 266] on span "Update Counts" at bounding box center [1028, 266] width 59 height 12
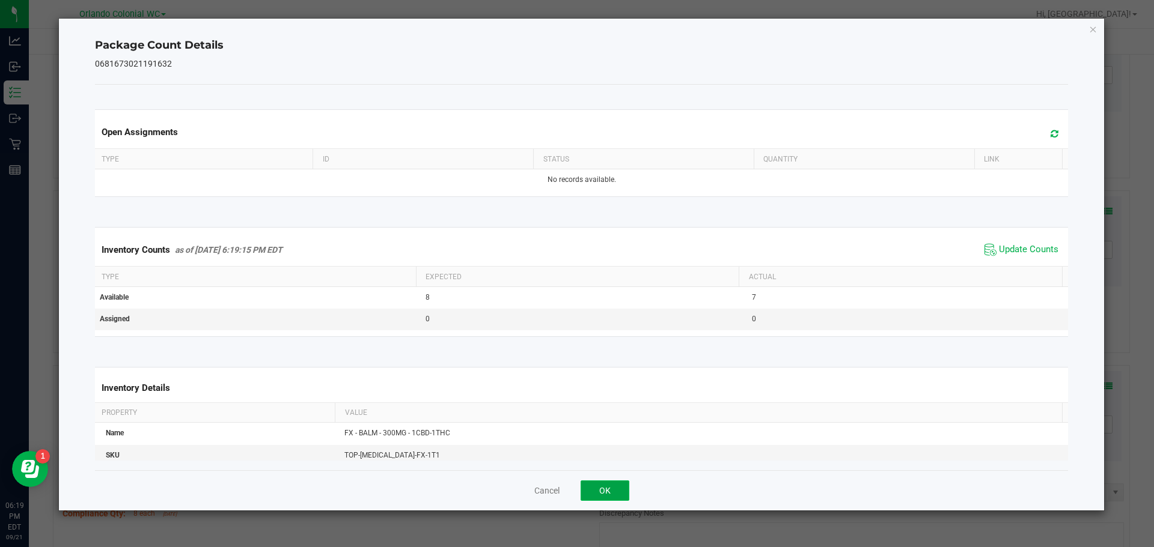
click at [597, 490] on button "OK" at bounding box center [604, 491] width 49 height 20
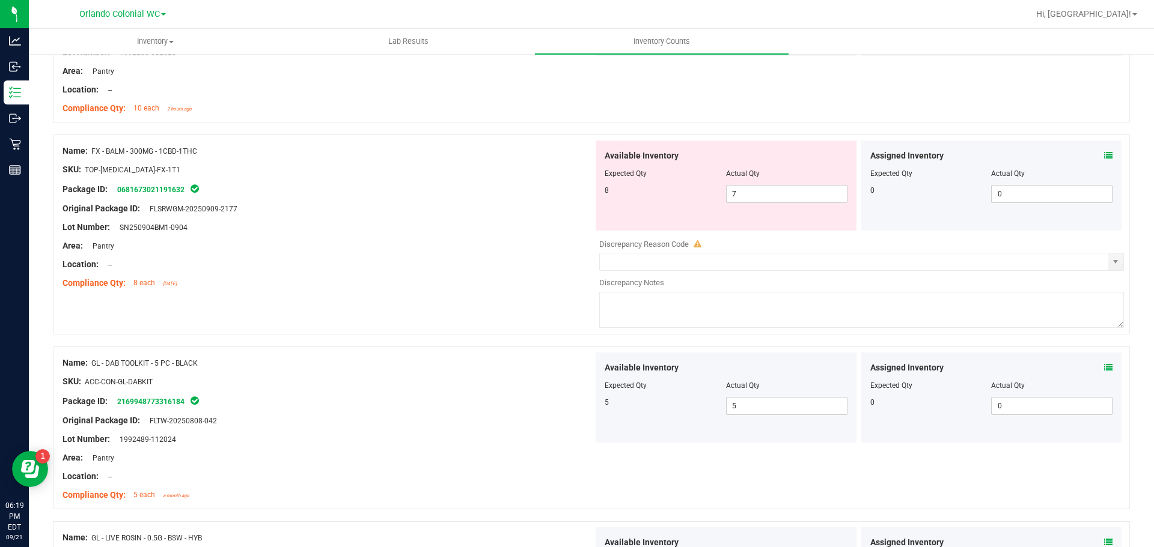
scroll to position [2343, 0]
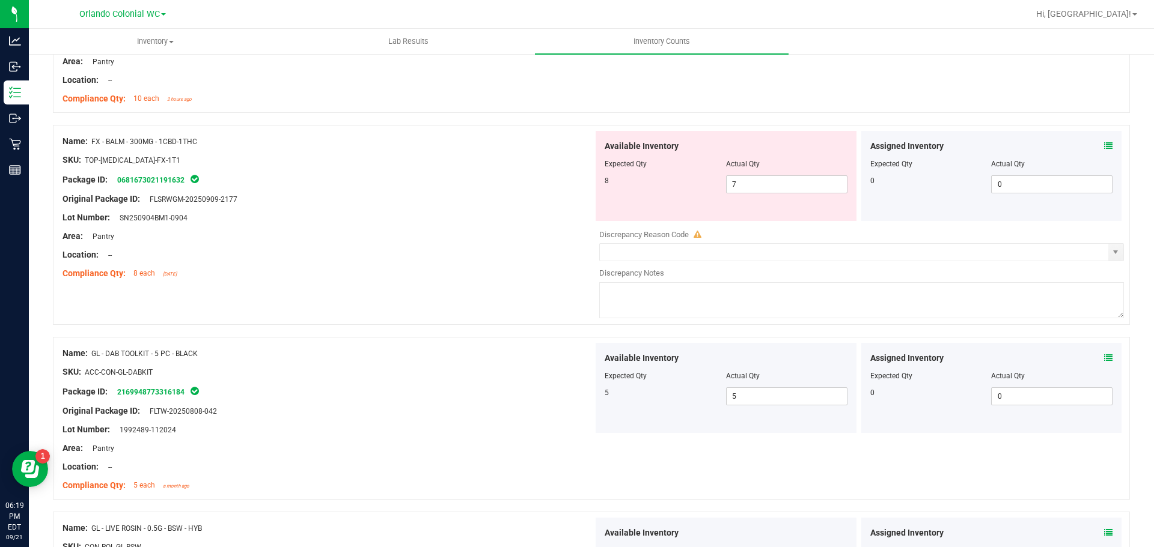
click at [485, 286] on div "Name: FX - BALM - 300MG - 1CBD-1THC SKU: TOP-[MEDICAL_DATA]-FX-1T1 Package ID: …" at bounding box center [591, 225] width 1077 height 200
click at [761, 184] on span "7 7" at bounding box center [786, 184] width 121 height 18
type input "8"
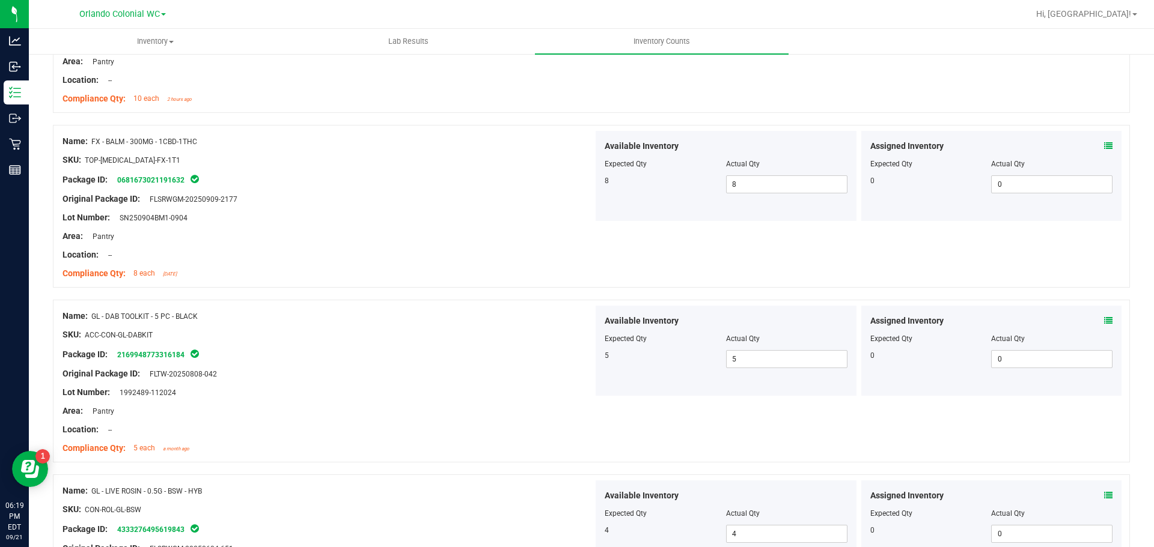
click at [484, 346] on div at bounding box center [327, 344] width 531 height 6
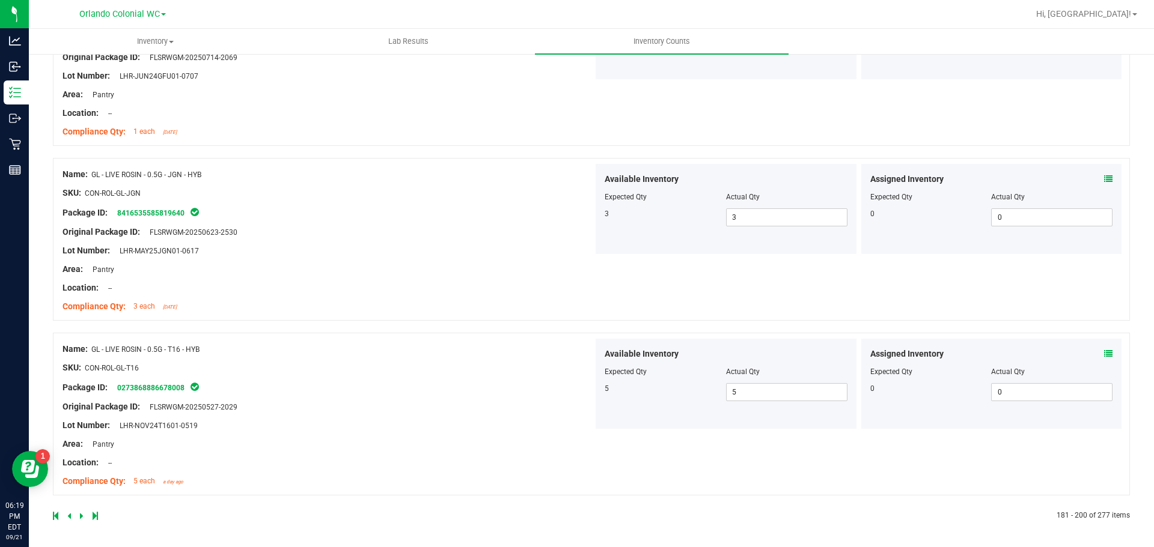
scroll to position [3186, 0]
click at [82, 516] on icon at bounding box center [82, 514] width 4 height 7
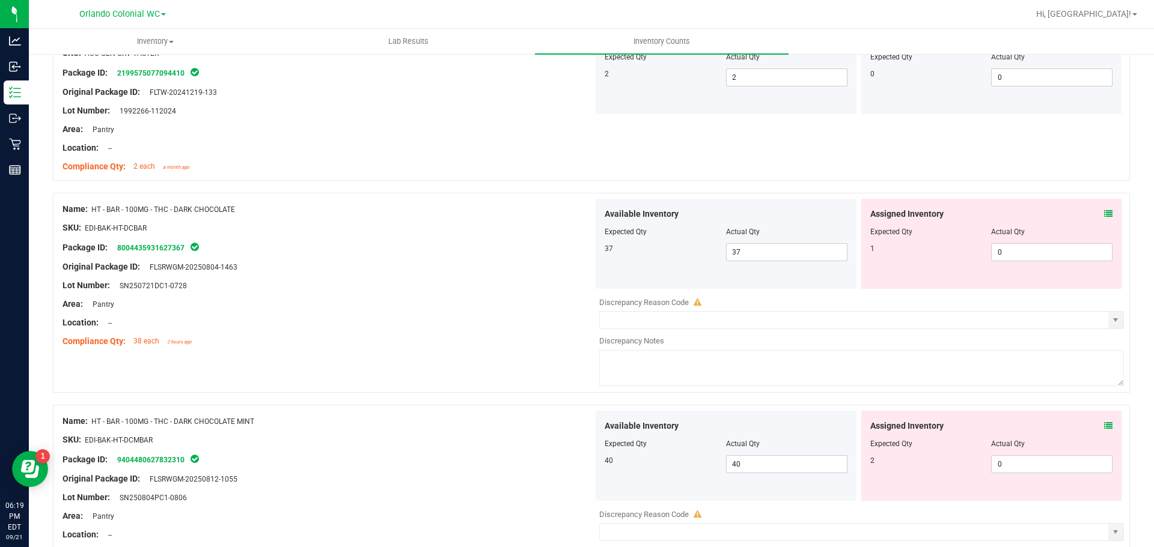
scroll to position [2463, 0]
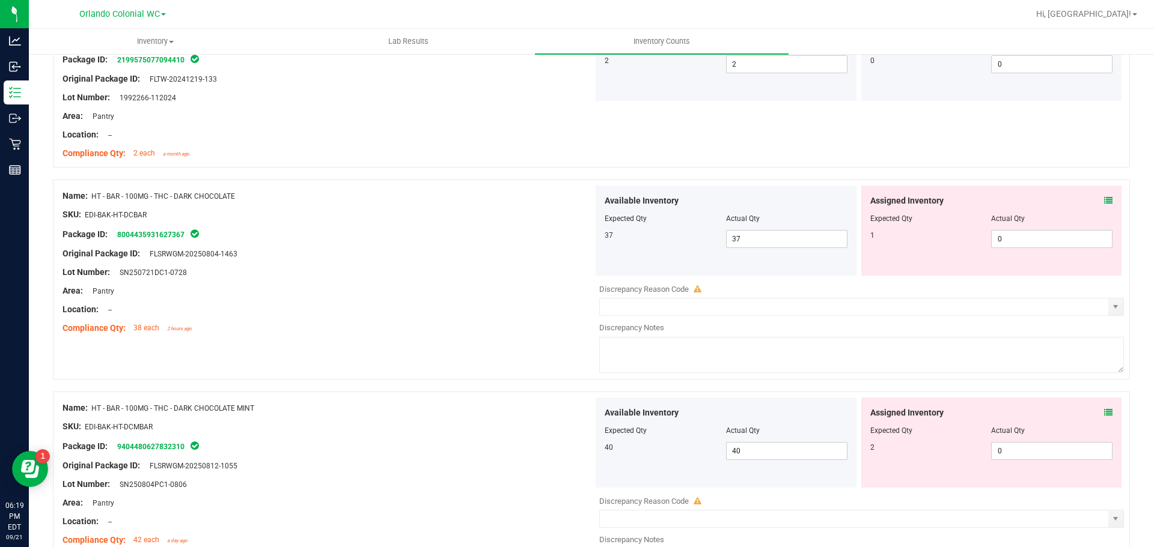
click at [1094, 200] on div "Assigned Inventory" at bounding box center [991, 201] width 243 height 13
click at [1103, 200] on div "Assigned Inventory Expected Qty Actual Qty 1 0 0" at bounding box center [991, 231] width 261 height 90
click at [1104, 199] on icon at bounding box center [1108, 200] width 8 height 8
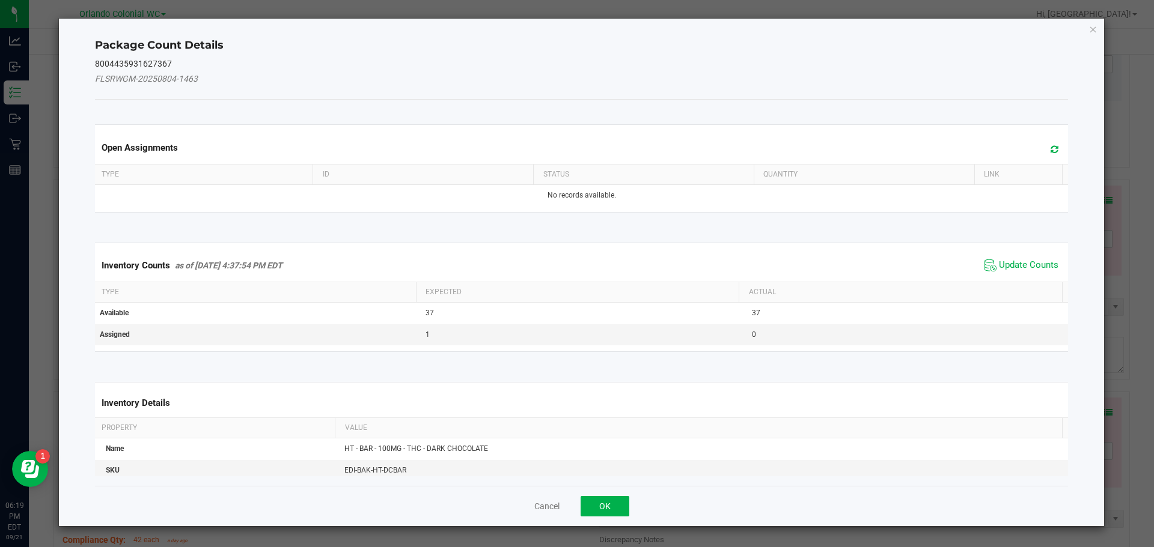
click at [1021, 274] on span "Update Counts" at bounding box center [1021, 266] width 80 height 18
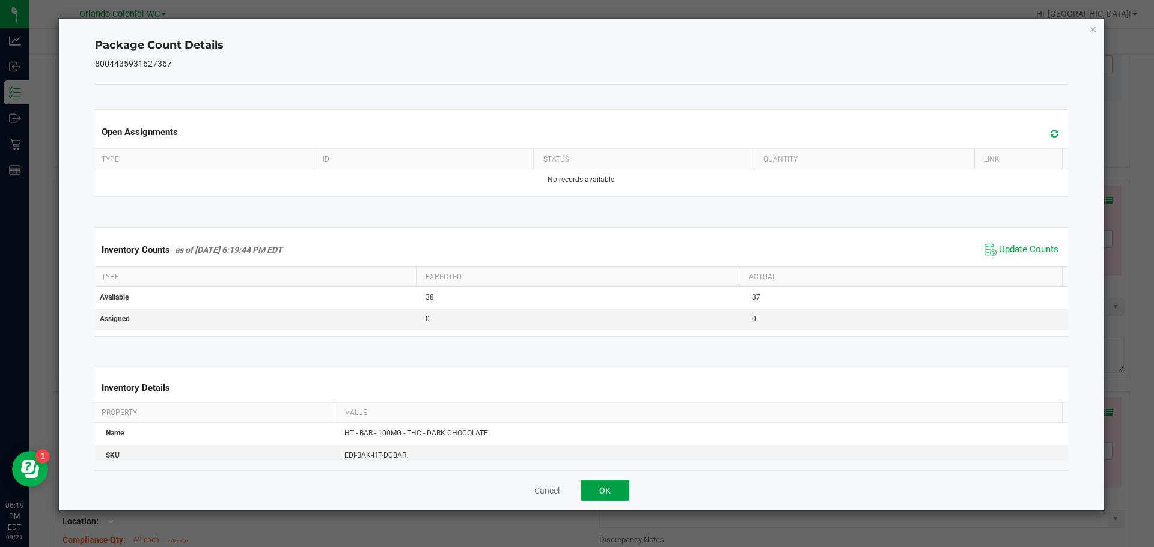
click at [591, 491] on button "OK" at bounding box center [604, 491] width 49 height 20
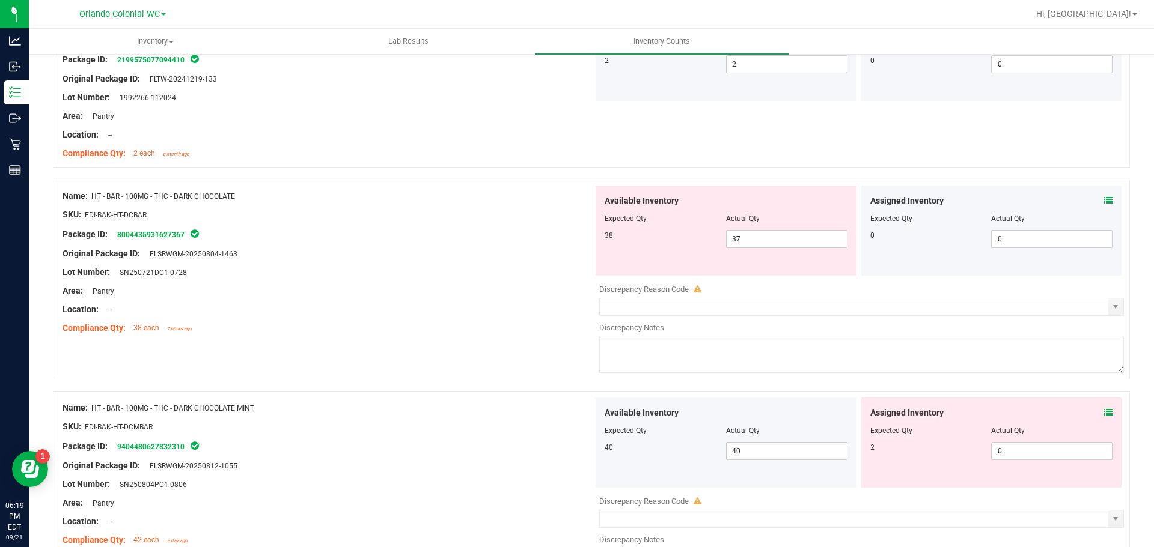
click at [514, 263] on div at bounding box center [327, 263] width 531 height 6
click at [758, 244] on span "37 37" at bounding box center [786, 239] width 121 height 18
type input "38"
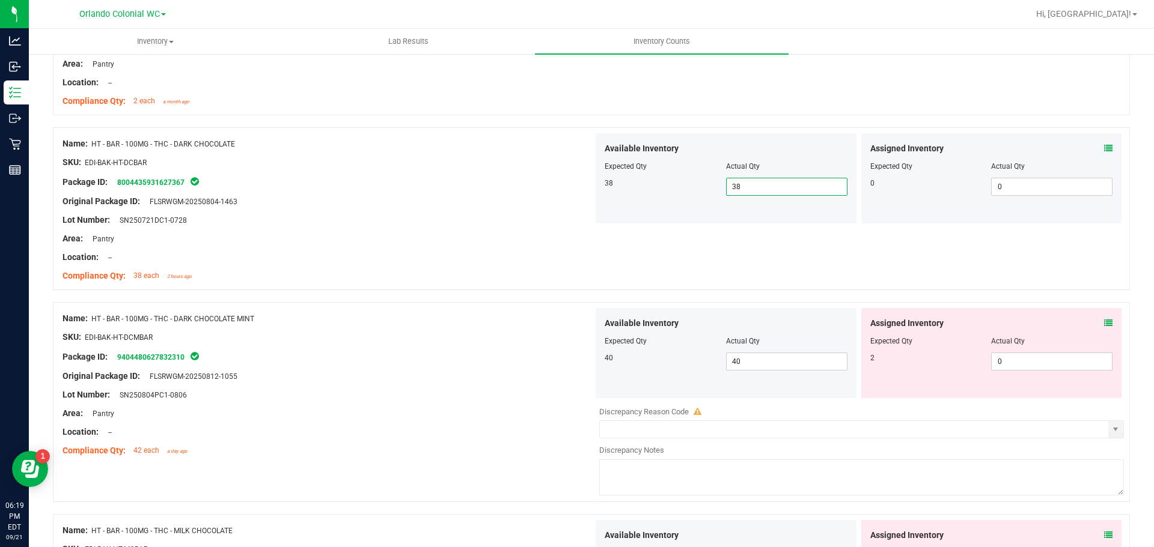
scroll to position [2584, 0]
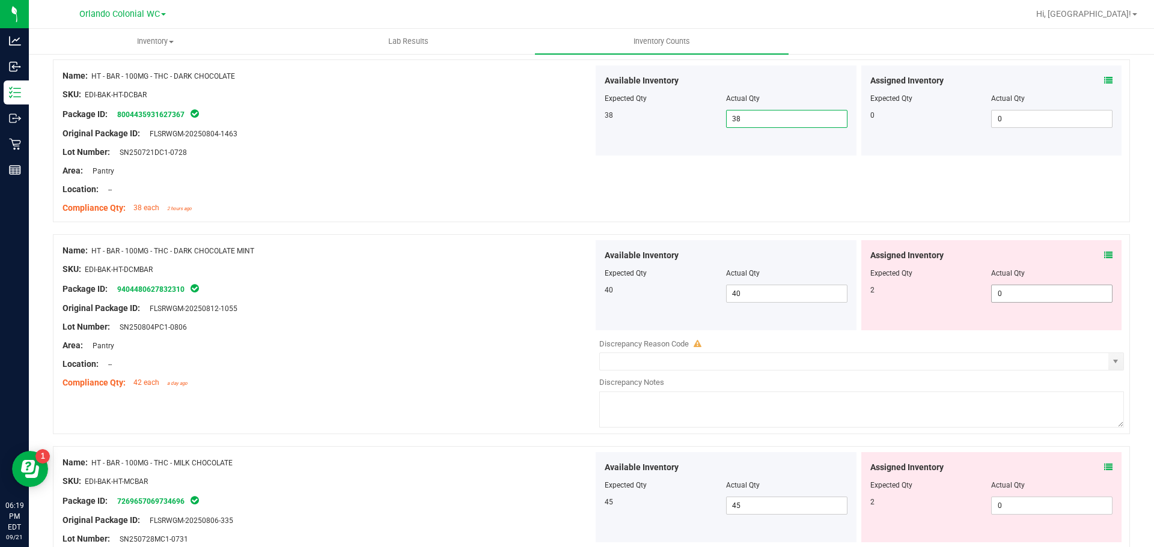
click at [1002, 291] on span "0 0" at bounding box center [1051, 294] width 121 height 18
click at [1104, 252] on div "Assigned Inventory Expected Qty Actual Qty 2 0 0" at bounding box center [991, 285] width 261 height 90
click at [1094, 252] on div "Assigned Inventory" at bounding box center [991, 255] width 243 height 13
click at [1105, 251] on div "Assigned Inventory Expected Qty Actual Qty 2 0 0" at bounding box center [991, 285] width 261 height 90
click at [1092, 253] on div "Assigned Inventory" at bounding box center [991, 255] width 243 height 13
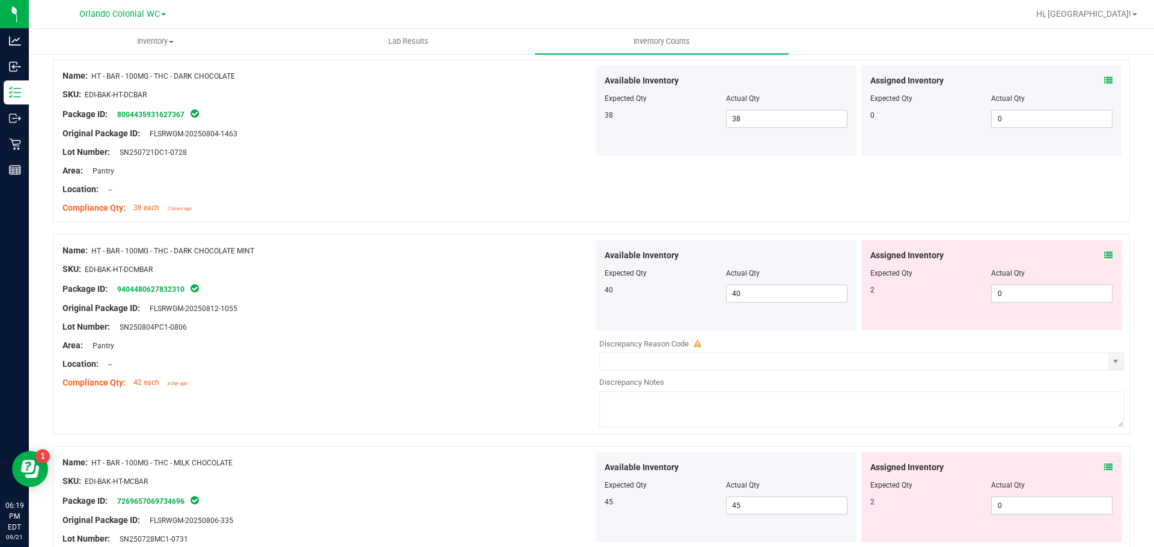
click at [1104, 253] on icon at bounding box center [1108, 255] width 8 height 8
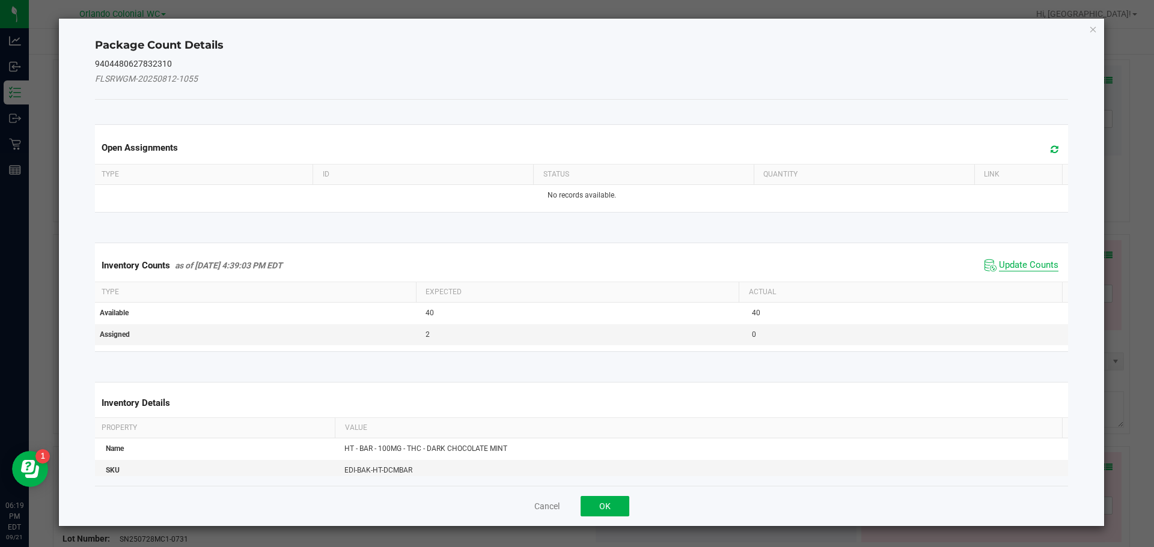
click at [1029, 263] on span "Update Counts" at bounding box center [1028, 266] width 59 height 12
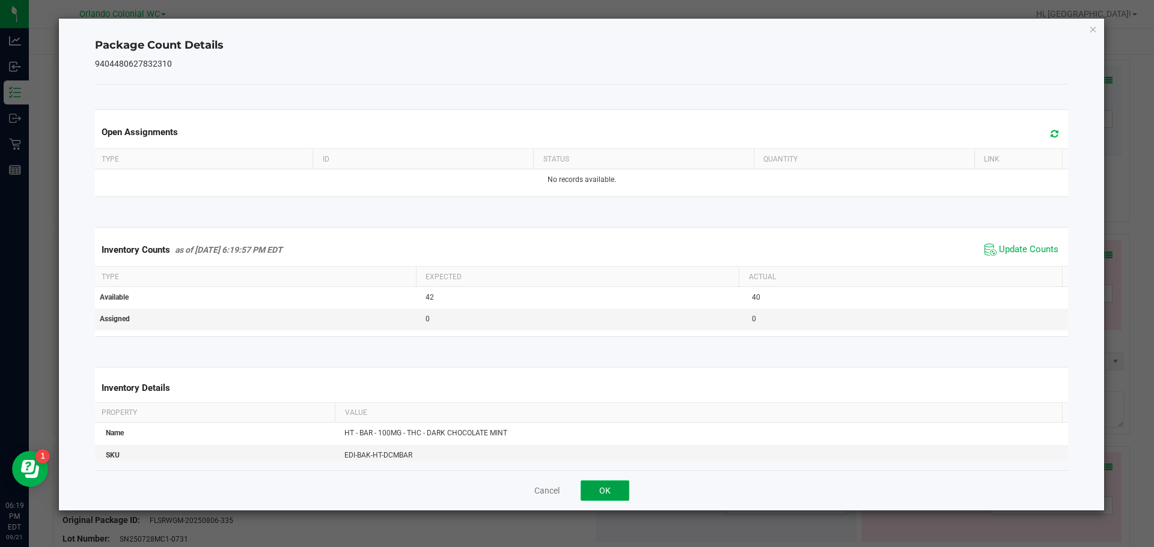
click at [608, 495] on button "OK" at bounding box center [604, 491] width 49 height 20
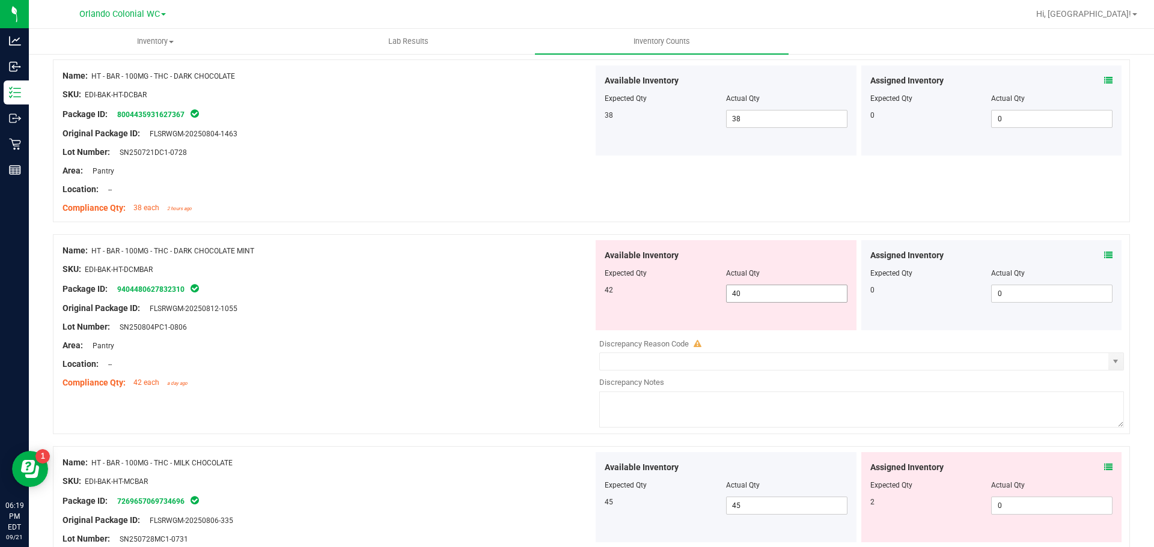
click at [766, 287] on span "40 40" at bounding box center [786, 294] width 121 height 18
type input "42"
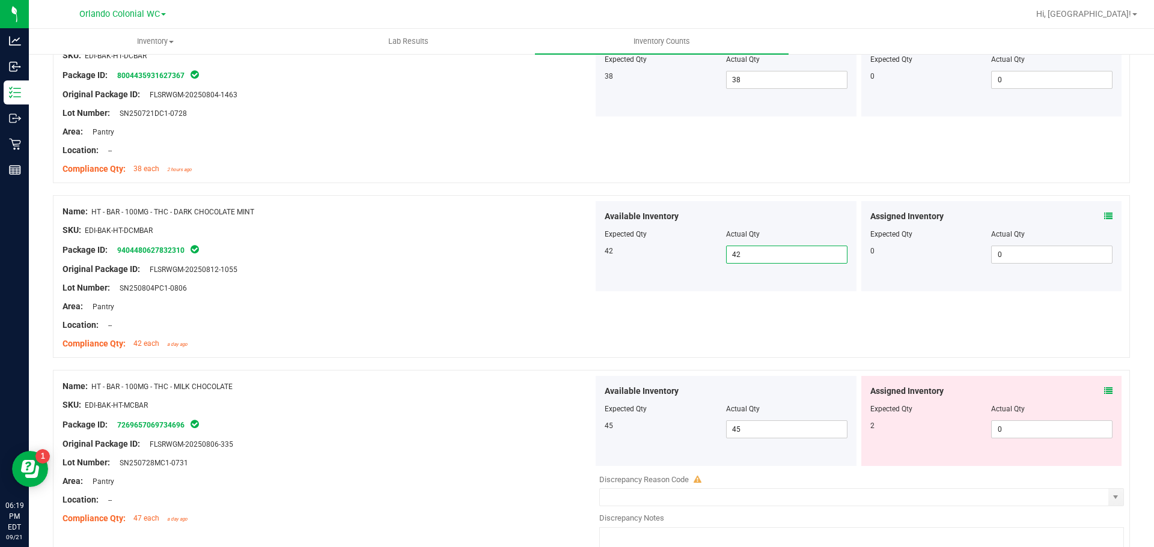
scroll to position [2644, 0]
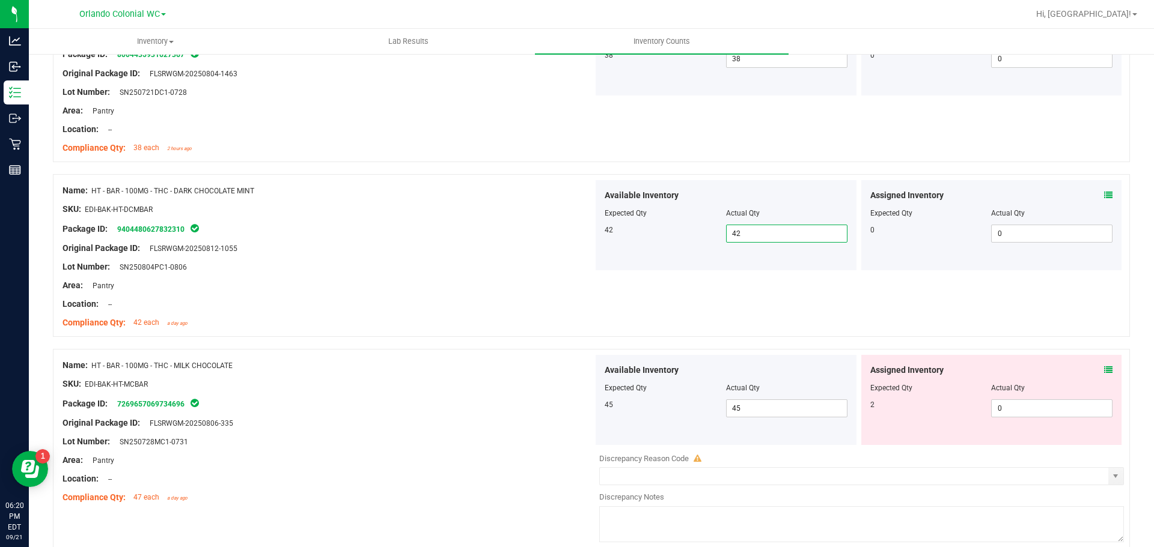
click at [1104, 369] on icon at bounding box center [1108, 370] width 8 height 8
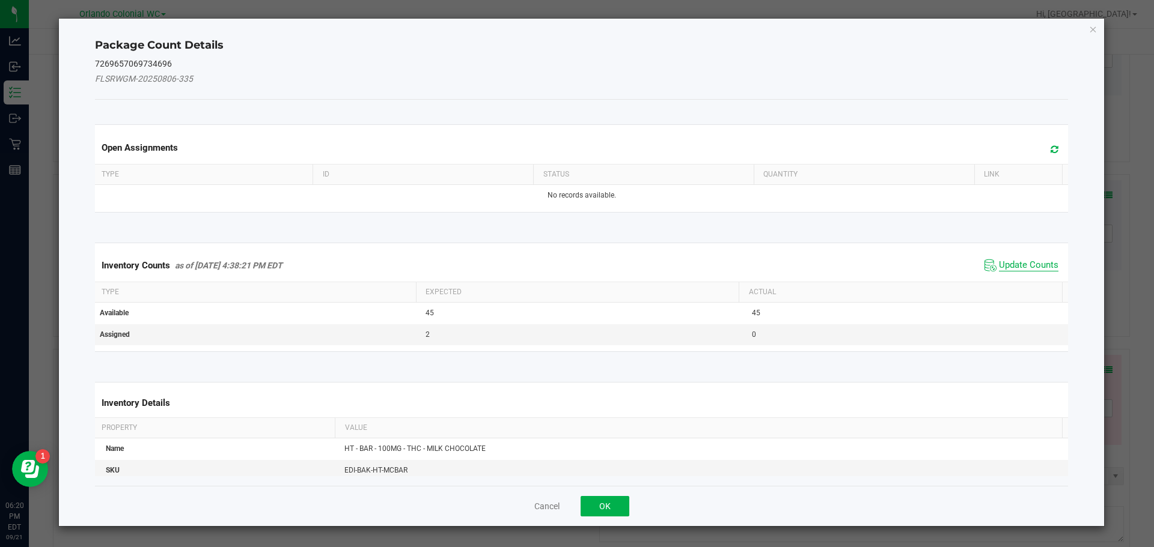
click at [1028, 262] on span "Update Counts" at bounding box center [1028, 266] width 59 height 12
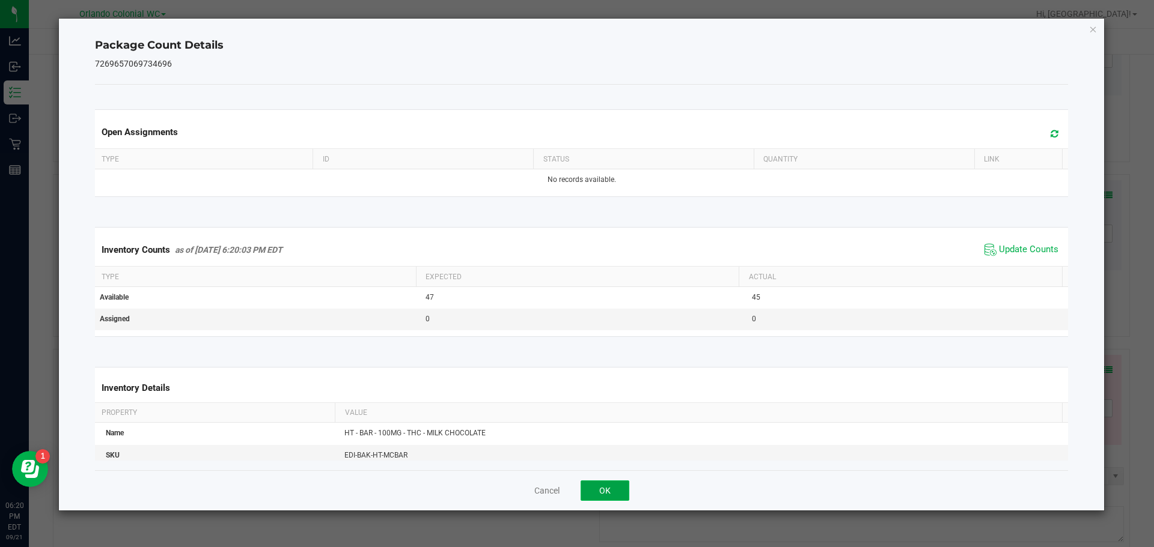
click at [606, 487] on button "OK" at bounding box center [604, 491] width 49 height 20
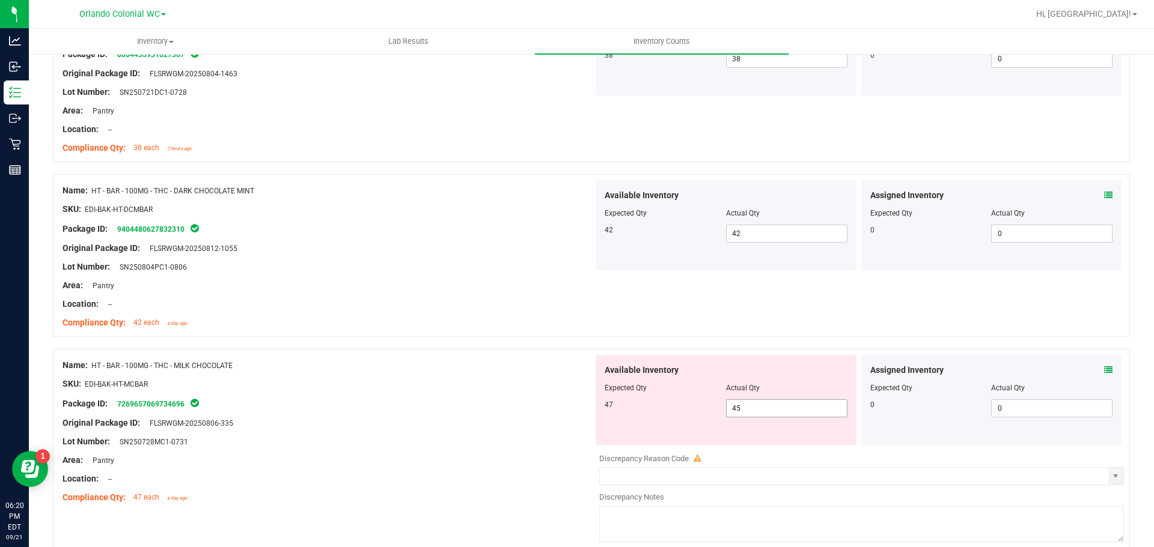
click at [766, 413] on span "45 45" at bounding box center [786, 409] width 121 height 18
type input "47"
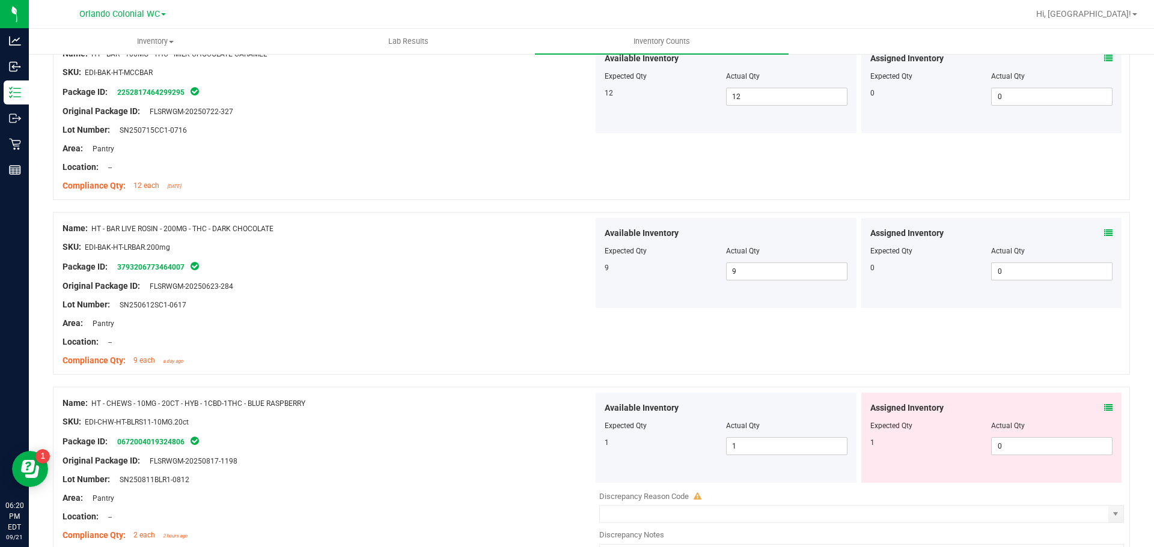
scroll to position [3223, 0]
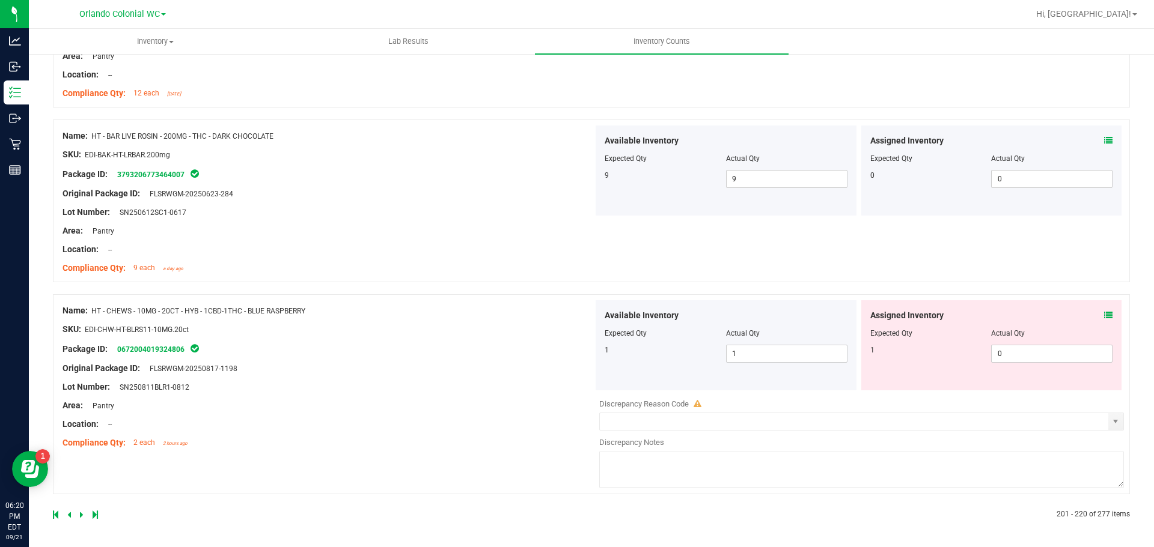
click at [1104, 313] on icon at bounding box center [1108, 315] width 8 height 8
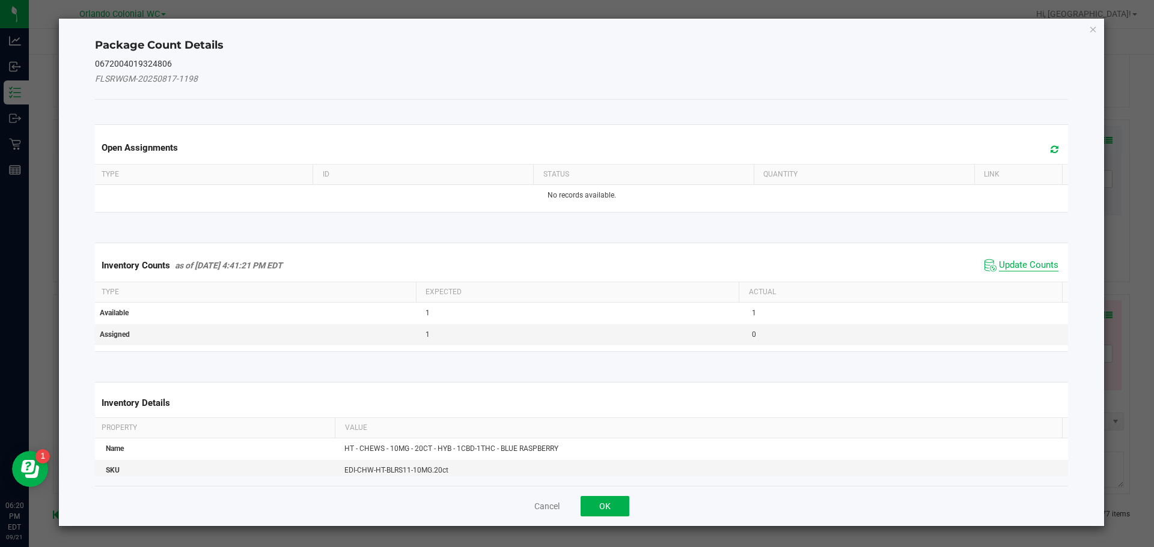
click at [1027, 261] on span "Update Counts" at bounding box center [1028, 266] width 59 height 12
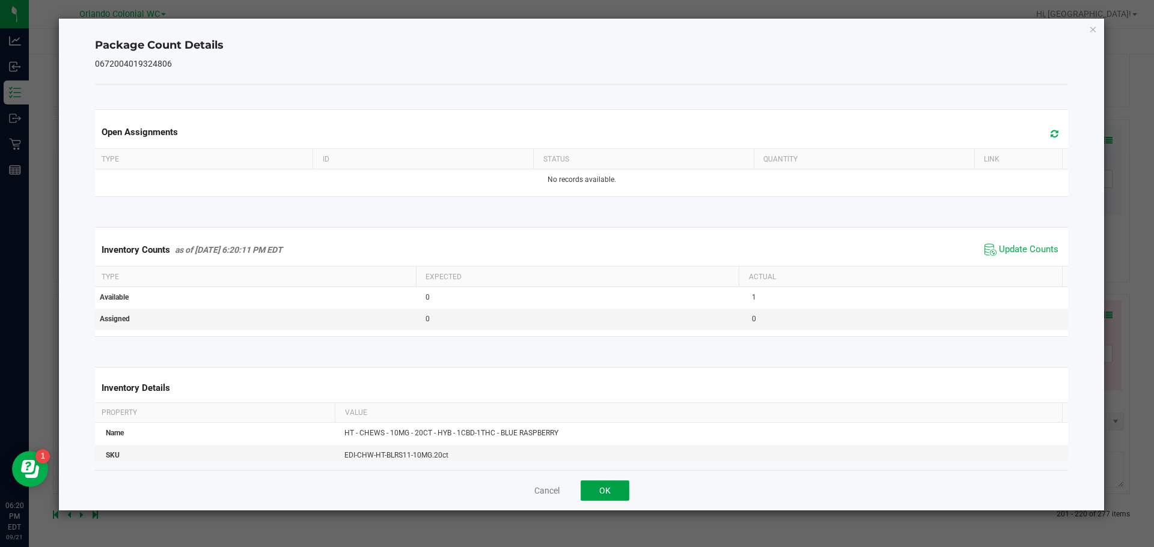
click at [627, 489] on button "OK" at bounding box center [604, 491] width 49 height 20
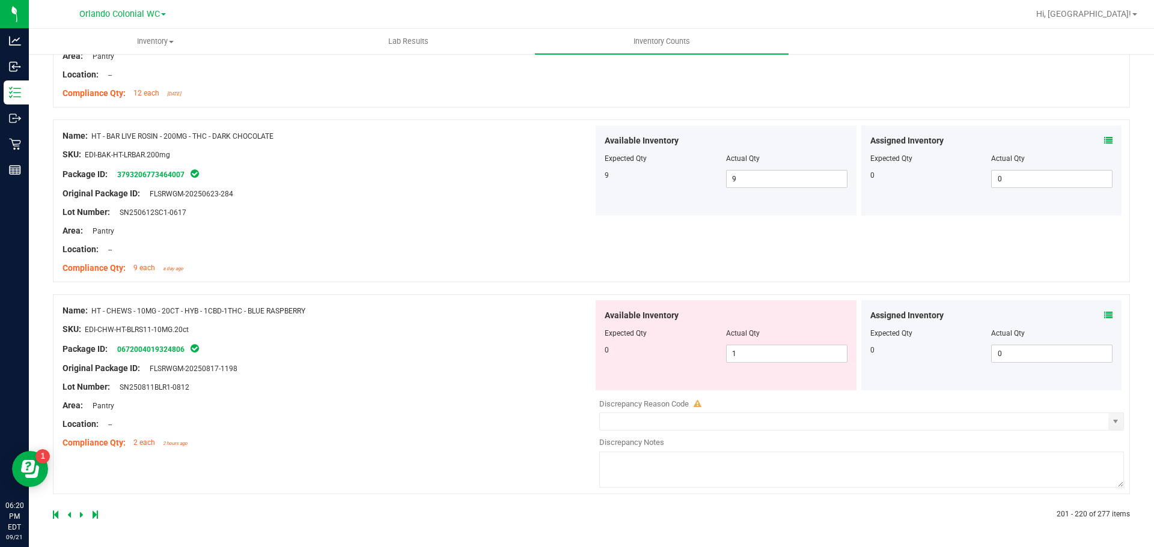
click at [1104, 315] on icon at bounding box center [1108, 315] width 8 height 8
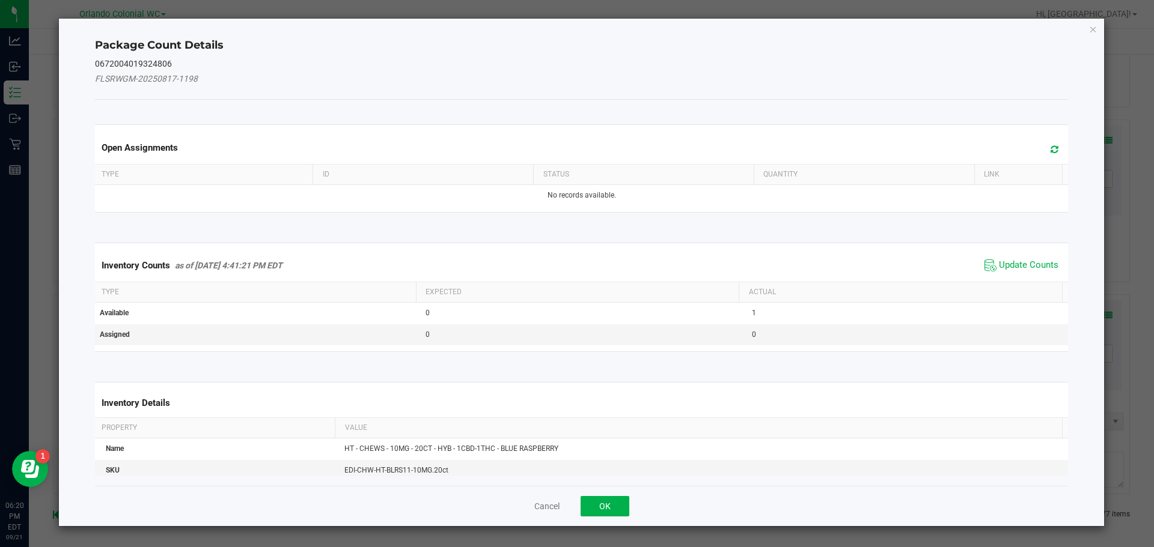
click at [1013, 272] on span "Update Counts" at bounding box center [1021, 266] width 80 height 18
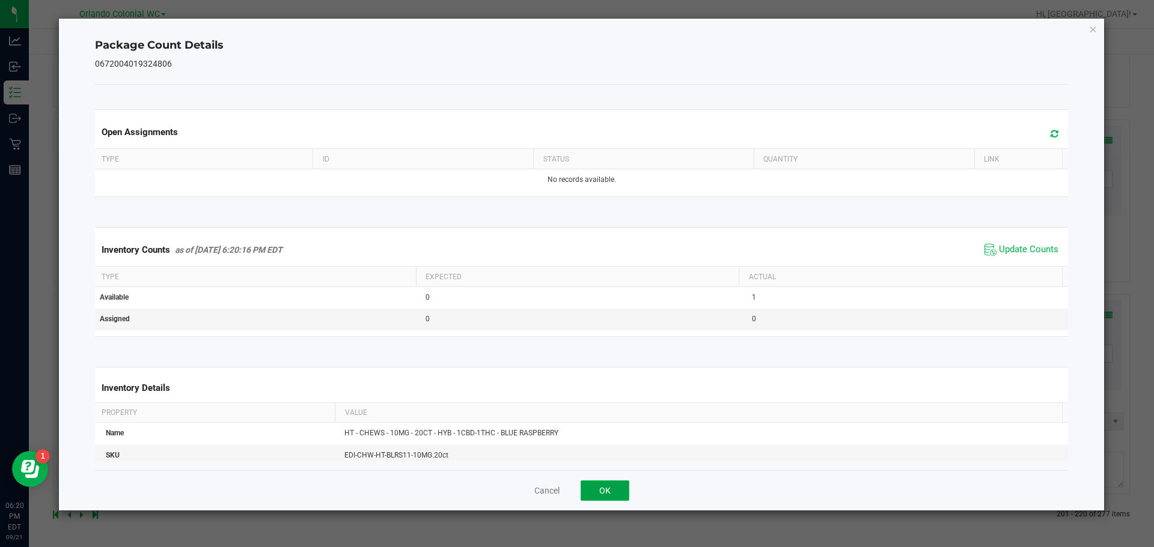
click at [600, 494] on button "OK" at bounding box center [604, 491] width 49 height 20
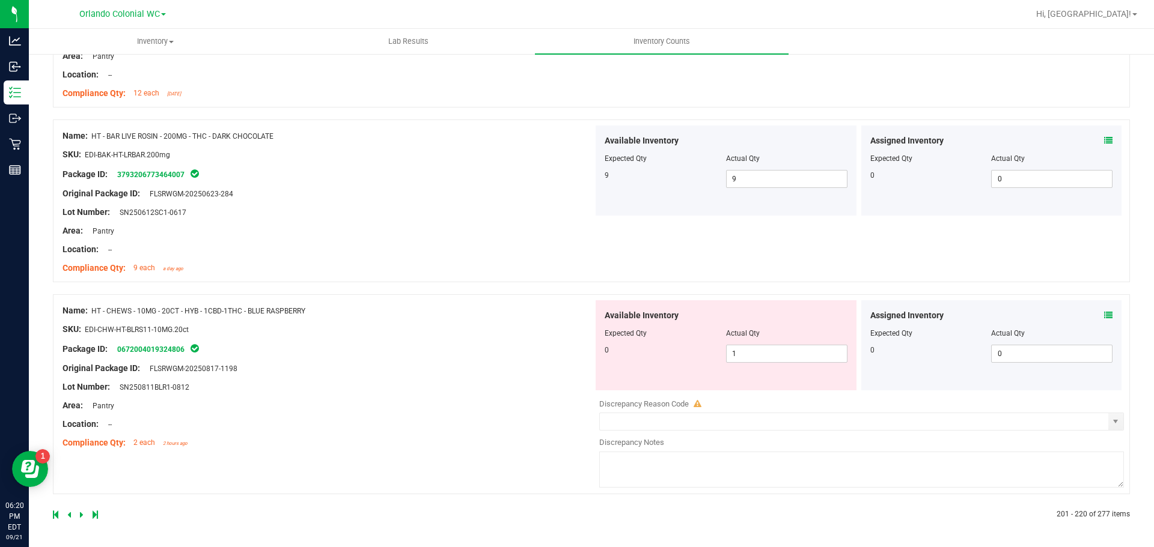
click at [448, 389] on div "Lot Number: SN250811BLR1-0812" at bounding box center [327, 387] width 531 height 13
click at [750, 352] on span "1 1" at bounding box center [786, 354] width 121 height 18
type input "0"
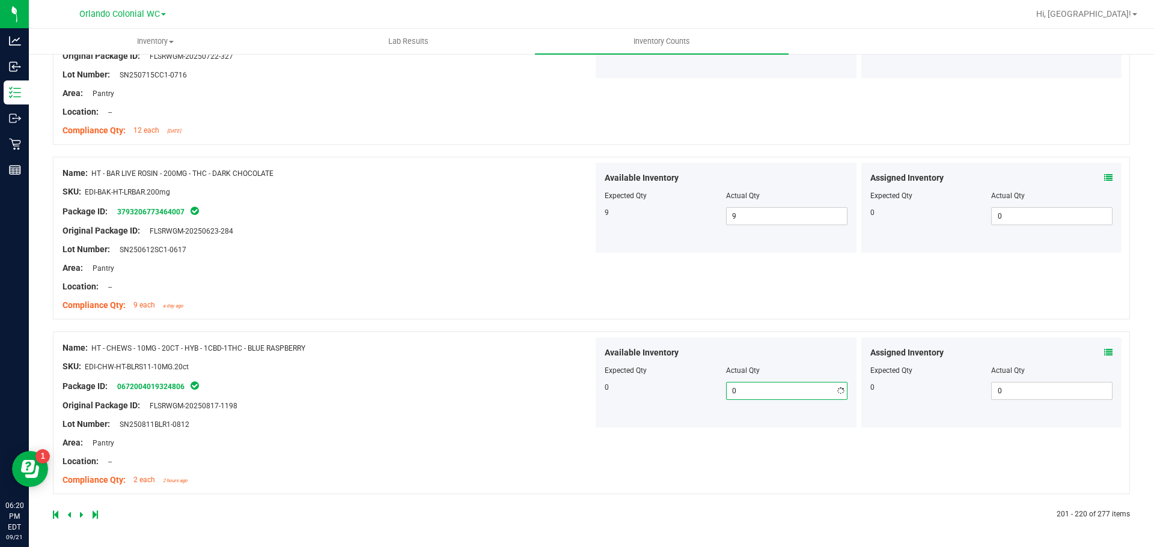
scroll to position [3186, 0]
click at [654, 445] on div "Name: HT - CHEWS - 10MG - 20CT - HYB - 1CBD-1THC - BLUE RASPBERRY SKU: EDI-CHW-…" at bounding box center [591, 413] width 1077 height 163
click at [81, 515] on icon at bounding box center [82, 514] width 4 height 7
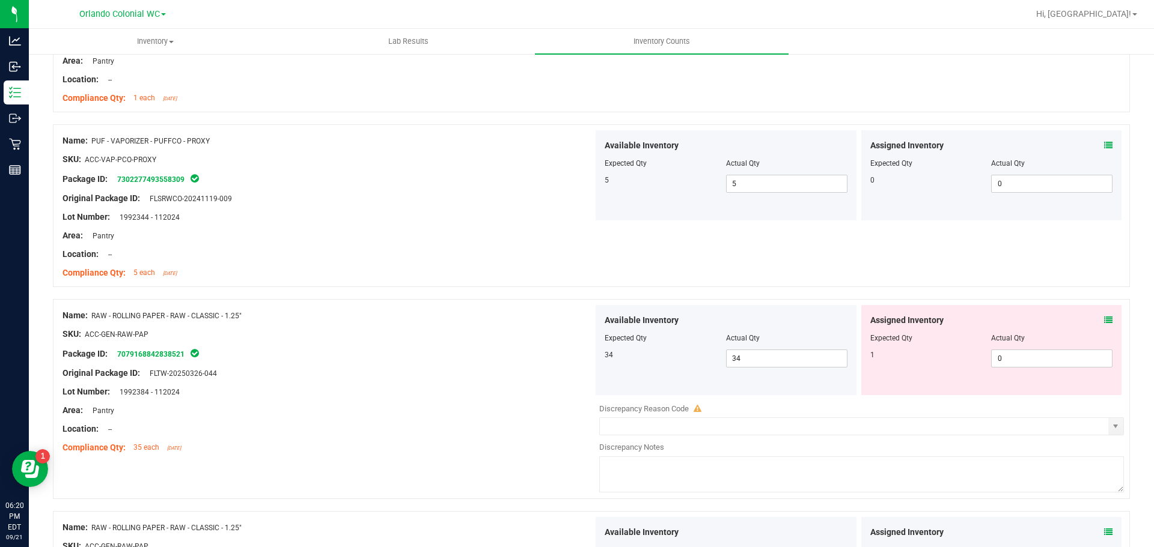
scroll to position [1923, 0]
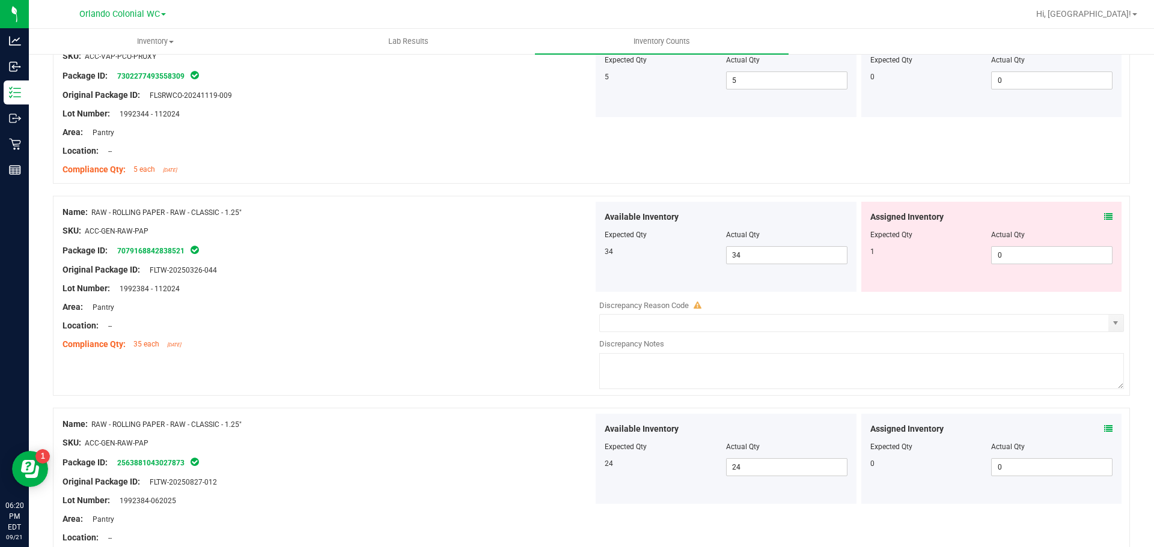
click at [1104, 214] on icon at bounding box center [1108, 217] width 8 height 8
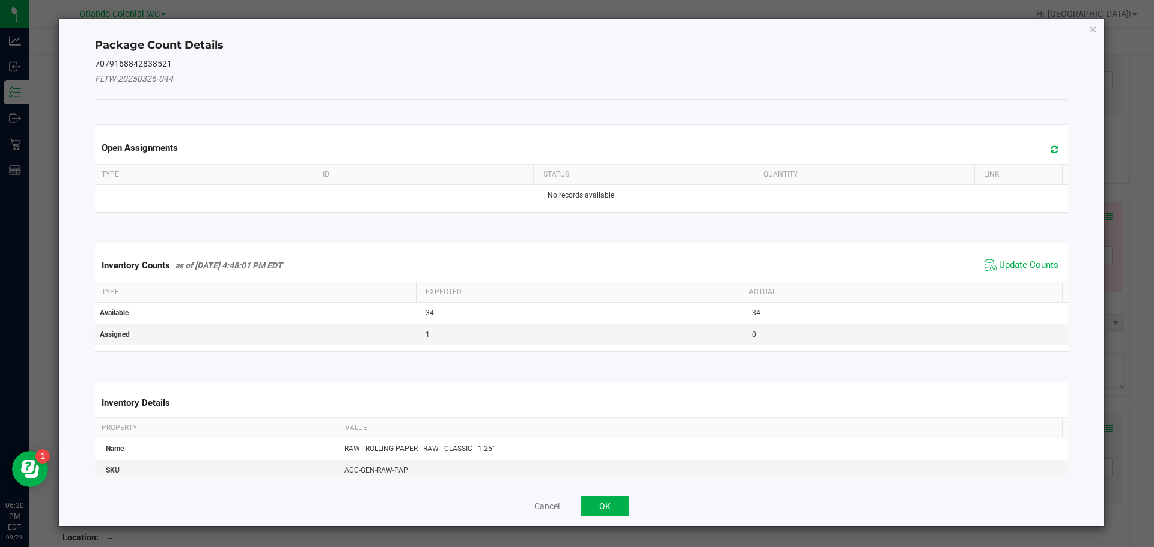
click at [1040, 262] on span "Update Counts" at bounding box center [1028, 266] width 59 height 12
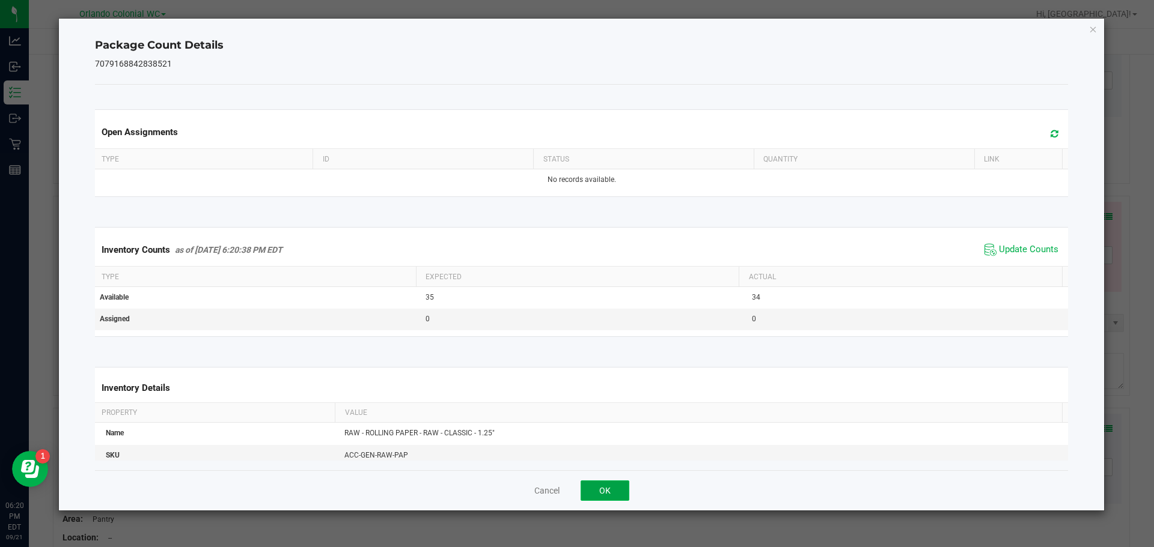
click at [615, 498] on button "OK" at bounding box center [604, 491] width 49 height 20
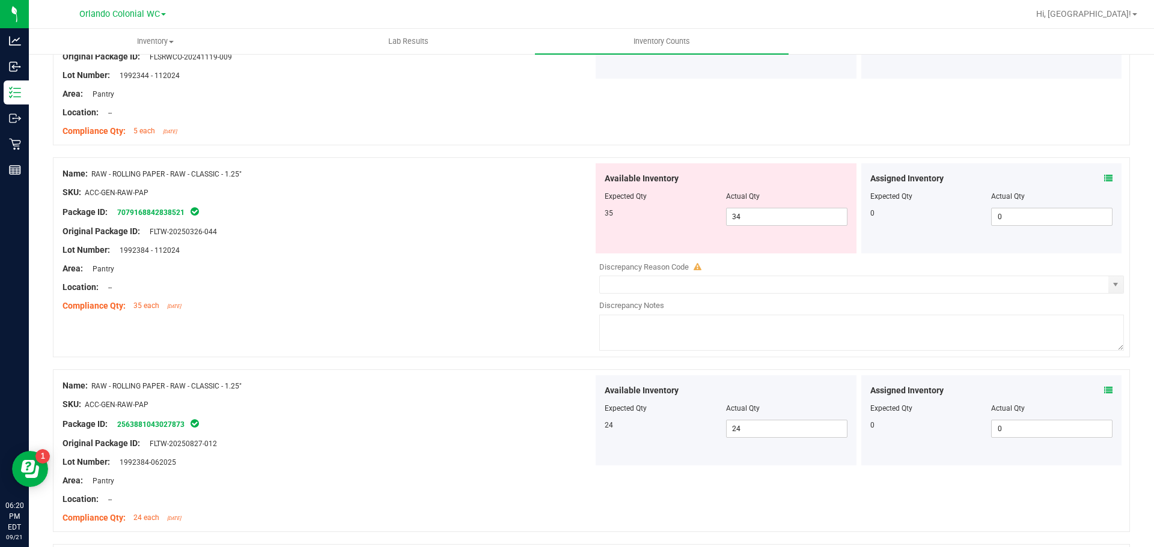
scroll to position [1983, 0]
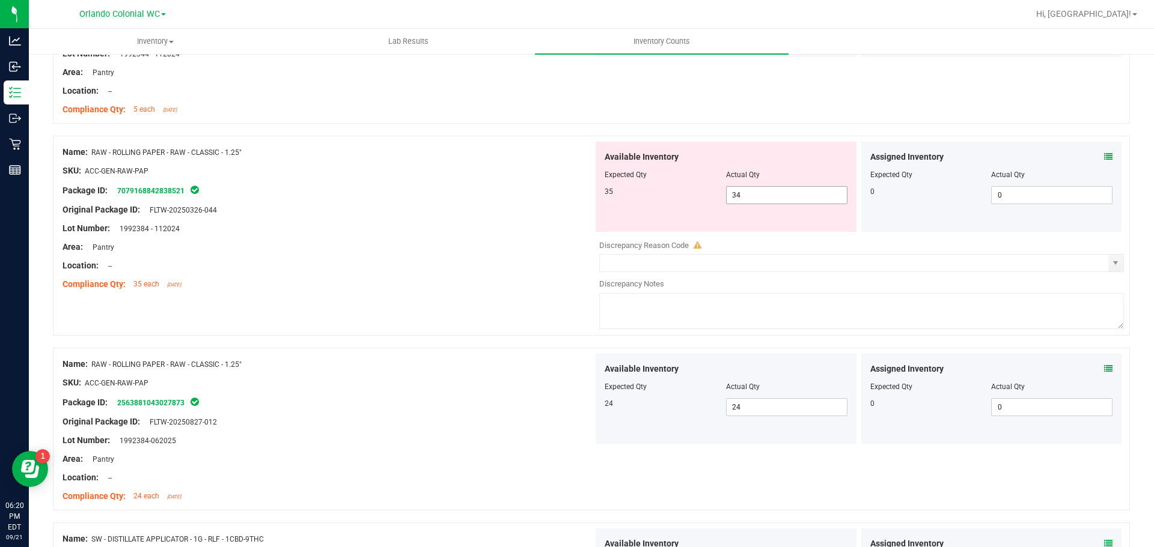
click at [769, 199] on span "34 34" at bounding box center [786, 195] width 121 height 18
type input "35"
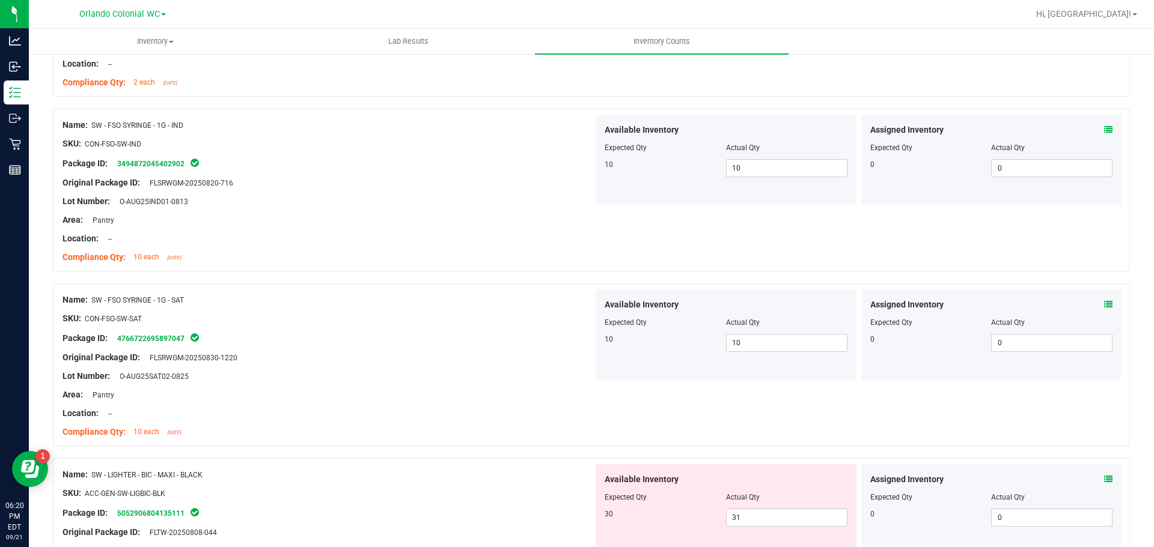
scroll to position [3124, 0]
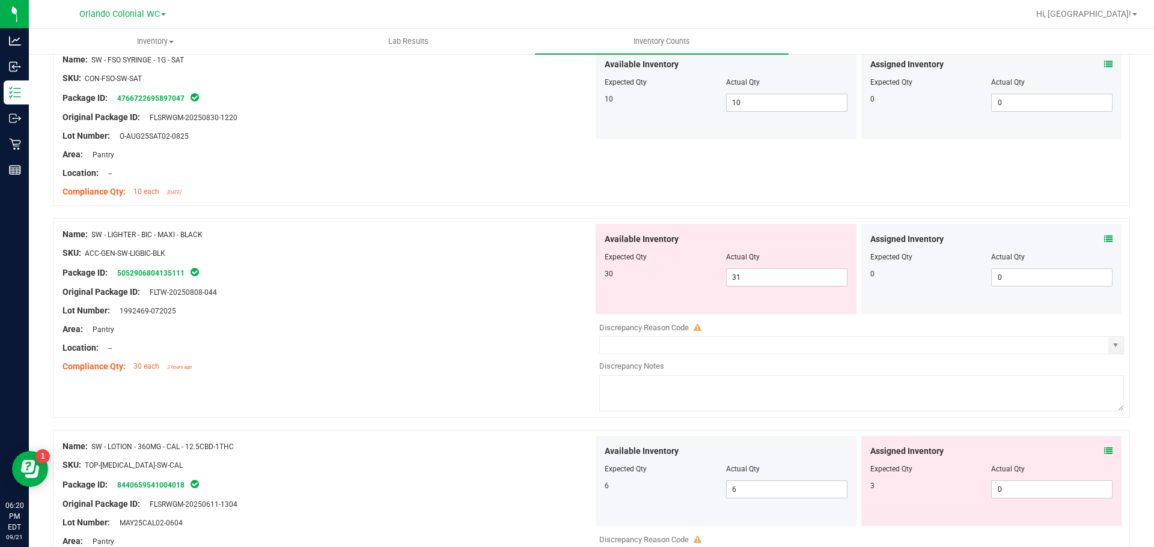
click at [1104, 242] on icon at bounding box center [1108, 239] width 8 height 8
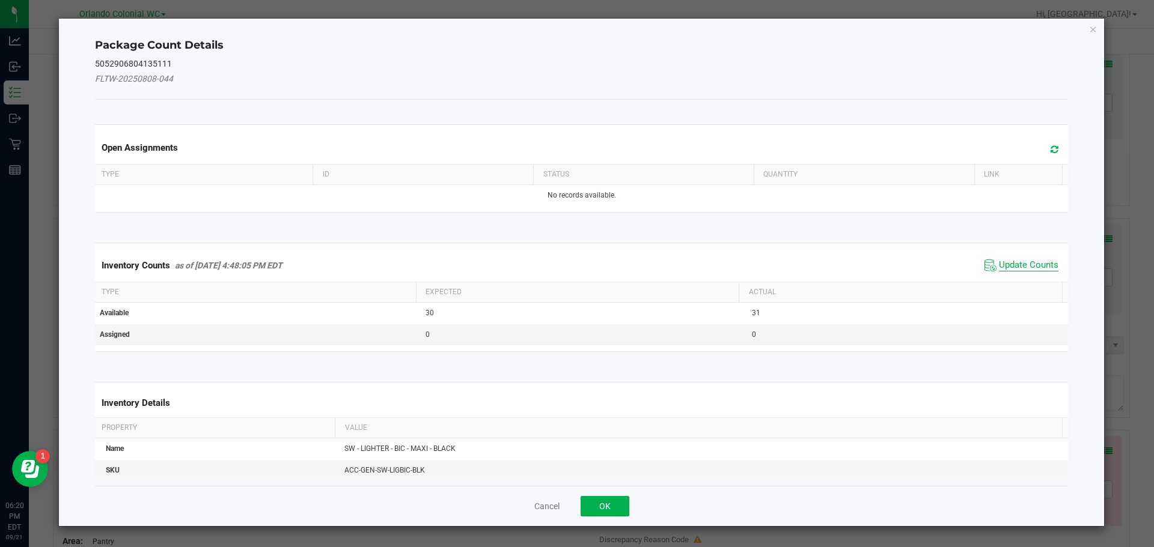
click at [1037, 260] on span "Update Counts" at bounding box center [1028, 266] width 59 height 12
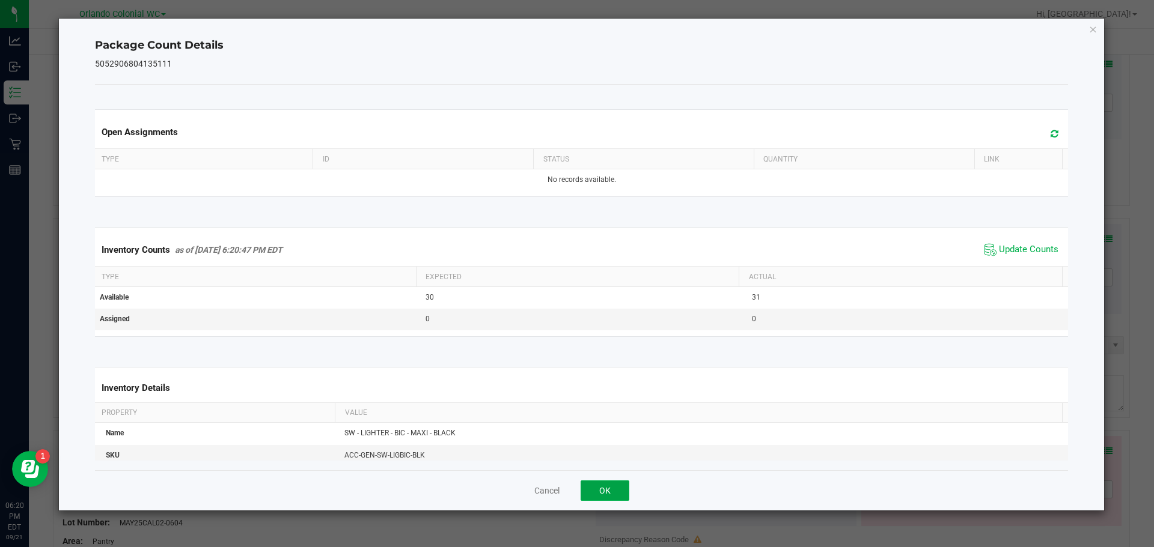
click at [614, 485] on button "OK" at bounding box center [604, 491] width 49 height 20
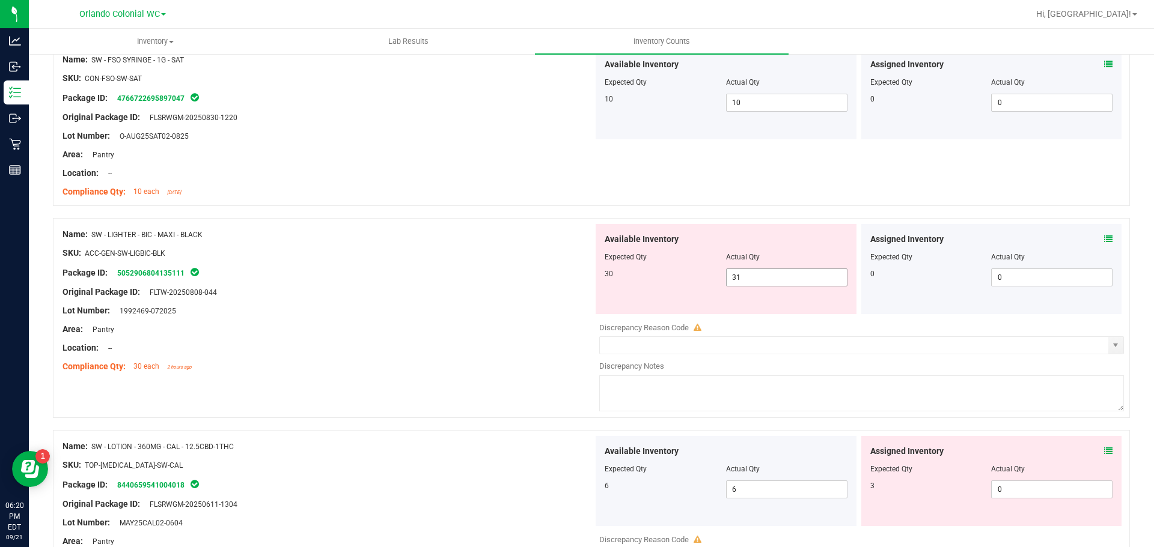
click at [782, 279] on span "31 31" at bounding box center [786, 278] width 121 height 18
type input "30"
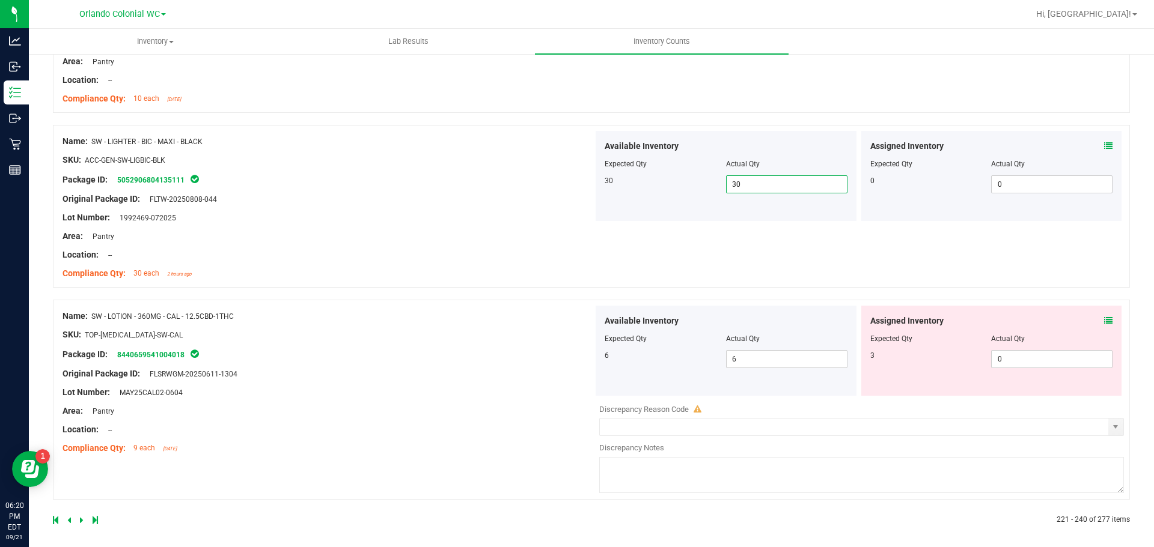
scroll to position [3223, 0]
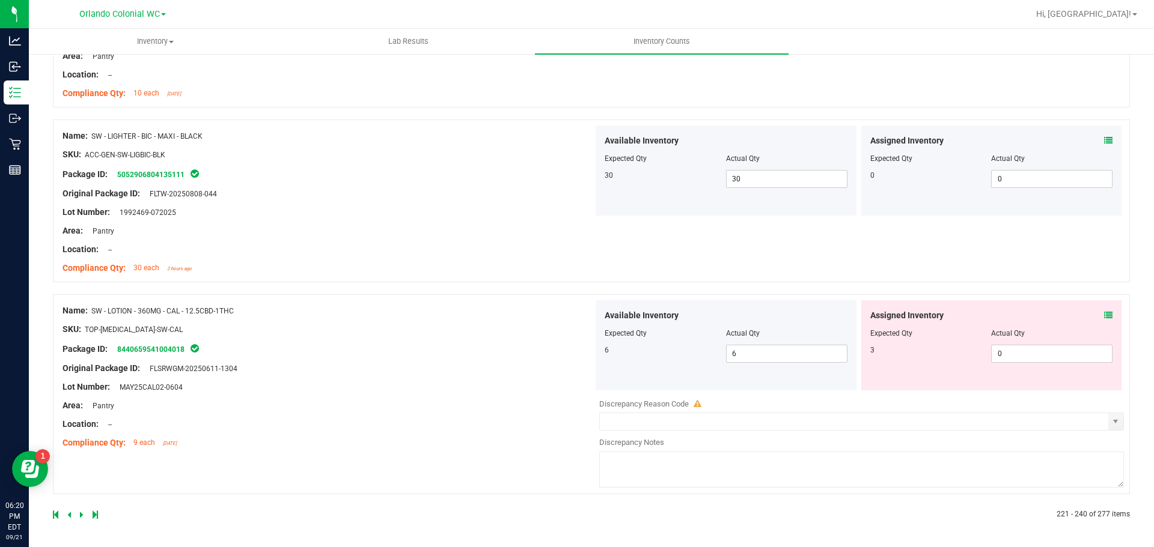
click at [1104, 311] on icon at bounding box center [1108, 315] width 8 height 8
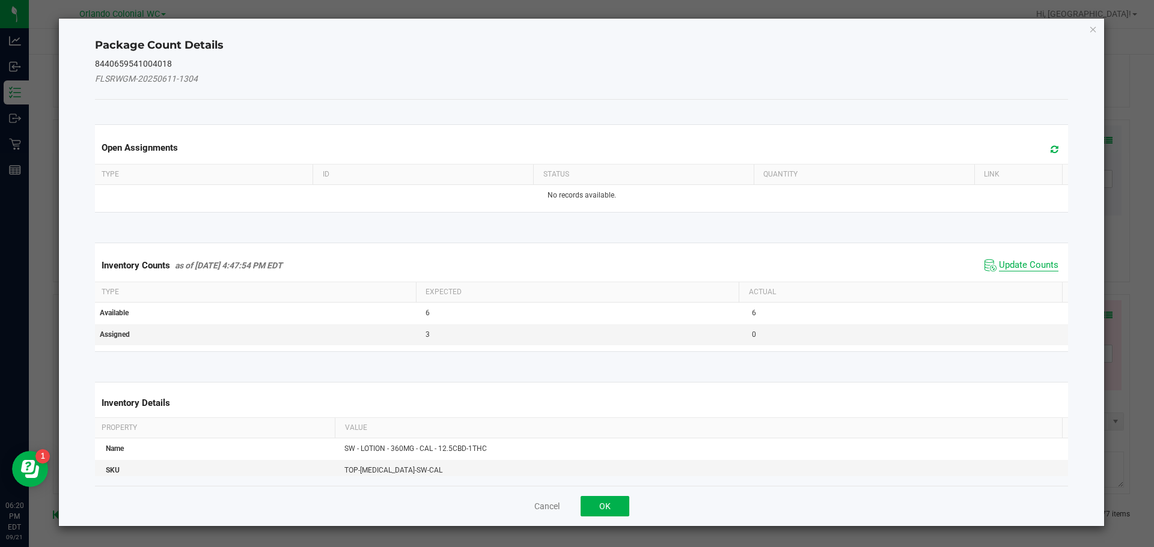
click at [1029, 267] on span "Update Counts" at bounding box center [1028, 266] width 59 height 12
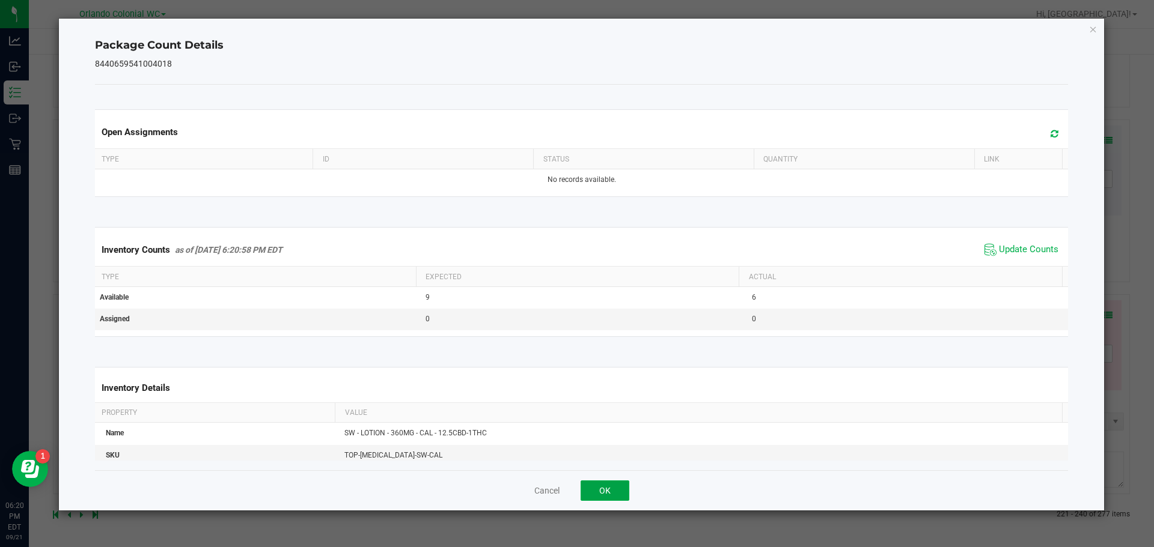
click at [594, 493] on button "OK" at bounding box center [604, 491] width 49 height 20
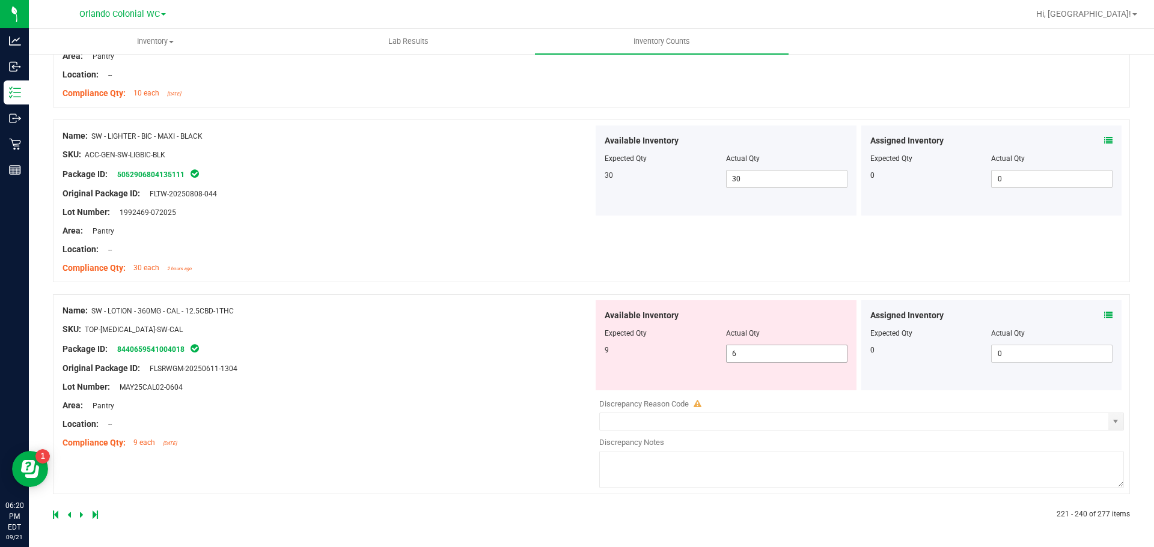
click at [768, 353] on span "6 6" at bounding box center [786, 354] width 121 height 18
click at [768, 353] on input "6" at bounding box center [786, 353] width 120 height 17
type input "9"
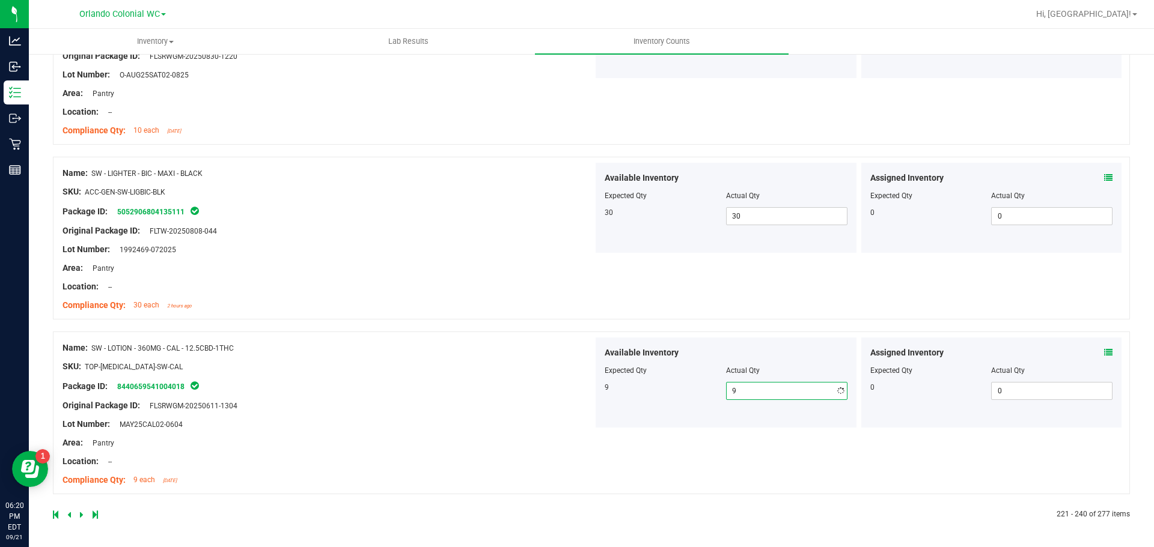
scroll to position [3186, 0]
click at [81, 514] on icon at bounding box center [82, 514] width 4 height 7
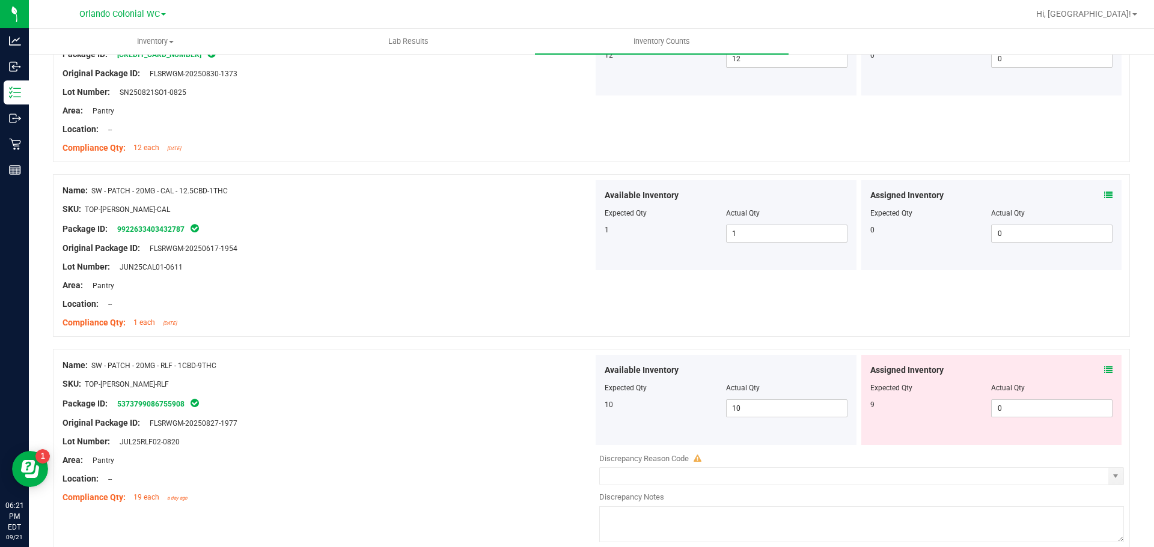
scroll to position [901, 0]
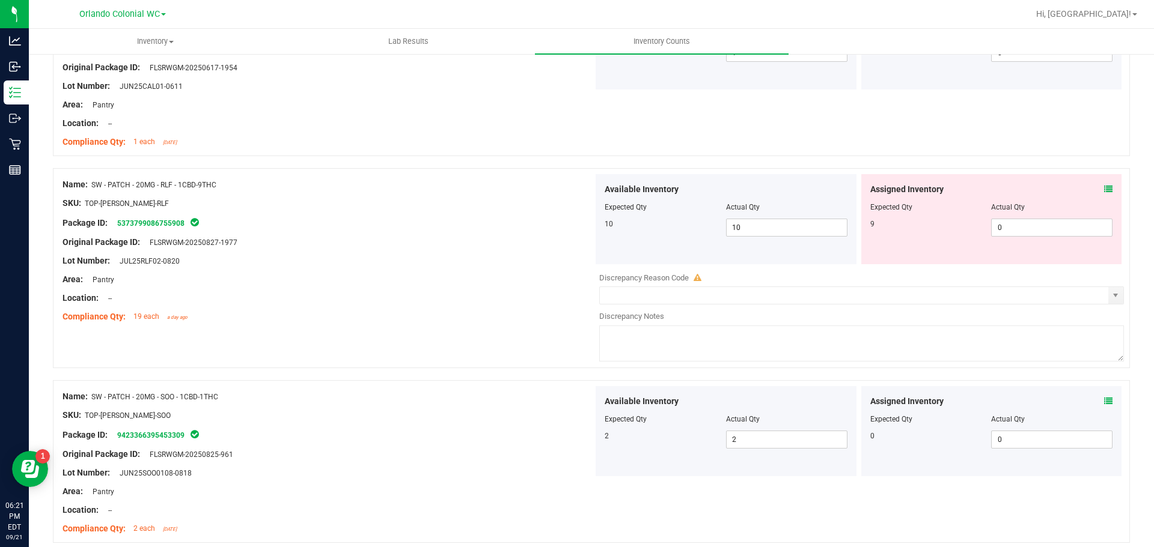
click at [1104, 190] on icon at bounding box center [1108, 189] width 8 height 8
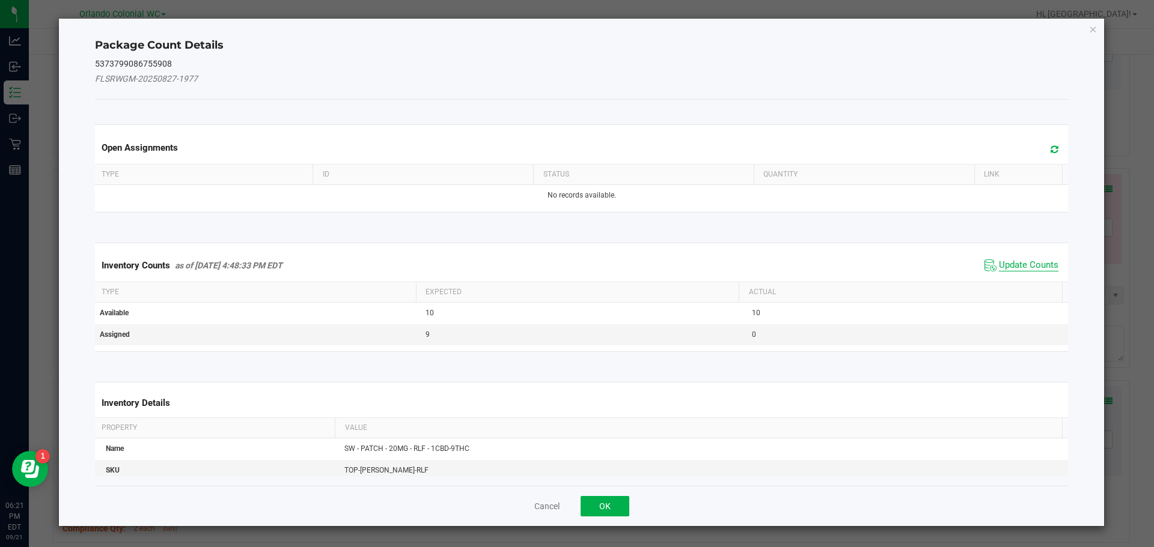
click at [1020, 266] on span "Update Counts" at bounding box center [1028, 266] width 59 height 12
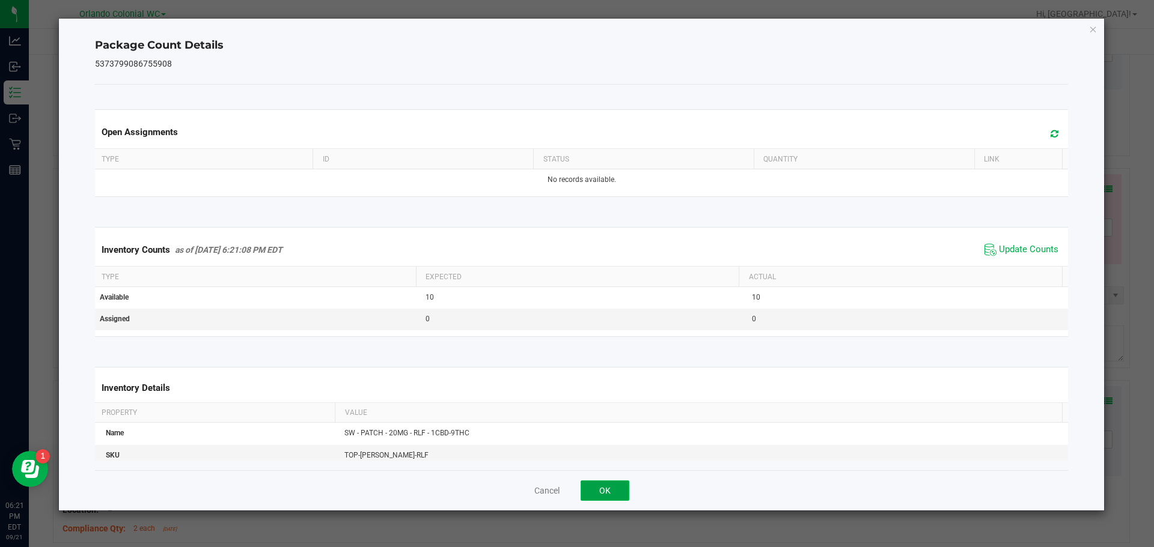
click at [620, 493] on button "OK" at bounding box center [604, 491] width 49 height 20
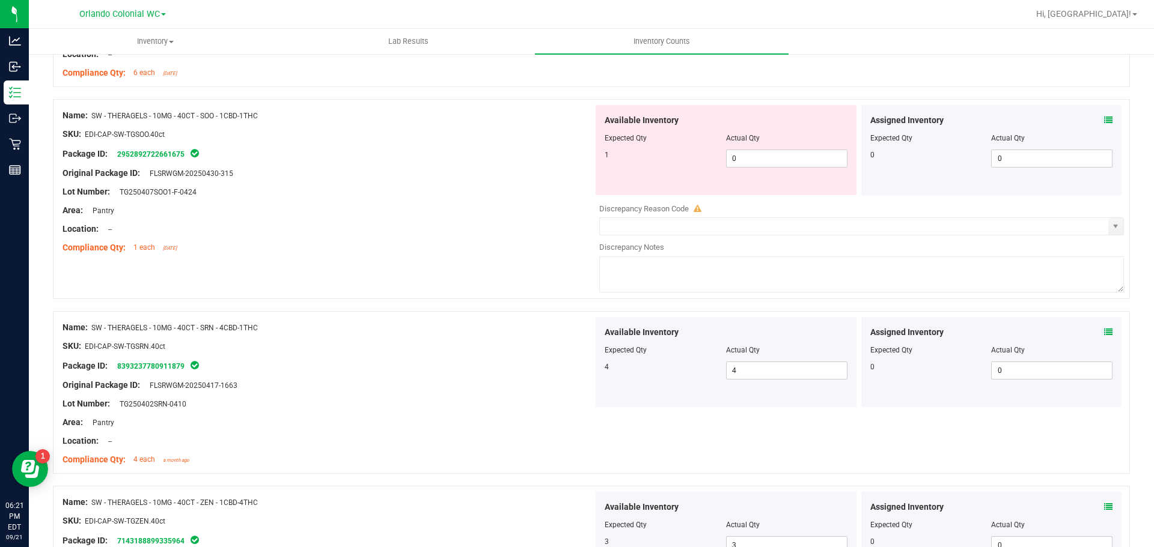
scroll to position [1863, 0]
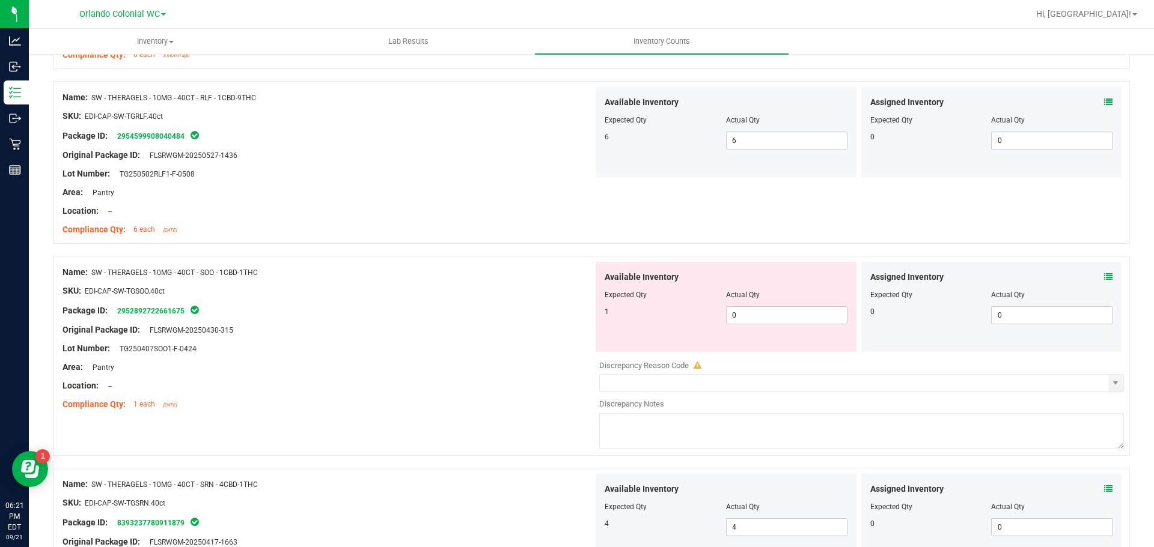
click at [1104, 275] on icon at bounding box center [1108, 277] width 8 height 8
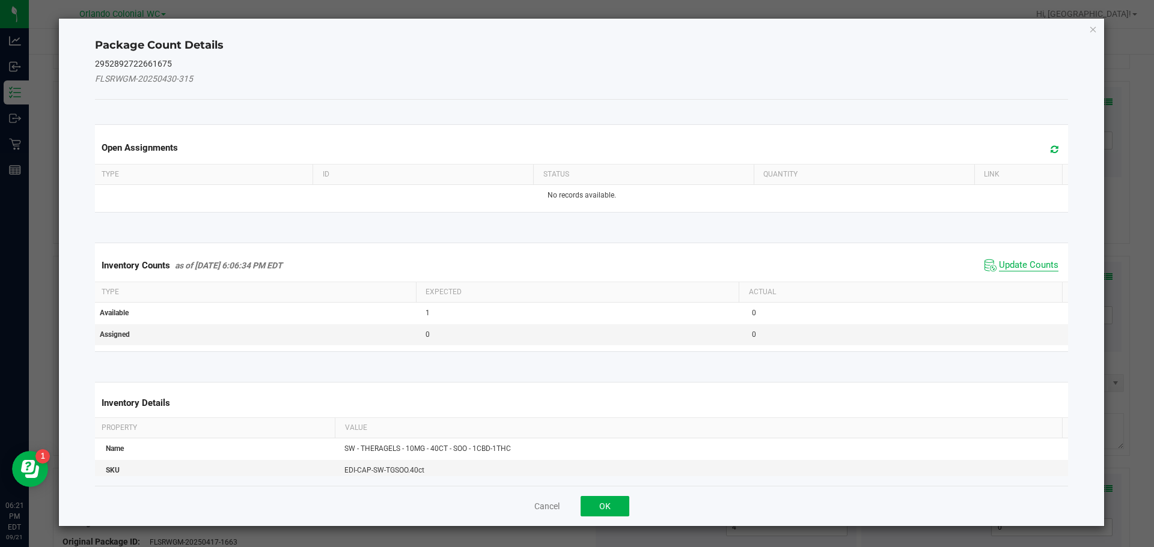
click at [1031, 270] on span "Update Counts" at bounding box center [1028, 266] width 59 height 12
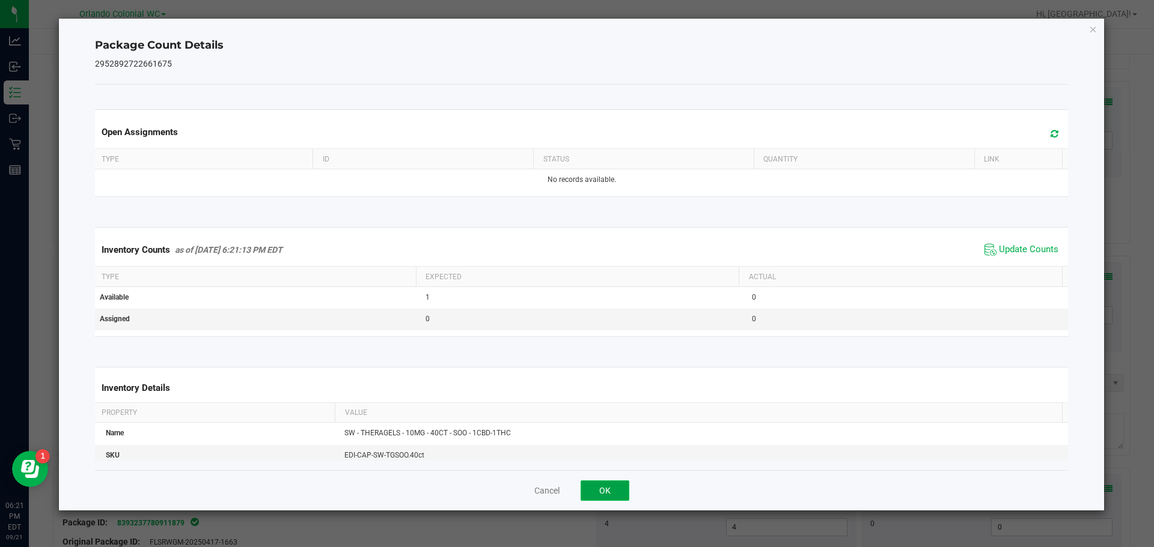
drag, startPoint x: 606, startPoint y: 495, endPoint x: 598, endPoint y: 479, distance: 16.9
click at [606, 494] on button "OK" at bounding box center [604, 491] width 49 height 20
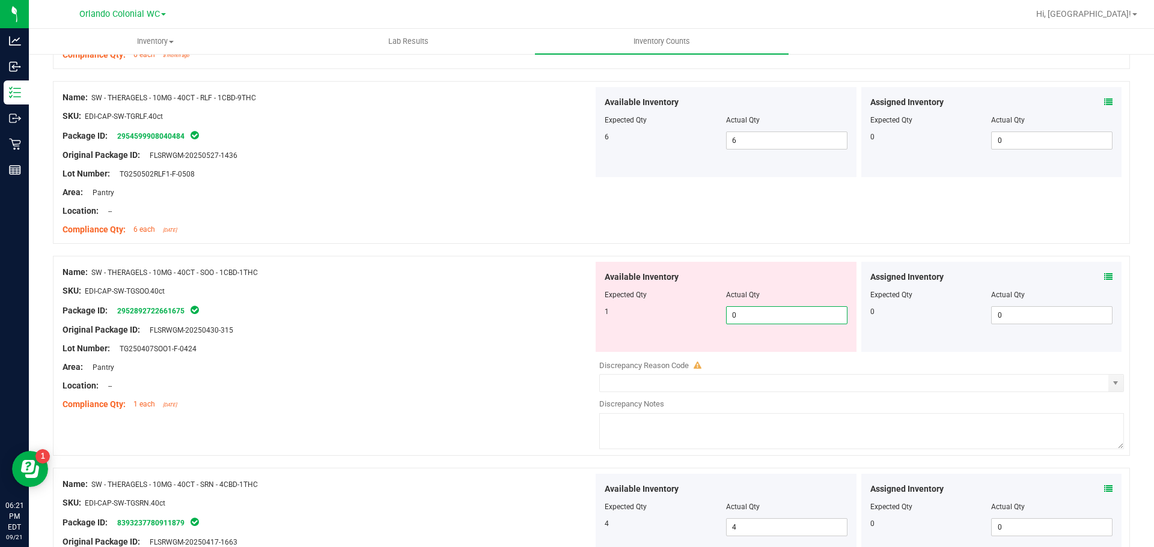
click at [740, 323] on span "0 0" at bounding box center [786, 315] width 121 height 18
type input "1"
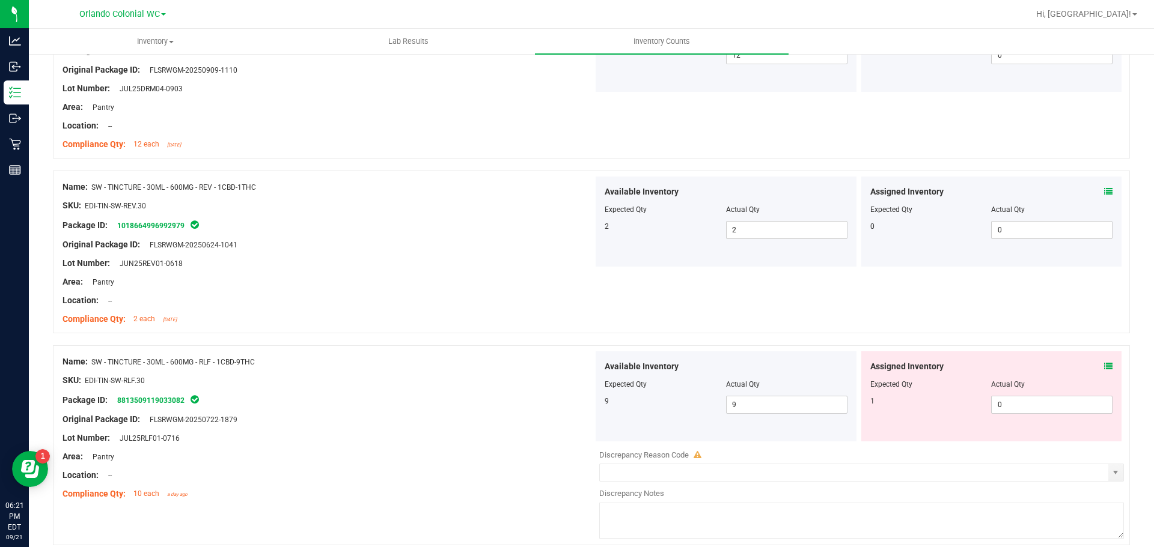
scroll to position [3004, 0]
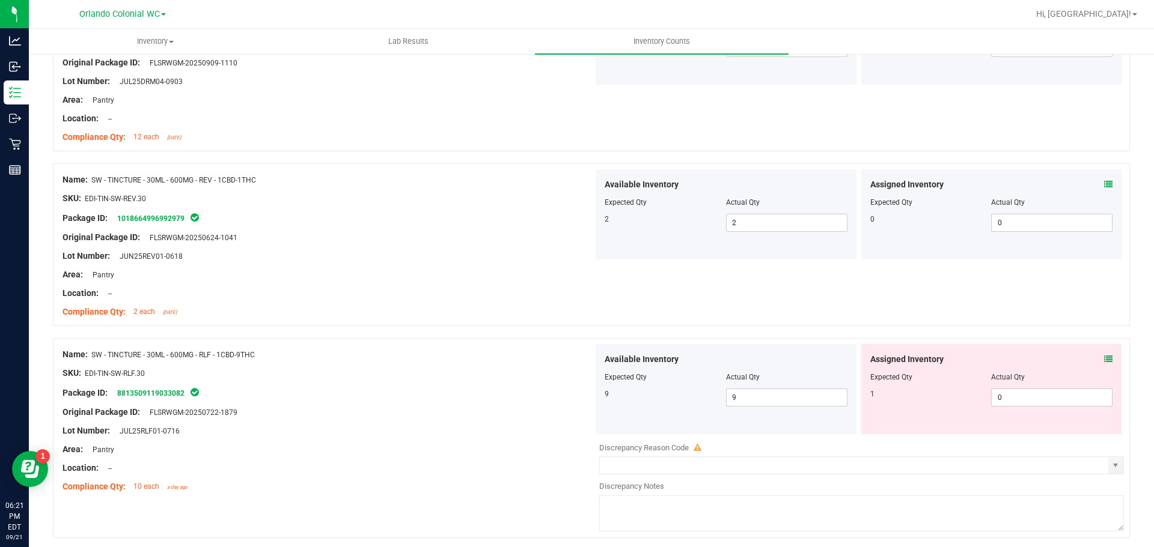
click at [1104, 363] on icon at bounding box center [1108, 359] width 8 height 8
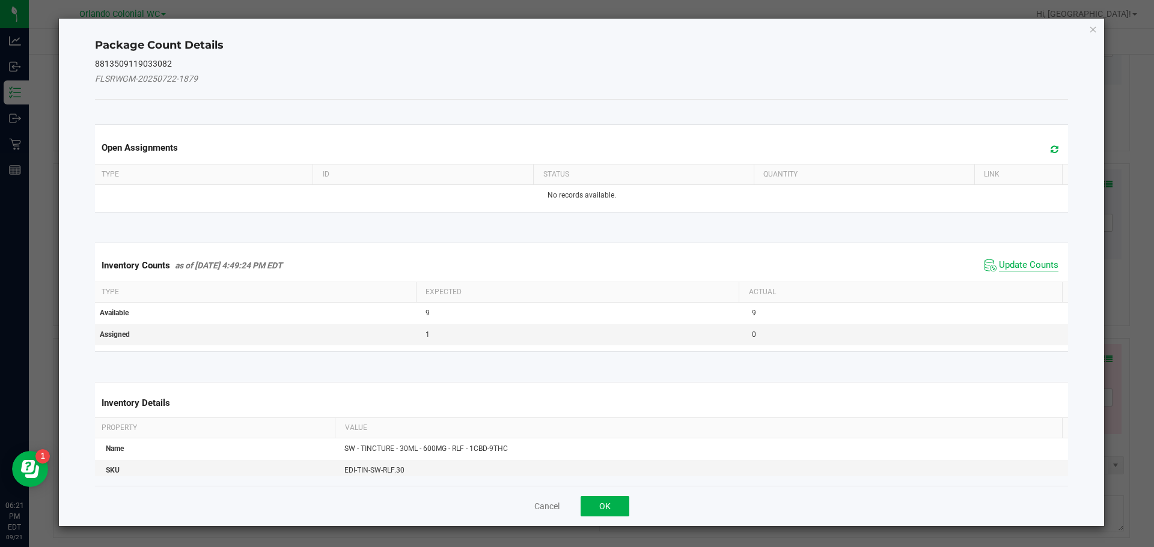
click at [1029, 265] on span "Update Counts" at bounding box center [1028, 266] width 59 height 12
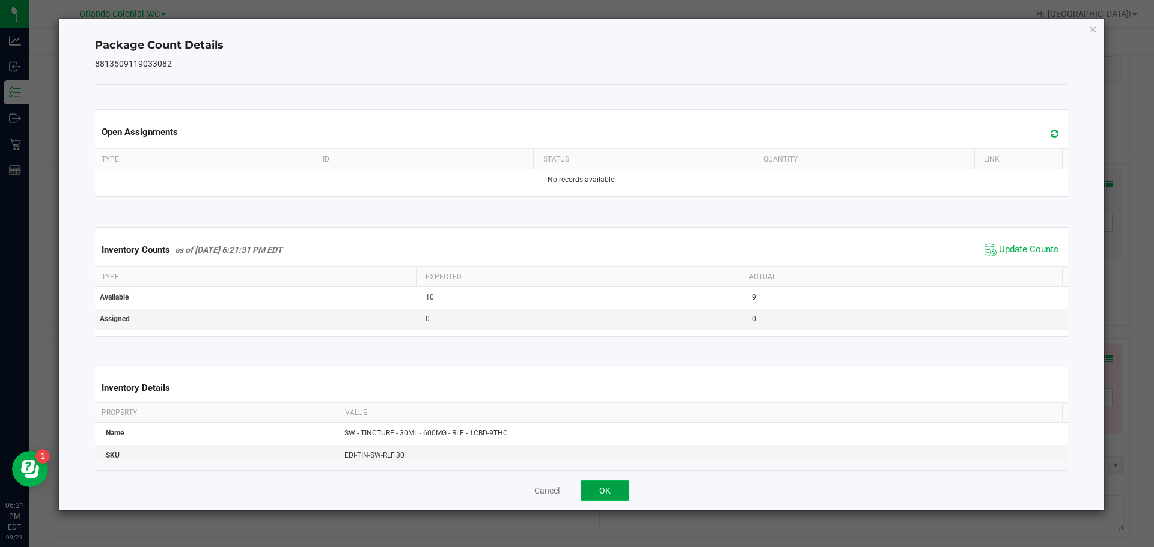
click at [619, 493] on button "OK" at bounding box center [604, 491] width 49 height 20
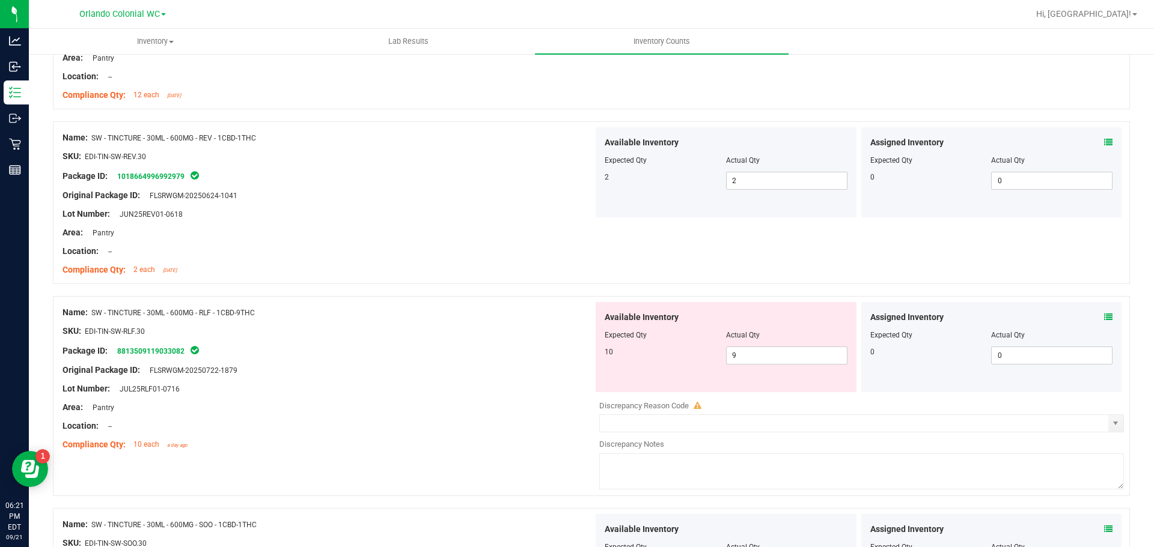
scroll to position [3064, 0]
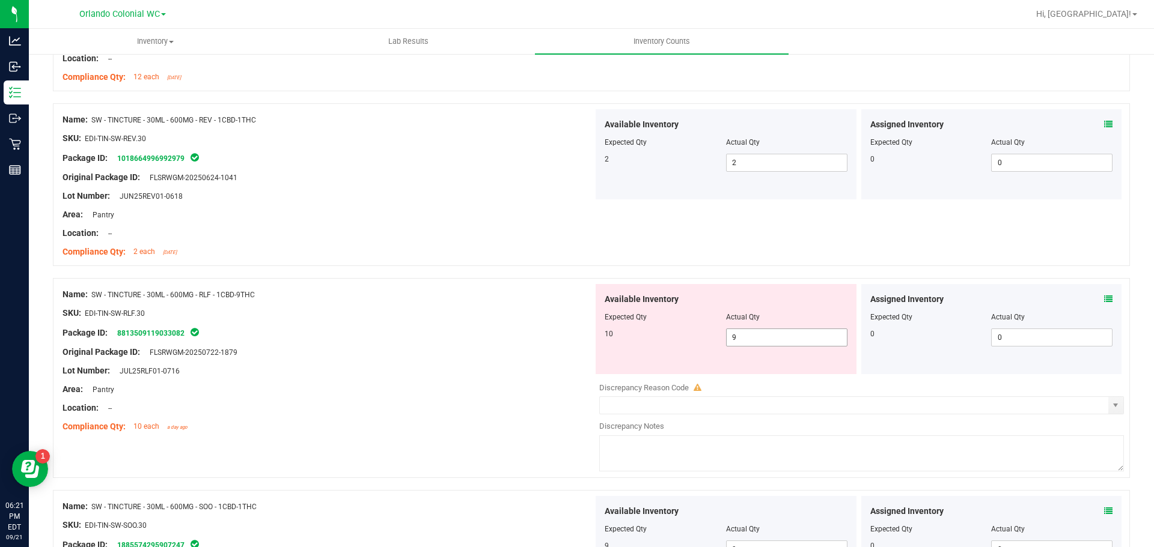
click at [759, 332] on span "9 9" at bounding box center [786, 338] width 121 height 18
click at [750, 337] on input "9" at bounding box center [786, 337] width 120 height 17
type input "10"
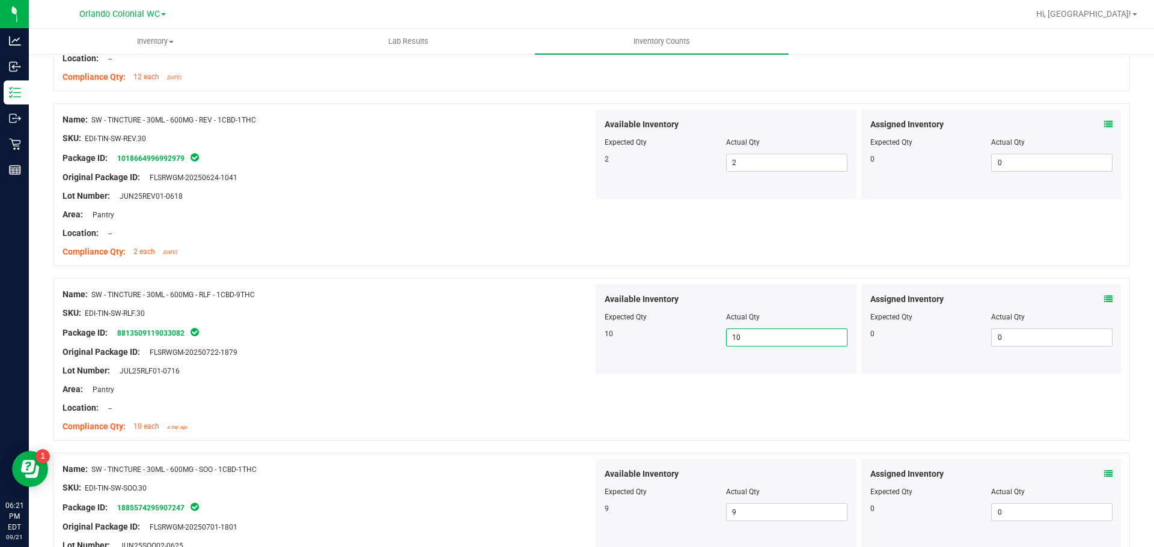
click at [755, 416] on div "Name: SW - TINCTURE - 30ML - 600MG - RLF - 1CBD-9THC SKU: EDI-TIN-SW-RLF.30 Pac…" at bounding box center [591, 359] width 1077 height 163
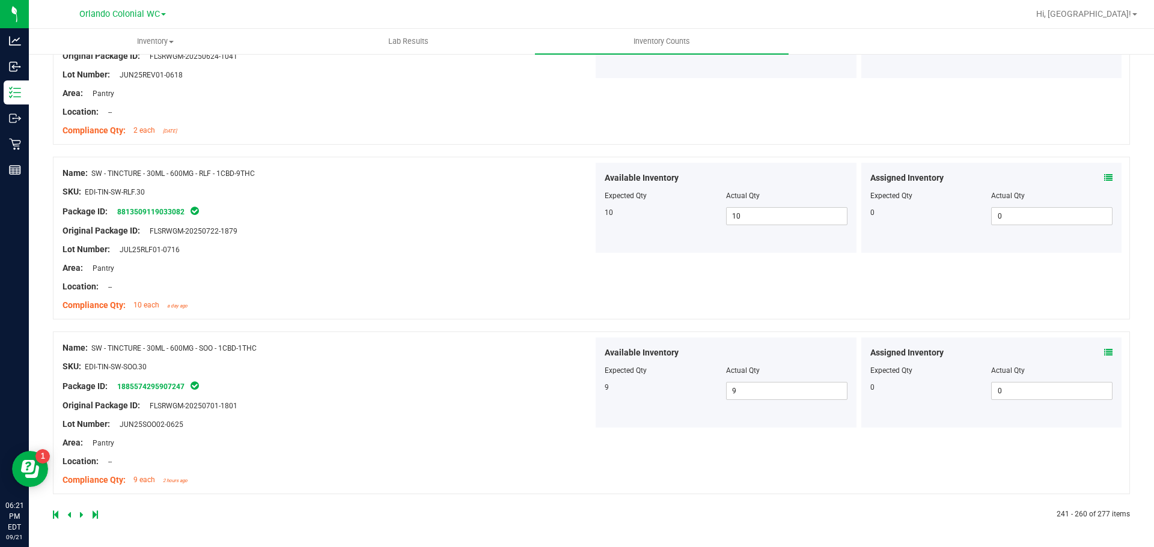
click at [81, 514] on icon at bounding box center [82, 514] width 4 height 7
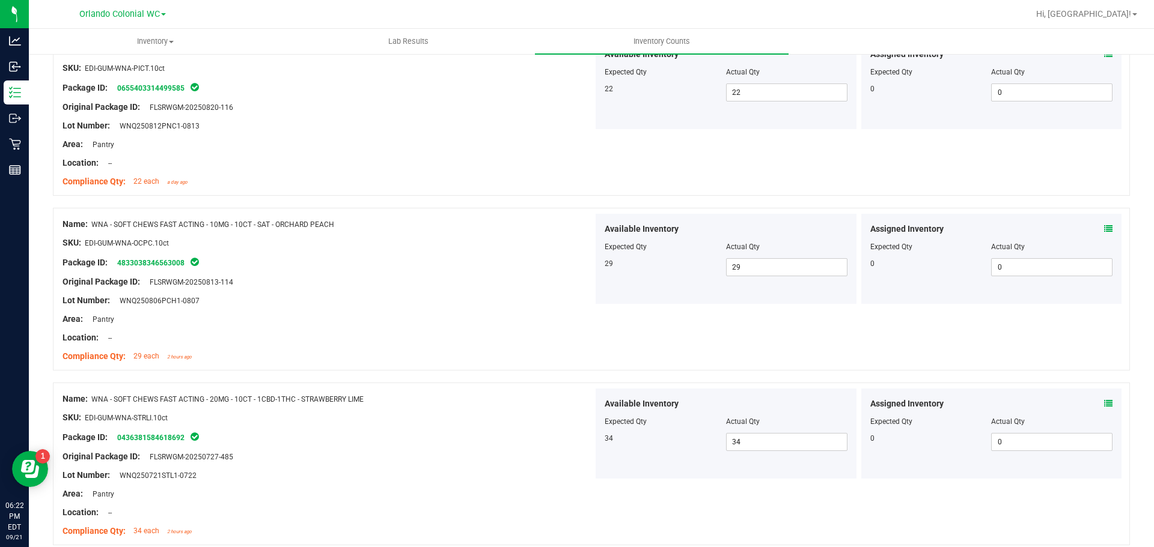
scroll to position [2661, 0]
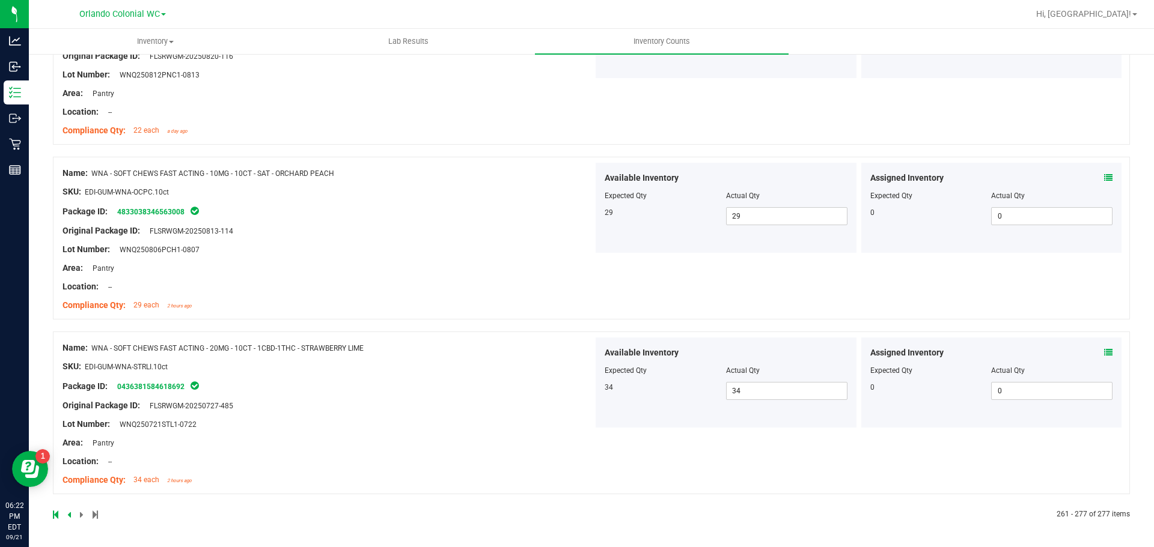
click at [82, 514] on span at bounding box center [82, 515] width 5 height 8
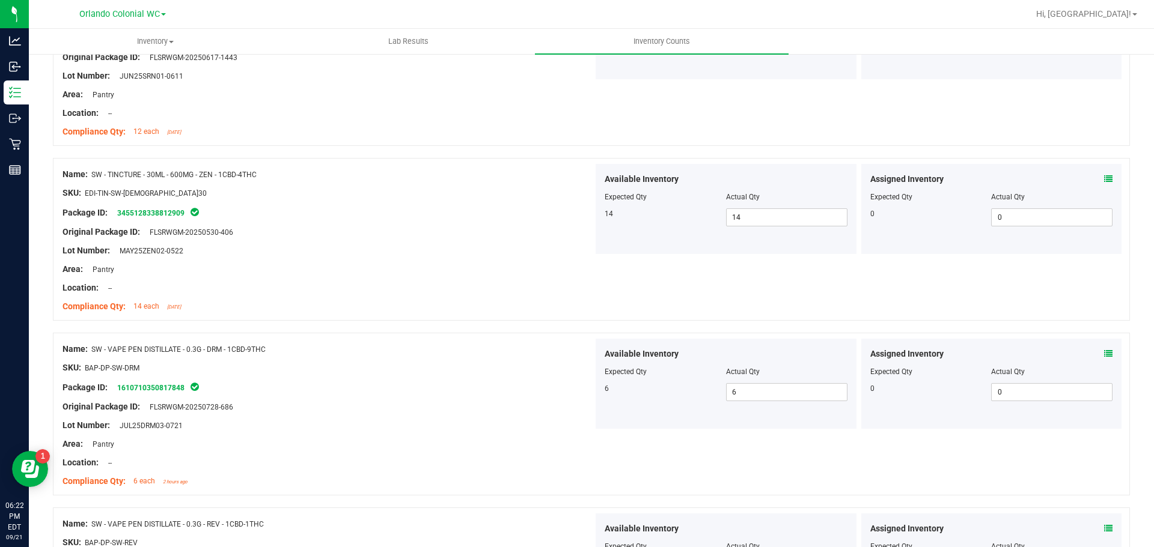
scroll to position [0, 0]
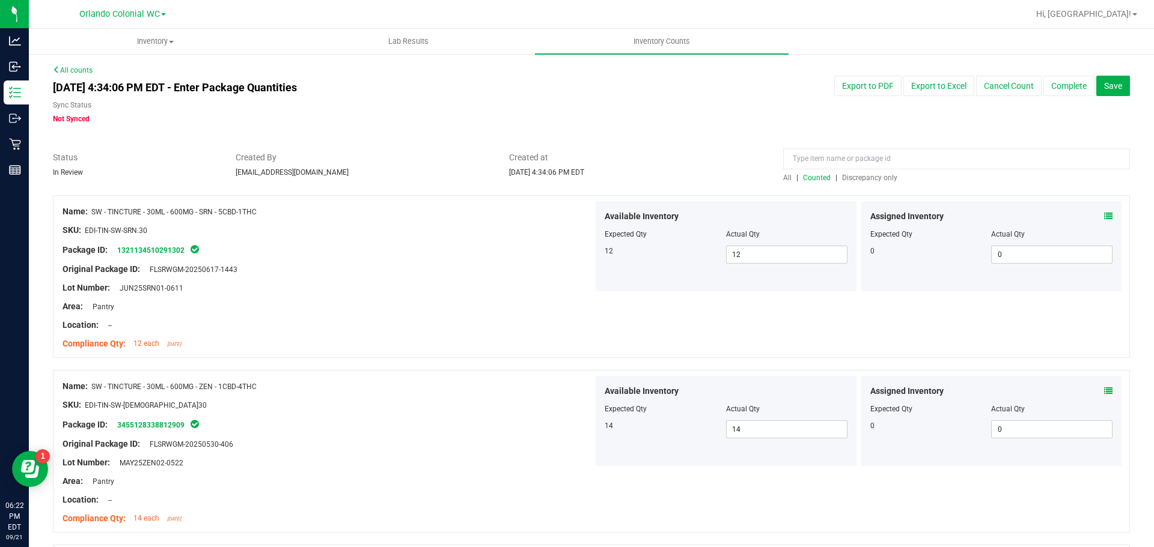
click at [867, 174] on span "Discrepancy only" at bounding box center [869, 178] width 55 height 8
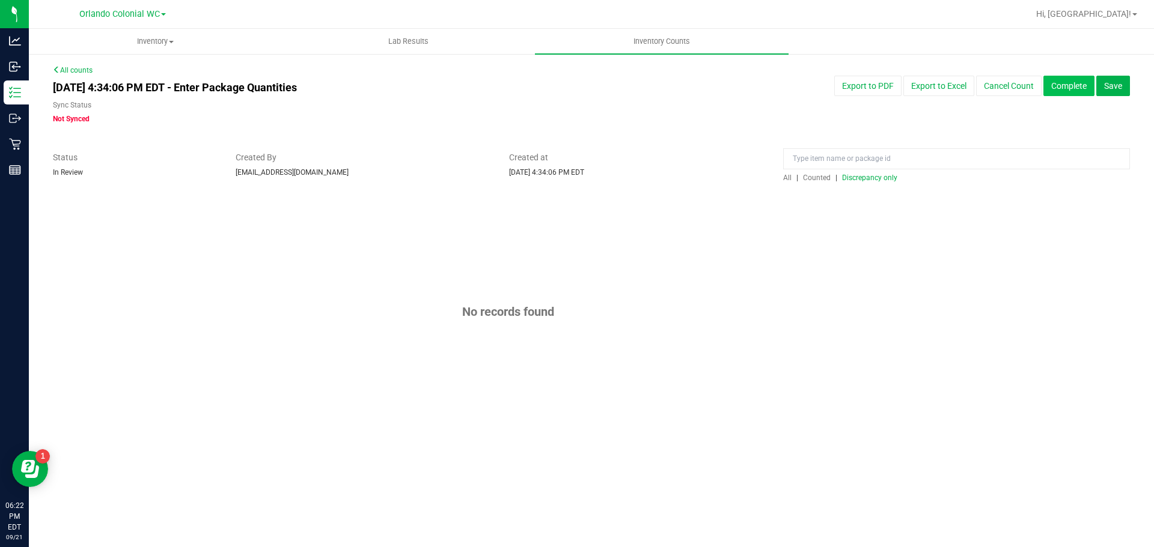
click at [1077, 84] on button "Complete" at bounding box center [1068, 86] width 51 height 20
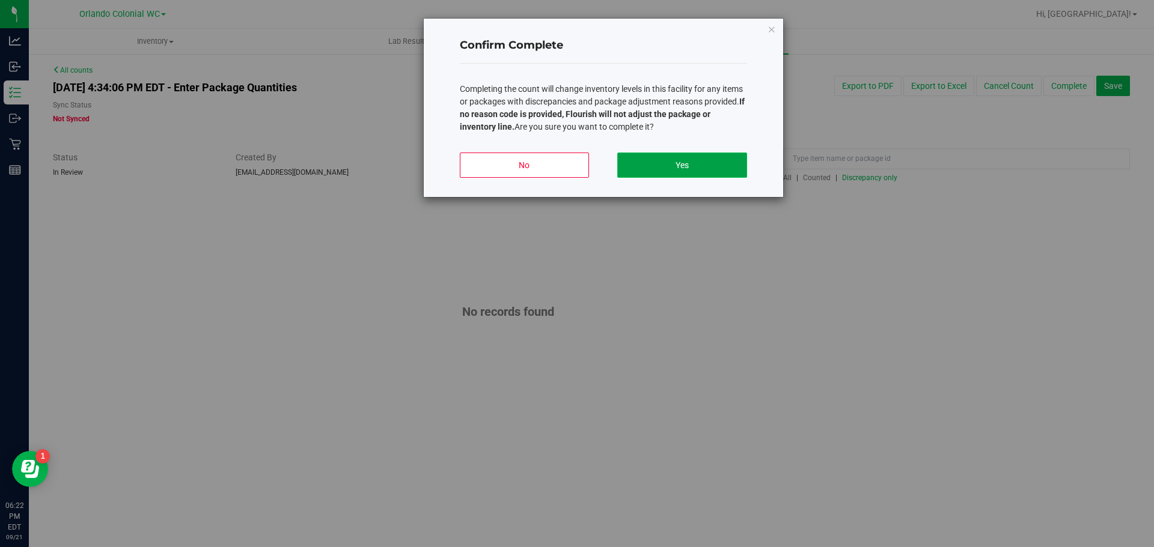
click at [680, 170] on button "Yes" at bounding box center [681, 165] width 129 height 25
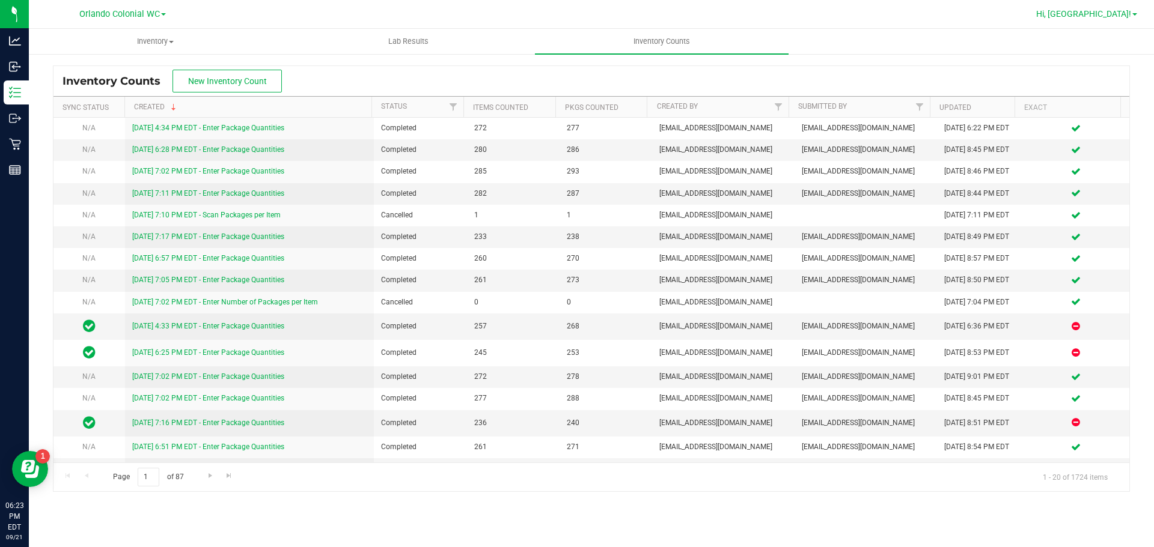
click at [1116, 11] on span "Hi, [GEOGRAPHIC_DATA]!" at bounding box center [1083, 14] width 95 height 10
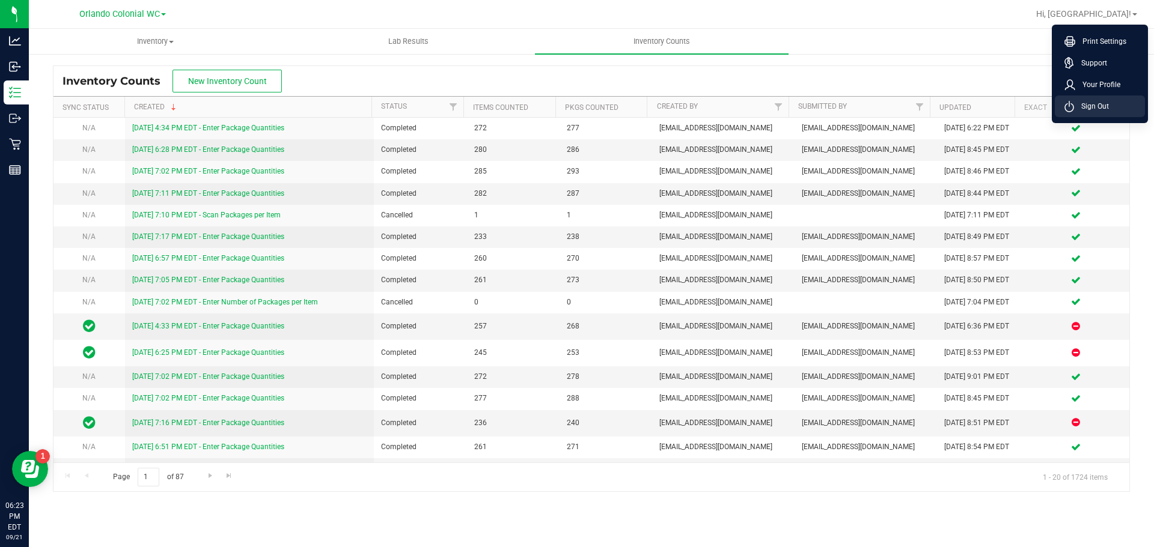
click at [1112, 108] on li "Sign Out" at bounding box center [1099, 107] width 90 height 22
